Goal: Task Accomplishment & Management: Manage account settings

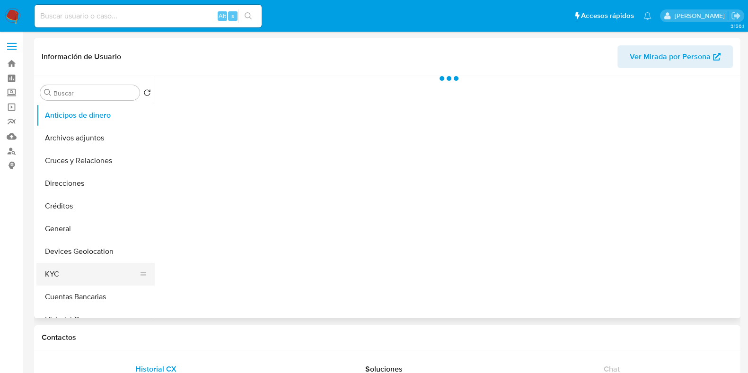
click at [81, 273] on button "KYC" at bounding box center [91, 274] width 111 height 23
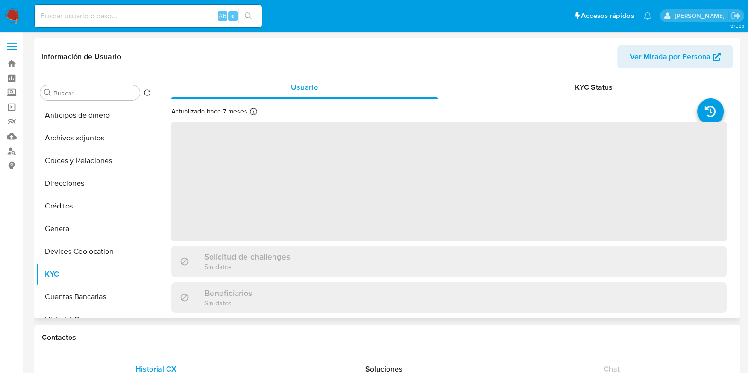
select select "10"
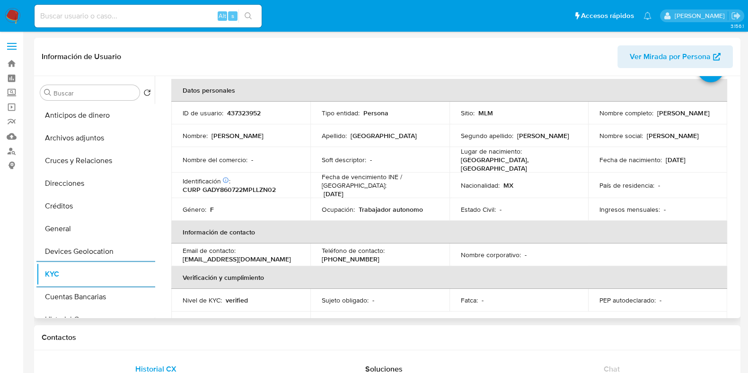
scroll to position [59, 0]
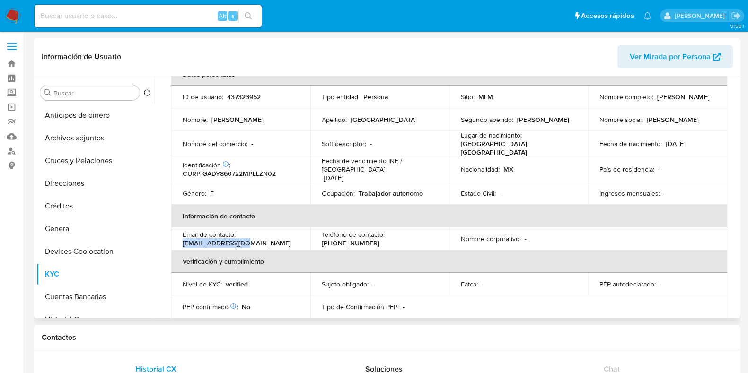
drag, startPoint x: 255, startPoint y: 238, endPoint x: 172, endPoint y: 235, distance: 83.3
click at [172, 235] on td "Email de contacto : gady2406@gmail.com" at bounding box center [240, 238] width 139 height 23
copy p "[EMAIL_ADDRESS][DOMAIN_NAME]"
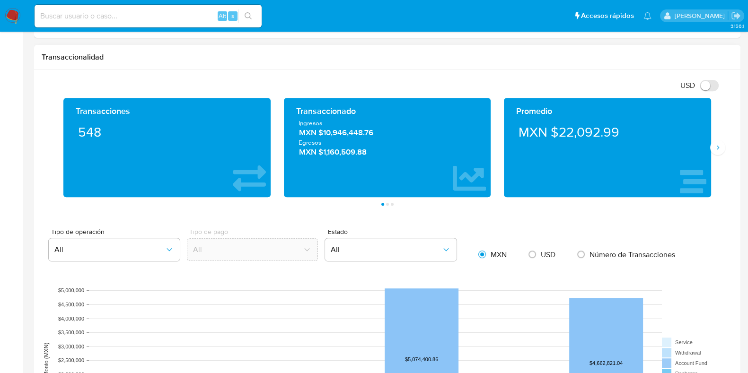
scroll to position [709, 0]
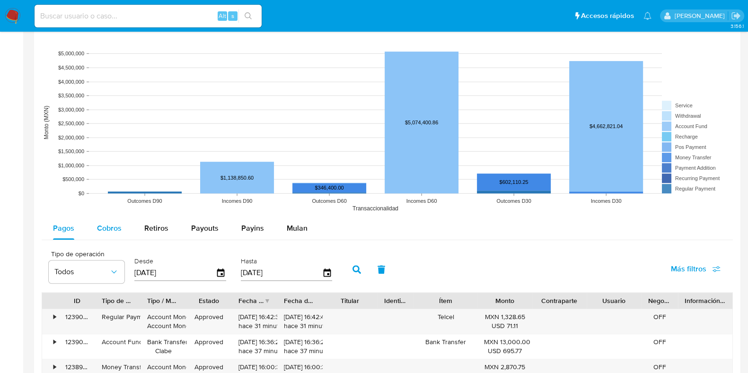
click at [111, 228] on span "Cobros" at bounding box center [109, 228] width 25 height 11
select select "10"
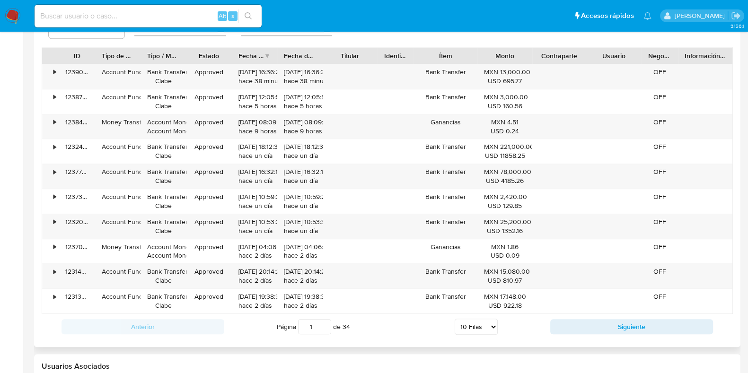
scroll to position [1064, 0]
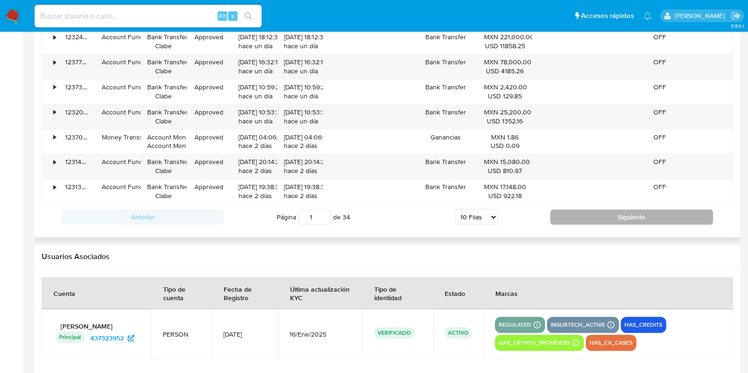
click at [557, 212] on button "Siguiente" at bounding box center [631, 217] width 163 height 15
type input "2"
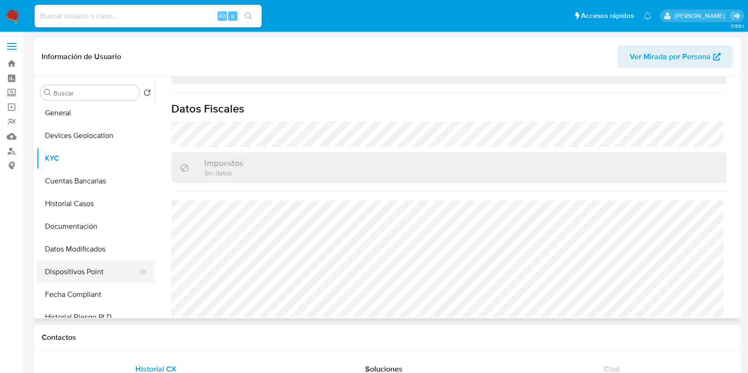
scroll to position [118, 0]
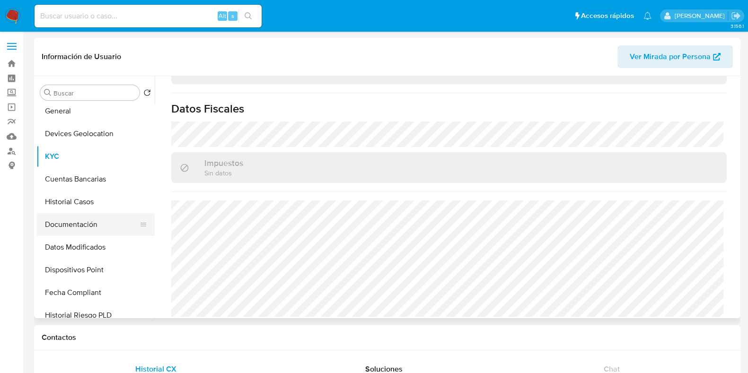
click at [87, 225] on button "Documentación" at bounding box center [91, 224] width 111 height 23
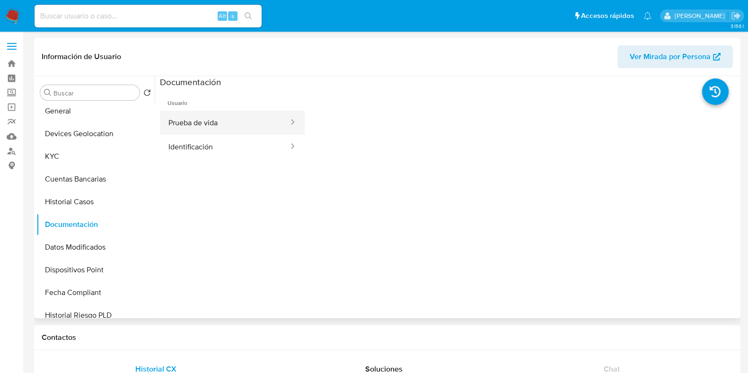
click at [198, 120] on button "Prueba de vida" at bounding box center [225, 123] width 130 height 24
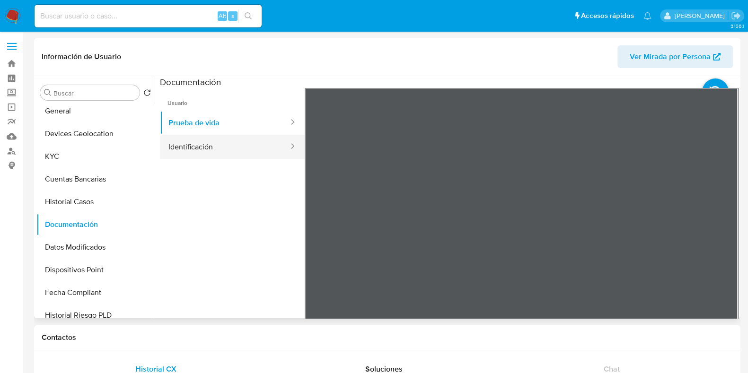
click at [188, 140] on button "Identificación" at bounding box center [225, 147] width 130 height 24
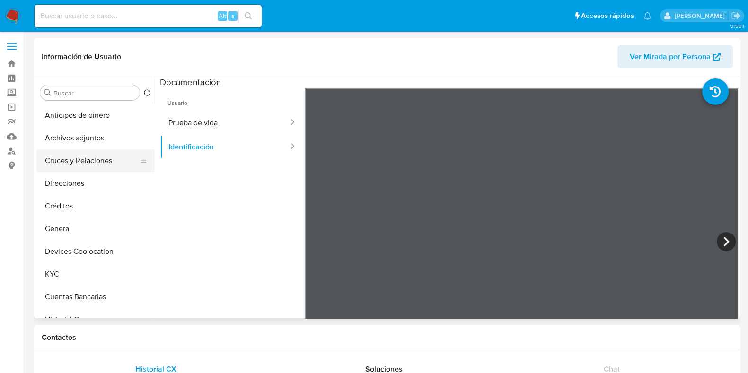
click at [88, 166] on button "Cruces y Relaciones" at bounding box center [91, 160] width 111 height 23
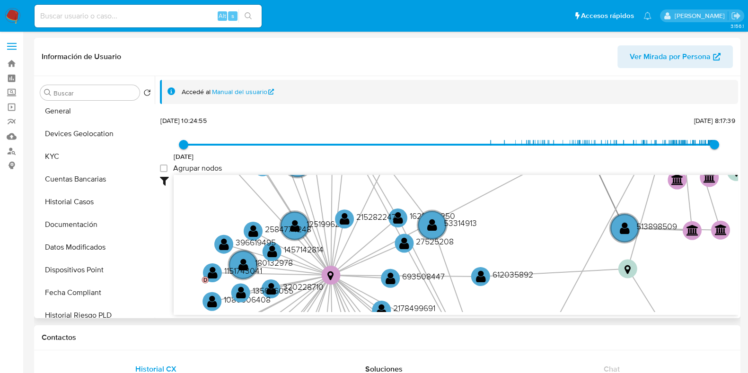
scroll to position [118, 0]
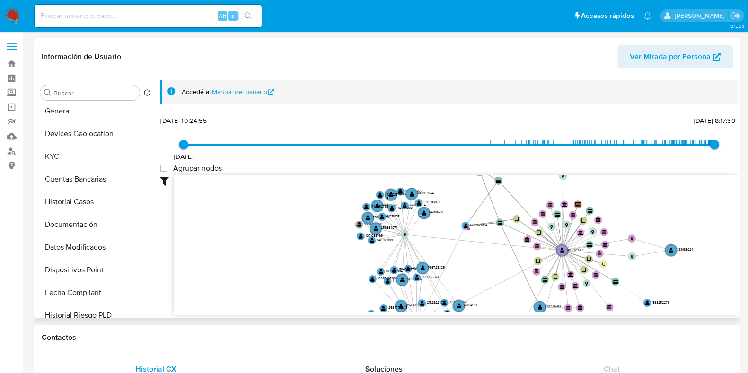
drag, startPoint x: 441, startPoint y: 358, endPoint x: 542, endPoint y: 298, distance: 117.3
click at [542, 298] on icon "device-64237dc708813b00189a2ef7  device-62cb176b08813b00190b6714  device-68a0…" at bounding box center [456, 243] width 564 height 137
click at [469, 229] on circle at bounding box center [468, 228] width 3 height 3
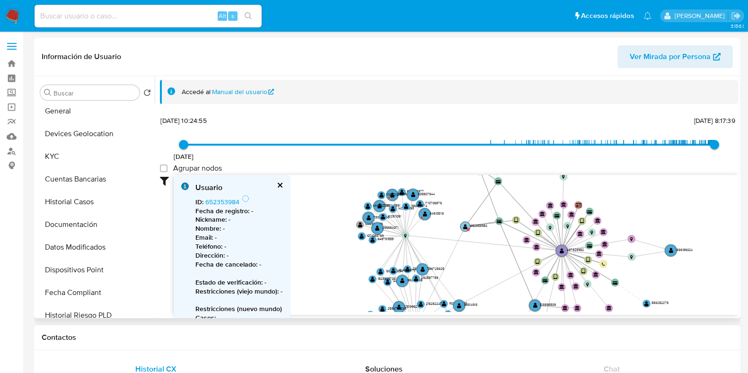
click at [469, 229] on circle at bounding box center [468, 229] width 3 height 3
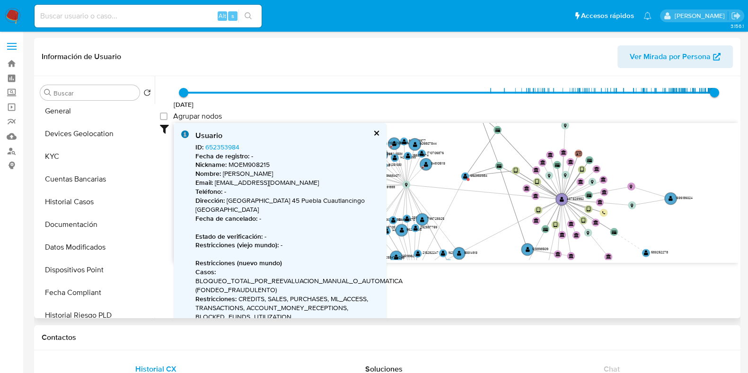
scroll to position [59, 0]
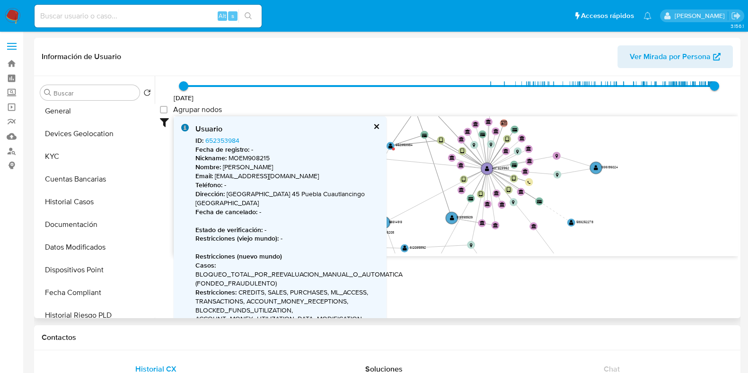
drag, startPoint x: 570, startPoint y: 202, endPoint x: 496, endPoint y: 177, distance: 78.7
click at [496, 177] on icon at bounding box center [497, 179] width 21 height 21
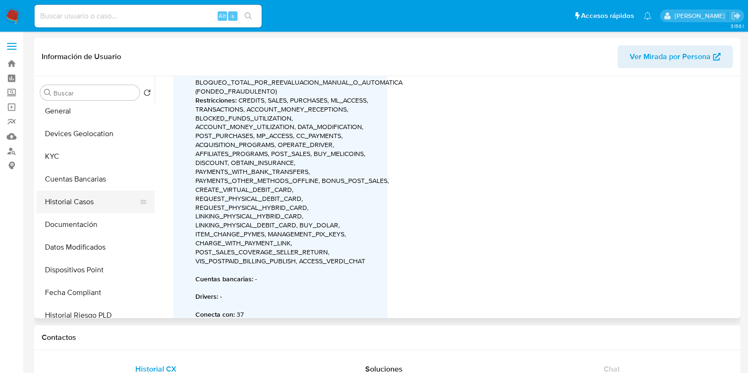
scroll to position [0, 0]
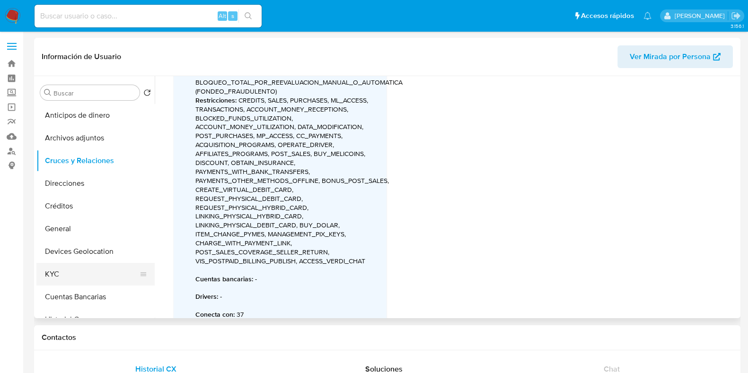
click at [50, 271] on button "KYC" at bounding box center [91, 274] width 111 height 23
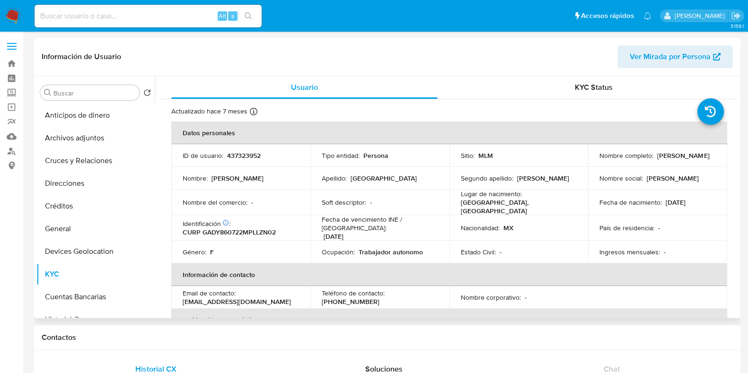
click at [379, 297] on p "(222) 8131234" at bounding box center [351, 301] width 58 height 9
copy p "8131234"
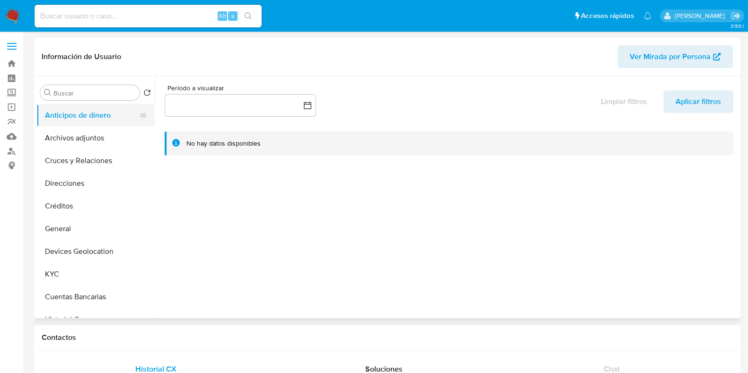
select select "10"
click at [152, 20] on input at bounding box center [148, 16] width 227 height 12
paste input "513898509"
type input "513898509"
click at [246, 21] on button "search-icon" at bounding box center [247, 15] width 19 height 13
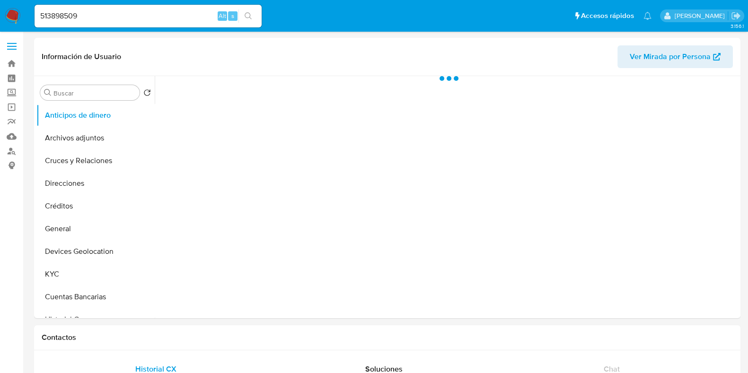
scroll to position [118, 0]
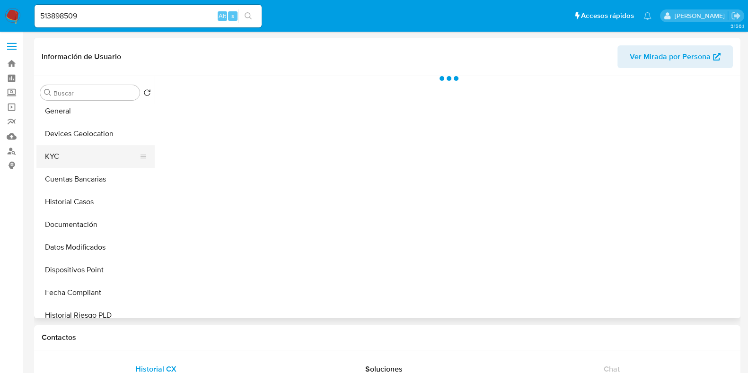
click at [59, 154] on button "KYC" at bounding box center [91, 156] width 111 height 23
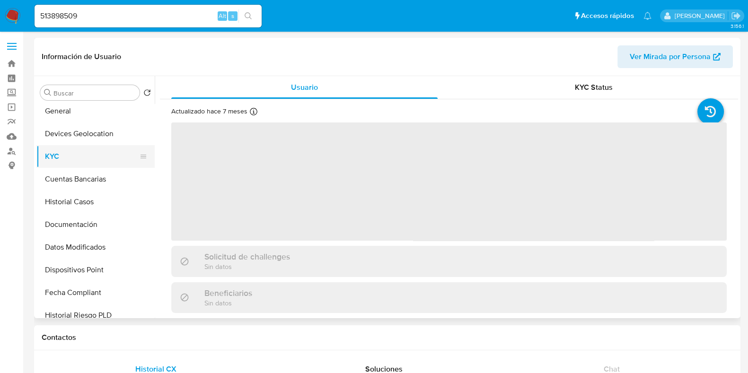
select select "10"
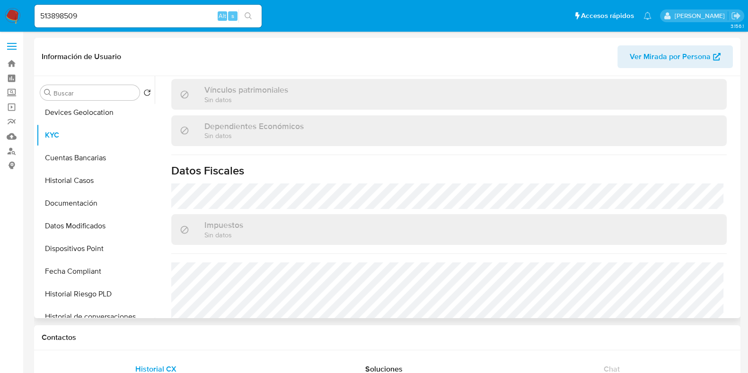
scroll to position [59, 0]
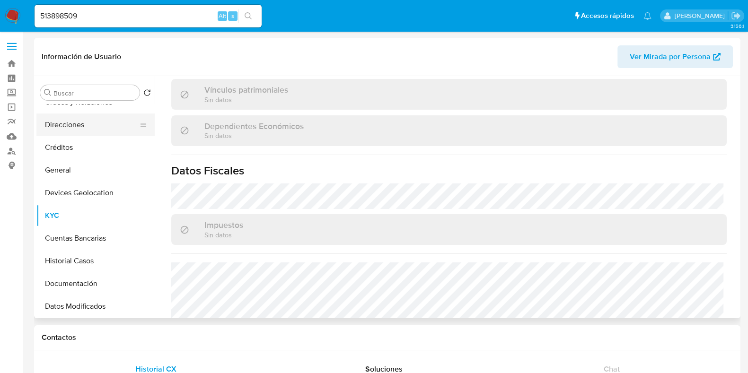
click at [73, 125] on button "Direcciones" at bounding box center [91, 125] width 111 height 23
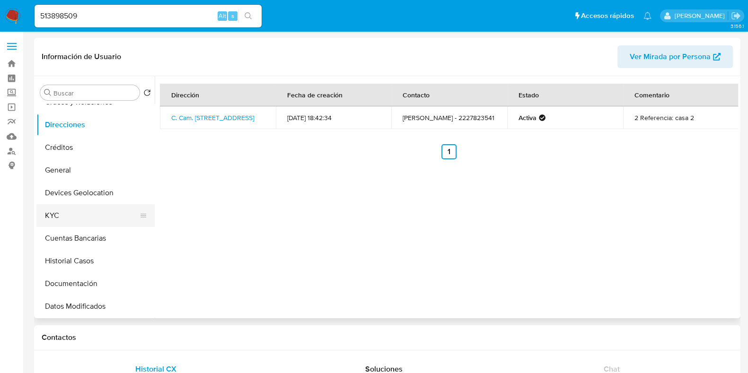
click at [69, 218] on button "KYC" at bounding box center [91, 215] width 111 height 23
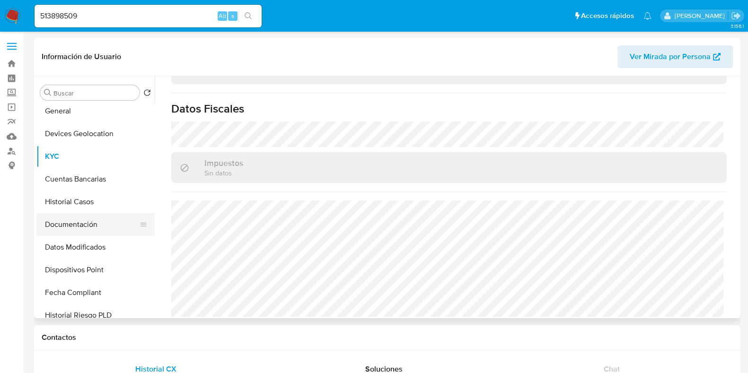
scroll to position [59, 0]
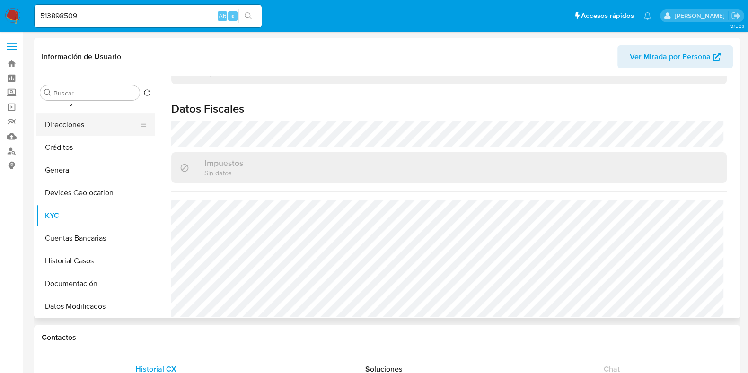
click at [80, 130] on button "Direcciones" at bounding box center [91, 125] width 111 height 23
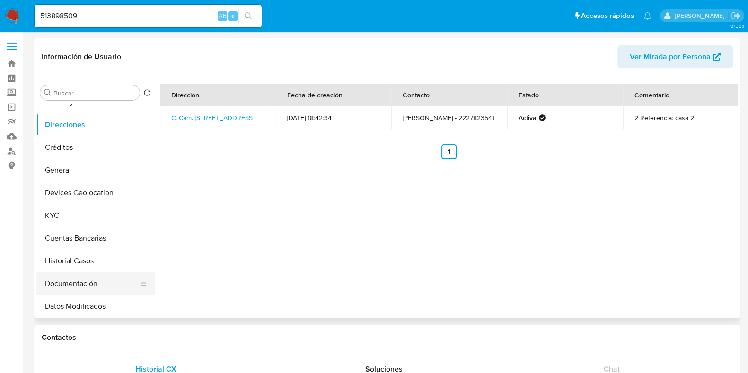
click at [67, 285] on button "Documentación" at bounding box center [91, 283] width 111 height 23
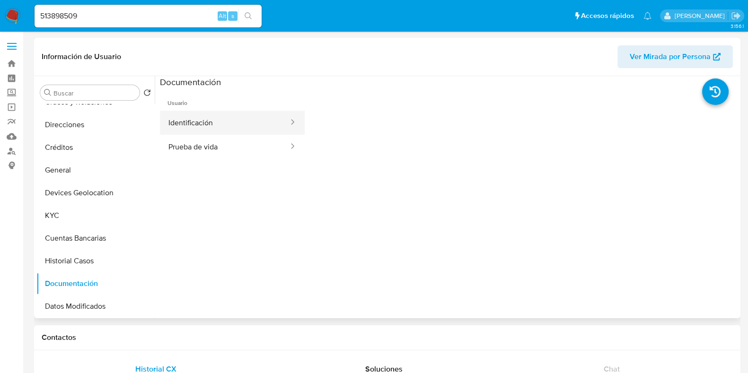
click at [190, 128] on button "Identificación" at bounding box center [225, 123] width 130 height 24
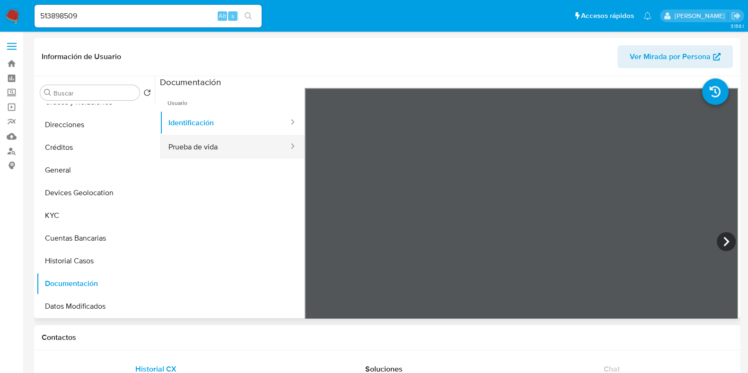
click at [188, 146] on button "Prueba de vida" at bounding box center [225, 147] width 130 height 24
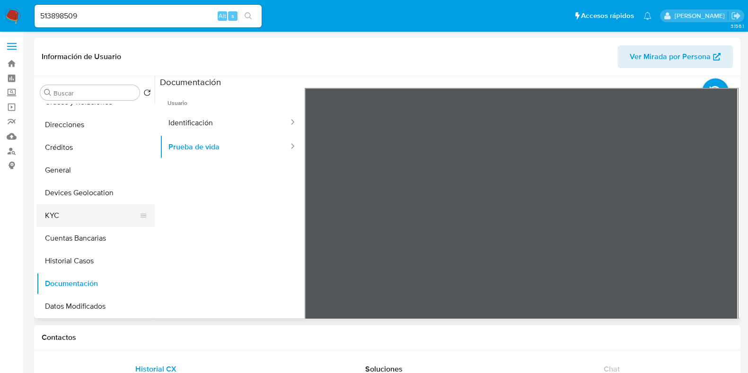
click at [64, 211] on button "KYC" at bounding box center [91, 215] width 111 height 23
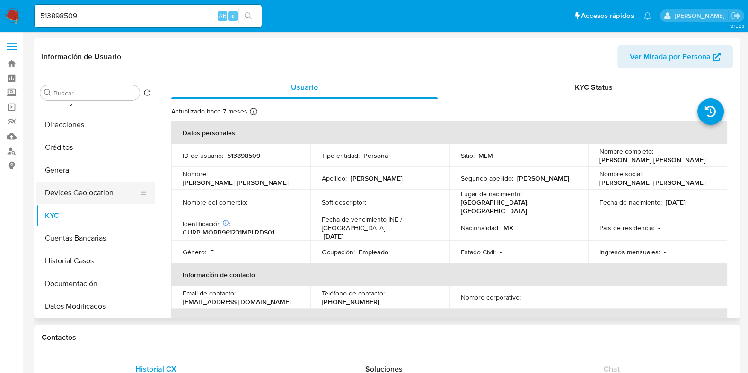
click at [87, 190] on button "Devices Geolocation" at bounding box center [91, 193] width 111 height 23
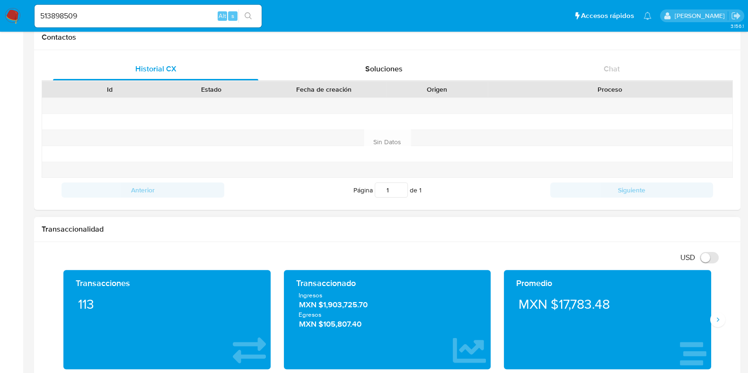
scroll to position [413, 0]
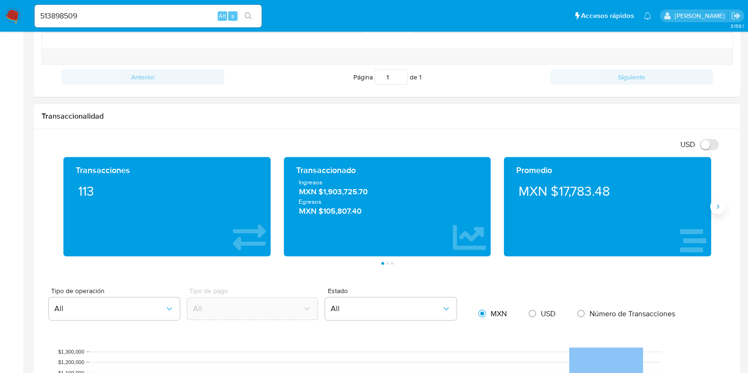
click at [714, 209] on icon "Siguiente" at bounding box center [718, 207] width 8 height 8
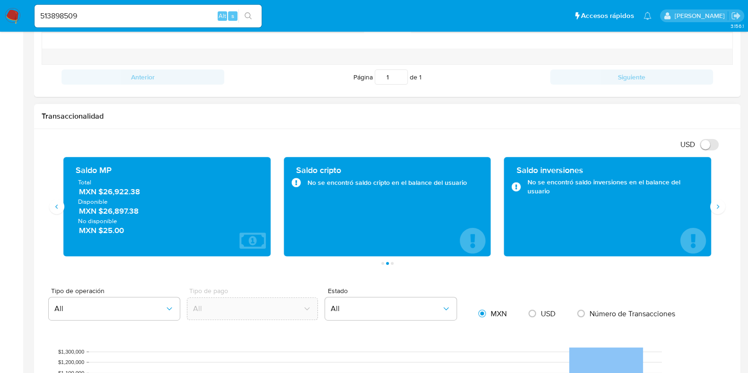
click at [116, 195] on span "MXN $26,922.38" at bounding box center [167, 191] width 177 height 11
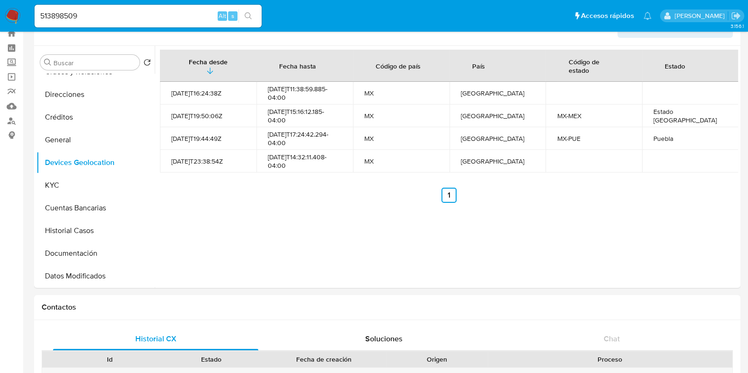
scroll to position [0, 0]
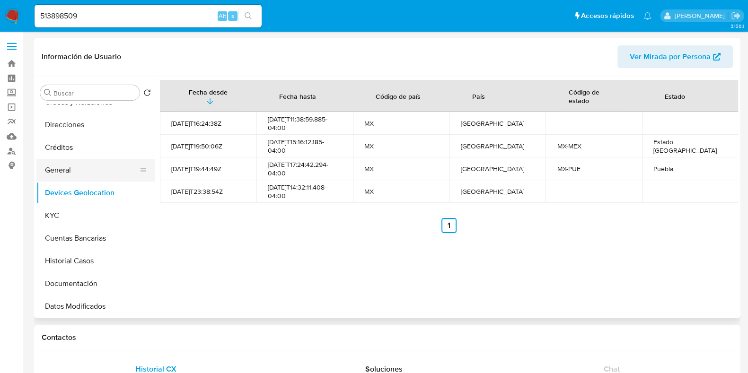
click at [65, 173] on button "General" at bounding box center [91, 170] width 111 height 23
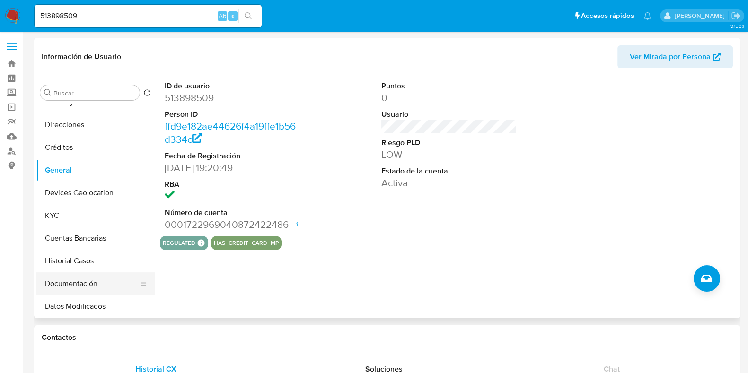
click at [59, 278] on button "Documentación" at bounding box center [91, 283] width 111 height 23
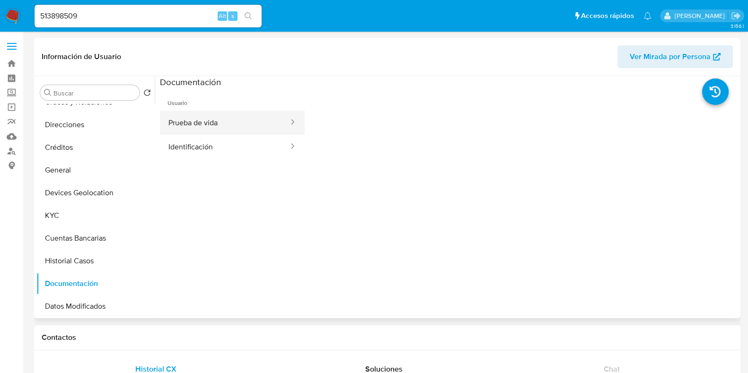
click at [217, 120] on button "Prueba de vida" at bounding box center [225, 123] width 130 height 24
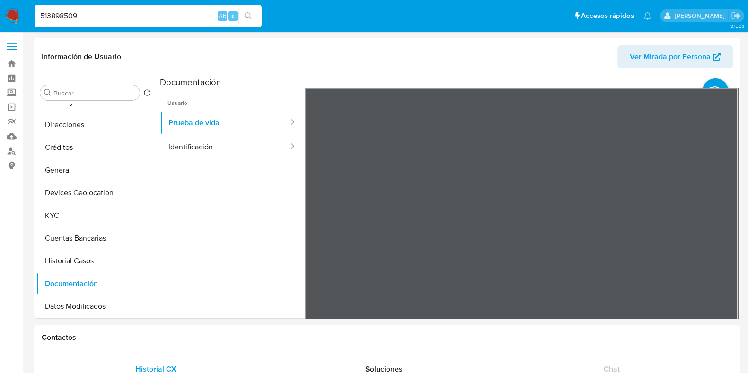
drag, startPoint x: 106, startPoint y: 21, endPoint x: 41, endPoint y: 10, distance: 66.6
click at [41, 10] on input "513898509" at bounding box center [148, 16] width 227 height 12
click at [69, 173] on button "General" at bounding box center [91, 170] width 111 height 23
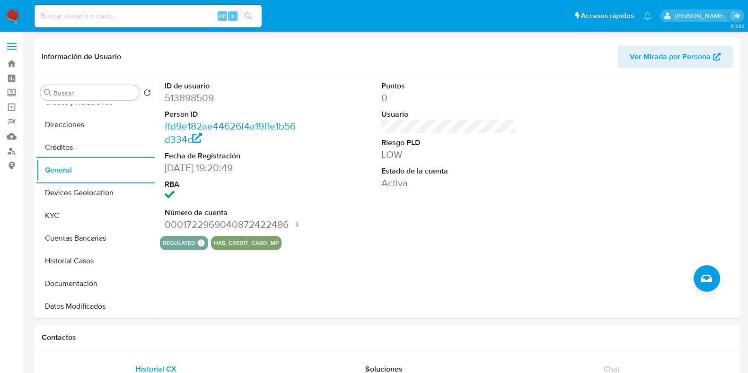
click at [20, 14] on img at bounding box center [13, 16] width 16 height 16
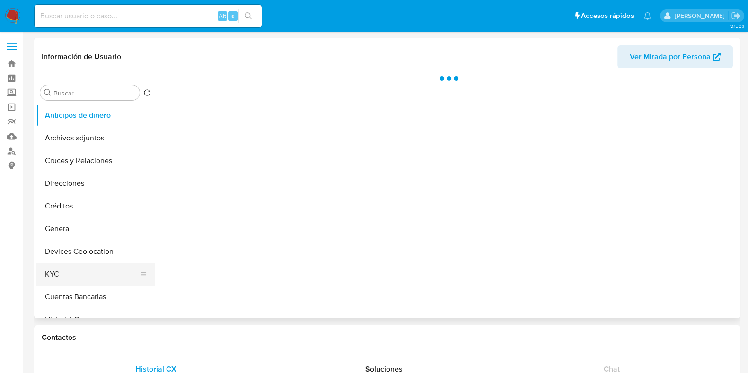
click at [59, 268] on button "KYC" at bounding box center [91, 274] width 111 height 23
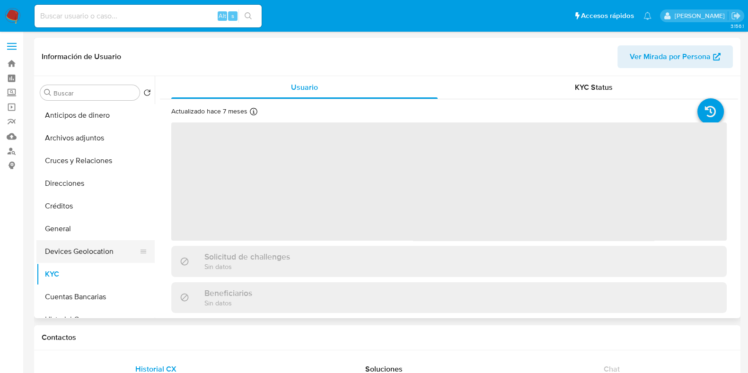
scroll to position [59, 0]
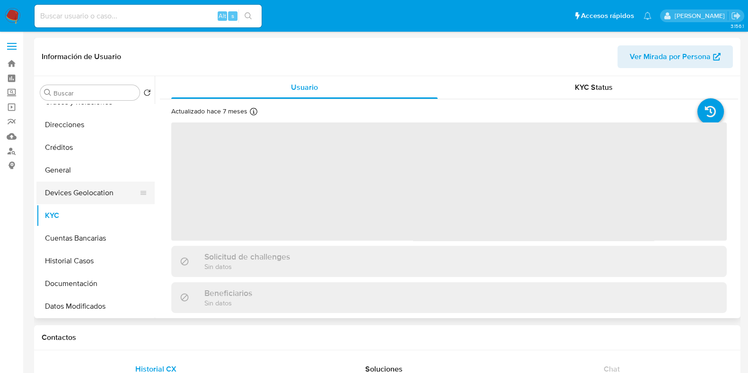
select select "10"
click at [65, 254] on button "Historial Casos" at bounding box center [91, 261] width 111 height 23
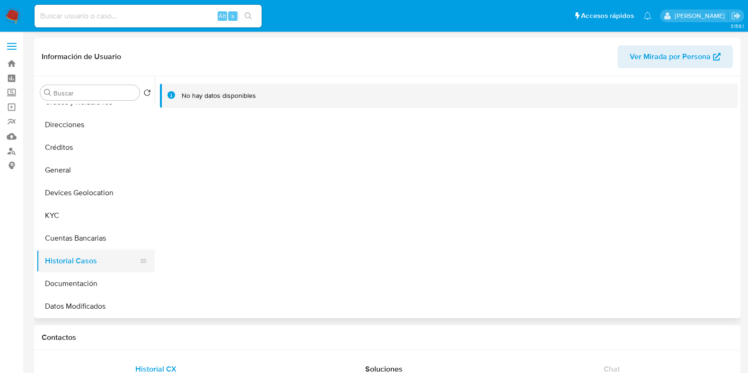
scroll to position [0, 0]
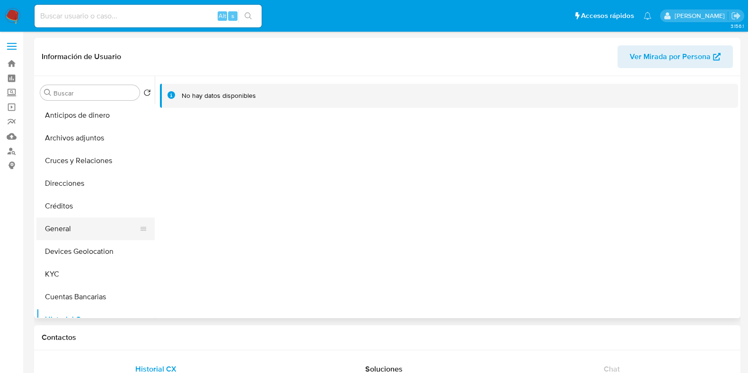
click at [61, 223] on button "General" at bounding box center [91, 229] width 111 height 23
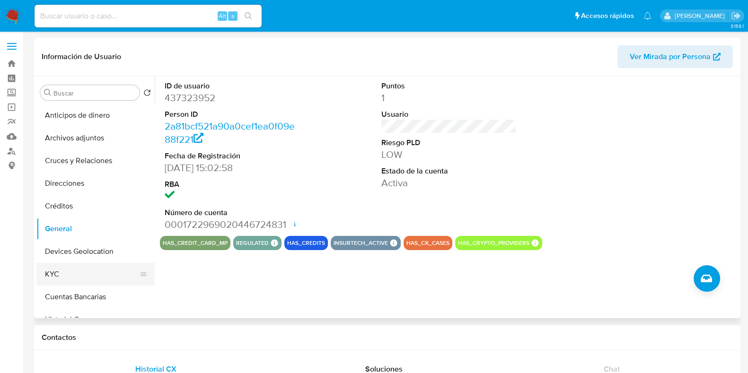
click at [75, 269] on button "KYC" at bounding box center [91, 274] width 111 height 23
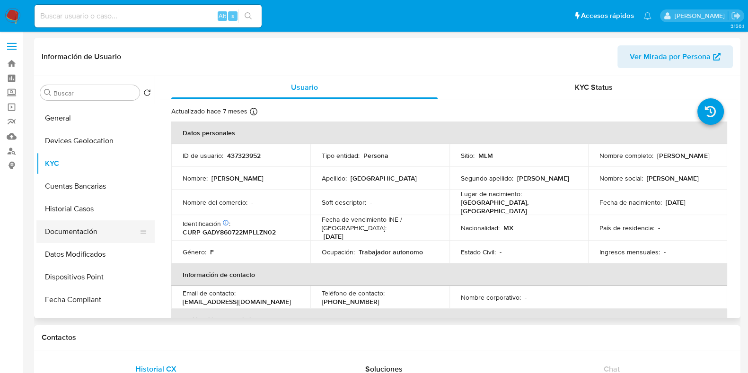
scroll to position [118, 0]
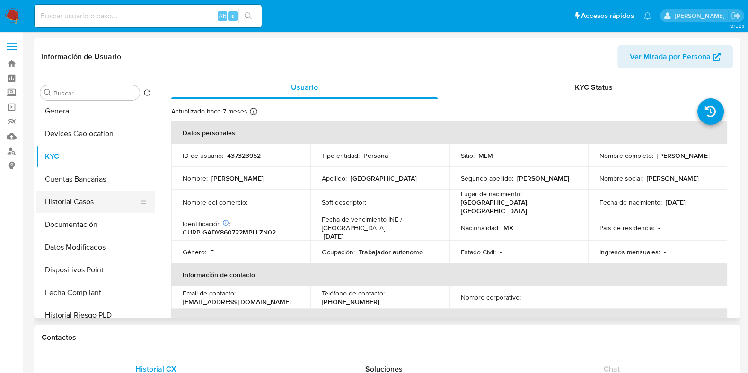
click at [80, 204] on button "Historial Casos" at bounding box center [91, 202] width 111 height 23
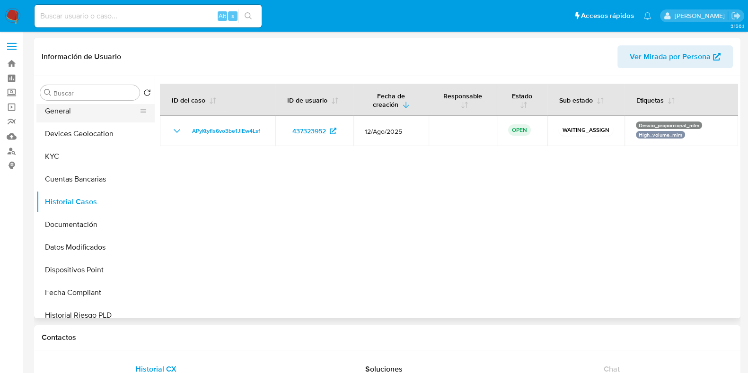
click at [64, 117] on button "General" at bounding box center [91, 111] width 111 height 23
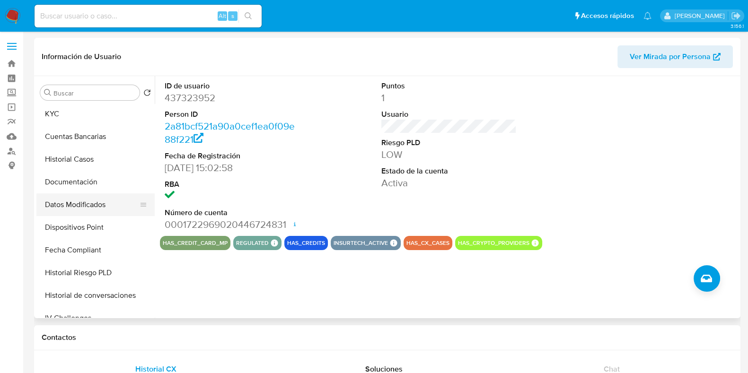
scroll to position [177, 0]
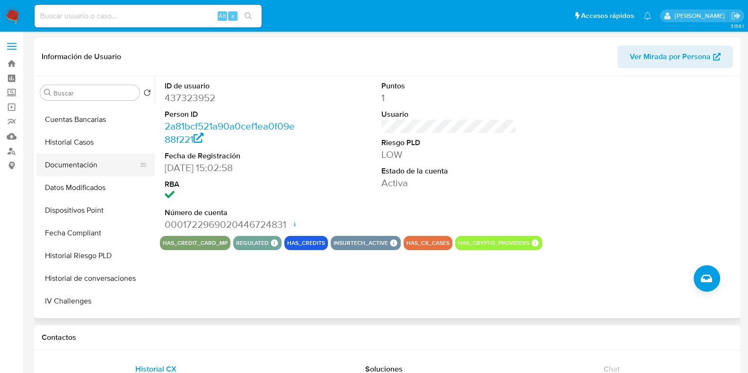
click at [69, 168] on button "Documentación" at bounding box center [91, 165] width 111 height 23
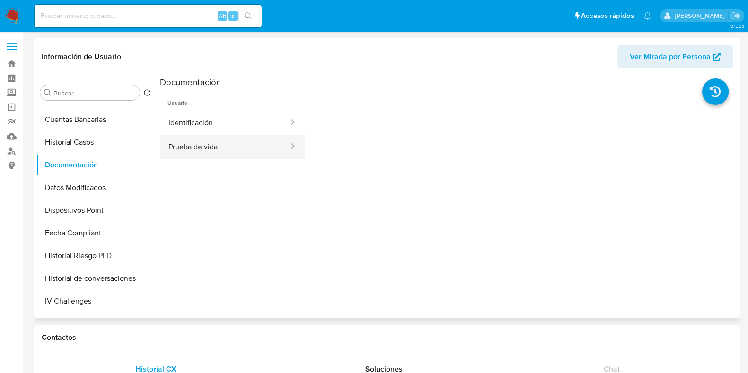
click at [182, 145] on button "Prueba de vida" at bounding box center [225, 147] width 130 height 24
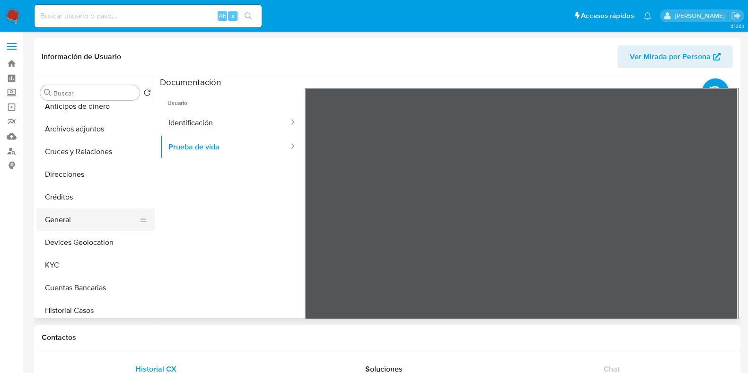
scroll to position [0, 0]
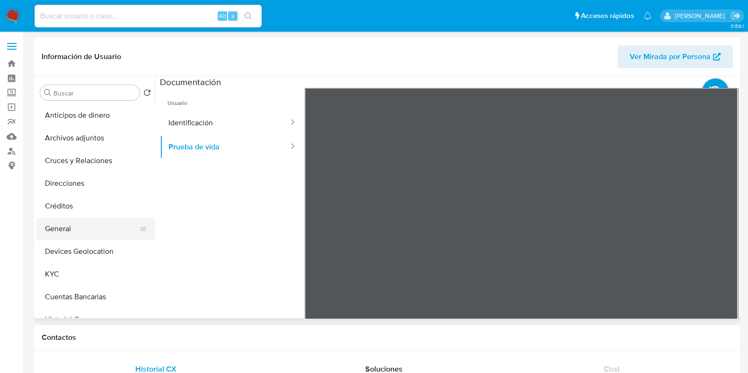
click at [66, 224] on button "General" at bounding box center [91, 229] width 111 height 23
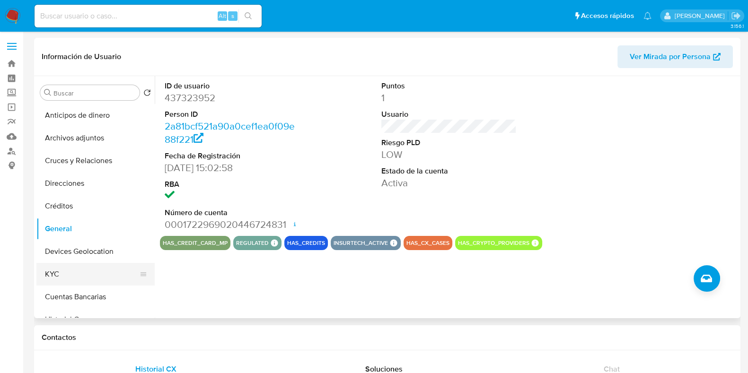
click at [67, 274] on button "KYC" at bounding box center [91, 274] width 111 height 23
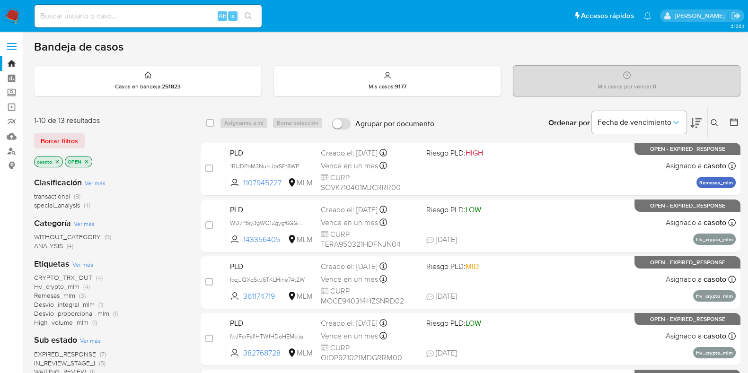
click at [714, 123] on icon at bounding box center [714, 123] width 8 height 8
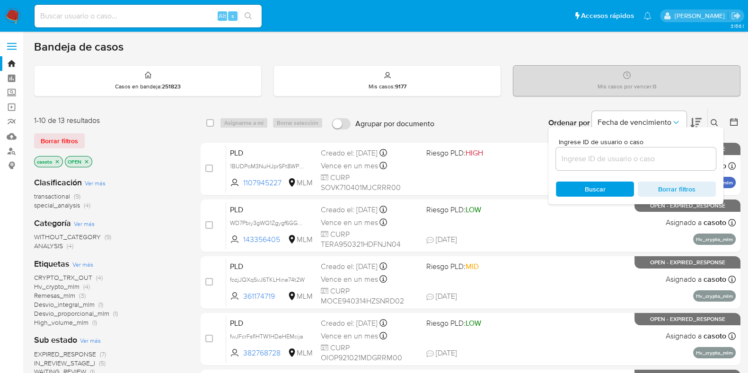
click at [638, 160] on input at bounding box center [636, 159] width 160 height 12
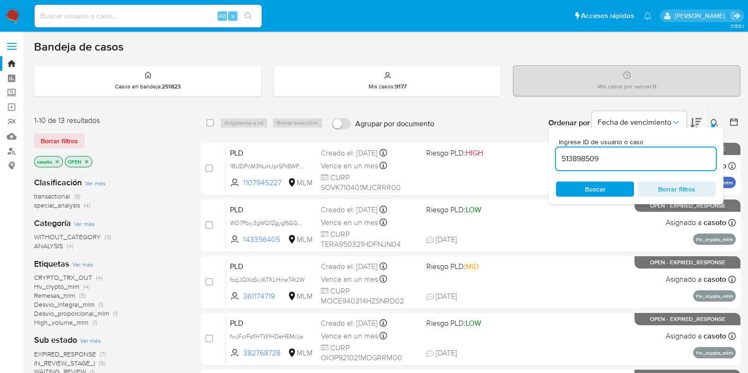
type input "513898509"
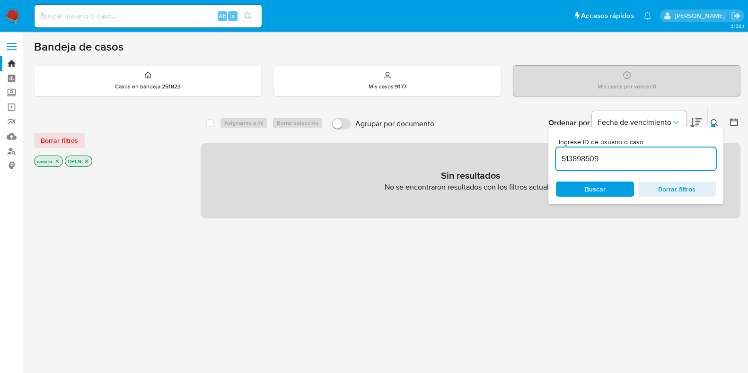
drag, startPoint x: 715, startPoint y: 122, endPoint x: 512, endPoint y: 168, distance: 208.6
click at [714, 122] on icon at bounding box center [714, 123] width 8 height 8
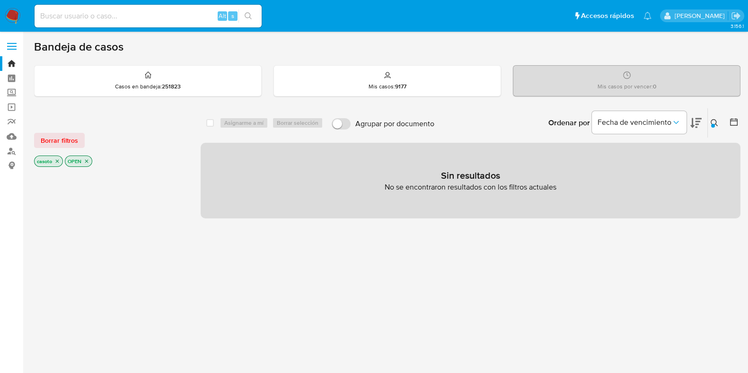
click at [59, 160] on icon "close-filter" at bounding box center [57, 161] width 6 height 6
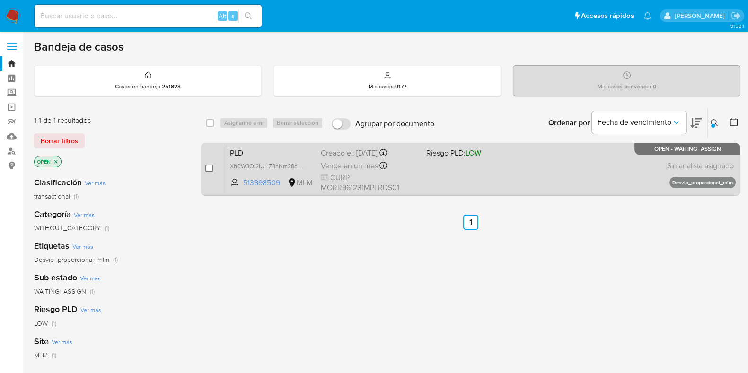
click at [209, 167] on input "checkbox" at bounding box center [209, 169] width 8 height 8
checkbox input "true"
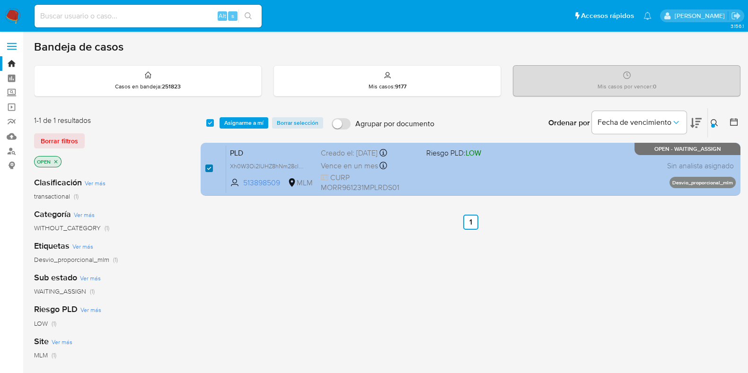
checkbox input "true"
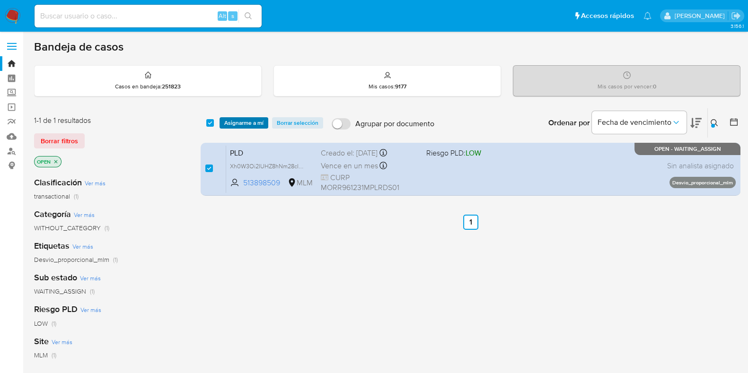
click at [236, 125] on span "Asignarme a mí" at bounding box center [243, 122] width 39 height 9
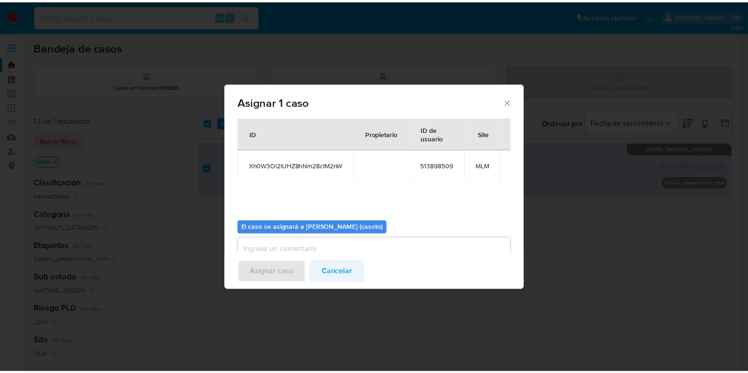
scroll to position [49, 0]
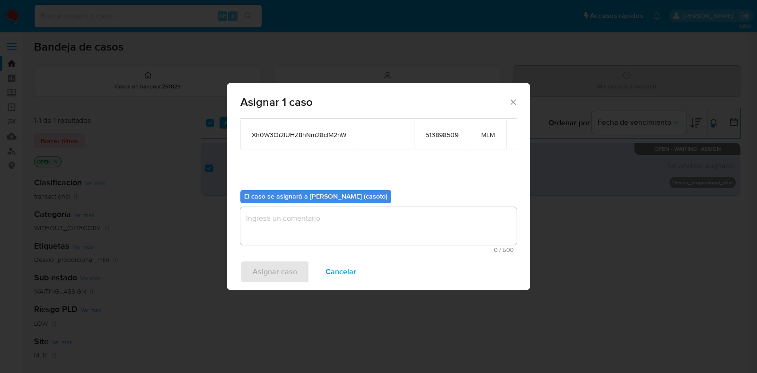
click at [329, 232] on textarea "assign-modal" at bounding box center [378, 226] width 276 height 38
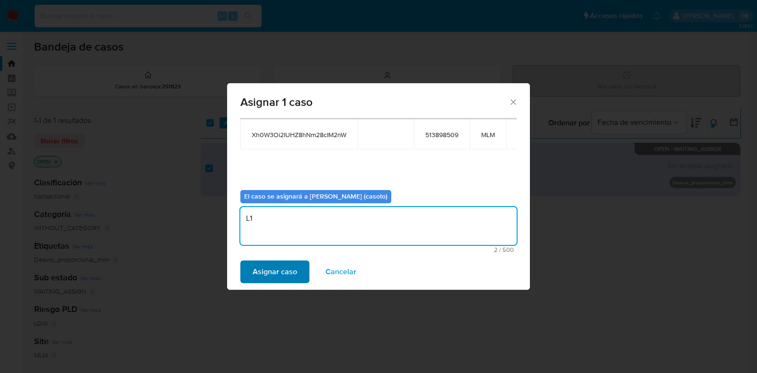
type textarea "L1"
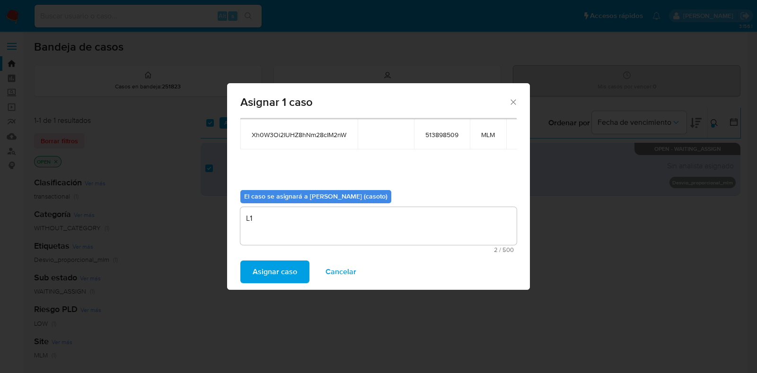
click at [278, 268] on span "Asignar caso" at bounding box center [275, 272] width 44 height 21
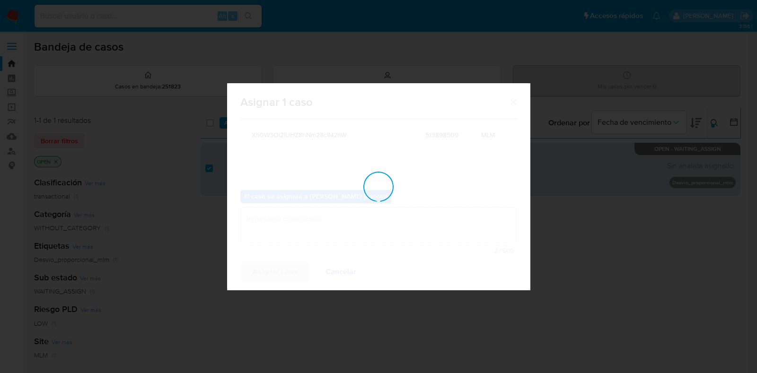
checkbox input "false"
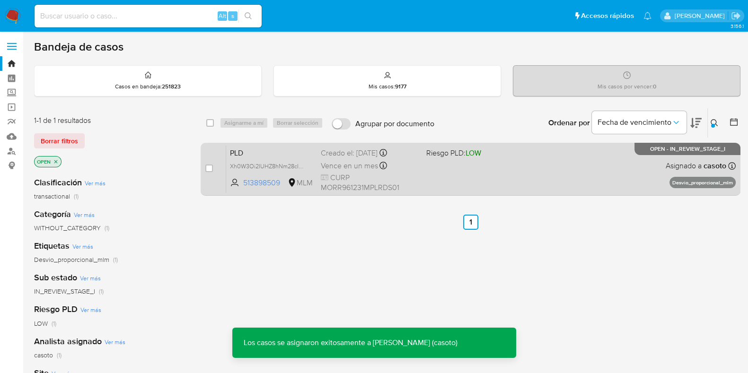
click at [542, 176] on div "PLD Xh0W3Oi2IUHZ8hNm28cIM2nW 513898509 MLM Riesgo PLD: LOW Creado el: 12/08/202…" at bounding box center [480, 169] width 509 height 48
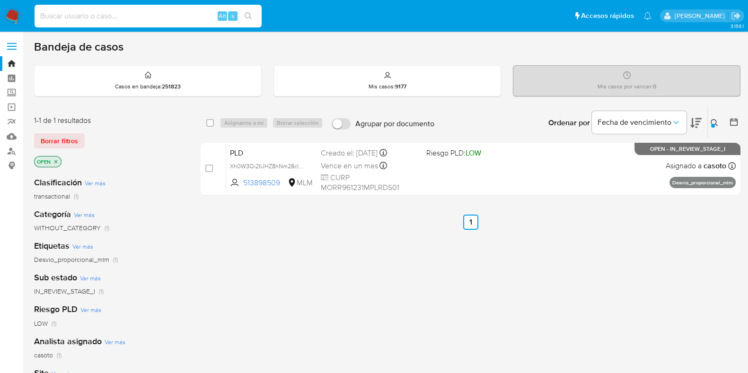
click at [170, 22] on input at bounding box center [148, 16] width 227 height 12
paste input "501626167"
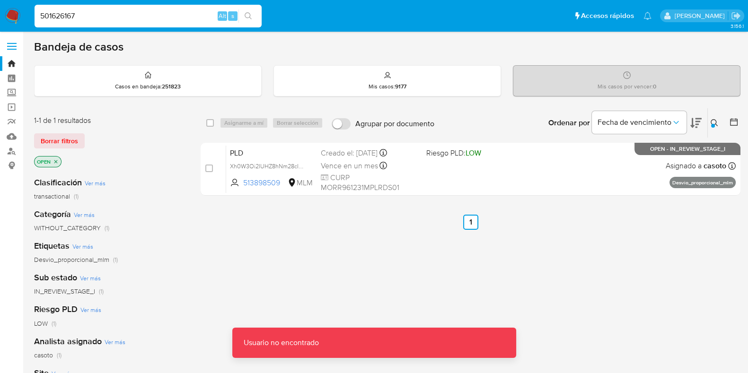
click at [170, 22] on input "501626167" at bounding box center [148, 16] width 227 height 12
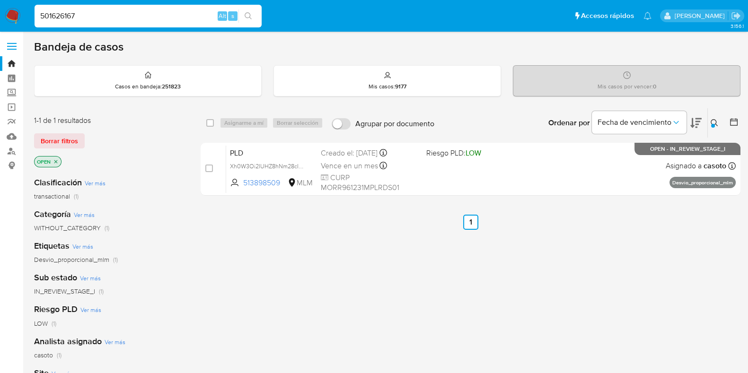
type input "501626167"
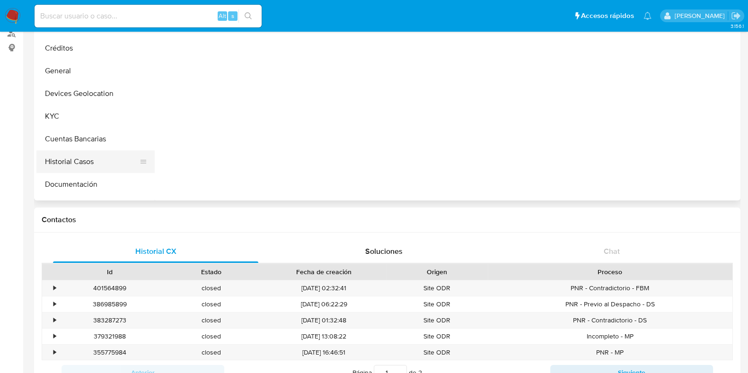
scroll to position [59, 0]
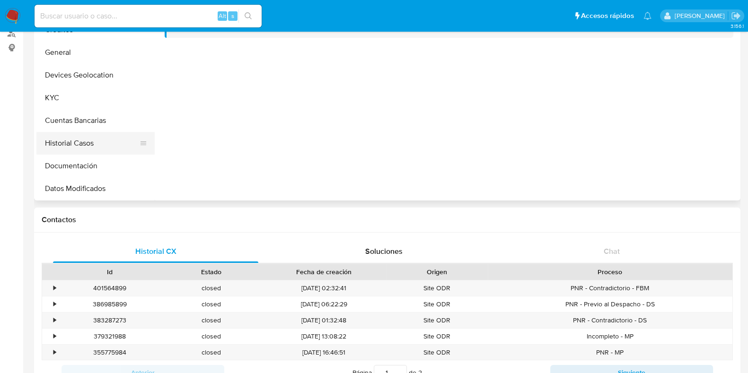
click at [82, 141] on button "Historial Casos" at bounding box center [91, 143] width 111 height 23
select select "10"
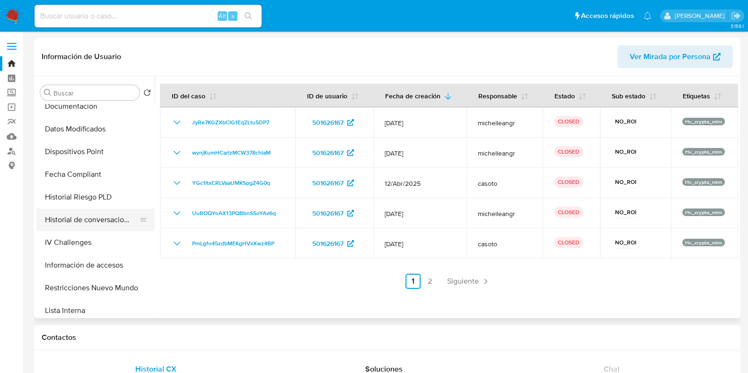
scroll to position [296, 0]
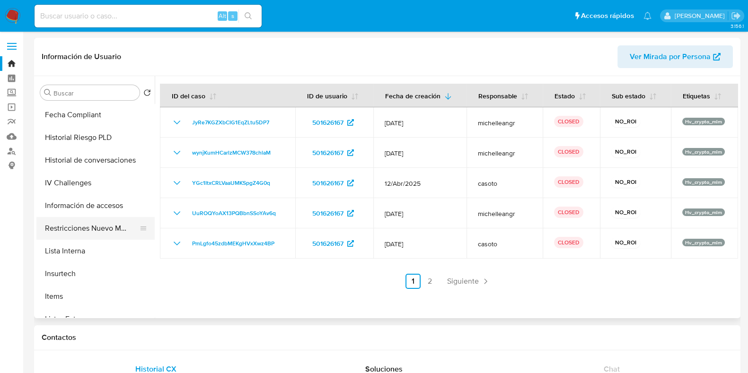
click at [92, 228] on button "Restricciones Nuevo Mundo" at bounding box center [91, 228] width 111 height 23
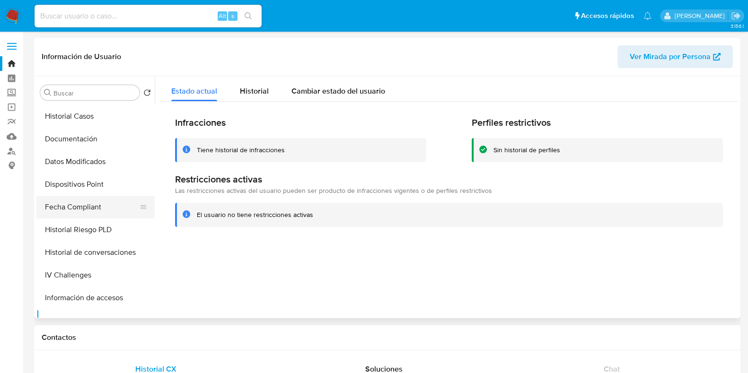
scroll to position [222, 0]
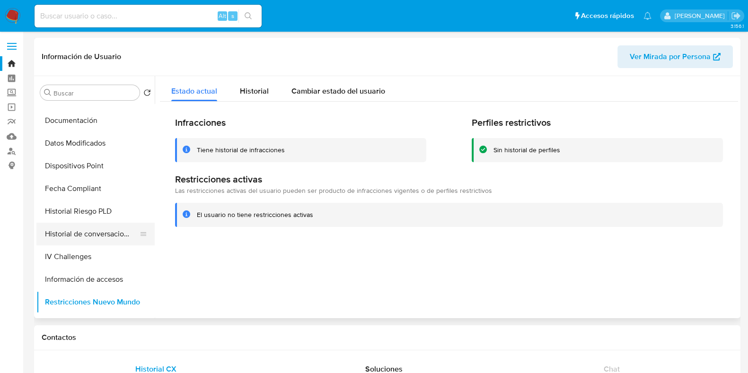
click at [80, 232] on button "Historial de conversaciones" at bounding box center [91, 234] width 111 height 23
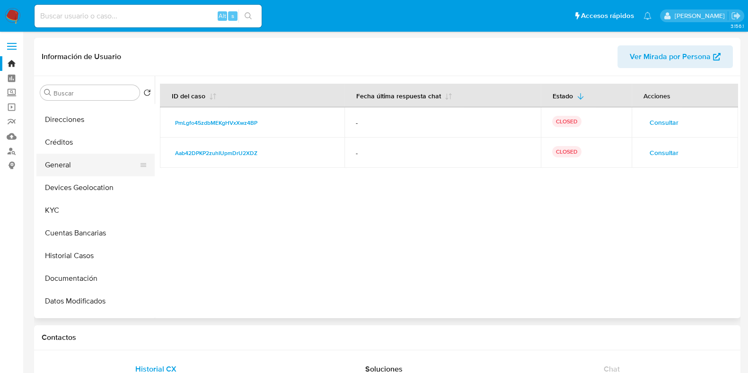
scroll to position [44, 0]
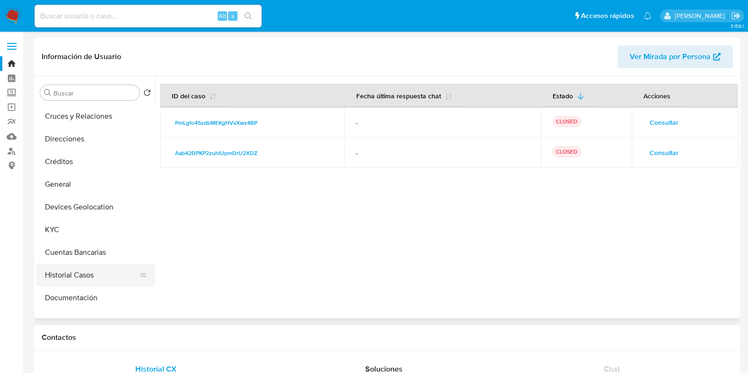
click at [72, 265] on button "Historial Casos" at bounding box center [91, 275] width 111 height 23
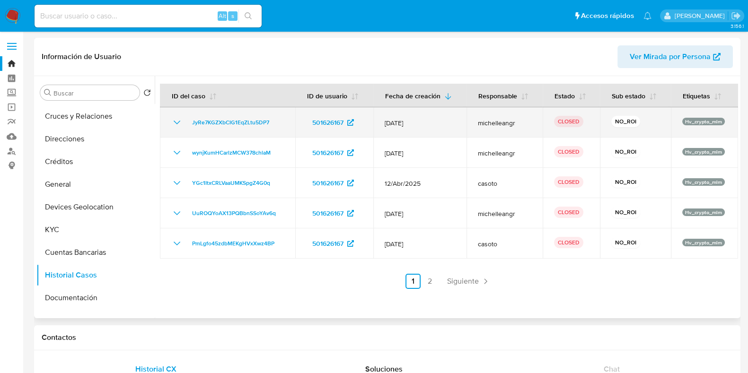
click at [179, 122] on icon "Mostrar/Ocultar" at bounding box center [176, 122] width 11 height 11
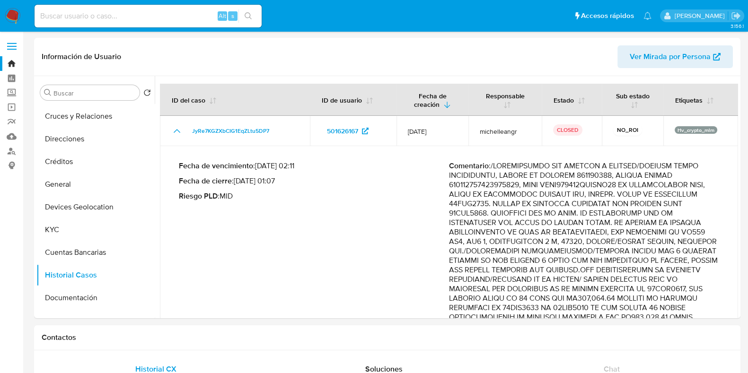
click at [163, 25] on div "Alt s" at bounding box center [148, 16] width 227 height 23
click at [166, 19] on input at bounding box center [148, 16] width 227 height 12
paste input "448731488"
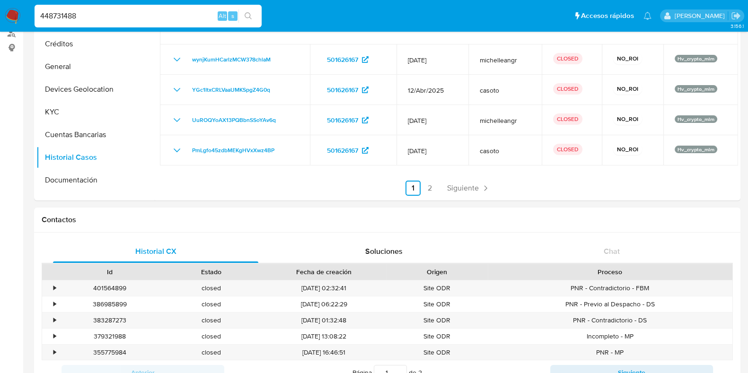
scroll to position [0, 0]
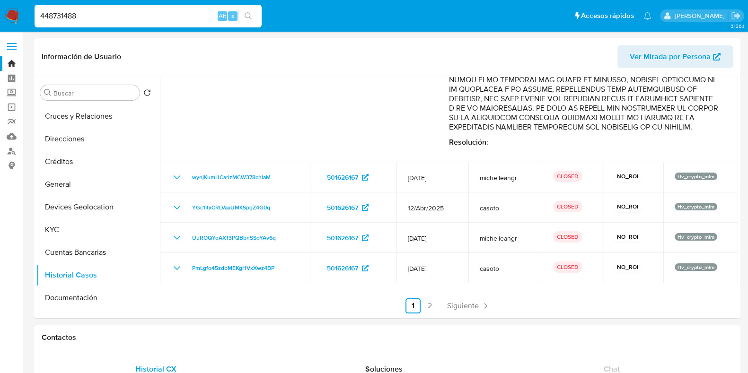
type input "448731488"
click at [248, 20] on button "search-icon" at bounding box center [247, 15] width 19 height 13
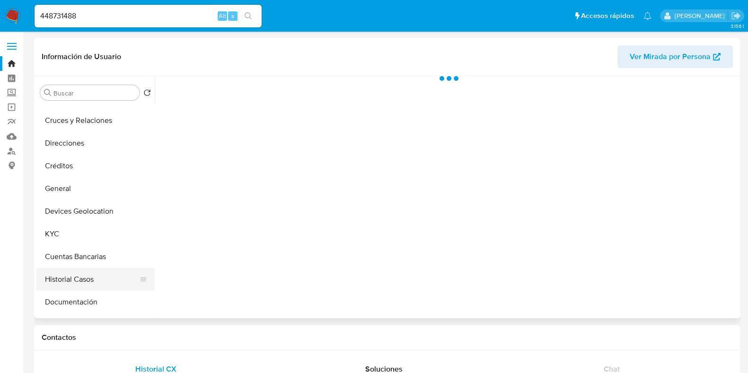
scroll to position [59, 0]
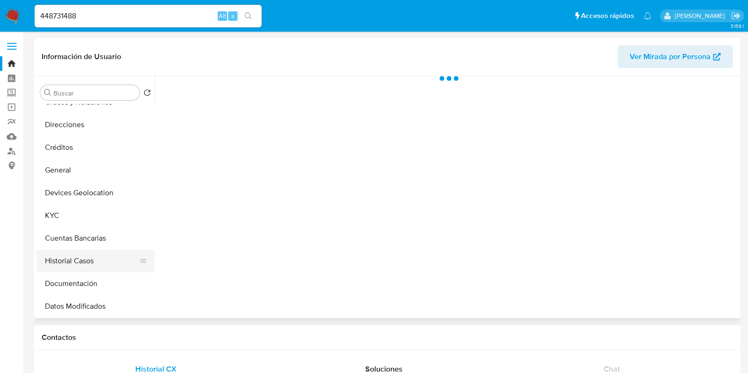
click at [65, 261] on button "Historial Casos" at bounding box center [91, 261] width 111 height 23
select select "10"
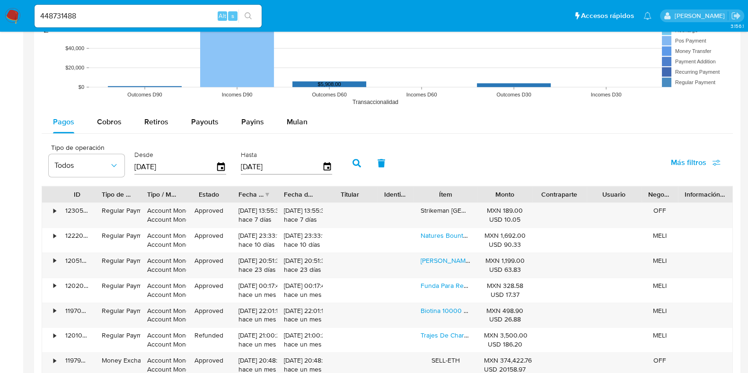
scroll to position [768, 0]
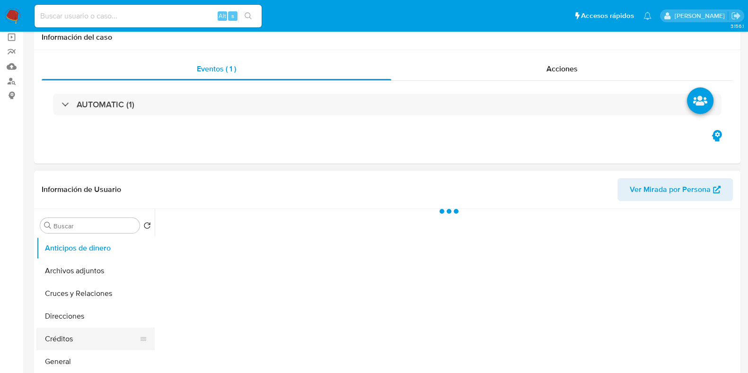
scroll to position [177, 0]
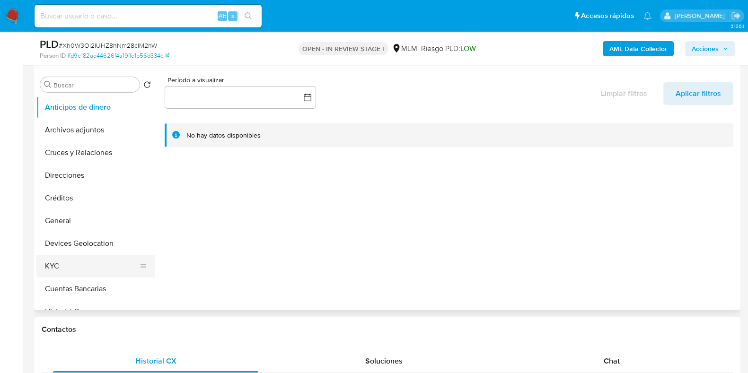
click at [61, 258] on button "KYC" at bounding box center [91, 266] width 111 height 23
select select "10"
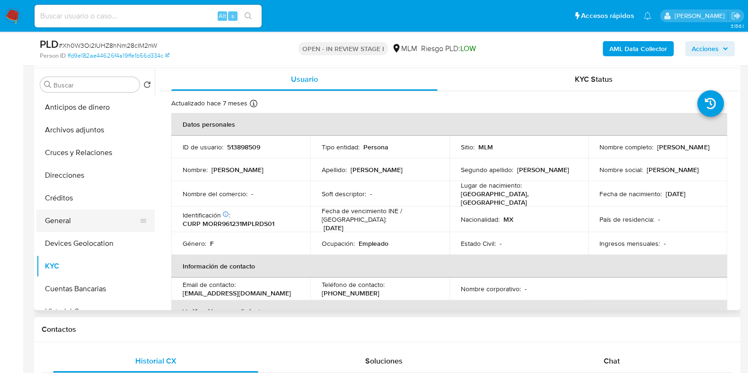
click at [87, 222] on button "General" at bounding box center [91, 221] width 111 height 23
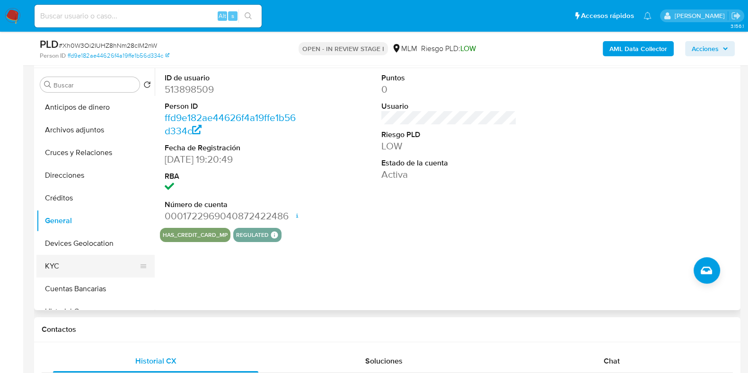
click at [78, 264] on button "KYC" at bounding box center [91, 266] width 111 height 23
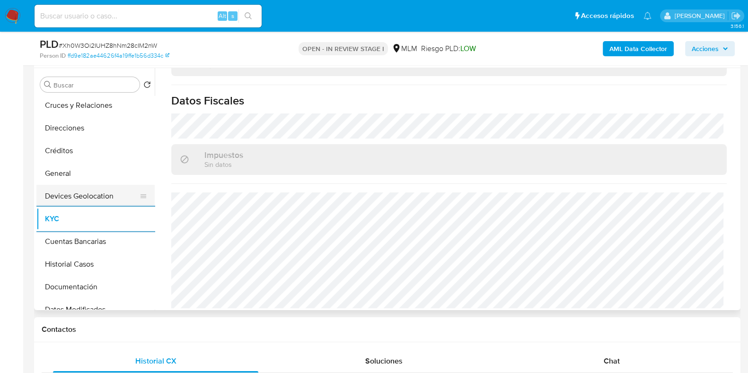
scroll to position [59, 0]
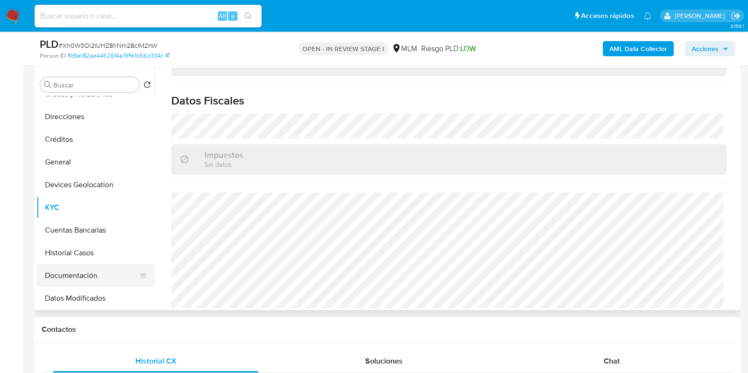
click at [85, 268] on button "Documentación" at bounding box center [91, 275] width 111 height 23
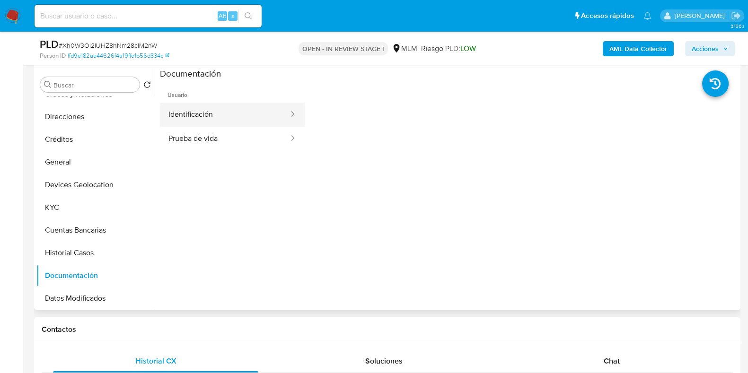
click at [203, 114] on button "Identificación" at bounding box center [225, 115] width 130 height 24
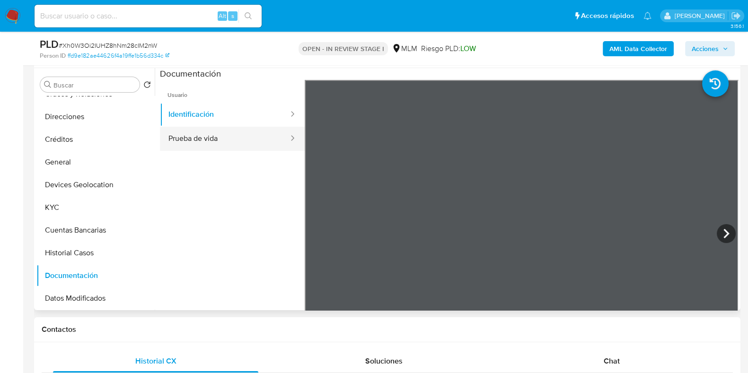
click at [199, 140] on button "Prueba de vida" at bounding box center [225, 139] width 130 height 24
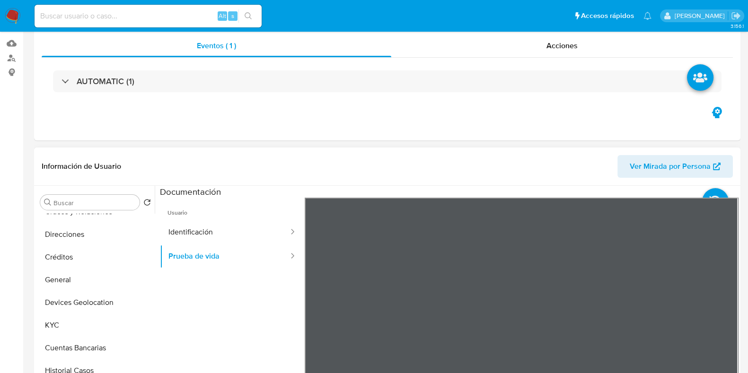
scroll to position [118, 0]
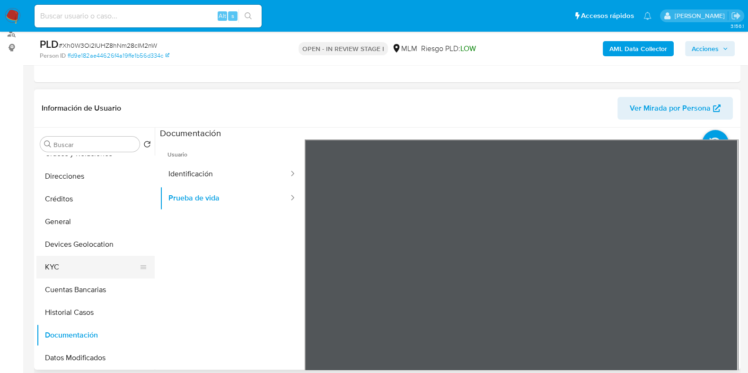
click at [74, 268] on button "KYC" at bounding box center [91, 267] width 111 height 23
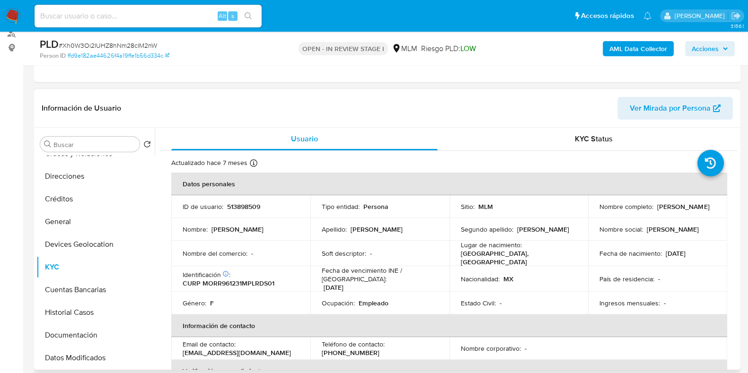
drag, startPoint x: 682, startPoint y: 217, endPoint x: 594, endPoint y: 211, distance: 87.7
click at [594, 211] on td "Nombre completo : Rosa Maria Mora Rodriguez" at bounding box center [657, 206] width 139 height 23
copy p "[PERSON_NAME] [PERSON_NAME]"
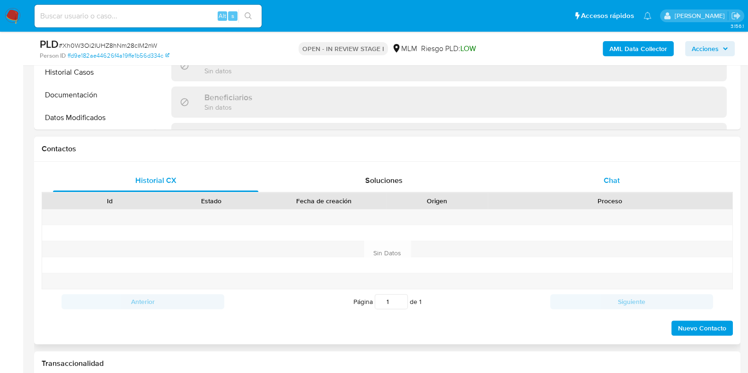
scroll to position [355, 0]
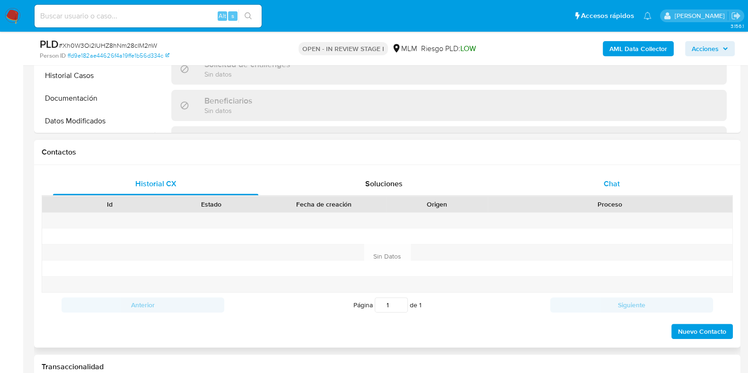
click at [607, 184] on span "Chat" at bounding box center [611, 183] width 16 height 11
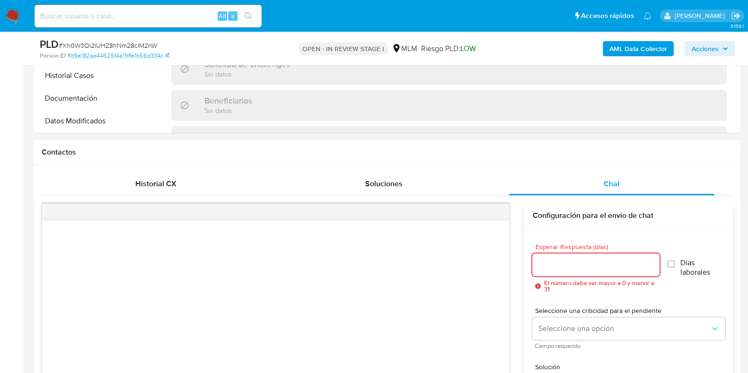
click at [575, 261] on input "Esperar Respuesta (días)" at bounding box center [595, 265] width 127 height 12
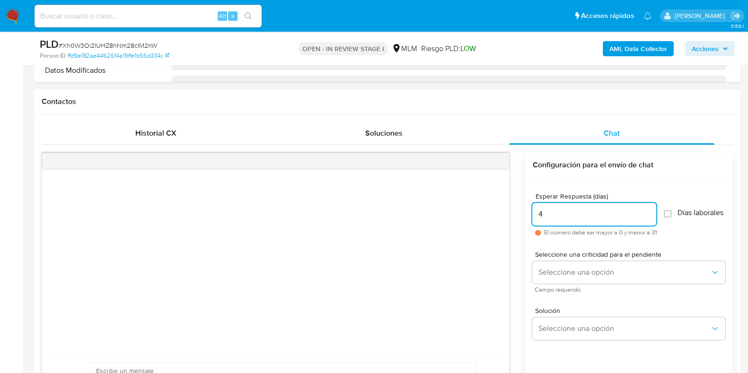
scroll to position [472, 0]
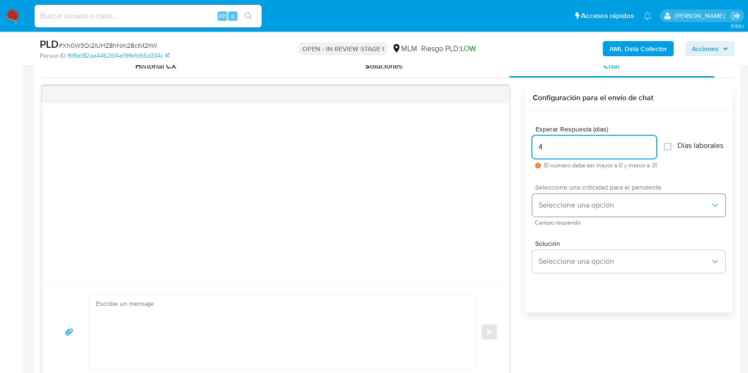
type input "4"
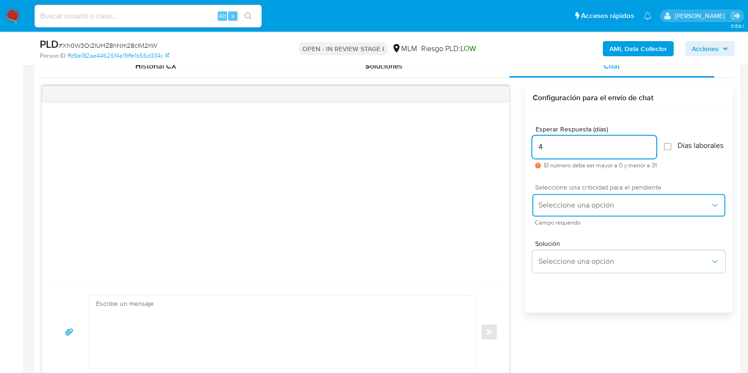
click at [553, 206] on span "Seleccione una opción" at bounding box center [624, 205] width 172 height 9
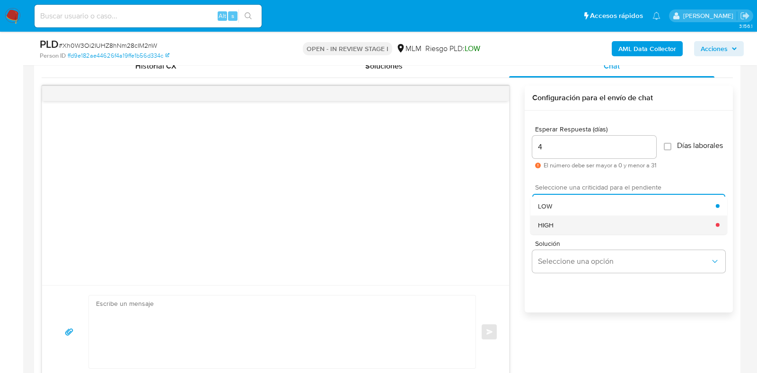
click at [549, 229] on span "HIGH" at bounding box center [546, 224] width 16 height 9
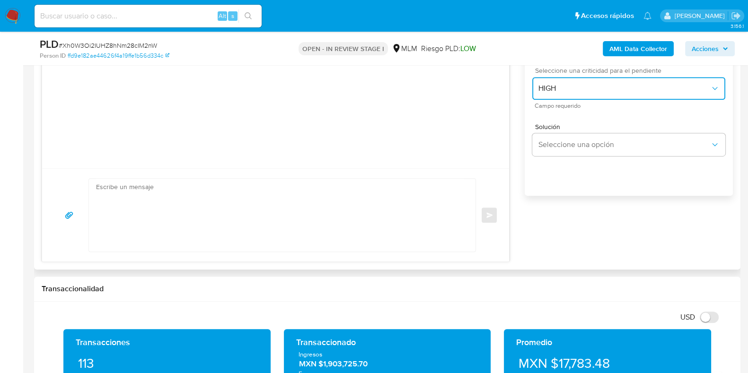
scroll to position [591, 0]
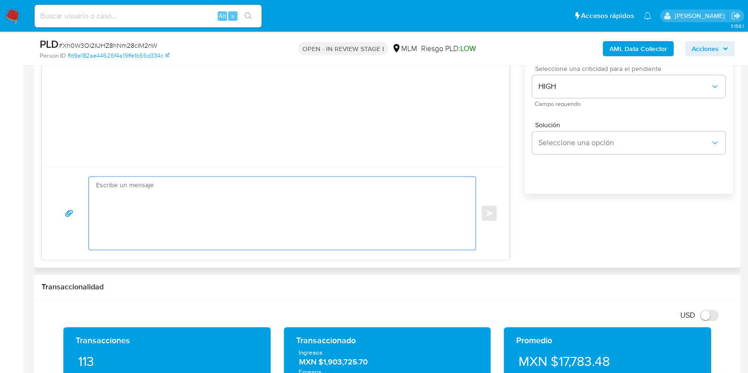
click at [255, 246] on textarea at bounding box center [279, 213] width 367 height 73
paste textarea "Apreciable cliente: Te comentamos que debemos llevar a cabo un proceso de verif…"
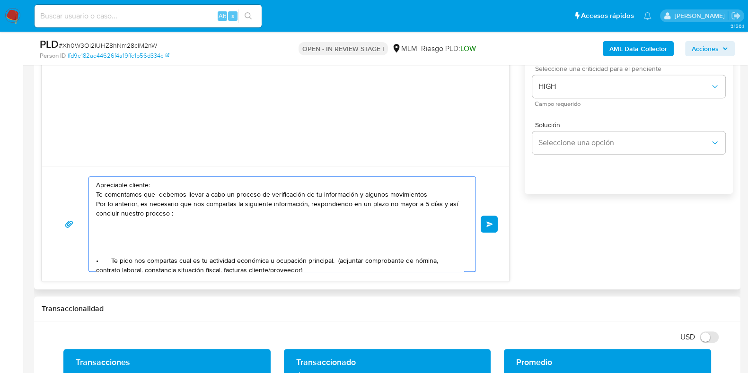
scroll to position [59, 0]
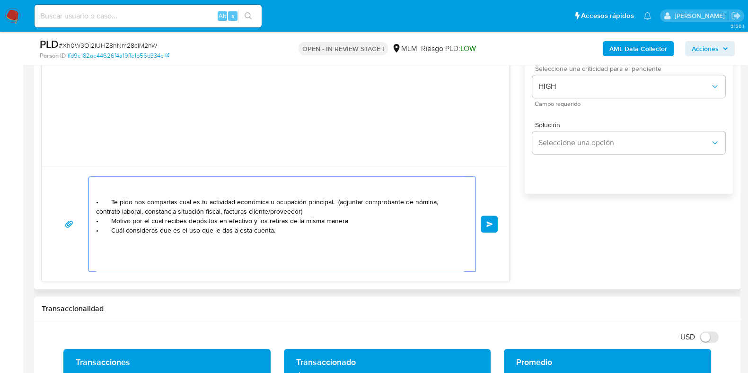
drag, startPoint x: 143, startPoint y: 220, endPoint x: 231, endPoint y: 210, distance: 88.5
click at [91, 217] on div "Apreciable cliente: Te comentamos que debemos llevar a cabo un proceso de verif…" at bounding box center [280, 224] width 382 height 95
click at [316, 215] on textarea "Apreciable cliente: Te comentamos que debemos llevar a cabo un proceso de verif…" at bounding box center [279, 224] width 367 height 95
click at [317, 208] on textarea "Apreciable cliente: Te comentamos que debemos llevar a cabo un proceso de verif…" at bounding box center [279, 224] width 367 height 95
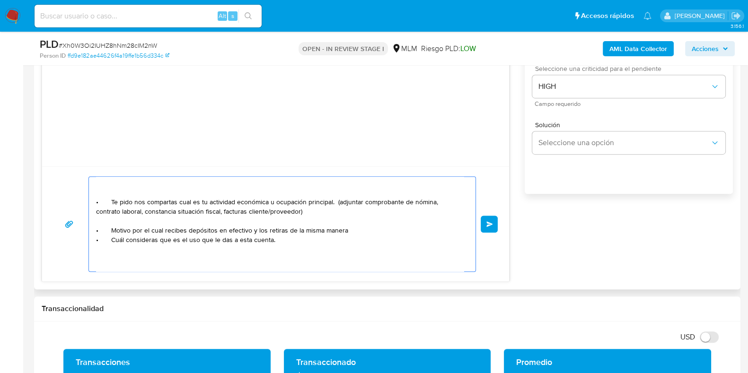
scroll to position [69, 0]
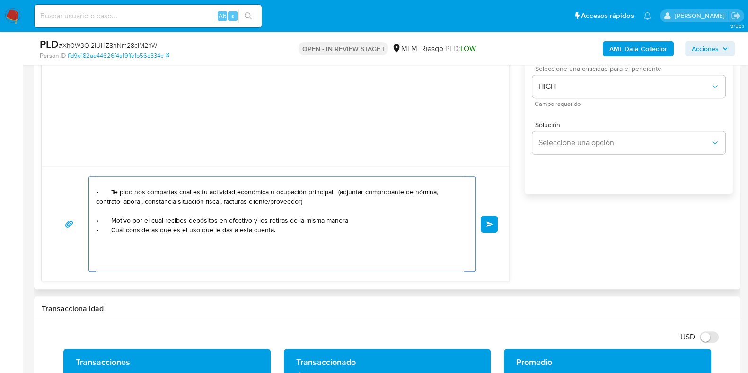
paste textarea "• Motivo por"
drag, startPoint x: 343, startPoint y: 220, endPoint x: 180, endPoint y: 220, distance: 163.2
click at [180, 220] on textarea "Apreciable cliente: Te comentamos que debemos llevar a cabo un proceso de verif…" at bounding box center [279, 224] width 367 height 95
paste textarea "$560,902.49"
paste textarea "MIREYA HERNANDEZ VAZQUEZ"
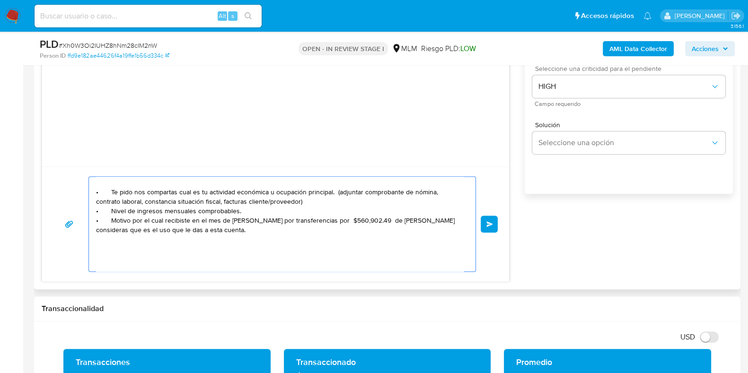
drag, startPoint x: 129, startPoint y: 233, endPoint x: 95, endPoint y: 219, distance: 36.5
click at [95, 219] on div "Apreciable cliente: Te comentamos que debemos llevar a cabo un proceso de verif…" at bounding box center [280, 224] width 382 height 95
click at [140, 231] on textarea "Apreciable cliente: Te comentamos que debemos llevar a cabo un proceso de verif…" at bounding box center [279, 224] width 367 height 95
paste textarea "• Motivo por el cual recibiste en el mes de Julio por transferencias por $560,9…"
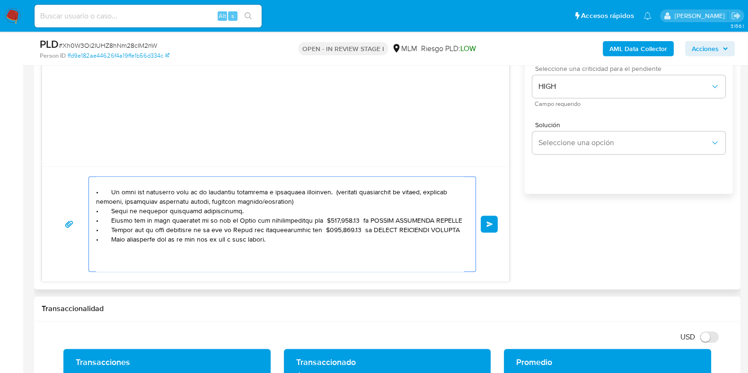
drag, startPoint x: 256, startPoint y: 237, endPoint x: 306, endPoint y: 237, distance: 49.2
click at [306, 237] on textarea at bounding box center [279, 224] width 367 height 95
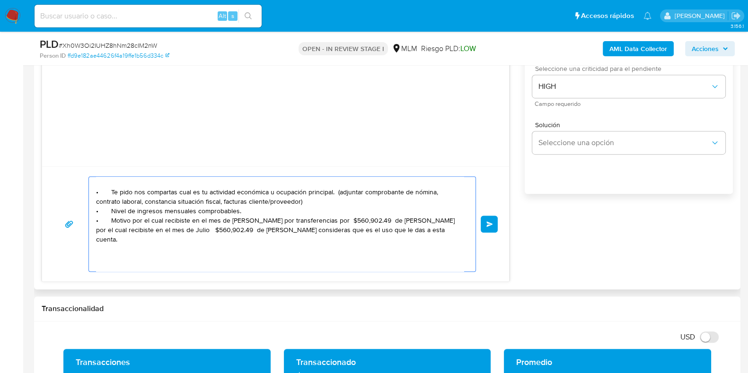
drag, startPoint x: 286, startPoint y: 240, endPoint x: 248, endPoint y: 238, distance: 37.4
click at [248, 238] on textarea "Apreciable cliente: Te comentamos que debemos llevar a cabo un proceso de verif…" at bounding box center [279, 224] width 367 height 95
paste textarea "$679,385.78"
drag, startPoint x: 394, startPoint y: 237, endPoint x: 298, endPoint y: 239, distance: 96.0
click at [298, 239] on textarea "Apreciable cliente: Te comentamos que debemos llevar a cabo un proceso de verif…" at bounding box center [279, 224] width 367 height 95
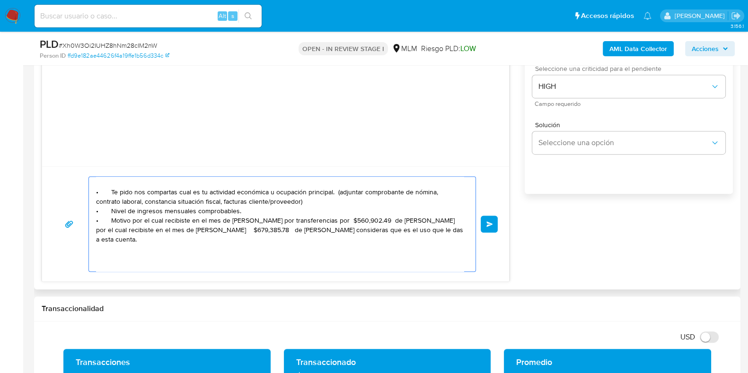
paste textarea "Yanet Galicia Diaz"
drag, startPoint x: 273, startPoint y: 249, endPoint x: 111, endPoint y: 249, distance: 161.7
click at [111, 249] on textarea "Apreciable cliente: Te comentamos que debemos llevar a cabo un proceso de verif…" at bounding box center [279, 224] width 367 height 95
click at [275, 247] on textarea "Apreciable cliente: Te comentamos que debemos llevar a cabo un proceso de verif…" at bounding box center [279, 224] width 367 height 95
paste textarea "SAMARA HUERTA ADRIANO"
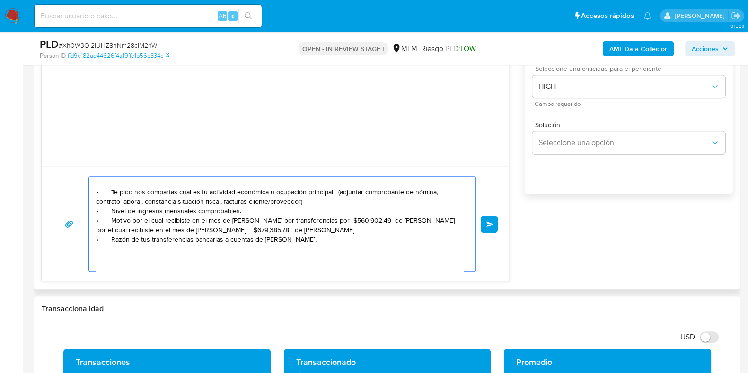
paste textarea ": Abrahan Jimenez Garcia"
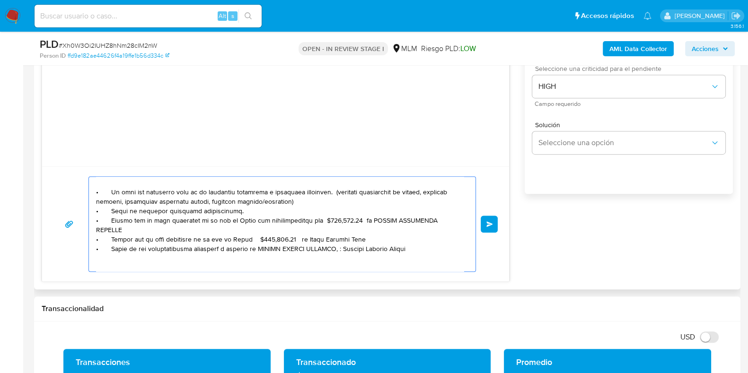
drag, startPoint x: 350, startPoint y: 247, endPoint x: 366, endPoint y: 259, distance: 19.6
click at [351, 249] on textarea at bounding box center [279, 224] width 367 height 95
click at [440, 250] on textarea at bounding box center [279, 224] width 367 height 95
paste textarea "Maria De La Paz Garcia Jimenez"
type textarea "Apreciable cliente: Te comentamos que debemos llevar a cabo un proceso de verif…"
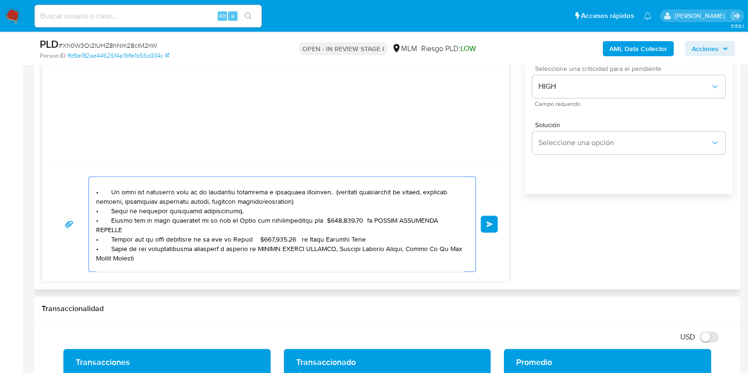
click at [488, 222] on span "Enviar" at bounding box center [489, 224] width 7 height 6
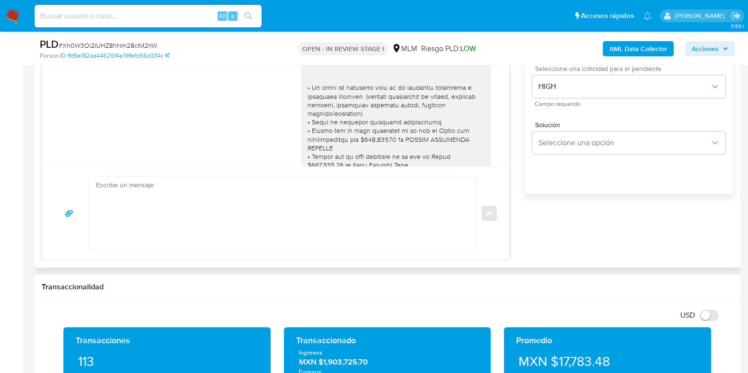
scroll to position [154, 0]
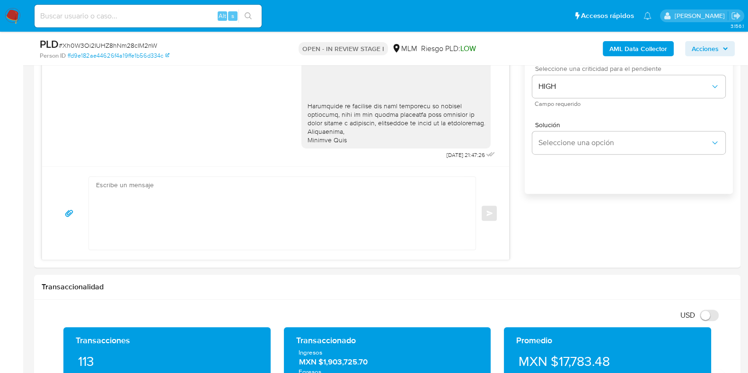
click at [141, 44] on span "# Xh0W3Oi2IUHZ8hNm28cIM2nW" at bounding box center [108, 45] width 98 height 9
copy span "Xh0W3Oi2IUHZ8hNm28cIM2nW"
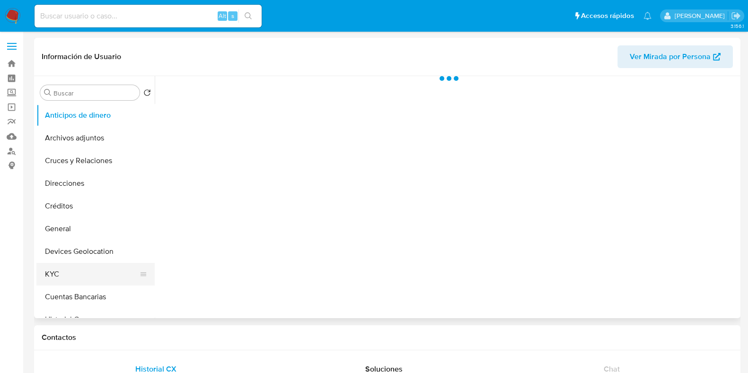
click at [61, 280] on button "KYC" at bounding box center [91, 274] width 111 height 23
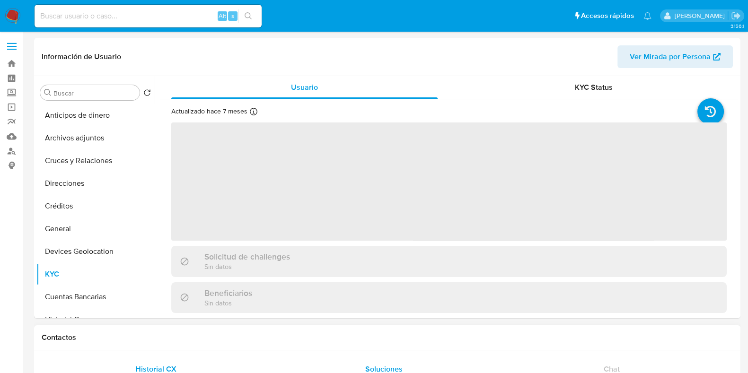
select select "10"
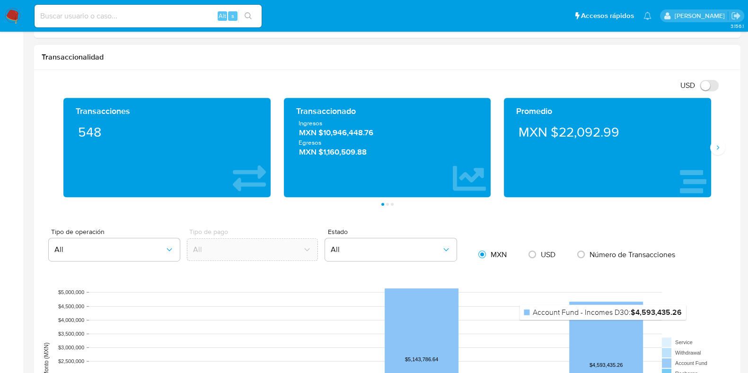
scroll to position [532, 0]
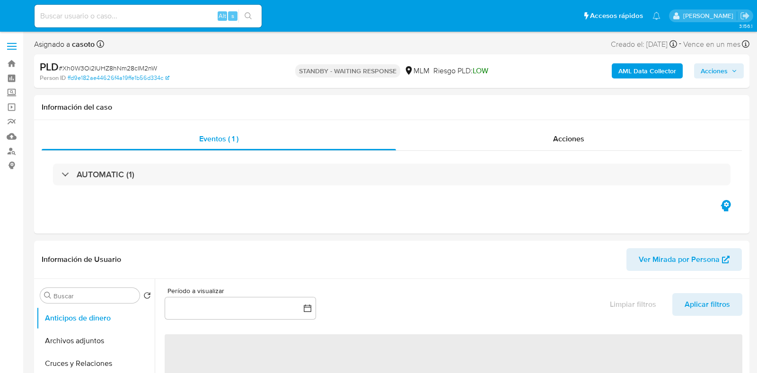
select select "10"
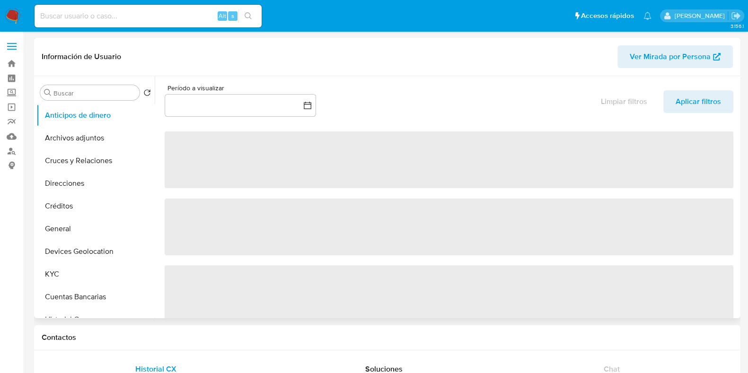
select select "10"
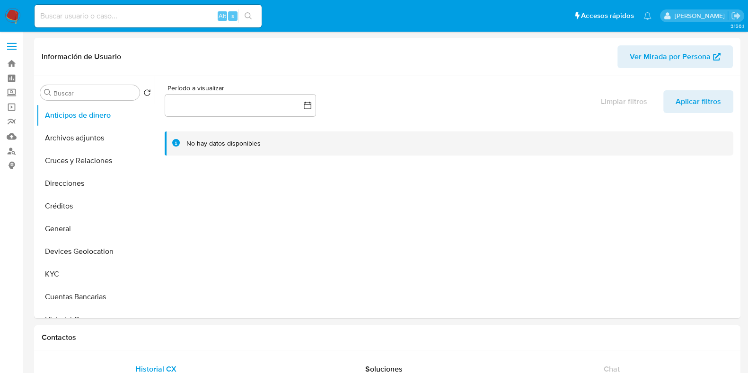
click at [10, 15] on img at bounding box center [13, 16] width 16 height 16
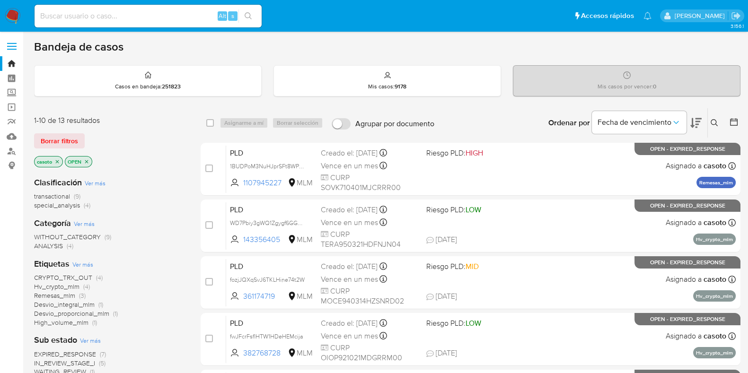
click at [715, 121] on icon at bounding box center [714, 123] width 8 height 8
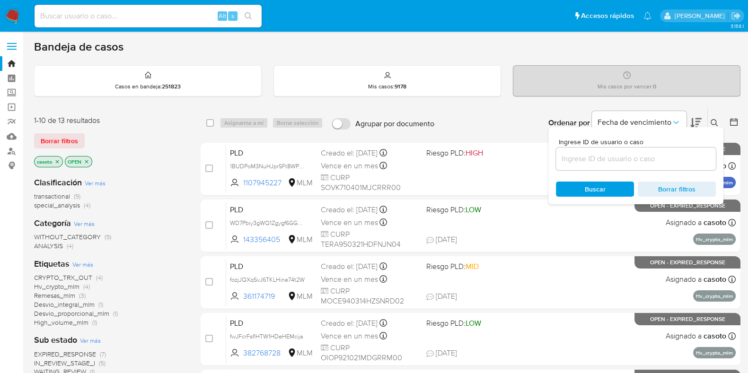
click at [589, 157] on input at bounding box center [636, 159] width 160 height 12
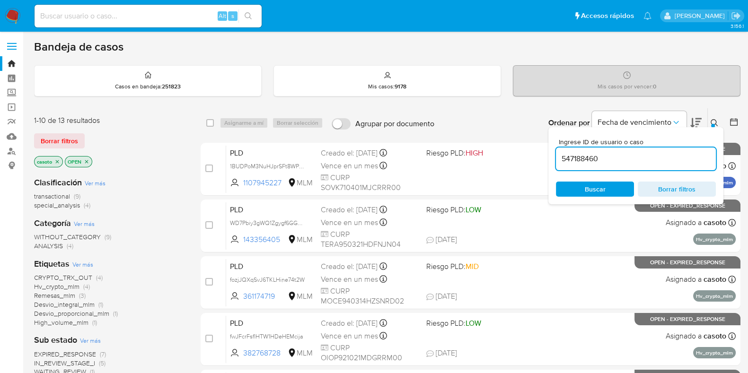
type input "547188460"
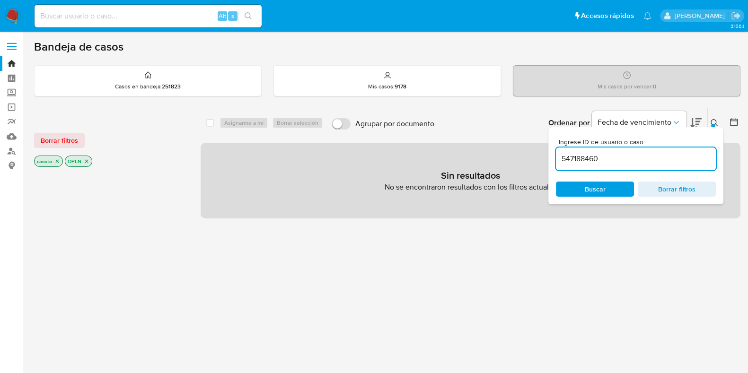
click at [59, 161] on icon "close-filter" at bounding box center [57, 161] width 6 height 6
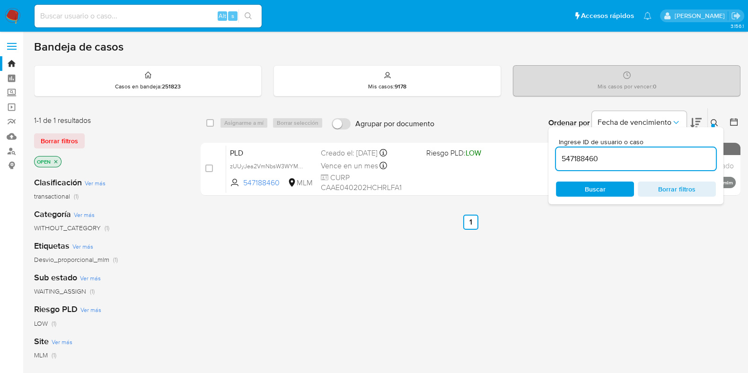
click at [716, 122] on icon at bounding box center [713, 122] width 7 height 7
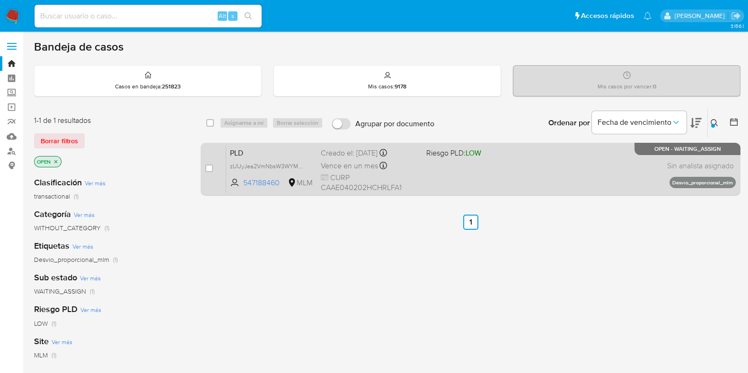
click at [540, 177] on div "PLD zUUyJea2VmNbsW3WYMgylesE 547188460 MLM Riesgo PLD: LOW Creado el: 12/08/202…" at bounding box center [480, 169] width 509 height 48
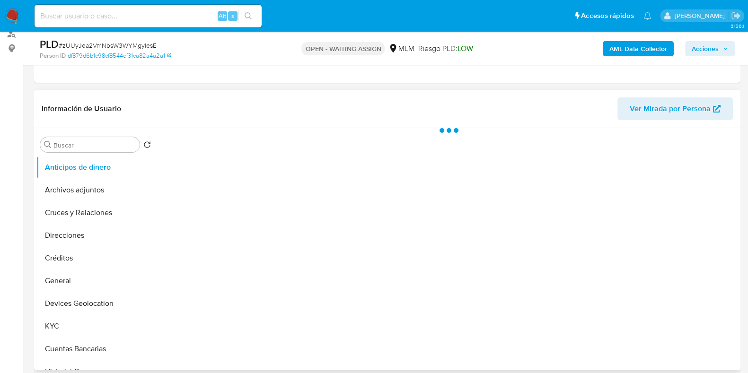
scroll to position [118, 0]
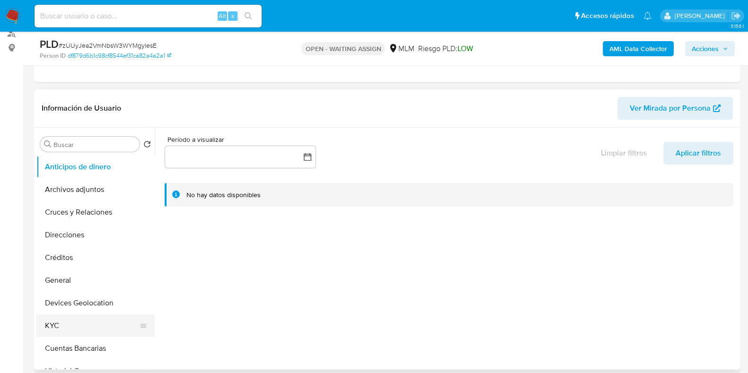
click at [52, 321] on button "KYC" at bounding box center [91, 326] width 111 height 23
select select "10"
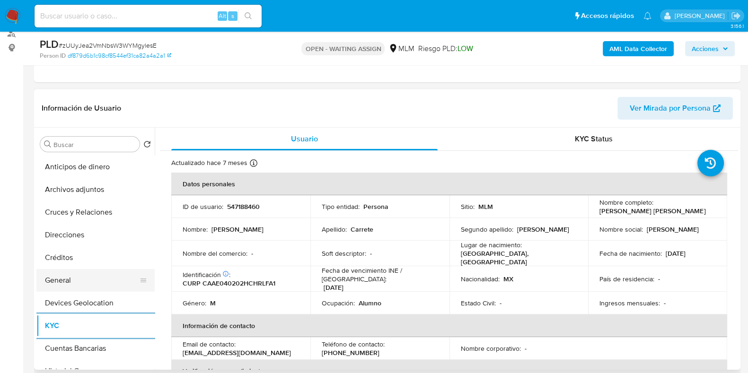
click at [78, 275] on button "General" at bounding box center [91, 280] width 111 height 23
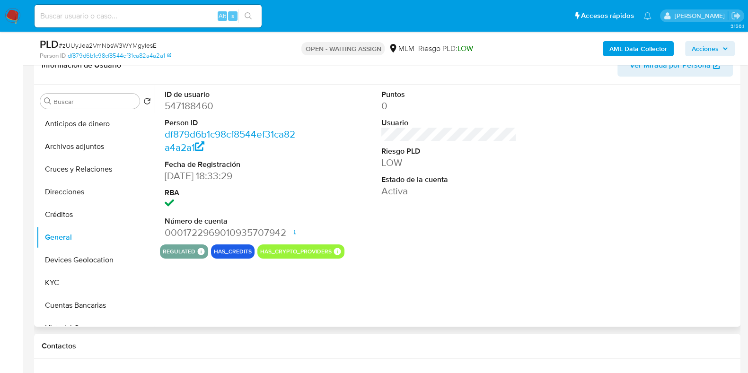
scroll to position [177, 0]
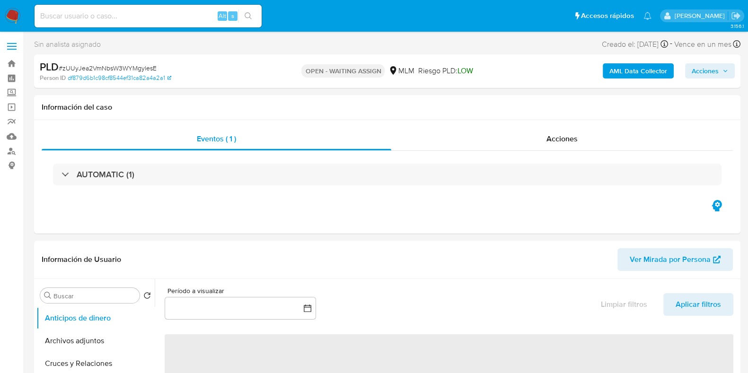
select select "10"
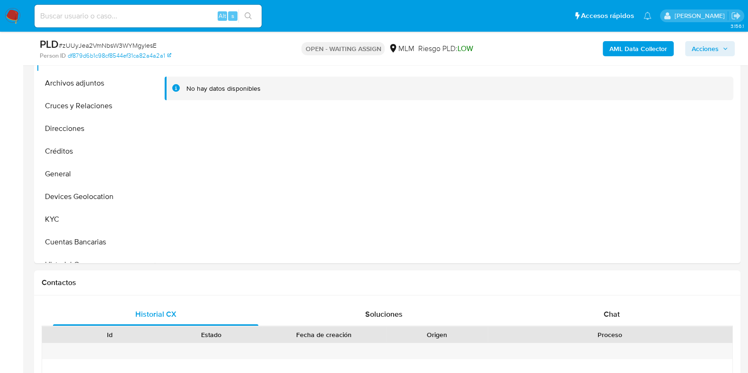
scroll to position [236, 0]
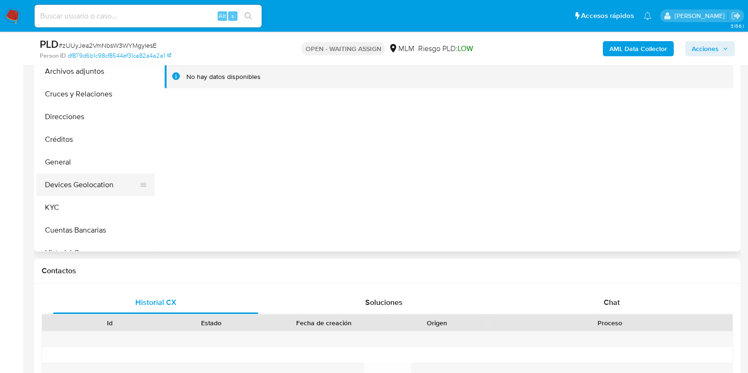
click at [73, 181] on button "Devices Geolocation" at bounding box center [91, 185] width 111 height 23
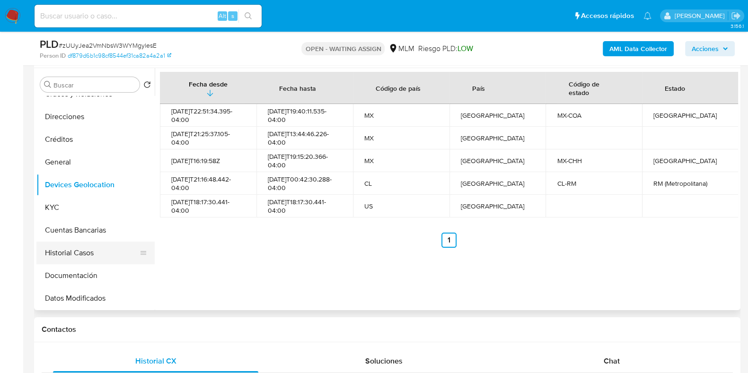
scroll to position [0, 0]
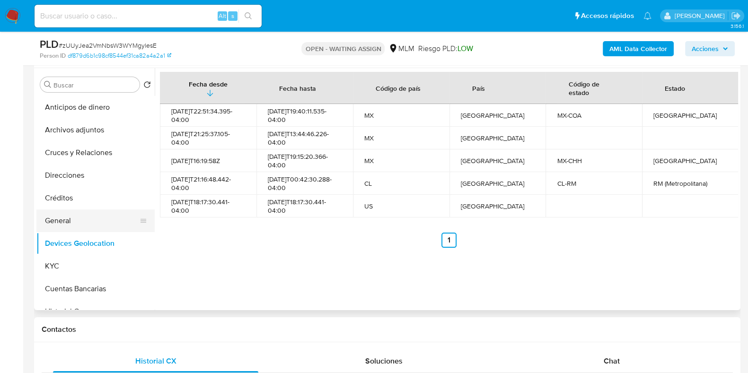
click at [68, 212] on button "General" at bounding box center [91, 221] width 111 height 23
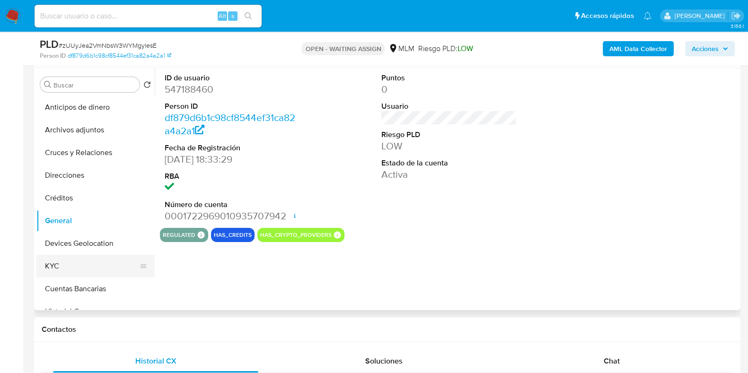
click at [59, 270] on button "KYC" at bounding box center [91, 266] width 111 height 23
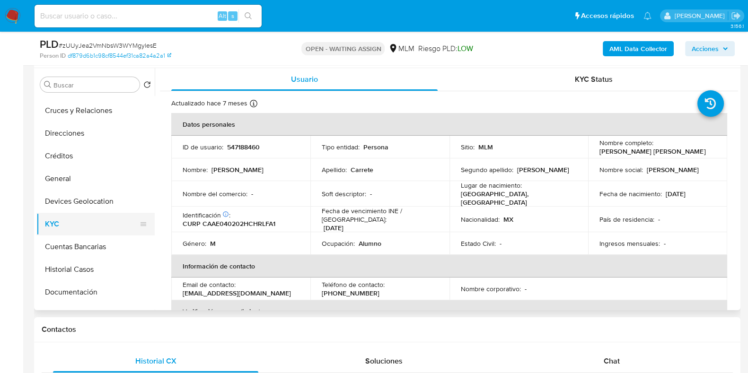
scroll to position [59, 0]
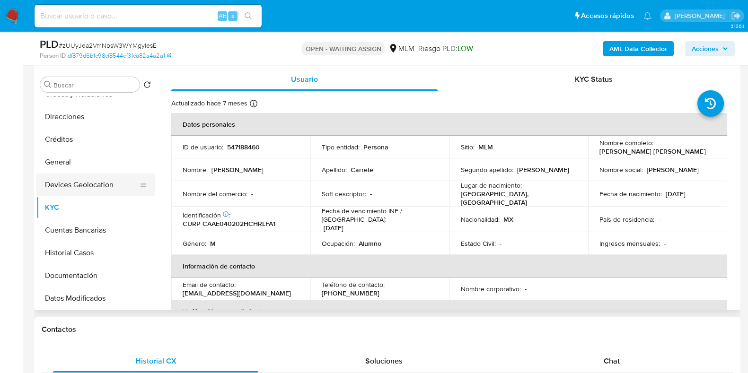
click at [80, 179] on button "Devices Geolocation" at bounding box center [91, 185] width 111 height 23
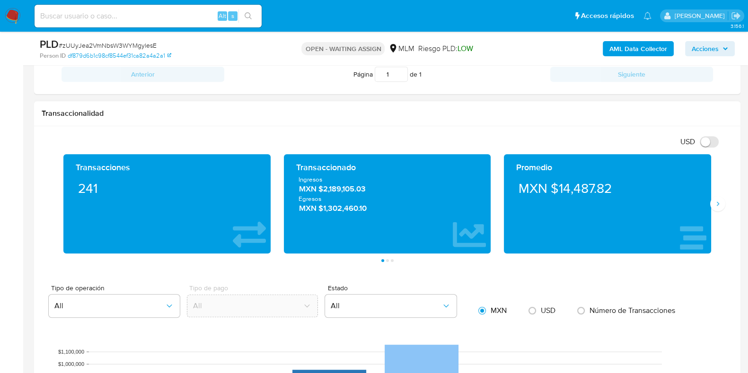
scroll to position [650, 0]
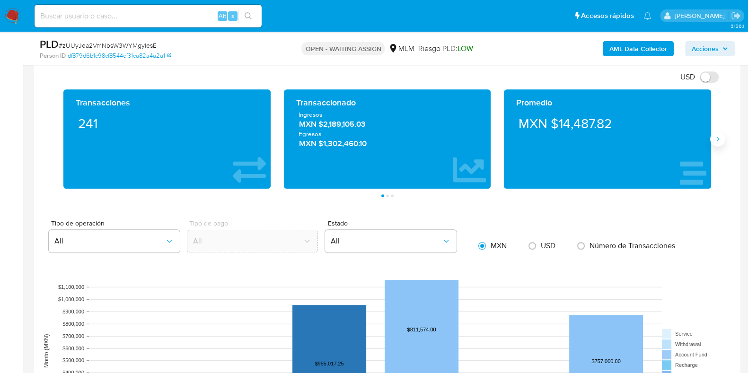
click at [721, 140] on button "Siguiente" at bounding box center [717, 138] width 15 height 15
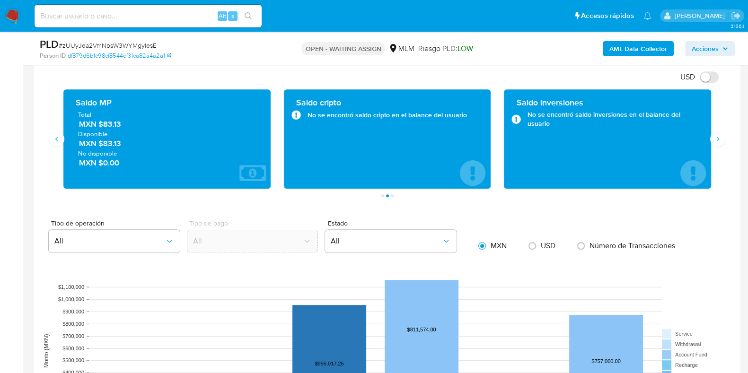
click at [114, 123] on span "MXN $83.13" at bounding box center [167, 124] width 177 height 11
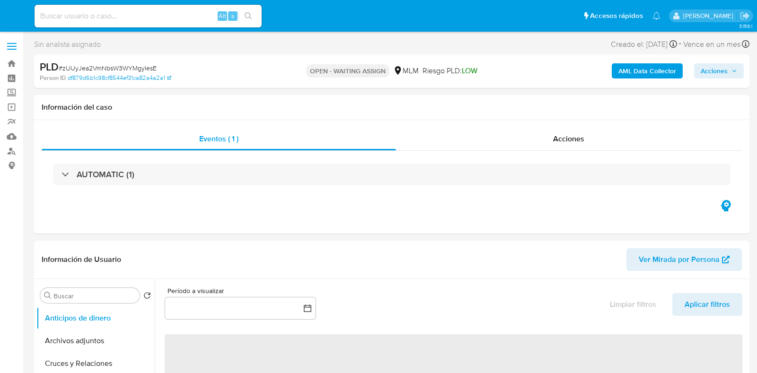
select select "10"
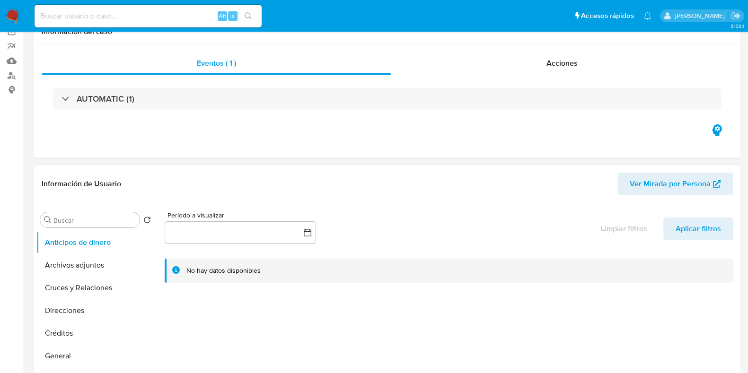
scroll to position [177, 0]
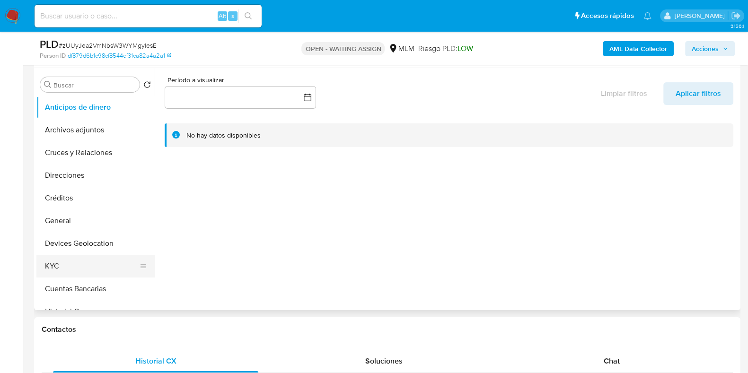
click at [44, 267] on button "KYC" at bounding box center [91, 266] width 111 height 23
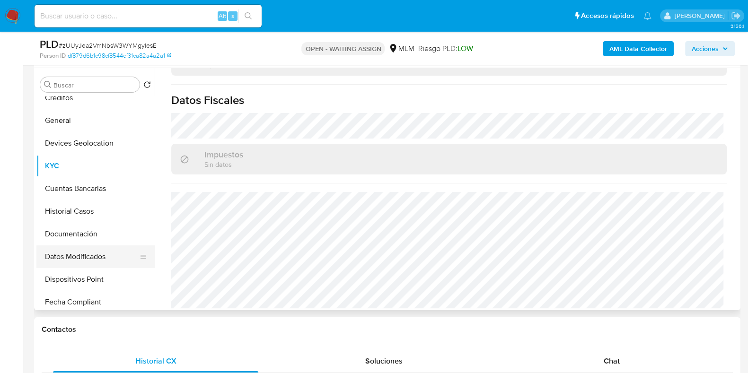
scroll to position [118, 0]
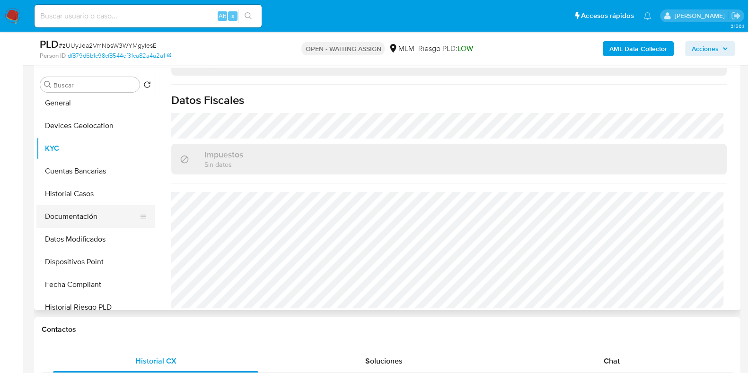
click at [70, 205] on button "Documentación" at bounding box center [91, 216] width 111 height 23
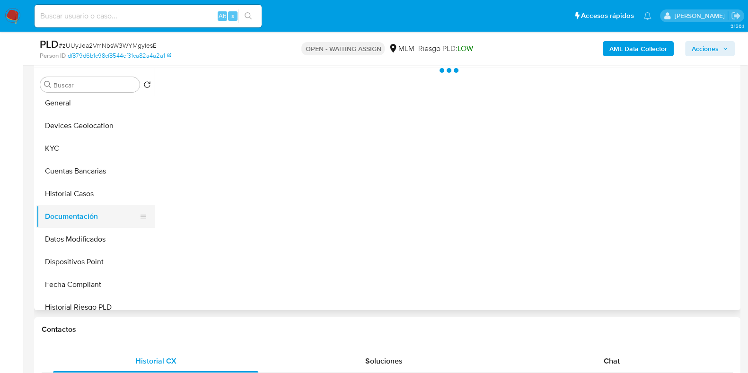
scroll to position [0, 0]
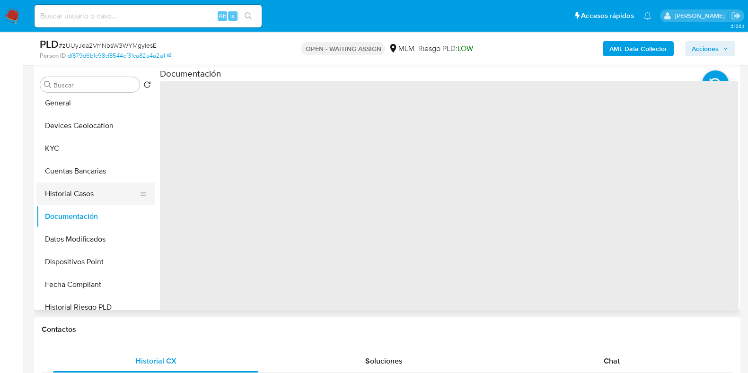
click at [70, 198] on button "Historial Casos" at bounding box center [91, 194] width 111 height 23
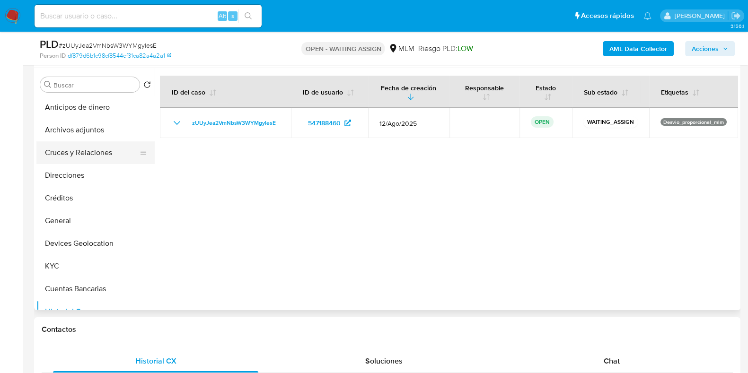
click at [94, 157] on button "Cruces y Relaciones" at bounding box center [91, 152] width 111 height 23
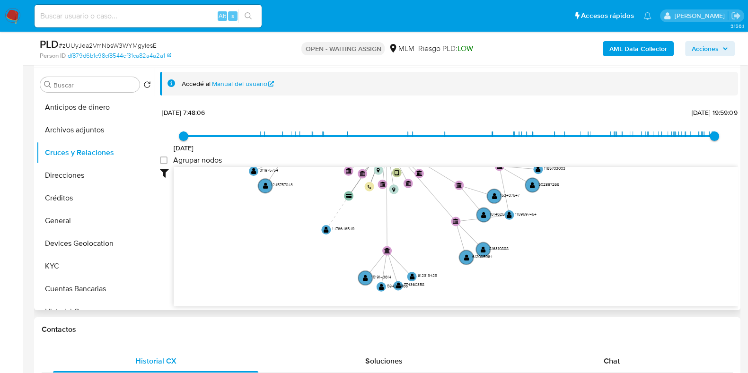
drag, startPoint x: 537, startPoint y: 257, endPoint x: 508, endPoint y: 174, distance: 88.5
click at [508, 174] on icon "device-616ef02e08813b0019bf9479  device-689b5b95569a1d463ece8d76  device-6305…" at bounding box center [456, 235] width 564 height 137
click at [78, 261] on button "KYC" at bounding box center [91, 266] width 111 height 23
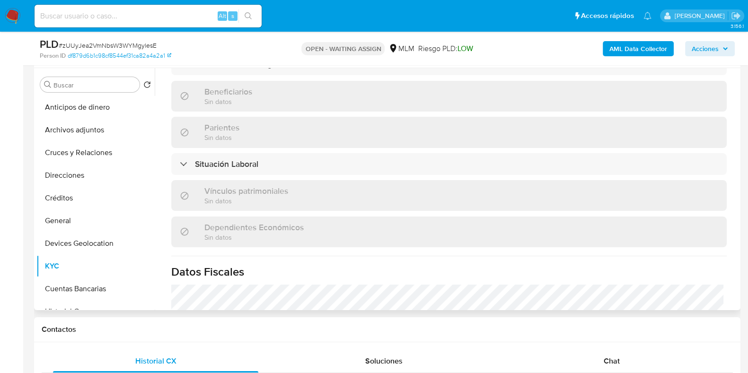
scroll to position [585, 0]
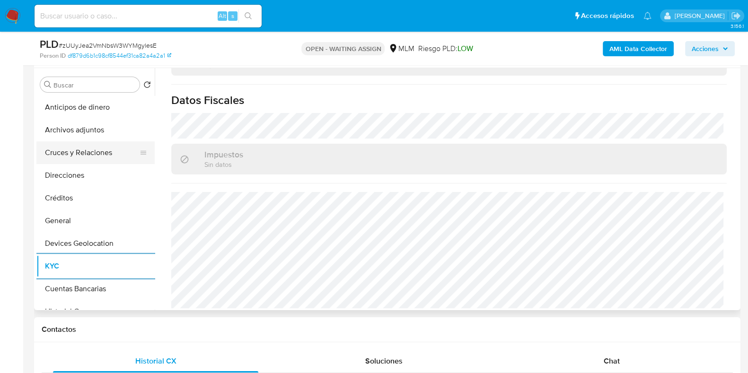
click at [96, 154] on button "Cruces y Relaciones" at bounding box center [91, 152] width 111 height 23
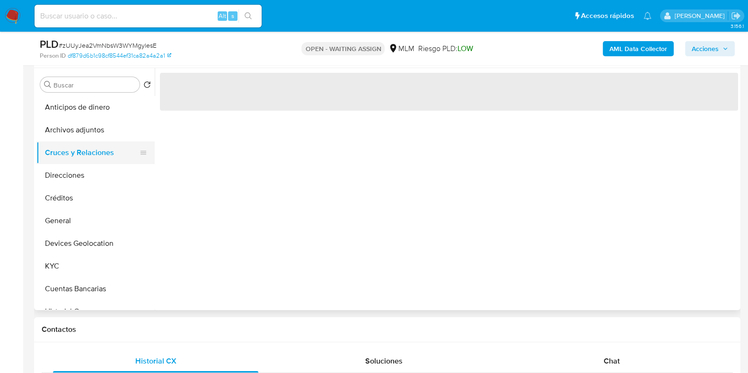
scroll to position [0, 0]
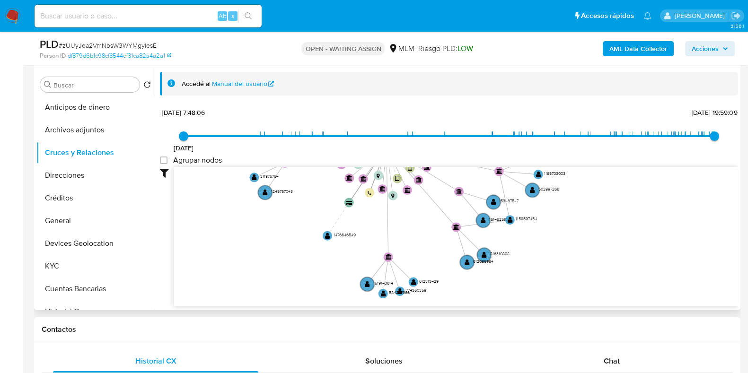
drag, startPoint x: 637, startPoint y: 261, endPoint x: 607, endPoint y: 195, distance: 72.6
click at [607, 195] on icon "device-616ef02e08813b0019bf9479  device-689b5b95569a1d463ece8d76  device-6305…" at bounding box center [456, 235] width 564 height 137
click at [507, 221] on text "" at bounding box center [509, 221] width 5 height 7
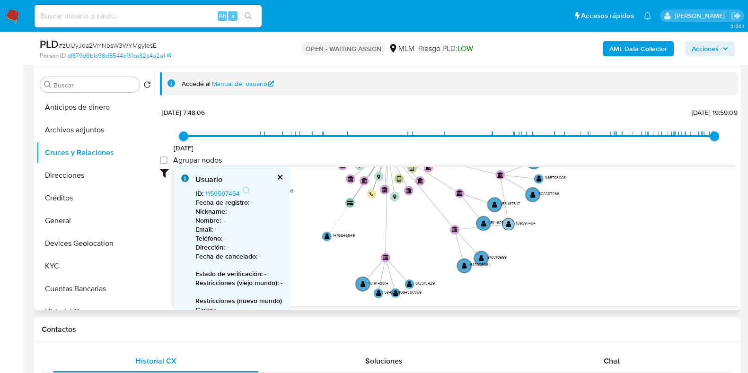
click at [507, 223] on text "" at bounding box center [508, 224] width 5 height 7
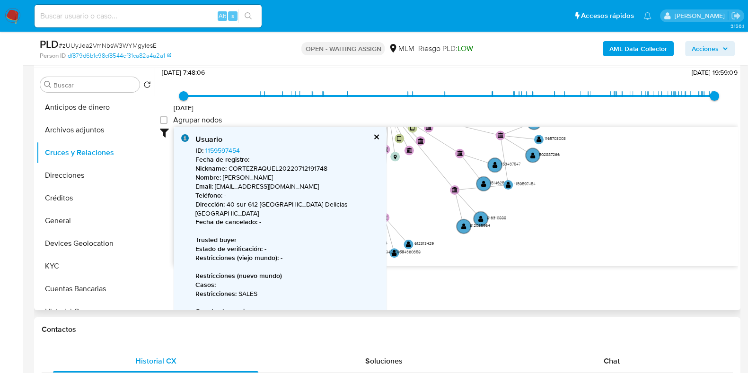
scroll to position [21, 0]
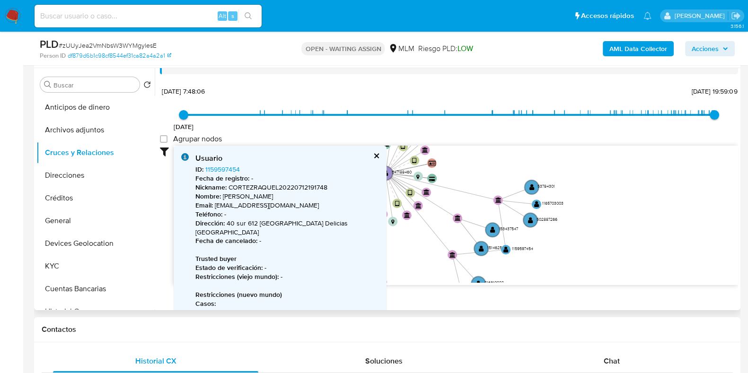
drag, startPoint x: 565, startPoint y: 247, endPoint x: 562, endPoint y: 280, distance: 32.8
click at [562, 280] on icon "device-616ef02e08813b0019bf9479  device-689b5b95569a1d463ece8d76  device-6305…" at bounding box center [456, 214] width 564 height 137
click at [480, 245] on text "" at bounding box center [481, 248] width 5 height 7
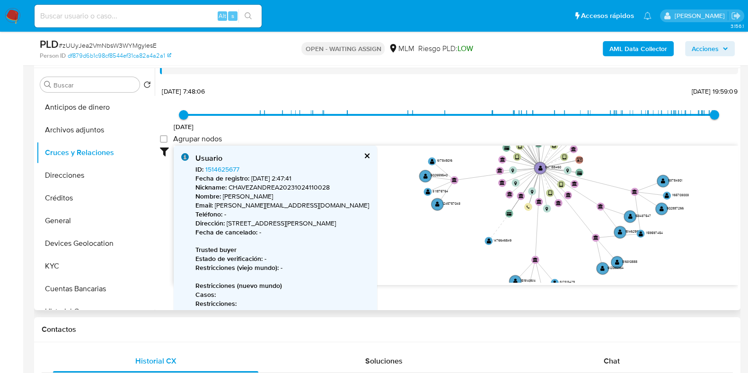
drag, startPoint x: 606, startPoint y: 253, endPoint x: 734, endPoint y: 238, distance: 129.5
click at [734, 238] on div "Accedé al Manual del usuario 19/10/2021 19/10/2021, 7:48:06 25/8/2025, 19:59:09…" at bounding box center [446, 189] width 583 height 242
click at [434, 203] on circle at bounding box center [437, 204] width 14 height 14
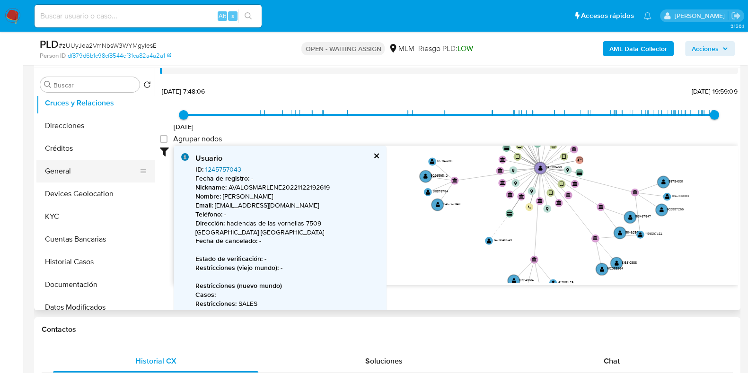
scroll to position [118, 0]
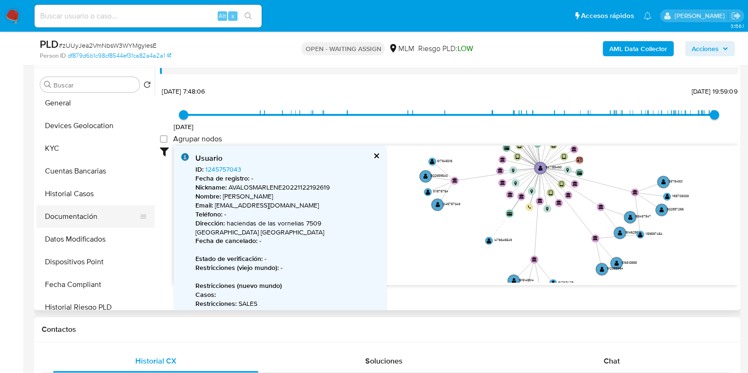
click at [70, 214] on button "Documentación" at bounding box center [91, 216] width 111 height 23
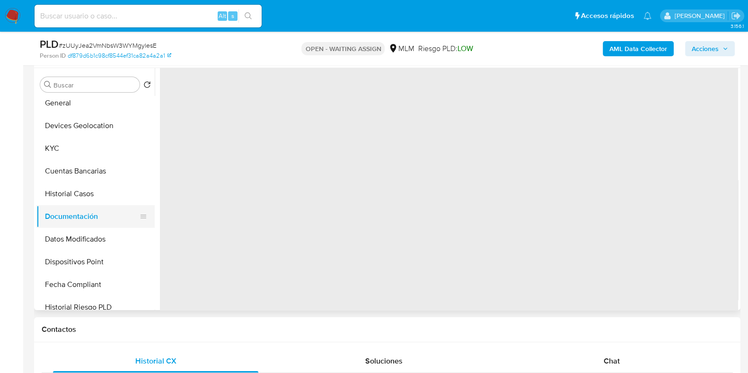
scroll to position [0, 0]
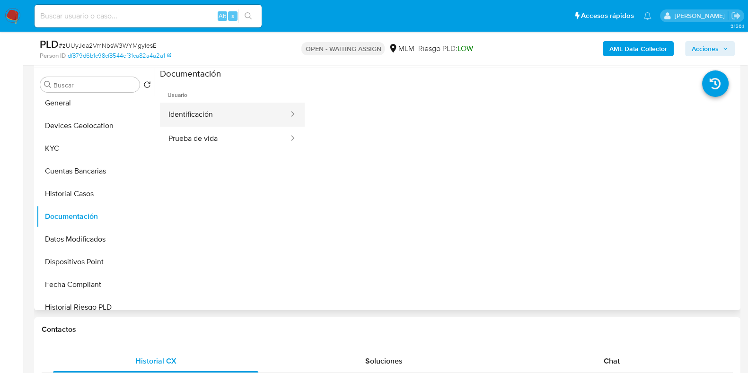
click at [205, 117] on button "Identificación" at bounding box center [225, 115] width 130 height 24
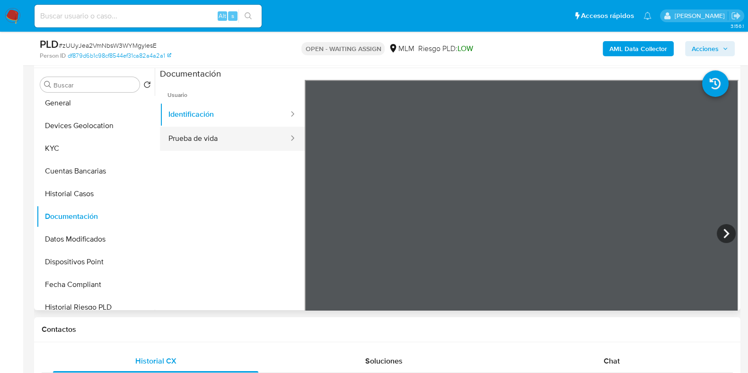
click at [248, 147] on button "Prueba de vida" at bounding box center [225, 139] width 130 height 24
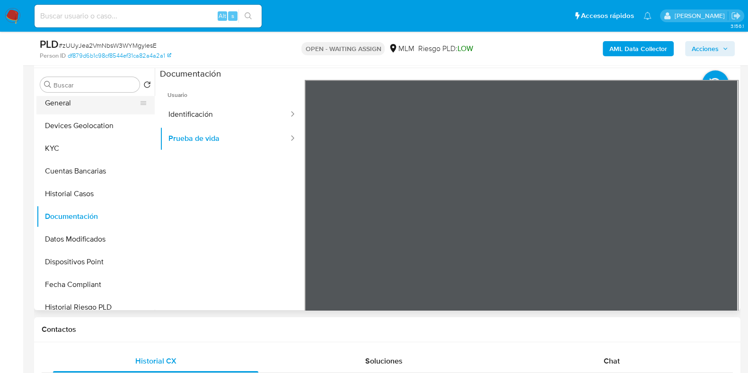
click at [47, 107] on button "General" at bounding box center [91, 103] width 111 height 23
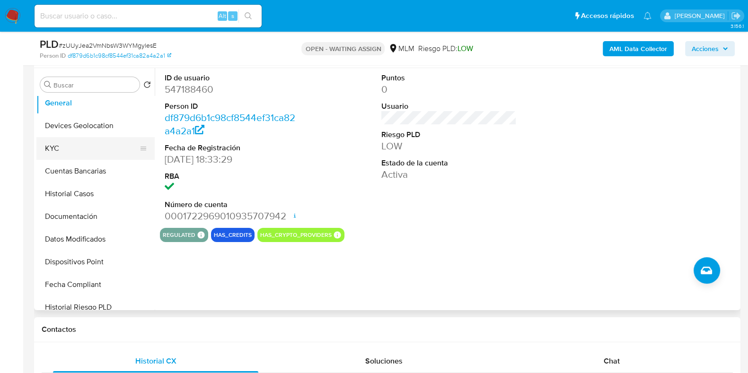
click at [61, 149] on button "KYC" at bounding box center [91, 148] width 111 height 23
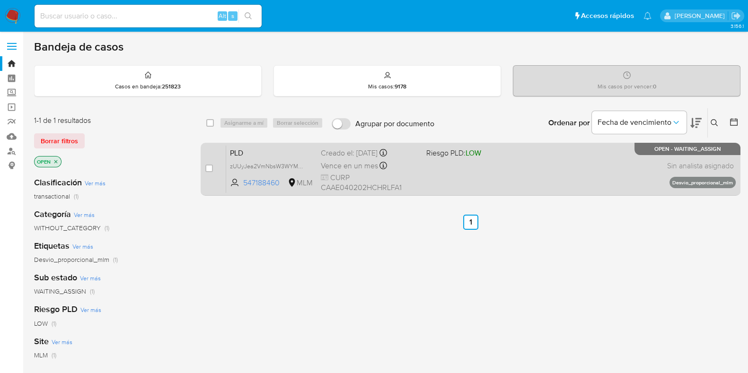
drag, startPoint x: 212, startPoint y: 169, endPoint x: 227, endPoint y: 144, distance: 29.9
click at [211, 169] on input "checkbox" at bounding box center [209, 169] width 8 height 8
checkbox input "true"
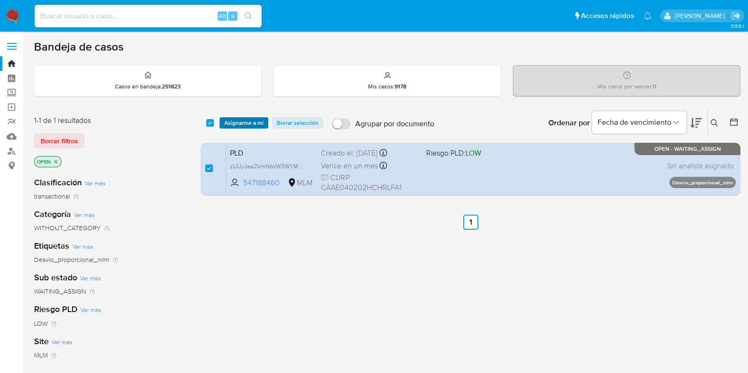
click at [243, 124] on span "Asignarme a mí" at bounding box center [243, 122] width 39 height 9
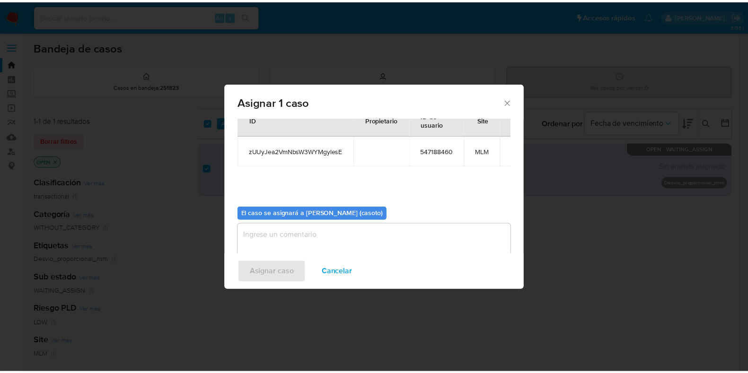
scroll to position [49, 0]
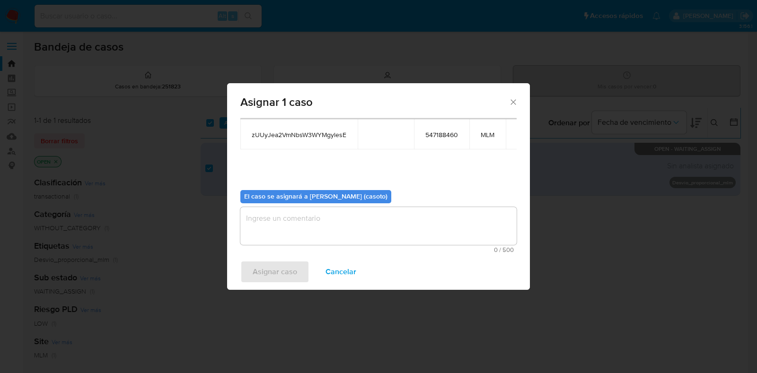
click at [396, 223] on textarea "assign-modal" at bounding box center [378, 226] width 276 height 38
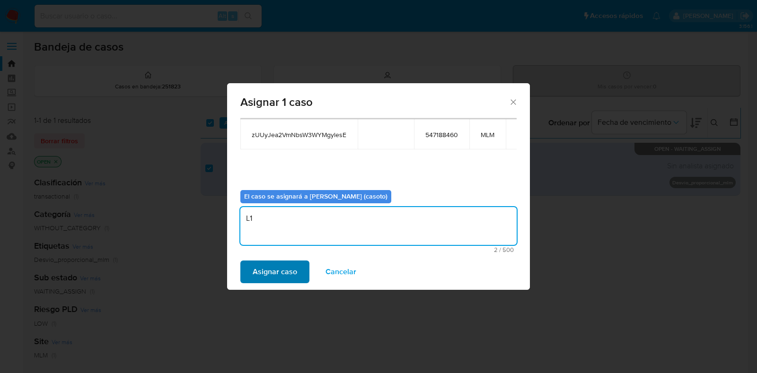
type textarea "L1"
click at [292, 277] on span "Asignar caso" at bounding box center [275, 272] width 44 height 21
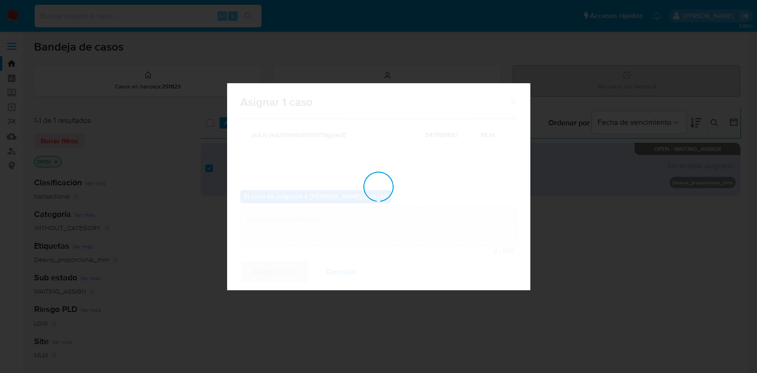
checkbox input "false"
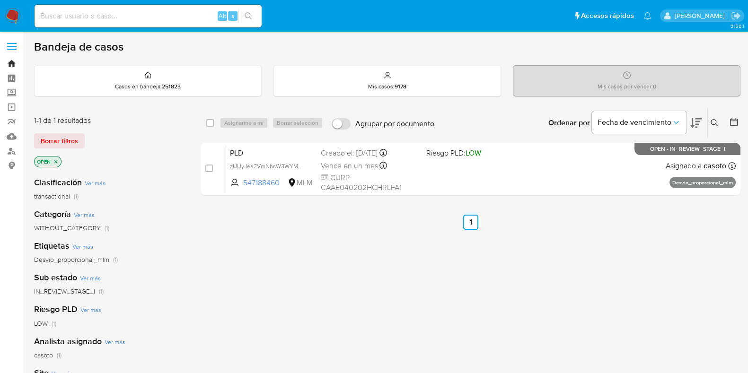
click at [11, 67] on link "Bandeja" at bounding box center [56, 63] width 113 height 15
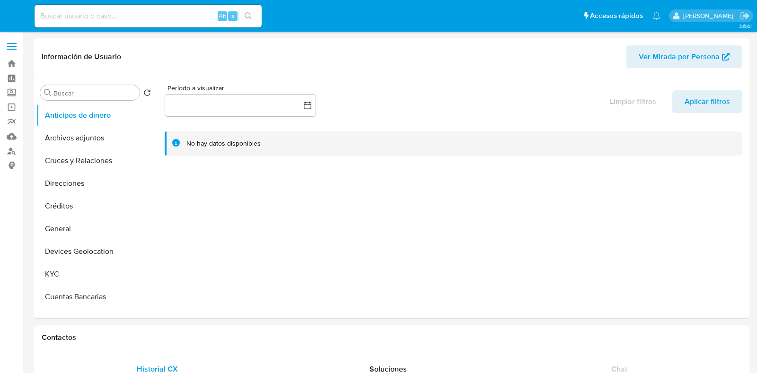
select select "10"
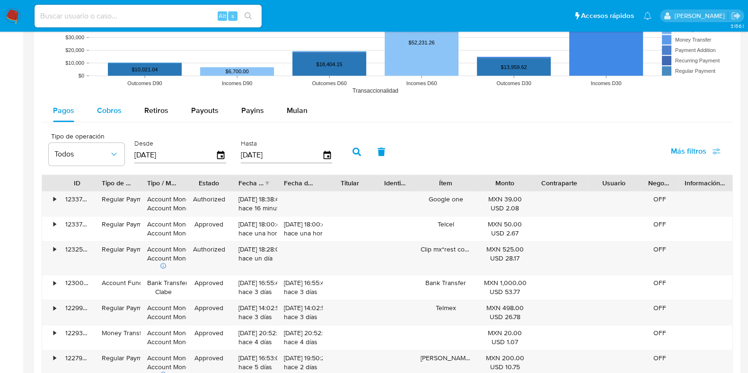
click at [118, 115] on div "Cobros" at bounding box center [109, 110] width 25 height 23
select select "10"
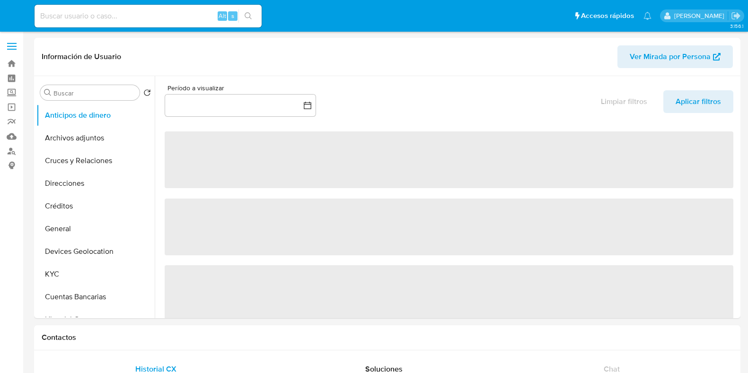
select select "10"
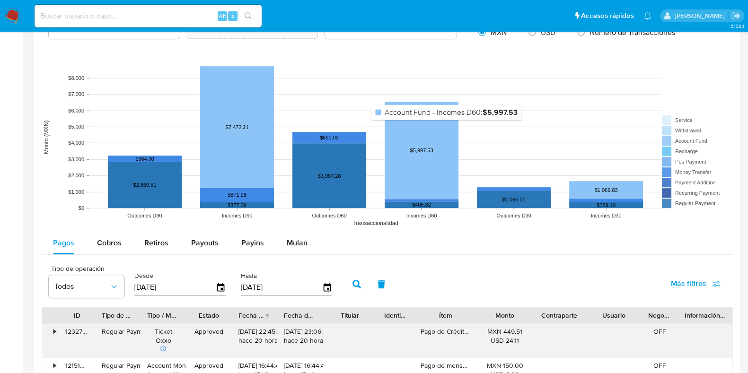
scroll to position [827, 0]
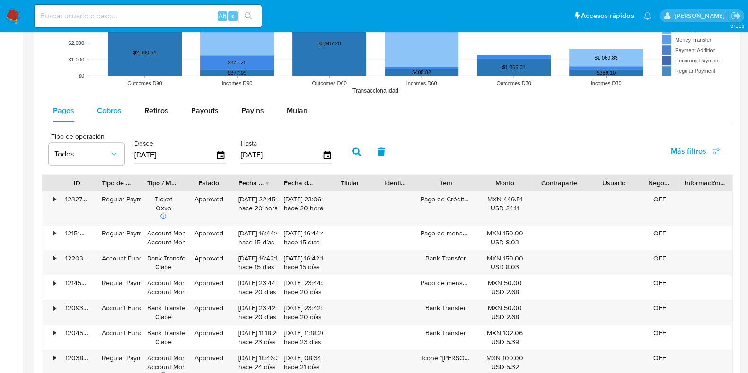
click at [99, 114] on div "Cobros" at bounding box center [109, 110] width 25 height 23
select select "10"
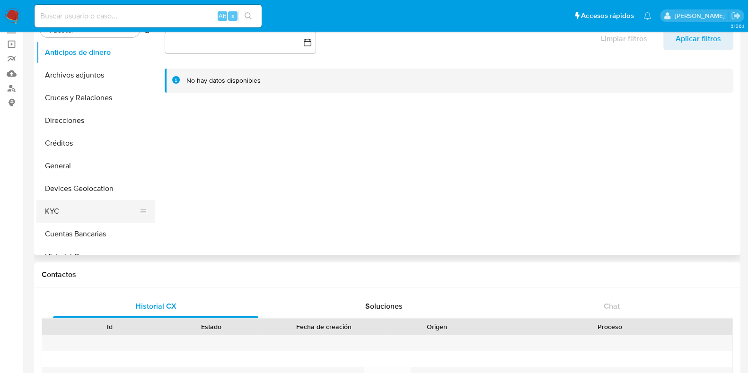
scroll to position [0, 0]
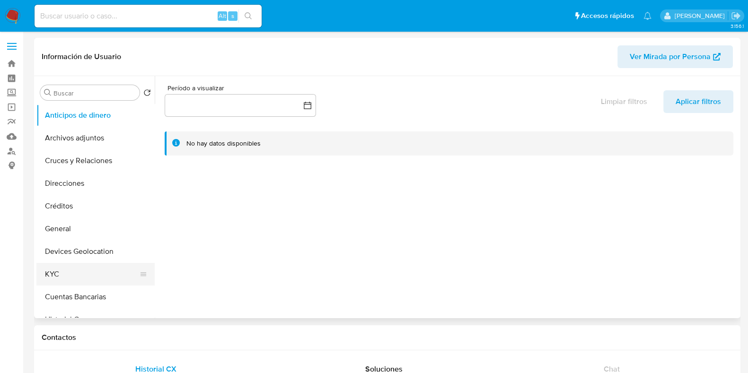
click at [62, 277] on button "KYC" at bounding box center [91, 274] width 111 height 23
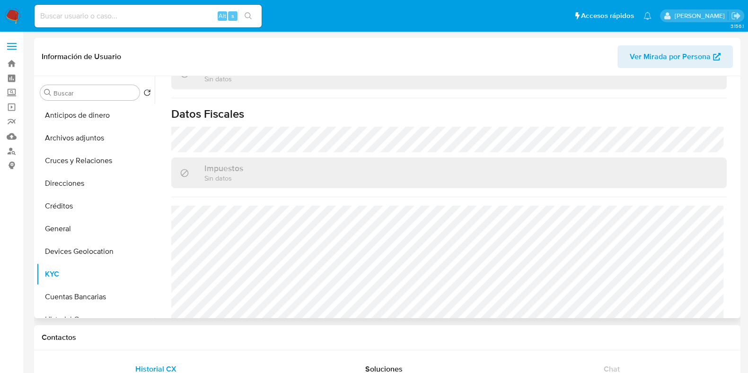
scroll to position [591, 0]
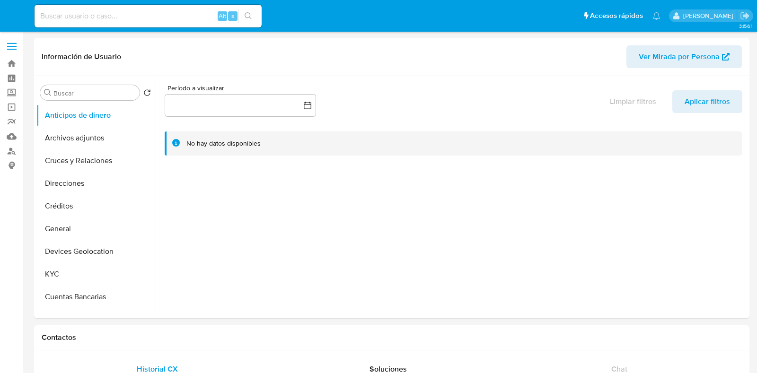
select select "10"
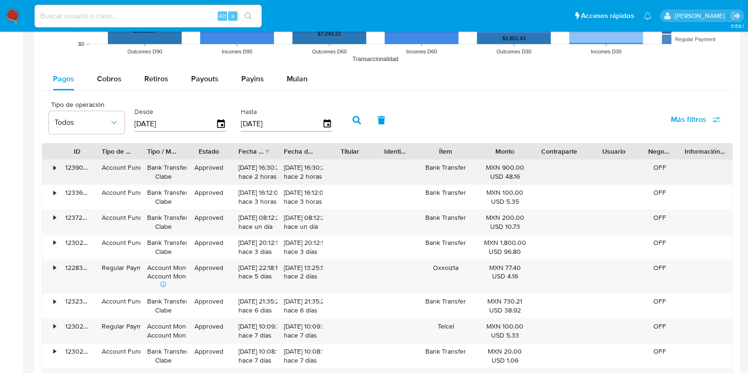
scroll to position [827, 0]
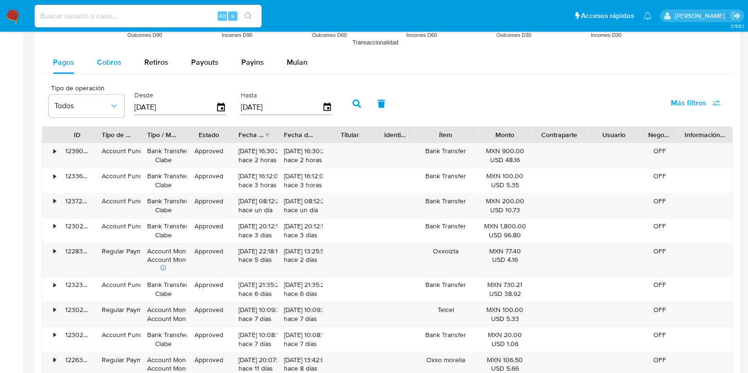
click at [103, 63] on span "Cobros" at bounding box center [109, 62] width 25 height 11
select select "10"
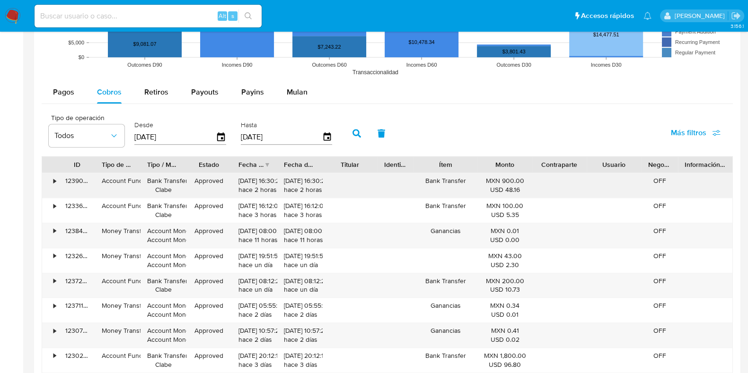
scroll to position [698, 0]
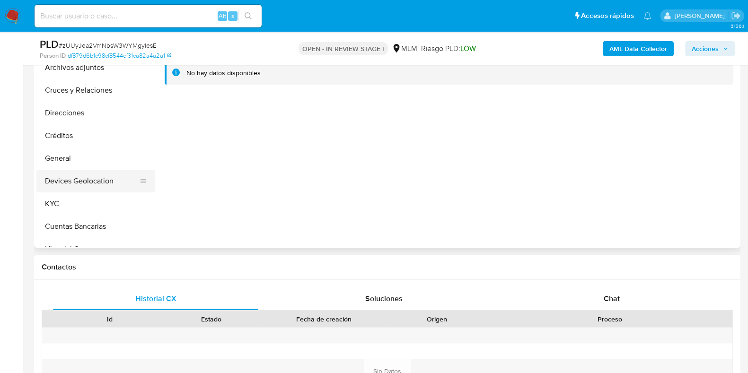
scroll to position [177, 0]
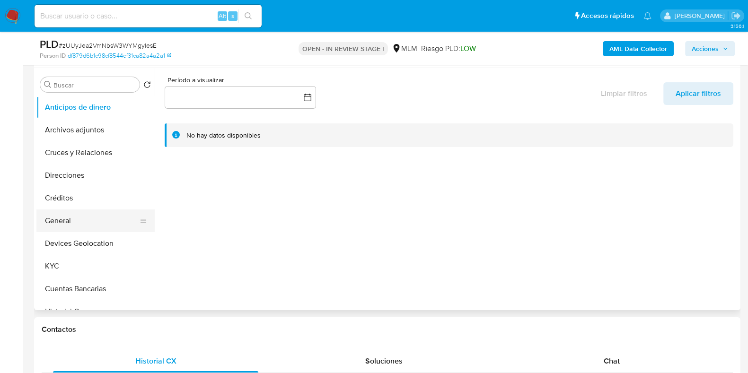
select select "10"
click at [61, 227] on button "General" at bounding box center [91, 221] width 111 height 23
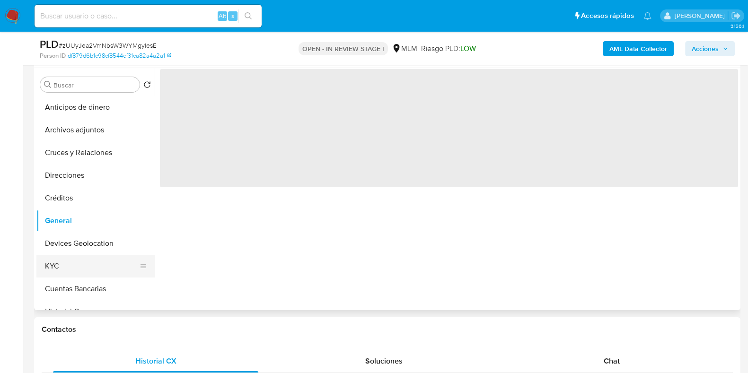
click at [60, 274] on button "KYC" at bounding box center [91, 266] width 111 height 23
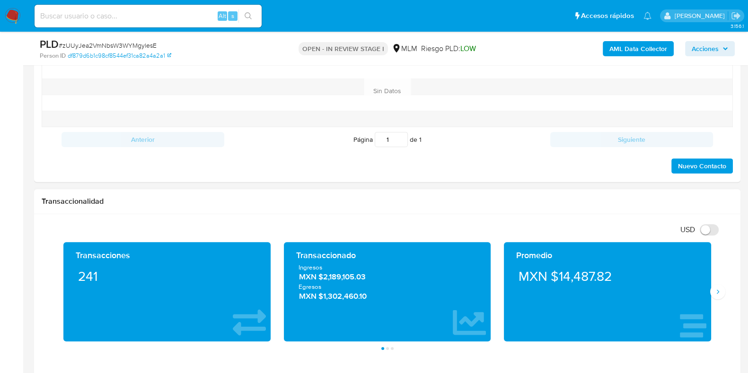
scroll to position [650, 0]
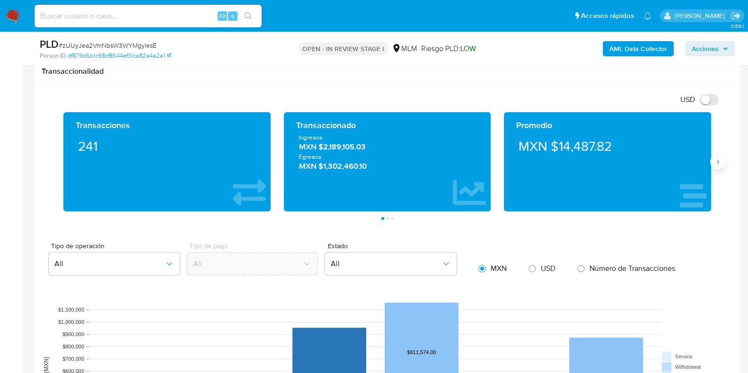
click at [713, 165] on button "Siguiente" at bounding box center [717, 161] width 15 height 15
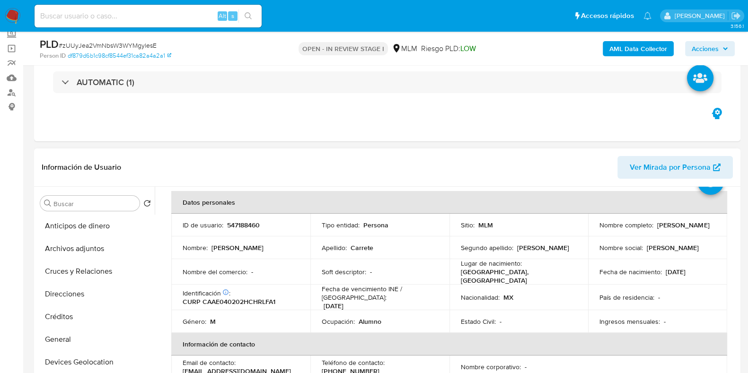
scroll to position [59, 0]
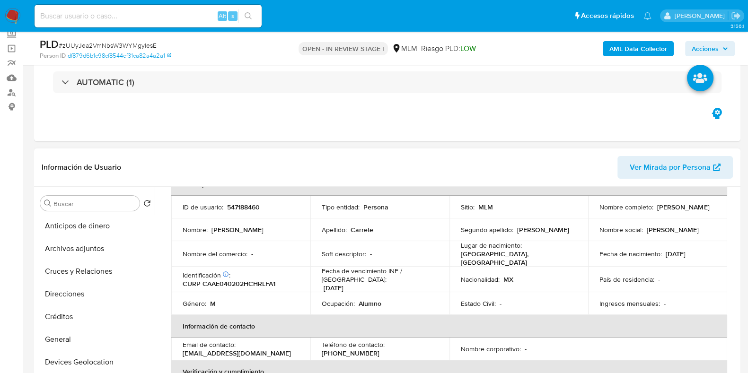
drag, startPoint x: 686, startPoint y: 214, endPoint x: 593, endPoint y: 216, distance: 93.2
click at [593, 216] on td "Nombre completo : Efren Natanael Carrete Aldaco" at bounding box center [657, 207] width 139 height 23
copy p "Efren Natanael Carrete Aldaco"
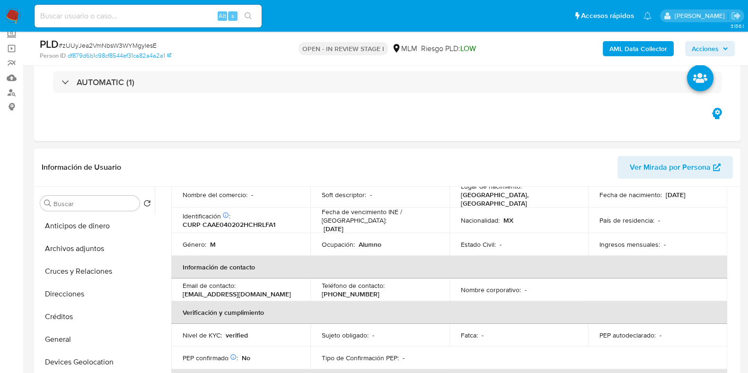
click at [379, 290] on p "(656) 6012561" at bounding box center [351, 294] width 58 height 9
copy p "6012561"
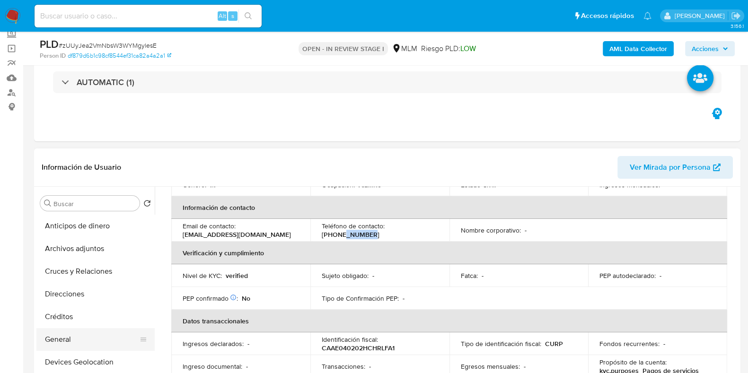
click at [52, 339] on button "General" at bounding box center [91, 339] width 111 height 23
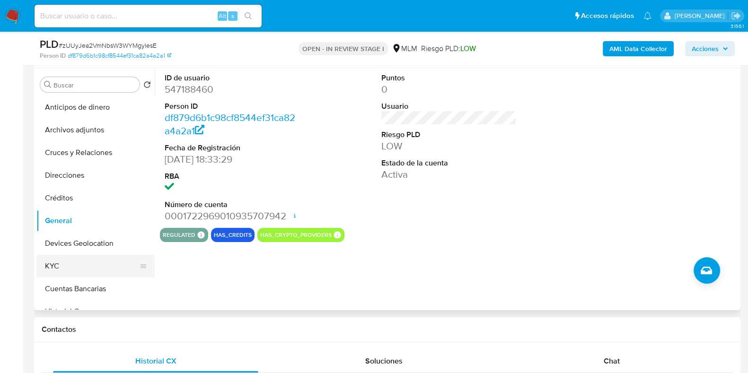
click at [71, 261] on button "KYC" at bounding box center [91, 266] width 111 height 23
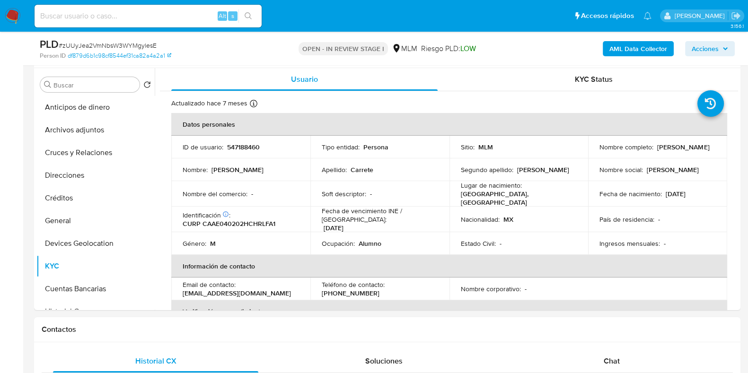
drag, startPoint x: 289, startPoint y: 286, endPoint x: 176, endPoint y: 288, distance: 113.5
click at [176, 288] on td "Email de contacto : natanaelcarrete020204@gmail.com" at bounding box center [240, 289] width 139 height 23
copy p "natanaelcarrete020204@gmail.com"
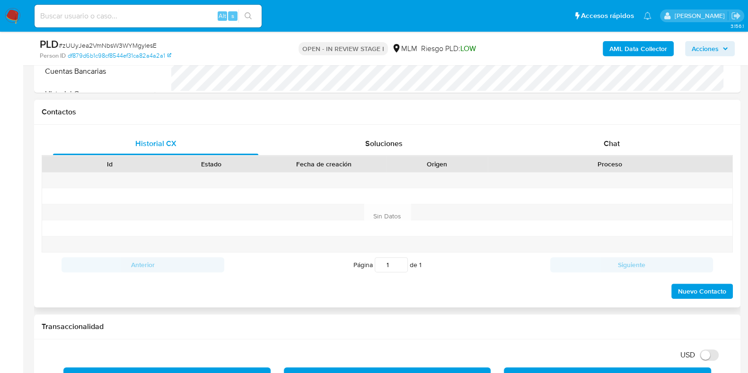
scroll to position [413, 0]
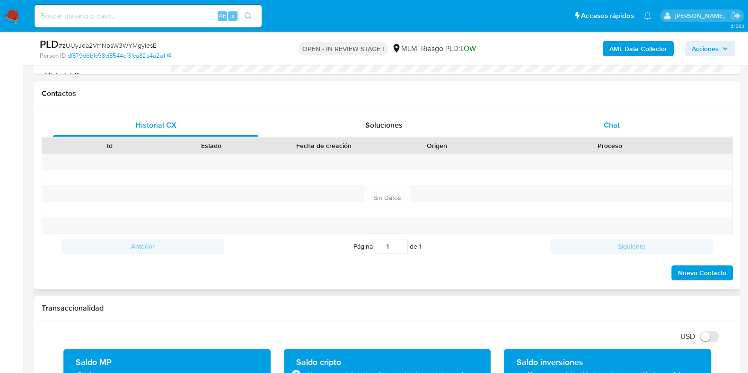
click at [609, 122] on span "Chat" at bounding box center [611, 125] width 16 height 11
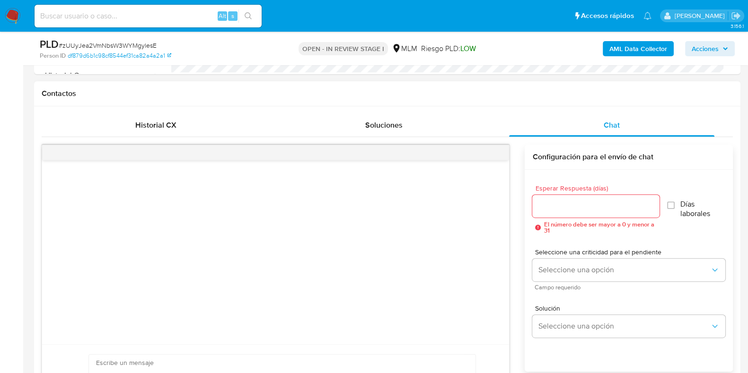
click at [594, 202] on input "Esperar Respuesta (días)" at bounding box center [595, 206] width 127 height 12
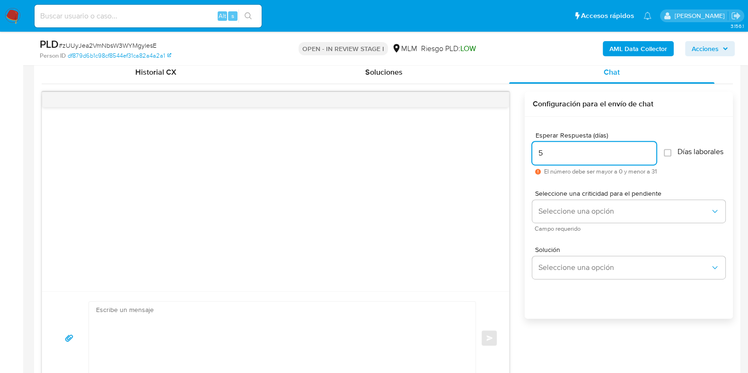
scroll to position [532, 0]
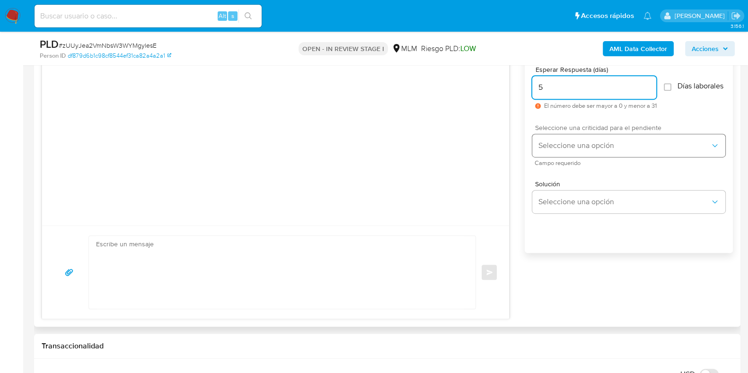
type input "5"
click at [575, 150] on span "Seleccione una opción" at bounding box center [624, 145] width 172 height 9
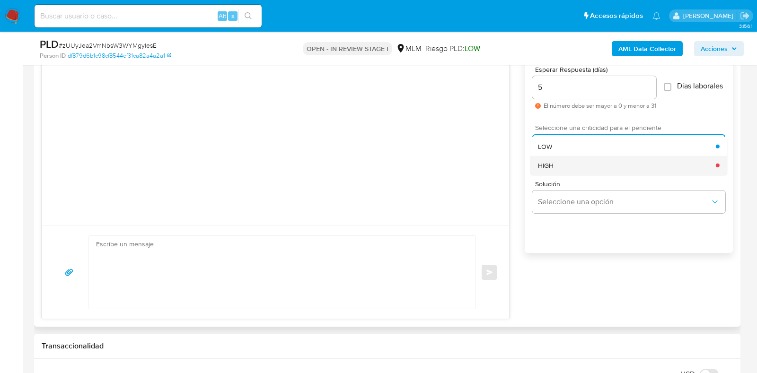
click at [559, 174] on div "HIGH" at bounding box center [627, 165] width 178 height 19
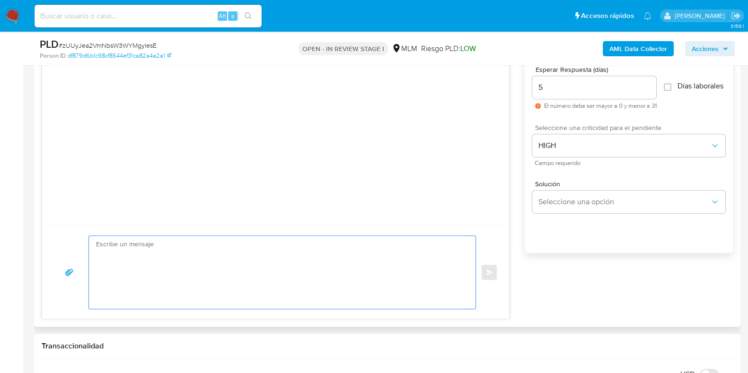
click at [302, 275] on textarea at bounding box center [279, 272] width 367 height 73
paste textarea "Apreciable cliente: Te comentamos que debemos llevar a cabo un proceso de verif…"
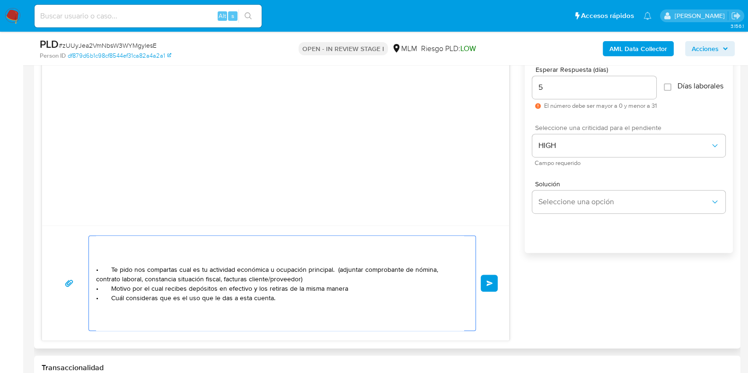
scroll to position [67, 0]
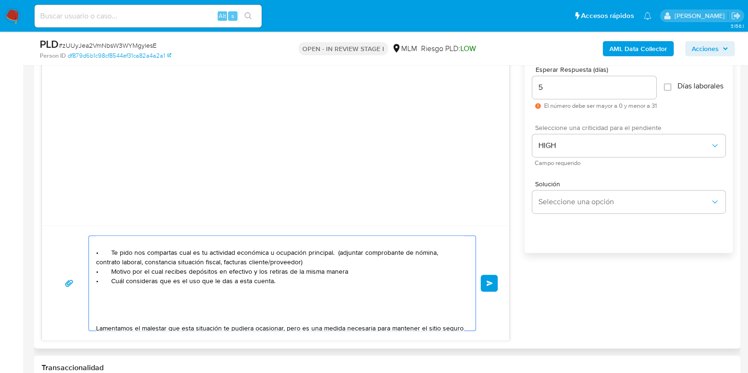
click at [314, 266] on textarea "Apreciable cliente: Te comentamos que debemos llevar a cabo un proceso de verif…" at bounding box center [279, 283] width 367 height 95
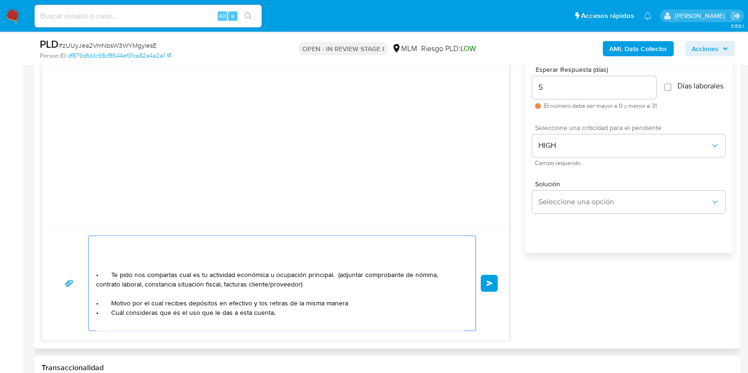
scroll to position [24, 0]
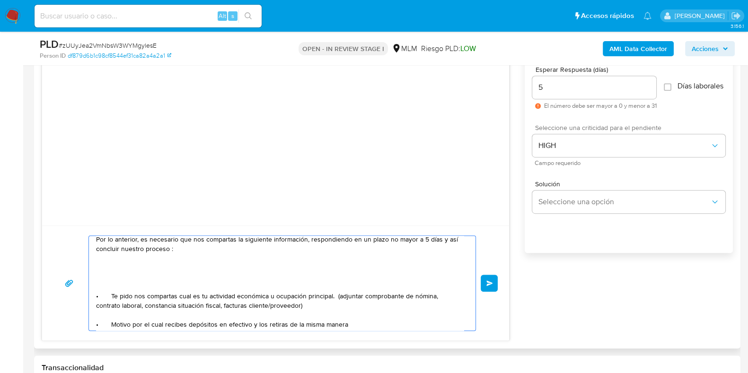
drag, startPoint x: 132, startPoint y: 243, endPoint x: 96, endPoint y: 297, distance: 64.8
click at [96, 297] on textarea "Apreciable cliente: Te comentamos que debemos llevar a cabo un proceso de verif…" at bounding box center [279, 283] width 367 height 95
click at [104, 316] on textarea "Apreciable cliente: Te comentamos que debemos llevar a cabo un proceso de verif…" at bounding box center [279, 283] width 367 height 95
paste textarea "• Te pido"
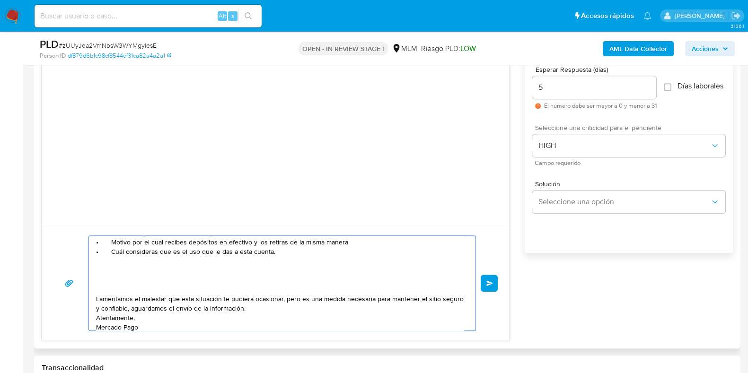
scroll to position [80, 0]
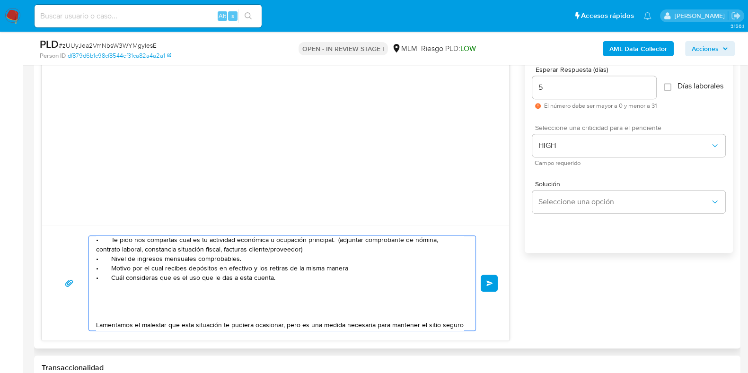
drag, startPoint x: 345, startPoint y: 268, endPoint x: 224, endPoint y: 267, distance: 121.1
click at [224, 267] on textarea "Apreciable cliente: Te comentamos que debemos llevar a cabo un proceso de verif…" at bounding box center [279, 283] width 367 height 95
paste textarea "$1,471,574.00"
click at [297, 267] on textarea "Apreciable cliente: Te comentamos que debemos llevar a cabo un proceso de verif…" at bounding box center [279, 283] width 367 height 95
click at [357, 270] on textarea "Apreciable cliente: Te comentamos que debemos llevar a cabo un proceso de verif…" at bounding box center [279, 283] width 367 height 95
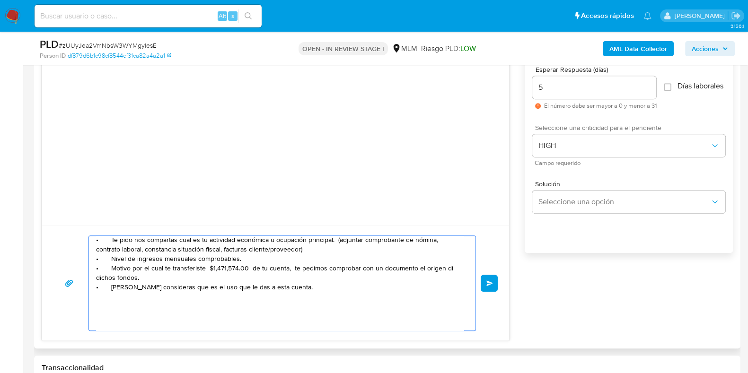
type textarea "Apreciable cliente: Te comentamos que debemos llevar a cabo un proceso de verif…"
click at [491, 285] on span "Enviar" at bounding box center [489, 283] width 7 height 6
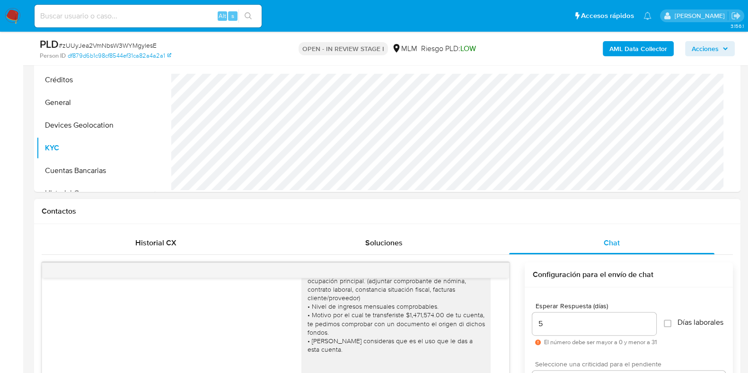
scroll to position [177, 0]
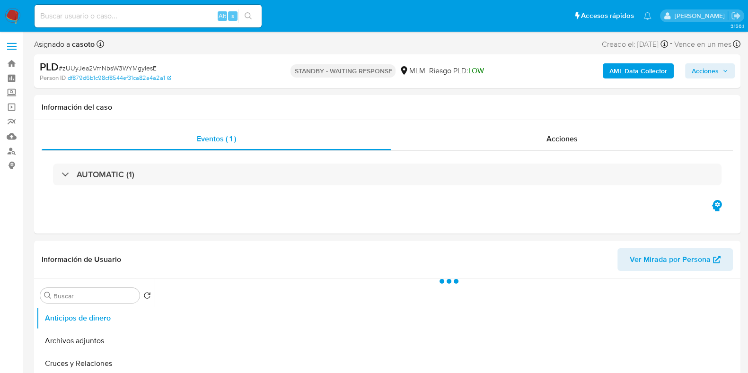
click at [143, 68] on span "# zUUyJea2VmNbsW3WYMgylesE" at bounding box center [108, 67] width 98 height 9
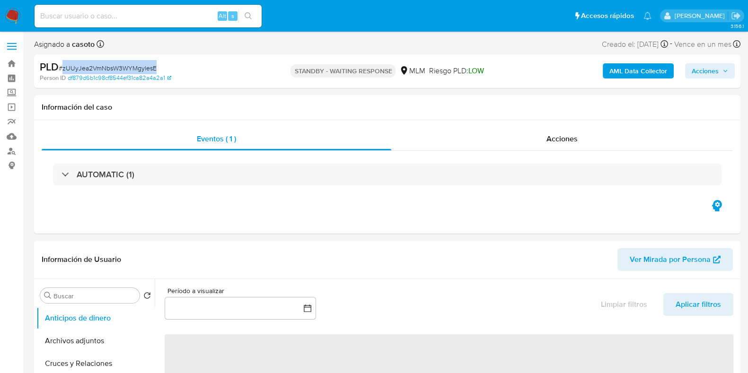
click at [143, 68] on span "# zUUyJea2VmNbsW3WYMgylesE" at bounding box center [108, 67] width 98 height 9
select select "10"
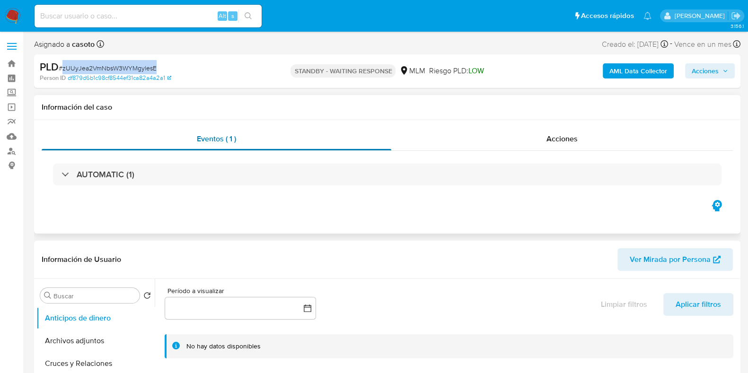
copy span "zUUyJea2VmNbsW3WYMgylesE"
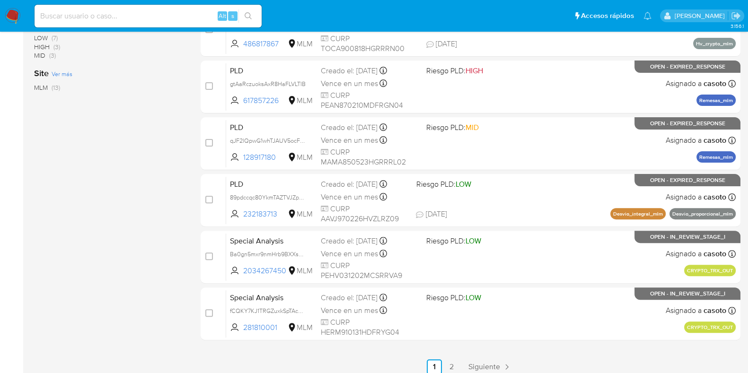
scroll to position [373, 0]
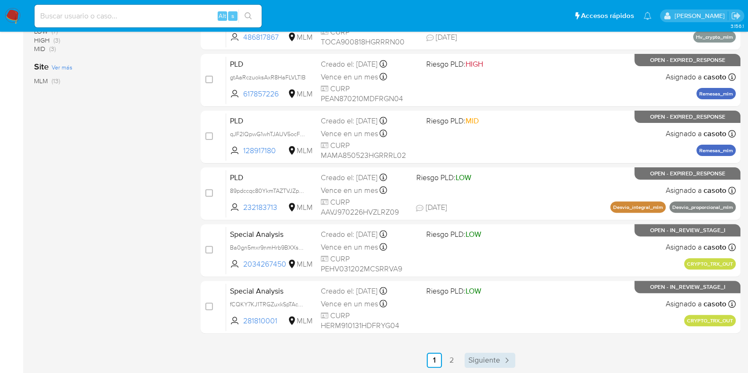
click at [480, 357] on span "Siguiente" at bounding box center [484, 361] width 32 height 8
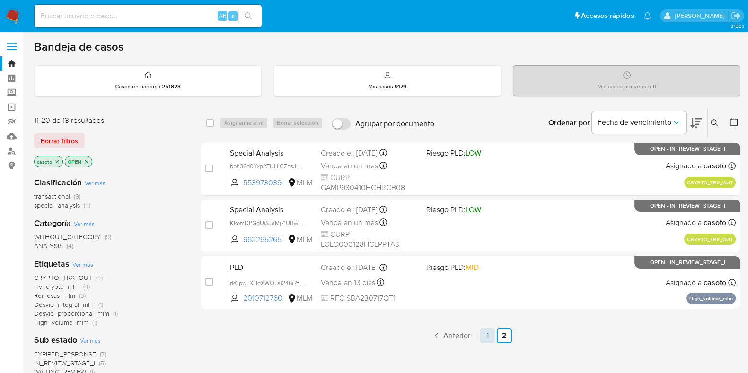
click at [481, 332] on link "1" at bounding box center [487, 335] width 15 height 15
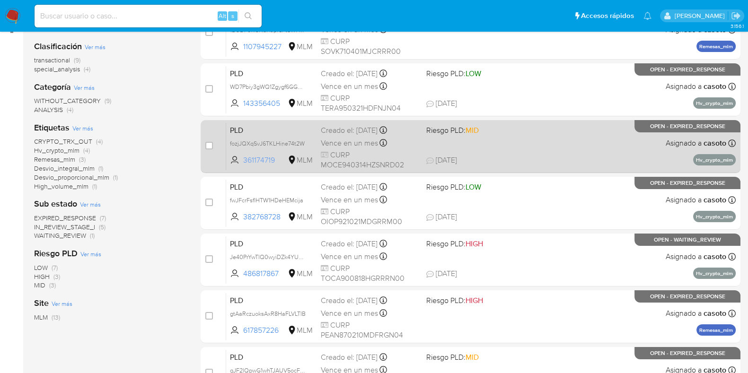
scroll to position [18, 0]
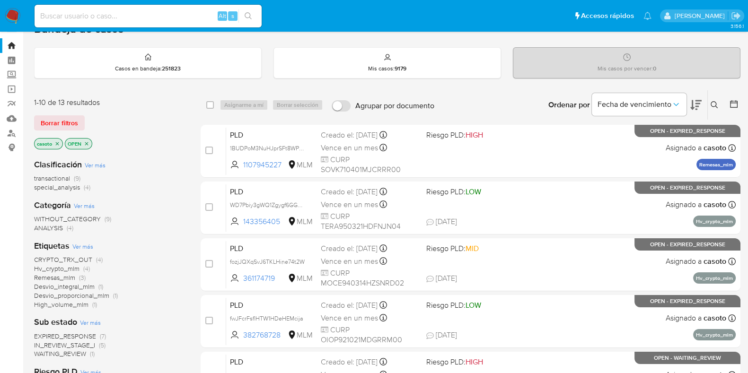
click at [56, 142] on icon "close-filter" at bounding box center [57, 143] width 3 height 3
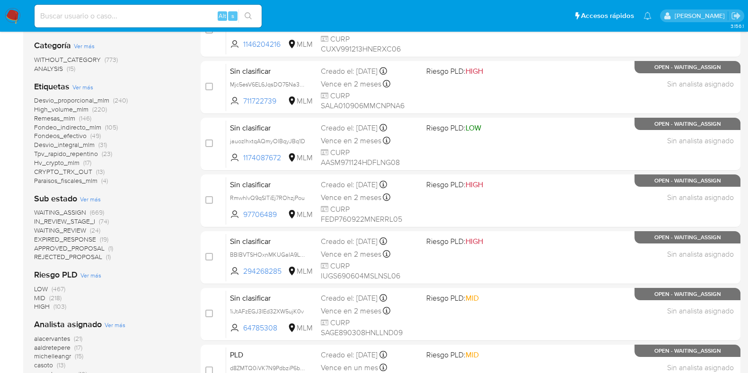
scroll to position [314, 0]
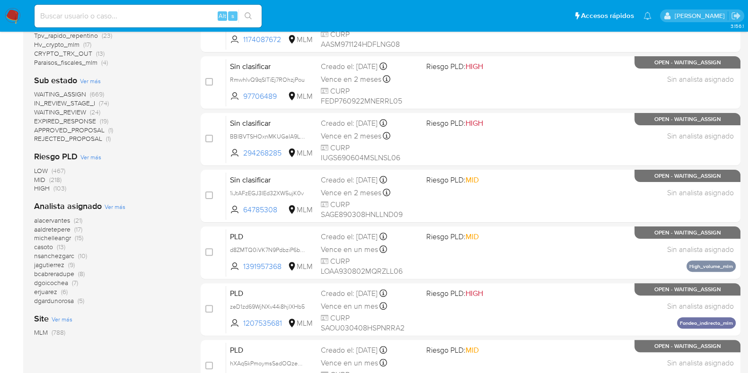
click at [47, 245] on span "casoto" at bounding box center [43, 246] width 19 height 9
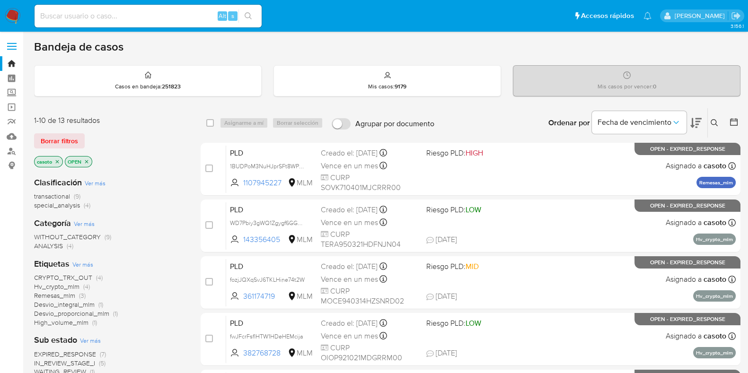
click at [57, 161] on icon "close-filter" at bounding box center [57, 161] width 3 height 3
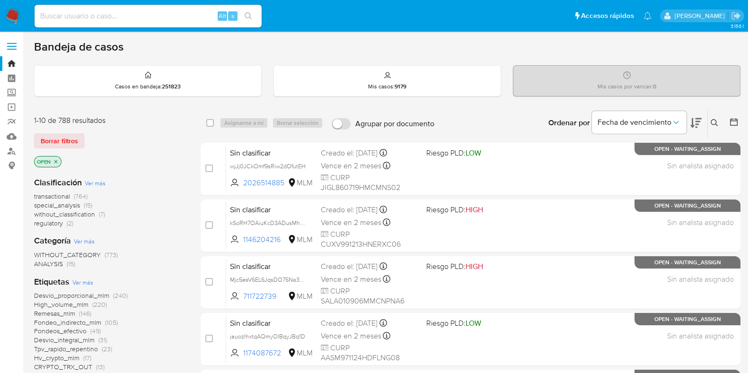
click at [713, 123] on icon at bounding box center [714, 123] width 8 height 8
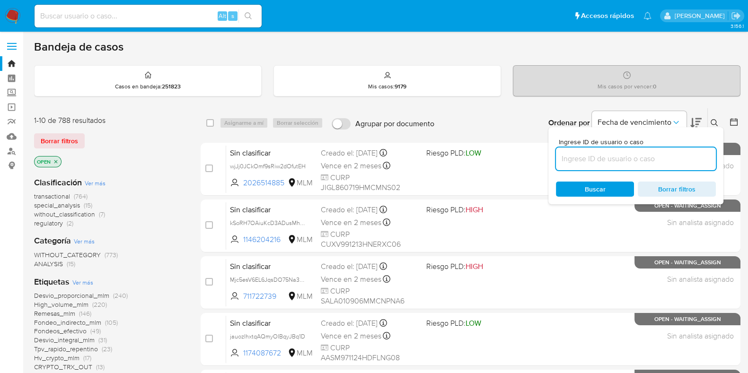
click at [655, 159] on input at bounding box center [636, 159] width 160 height 12
type input "688580044"
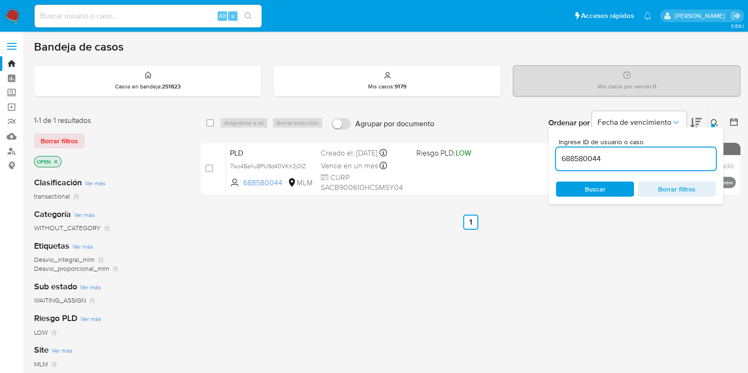
click at [715, 120] on icon at bounding box center [714, 123] width 8 height 8
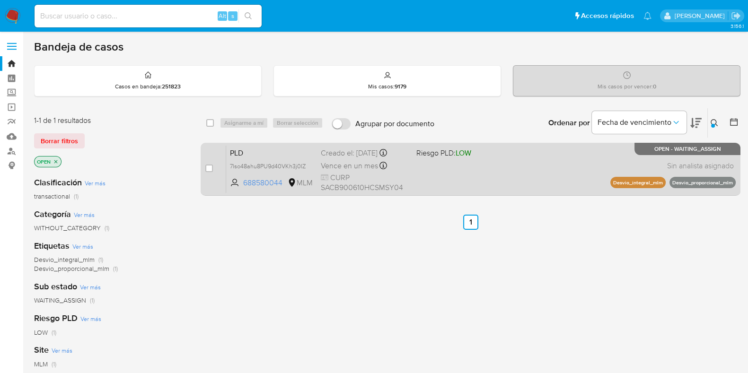
click at [522, 165] on div "PLD 7lso48ahu8PU9d40VKh3j0IZ 688580044 MLM Riesgo PLD: LOW Creado el: 12/08/202…" at bounding box center [480, 169] width 509 height 48
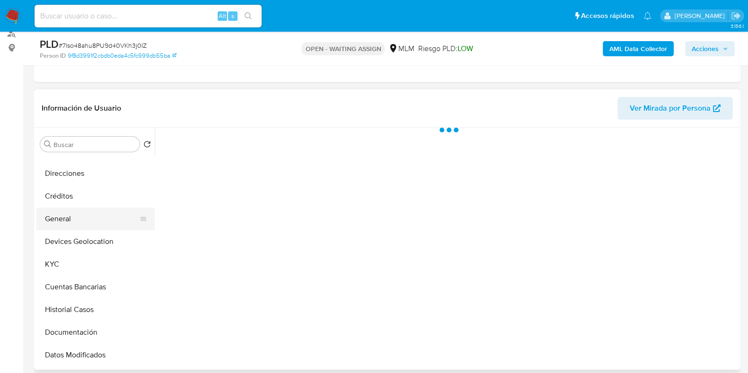
scroll to position [177, 0]
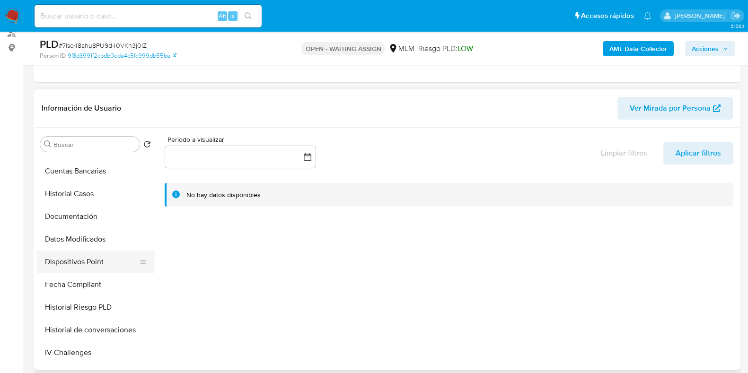
select select "10"
click at [87, 192] on button "Historial Casos" at bounding box center [91, 194] width 111 height 23
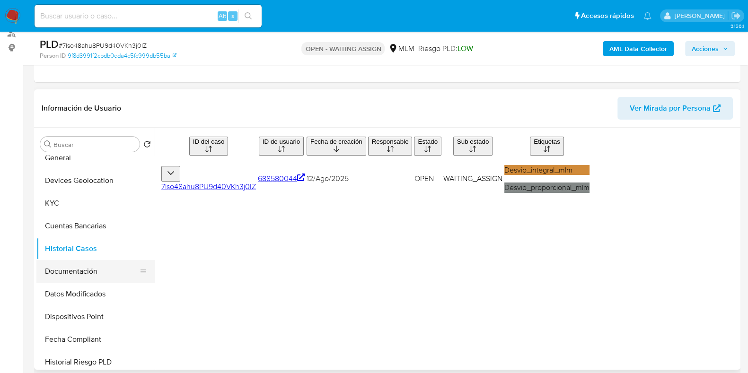
scroll to position [118, 0]
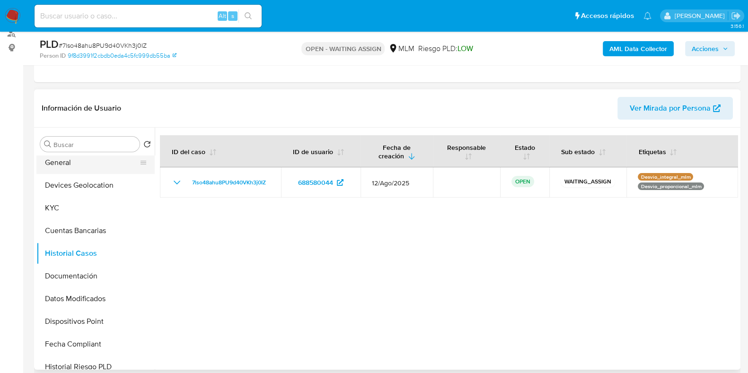
click at [70, 170] on button "General" at bounding box center [91, 162] width 111 height 23
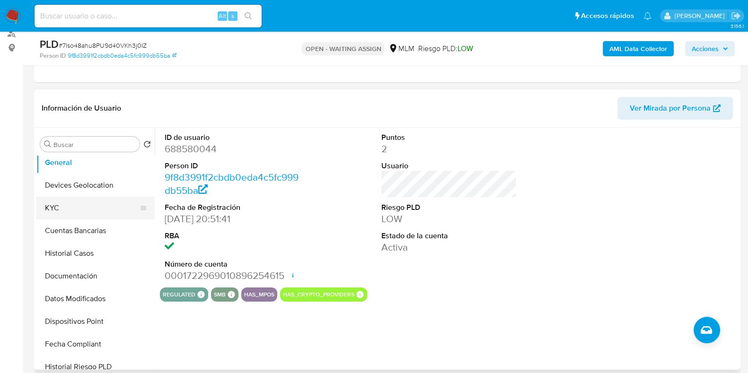
click at [69, 203] on button "KYC" at bounding box center [91, 208] width 111 height 23
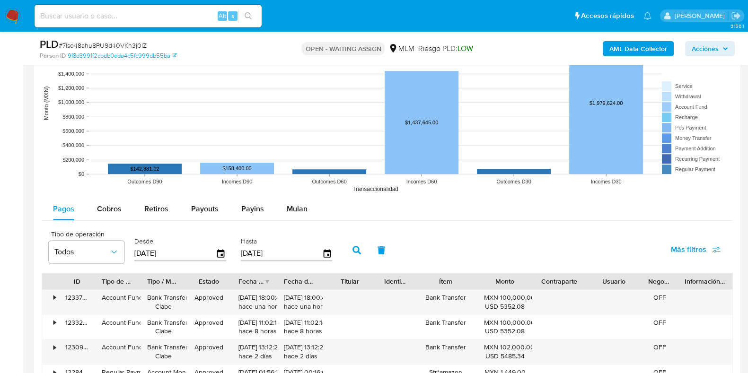
scroll to position [886, 0]
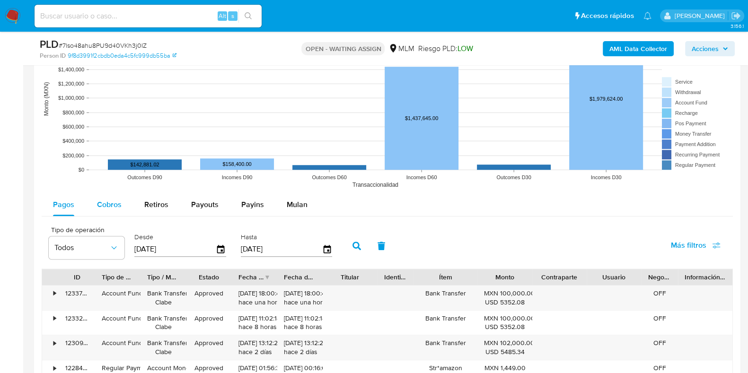
click at [106, 199] on span "Cobros" at bounding box center [109, 204] width 25 height 11
select select "10"
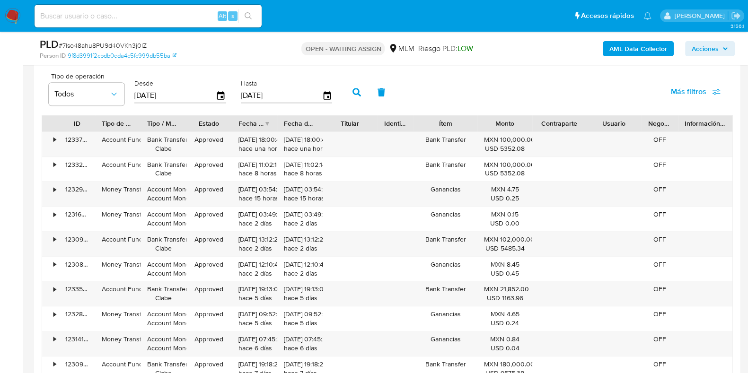
scroll to position [1064, 0]
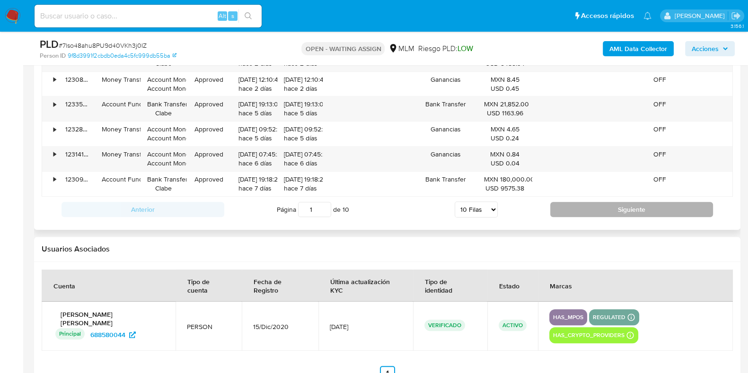
click at [569, 207] on button "Siguiente" at bounding box center [631, 209] width 163 height 15
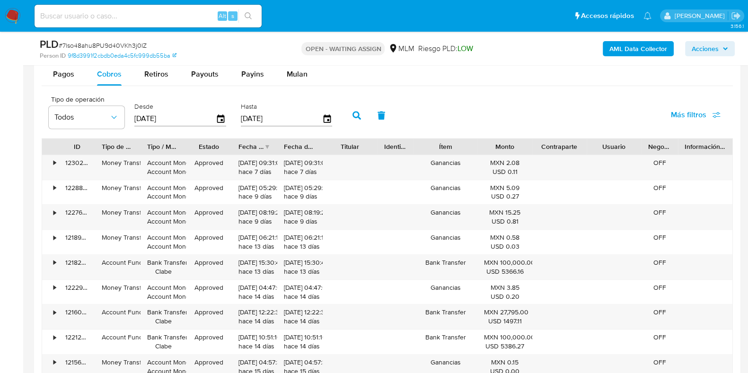
scroll to position [1076, 0]
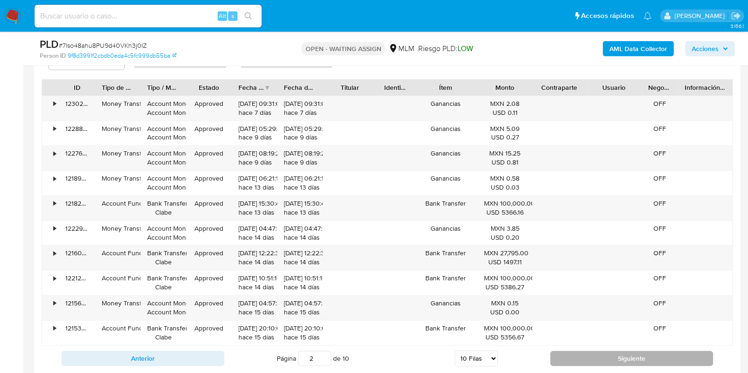
click at [577, 352] on button "Siguiente" at bounding box center [631, 358] width 163 height 15
type input "4"
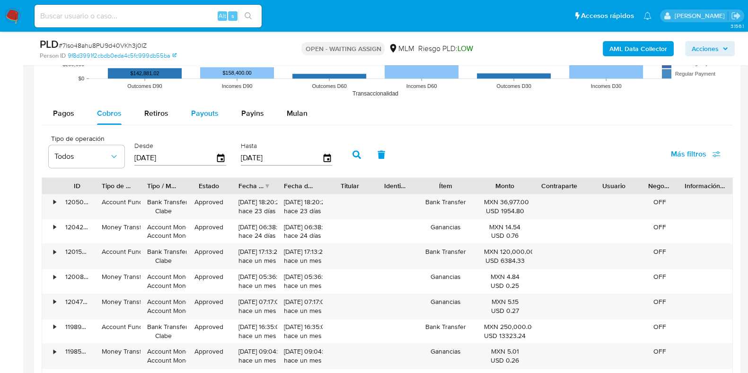
scroll to position [958, 0]
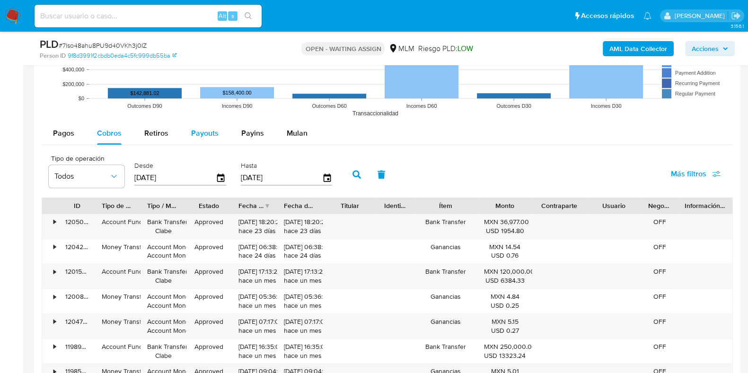
click at [208, 128] on span "Payouts" at bounding box center [204, 133] width 27 height 11
select select "10"
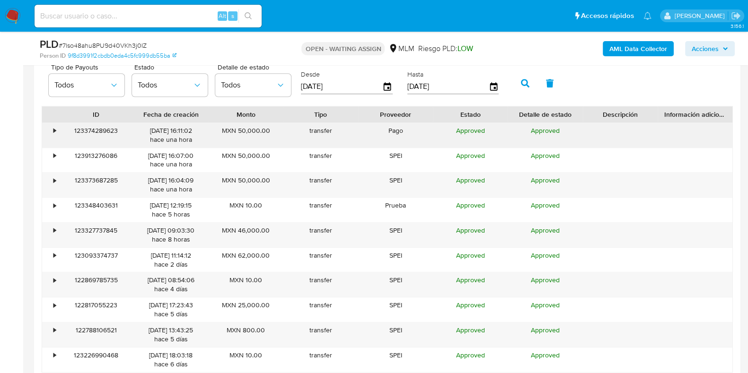
scroll to position [1076, 0]
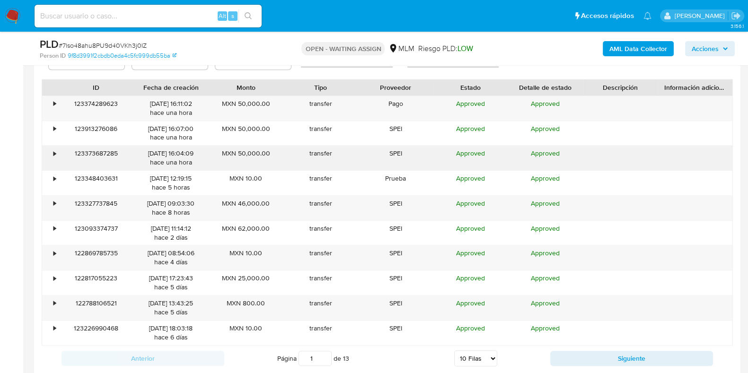
click at [47, 148] on div "•" at bounding box center [50, 158] width 17 height 25
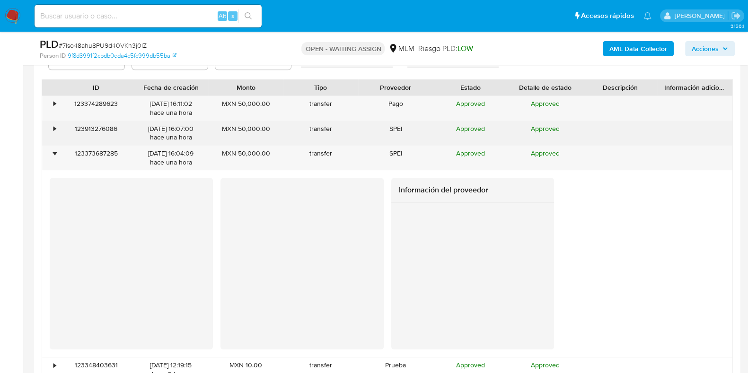
click at [54, 131] on div "•" at bounding box center [54, 128] width 2 height 9
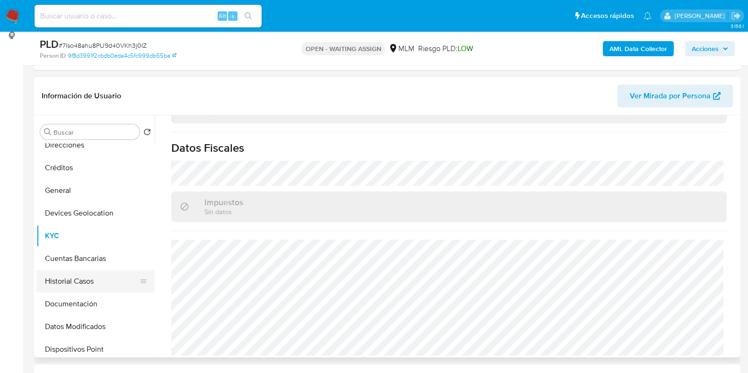
scroll to position [59, 0]
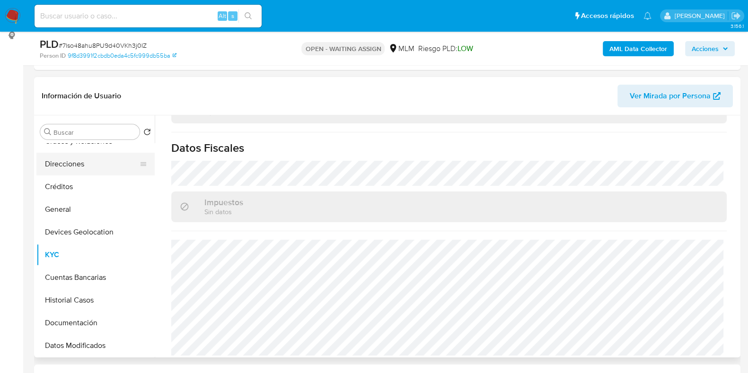
click at [78, 169] on button "Direcciones" at bounding box center [91, 164] width 111 height 23
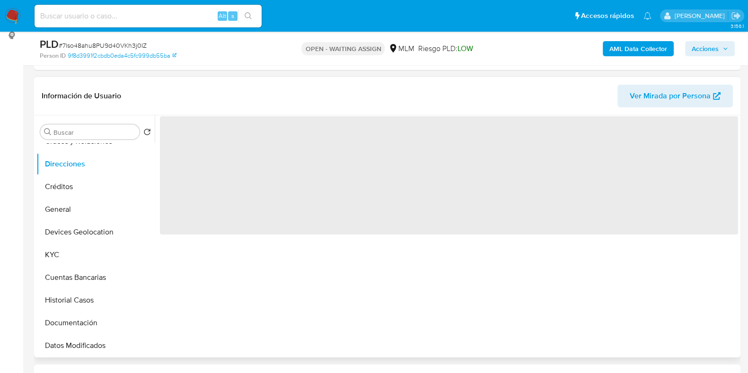
scroll to position [0, 0]
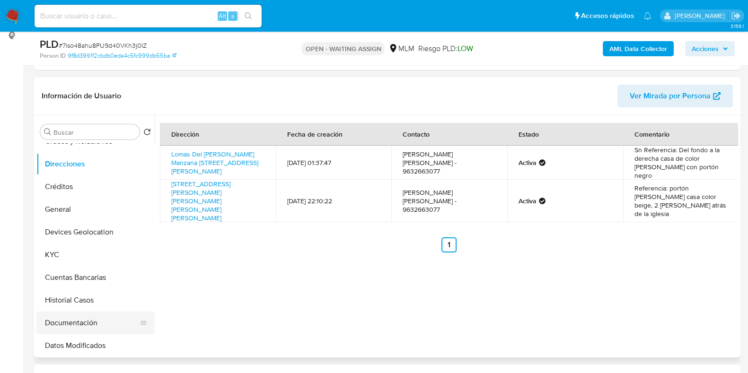
click at [78, 316] on button "Documentación" at bounding box center [91, 323] width 111 height 23
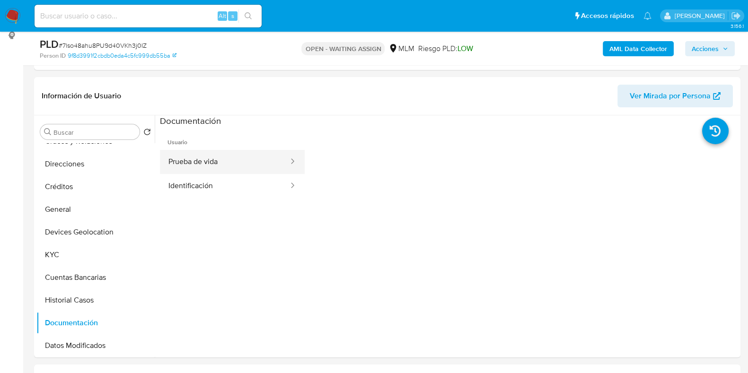
click at [190, 167] on button "Prueba de vida" at bounding box center [225, 162] width 130 height 24
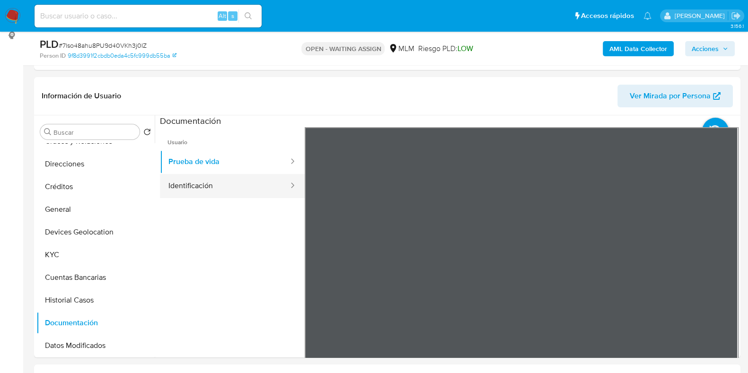
click at [186, 180] on button "Identificación" at bounding box center [225, 186] width 130 height 24
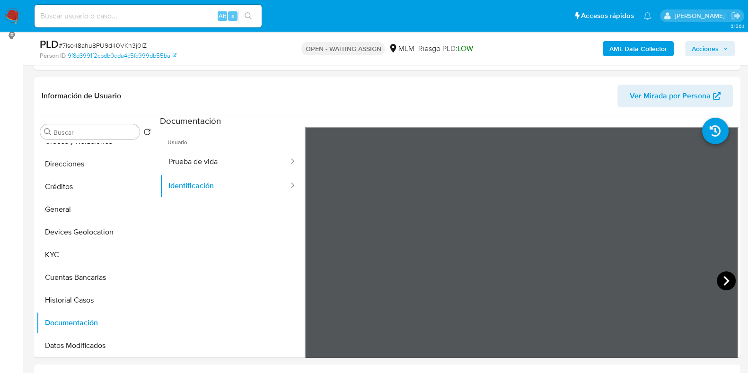
click at [718, 285] on icon at bounding box center [726, 280] width 19 height 19
click at [80, 256] on button "KYC" at bounding box center [91, 255] width 111 height 23
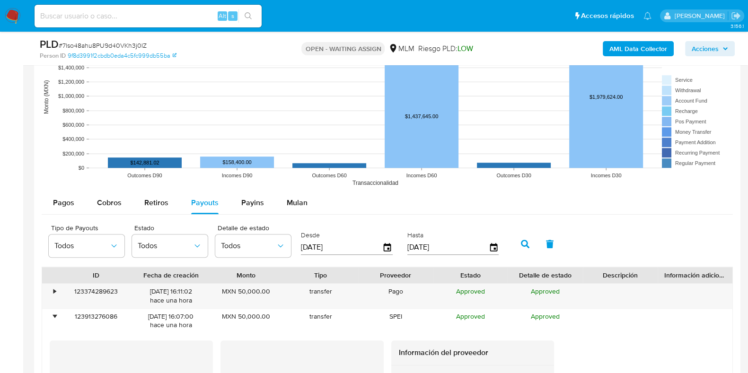
scroll to position [958, 0]
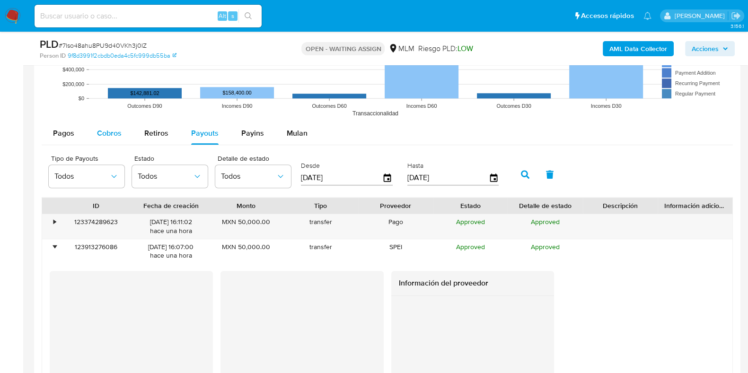
click at [111, 128] on span "Cobros" at bounding box center [109, 133] width 25 height 11
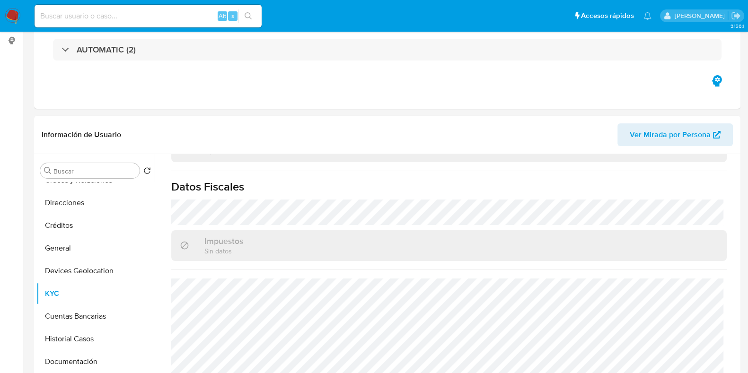
scroll to position [177, 0]
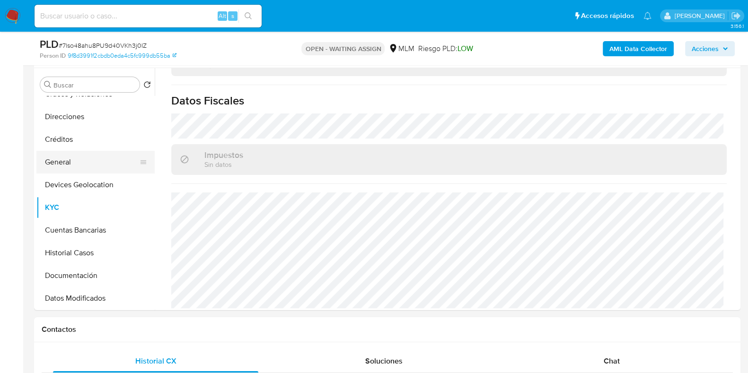
click at [64, 169] on button "General" at bounding box center [91, 162] width 111 height 23
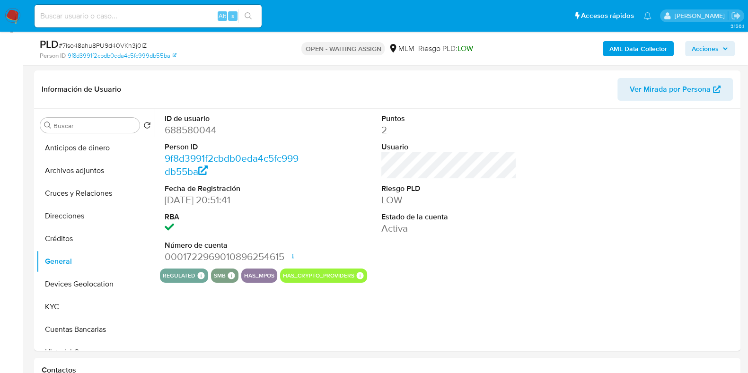
scroll to position [118, 0]
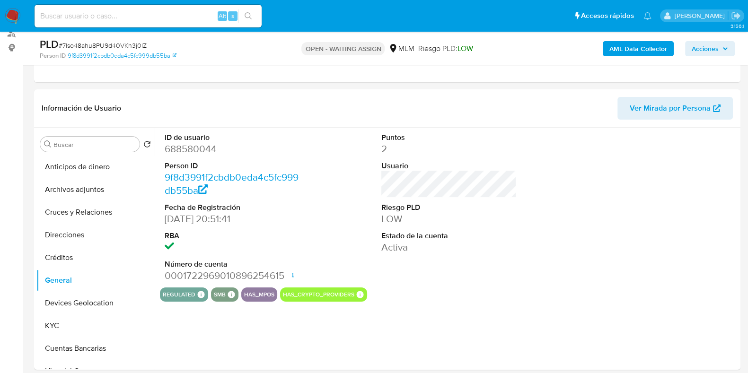
click at [208, 148] on dd "688580044" at bounding box center [232, 148] width 135 height 13
copy dd "688580044"
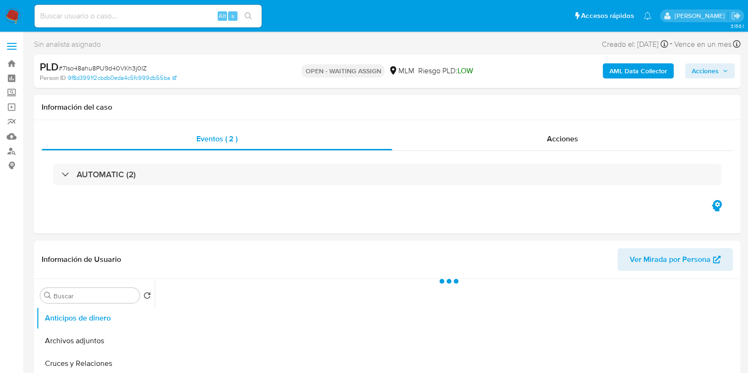
scroll to position [118, 0]
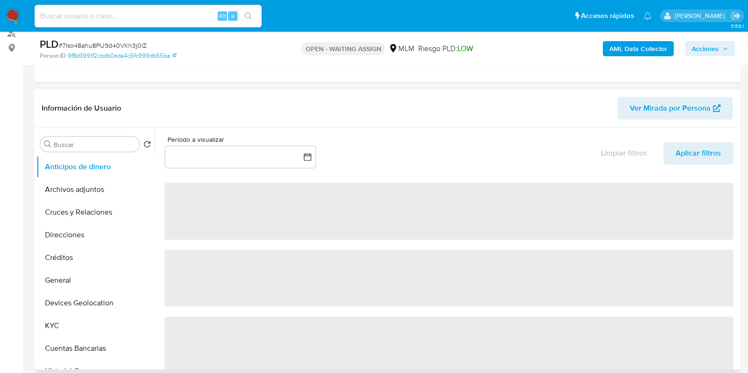
select select "10"
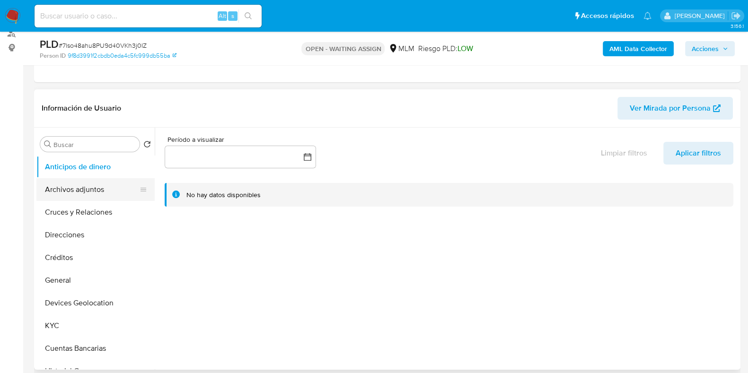
click at [56, 190] on button "Archivos adjuntos" at bounding box center [91, 189] width 111 height 23
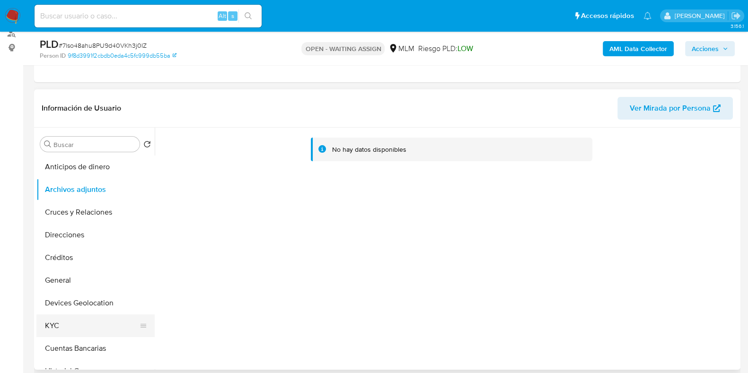
click at [62, 318] on button "KYC" at bounding box center [91, 326] width 111 height 23
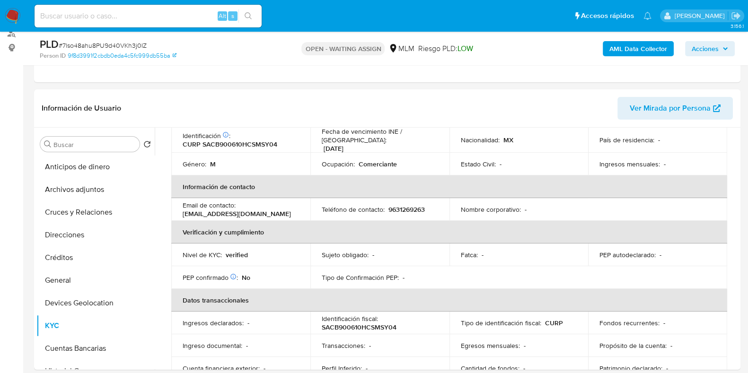
scroll to position [177, 0]
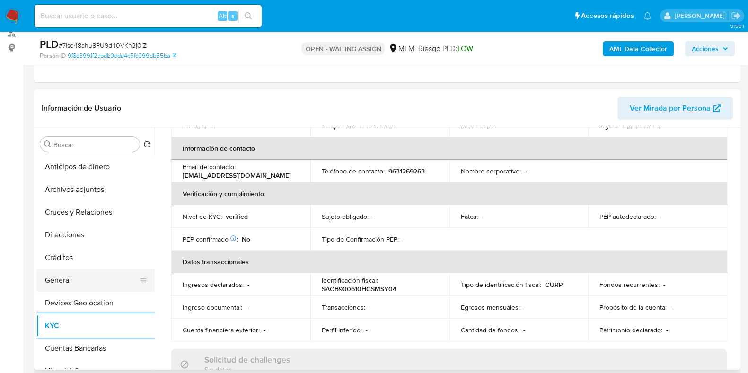
click at [58, 277] on button "General" at bounding box center [91, 280] width 111 height 23
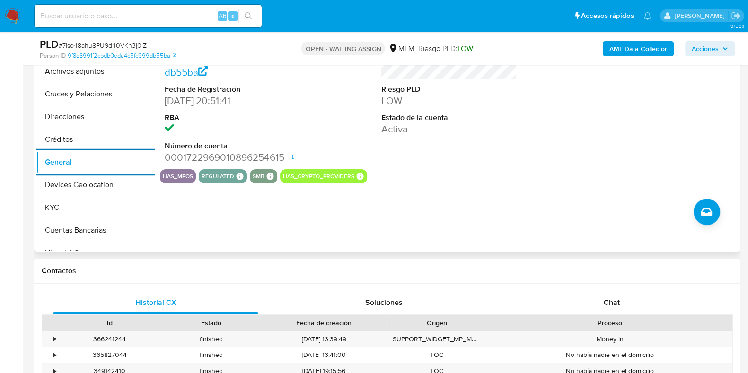
scroll to position [0, 0]
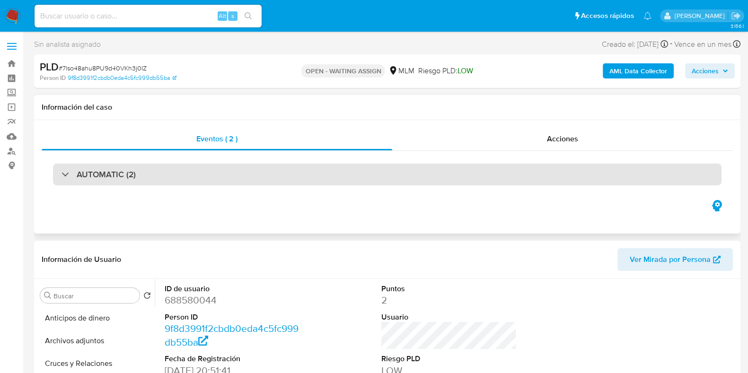
click at [227, 182] on div "AUTOMATIC (2)" at bounding box center [387, 175] width 668 height 22
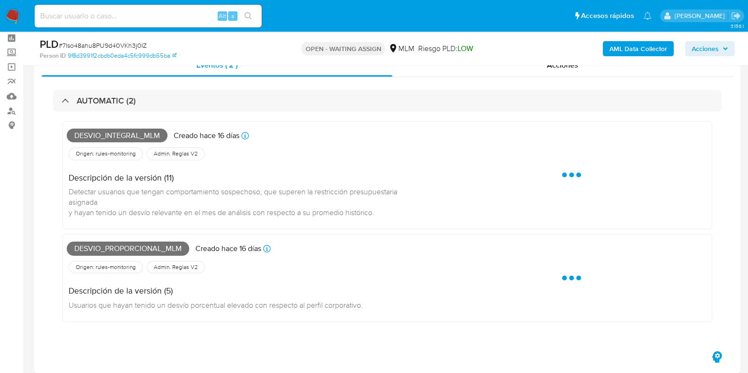
scroll to position [59, 0]
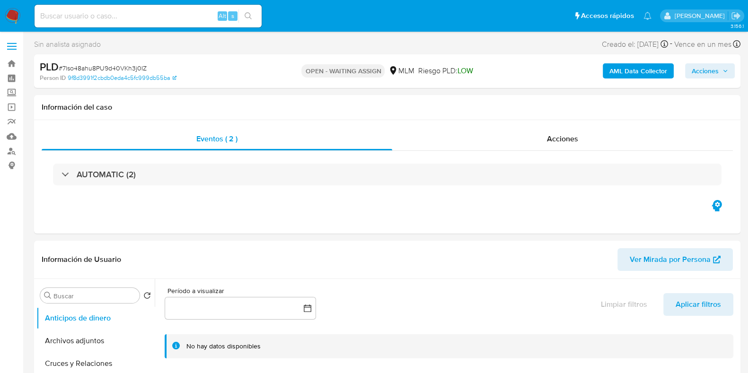
select select "10"
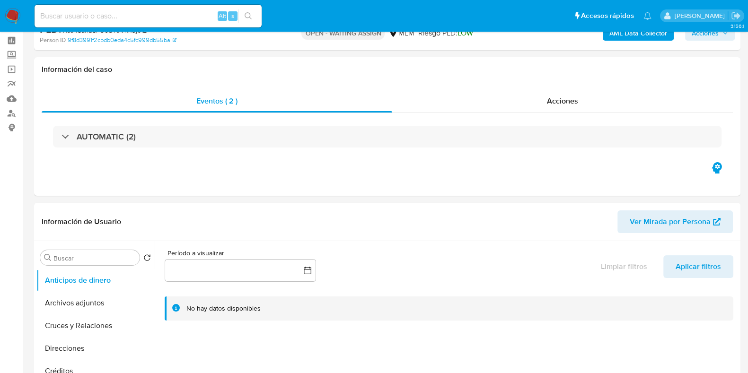
scroll to position [118, 0]
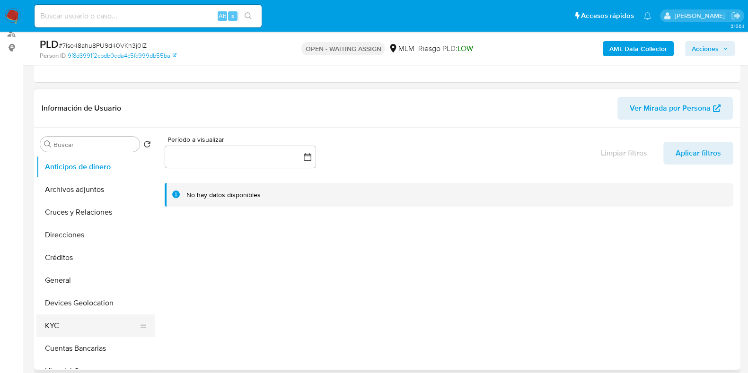
click at [54, 315] on button "KYC" at bounding box center [91, 326] width 111 height 23
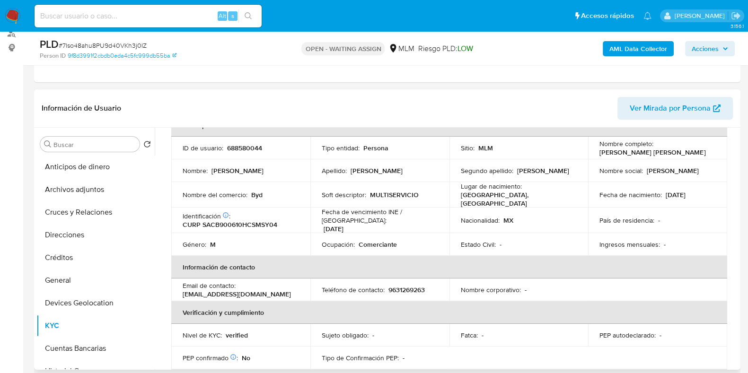
scroll to position [177, 0]
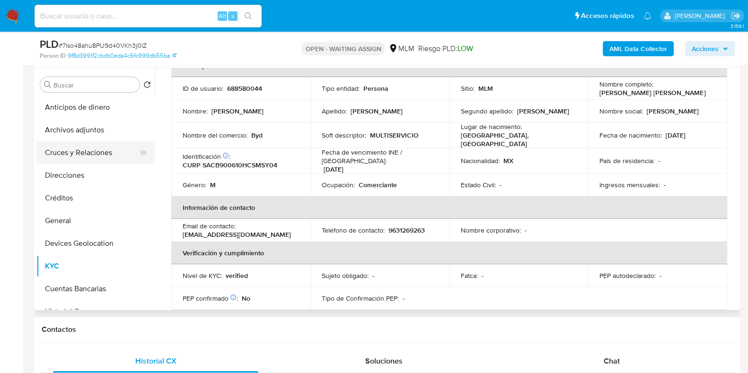
click at [93, 143] on button "Cruces y Relaciones" at bounding box center [91, 152] width 111 height 23
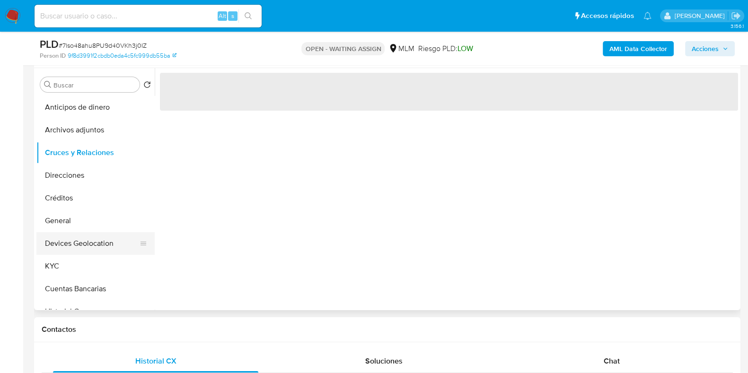
click at [88, 247] on button "Devices Geolocation" at bounding box center [91, 243] width 111 height 23
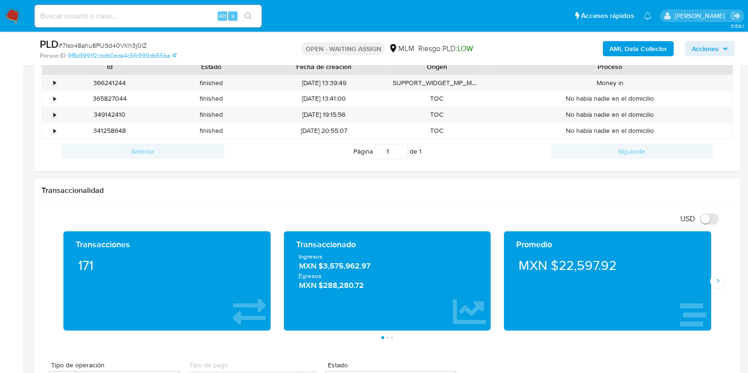
scroll to position [532, 0]
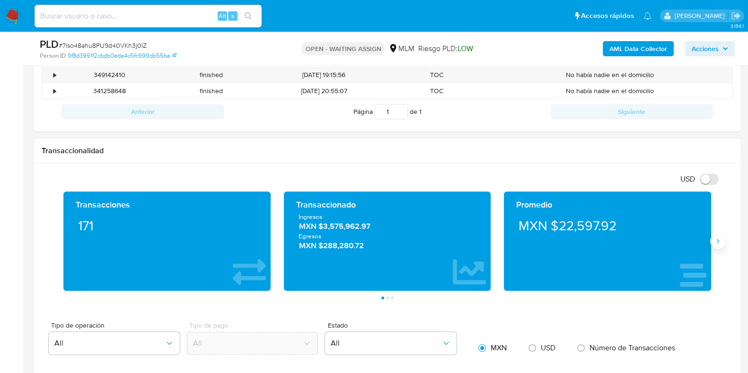
click at [718, 237] on icon "Siguiente" at bounding box center [718, 241] width 8 height 8
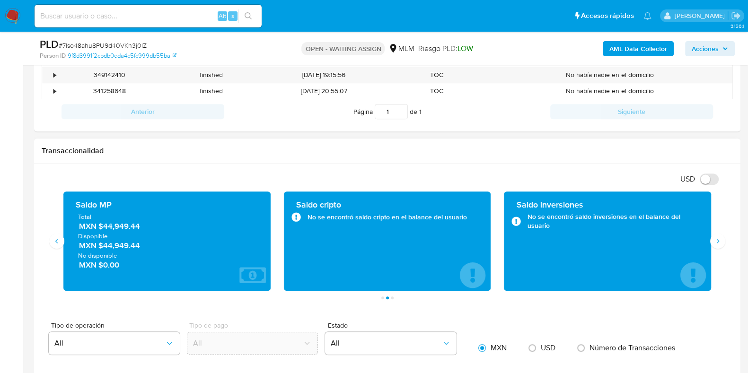
click at [131, 228] on span "MXN $44,949.44" at bounding box center [167, 226] width 177 height 11
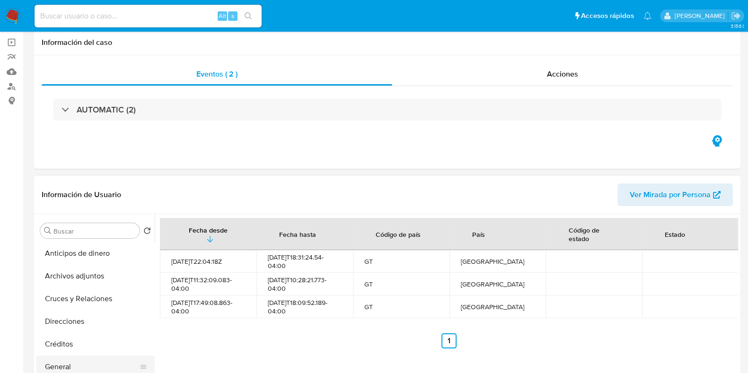
scroll to position [118, 0]
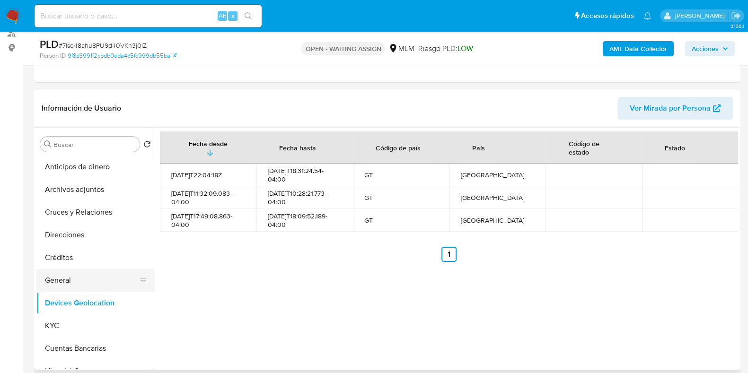
click at [65, 279] on button "General" at bounding box center [91, 280] width 111 height 23
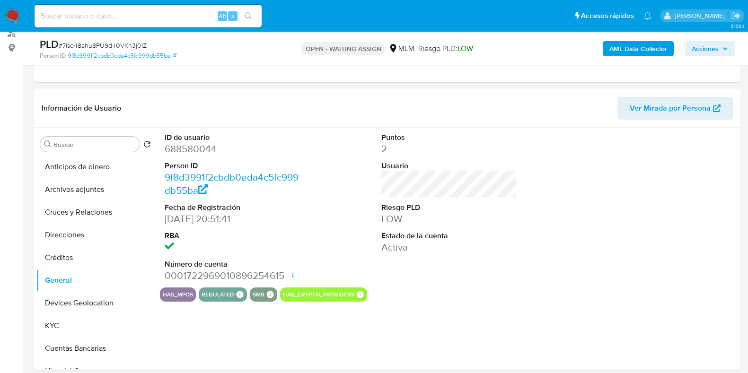
click at [190, 146] on dd "688580044" at bounding box center [232, 148] width 135 height 13
copy dd "688580044"
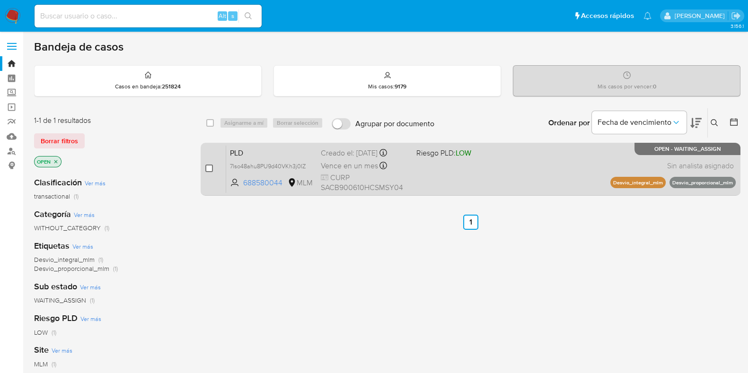
click at [207, 166] on input "checkbox" at bounding box center [209, 169] width 8 height 8
checkbox input "true"
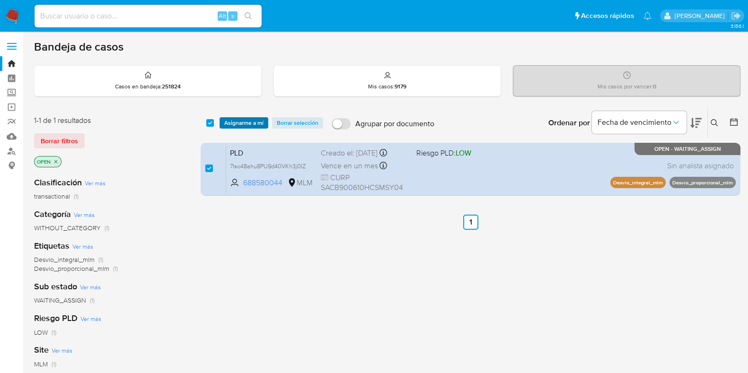
click at [249, 126] on span "Asignarme a mí" at bounding box center [243, 122] width 39 height 9
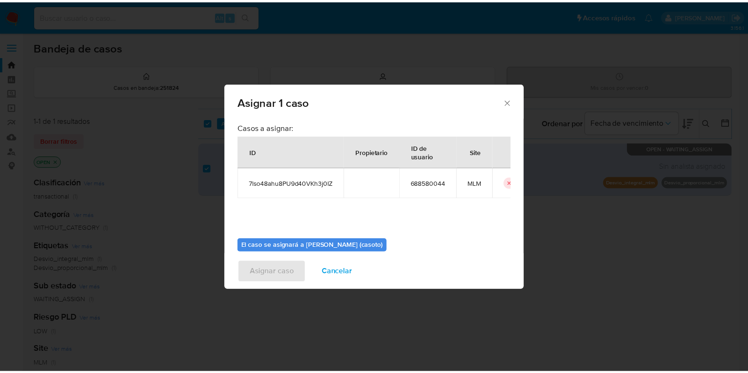
scroll to position [49, 0]
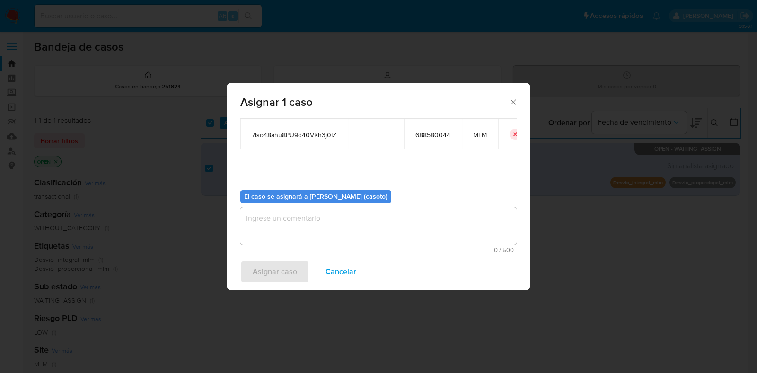
click at [384, 239] on textarea "assign-modal" at bounding box center [378, 226] width 276 height 38
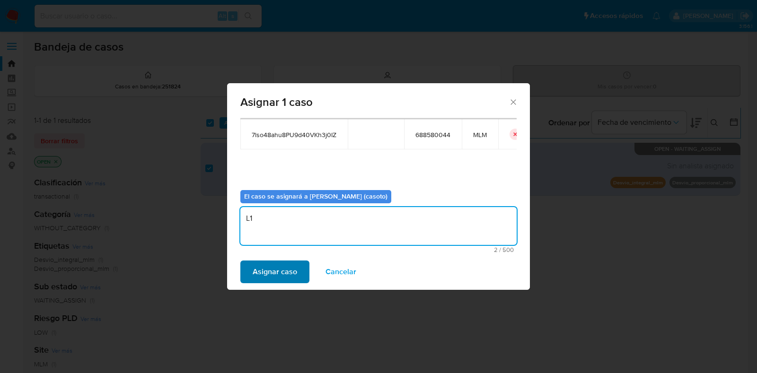
type textarea "L1"
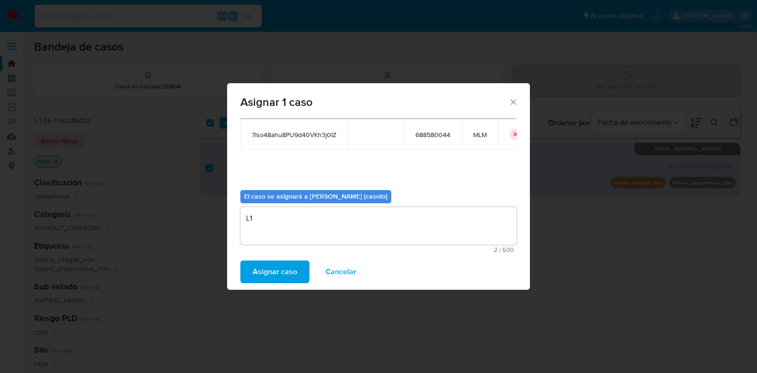
click at [277, 270] on span "Asignar caso" at bounding box center [275, 272] width 44 height 21
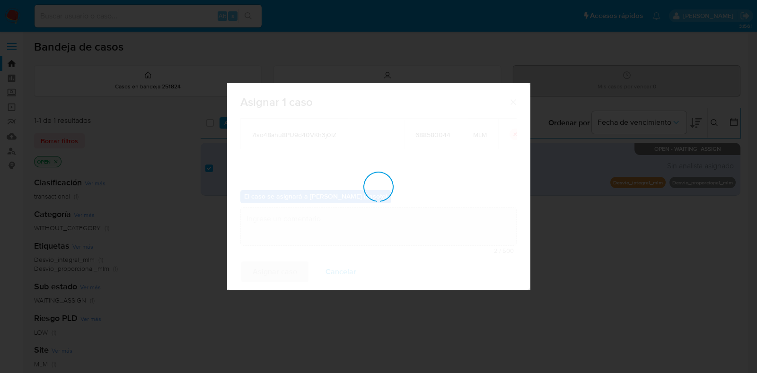
checkbox input "false"
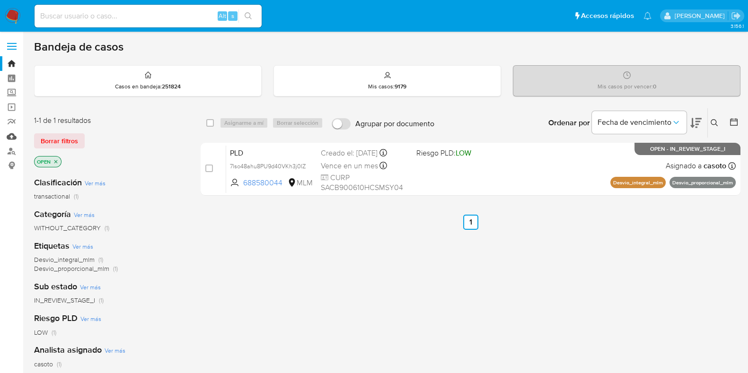
click at [9, 134] on link "Mulan" at bounding box center [56, 136] width 113 height 15
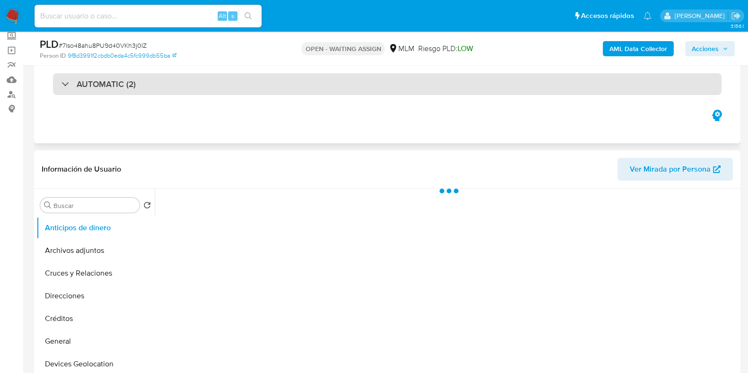
scroll to position [59, 0]
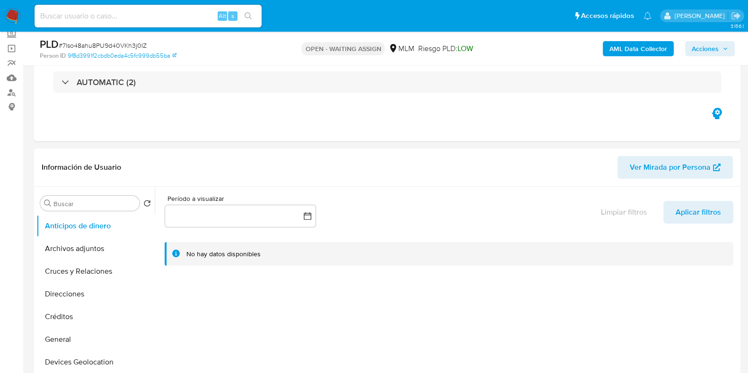
select select "10"
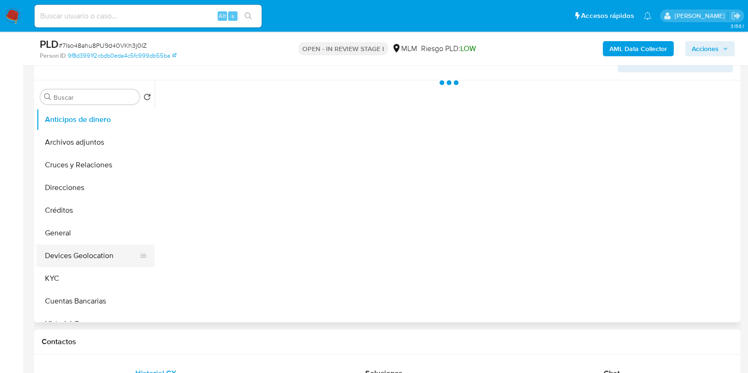
scroll to position [177, 0]
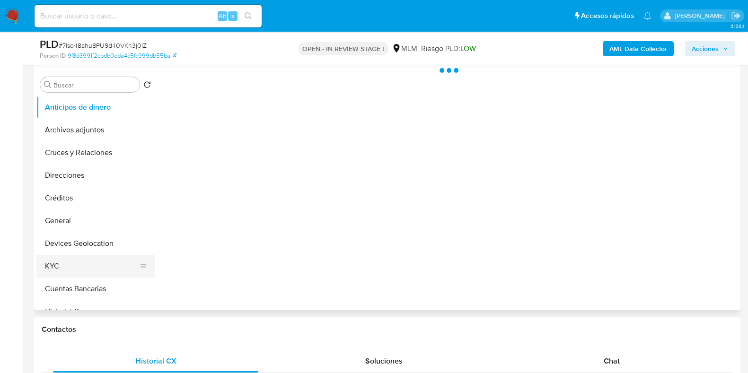
click at [80, 261] on button "KYC" at bounding box center [91, 266] width 111 height 23
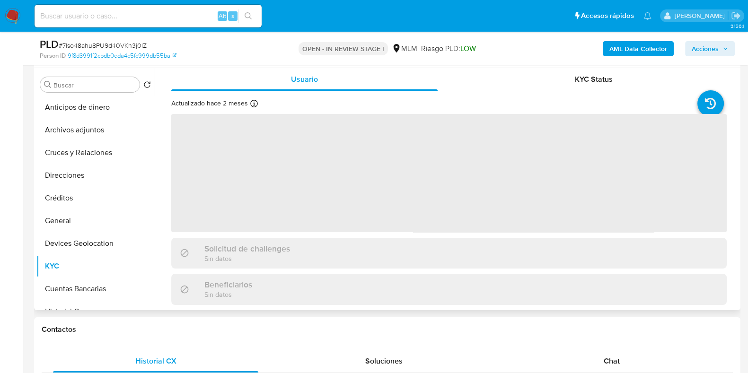
select select "10"
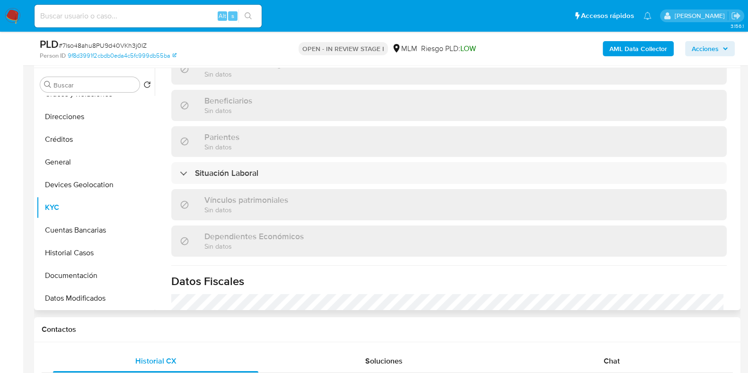
scroll to position [591, 0]
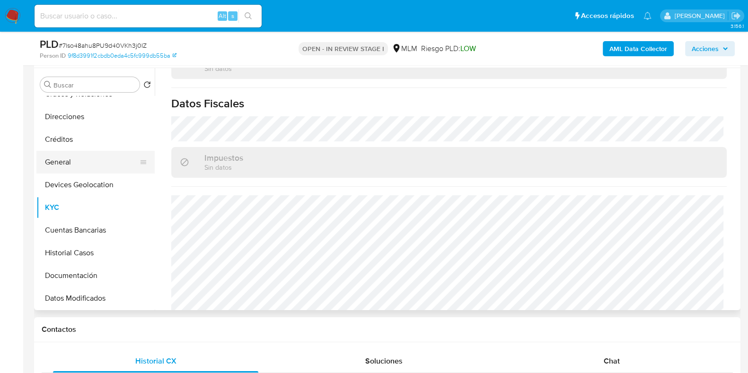
click at [96, 161] on button "General" at bounding box center [91, 162] width 111 height 23
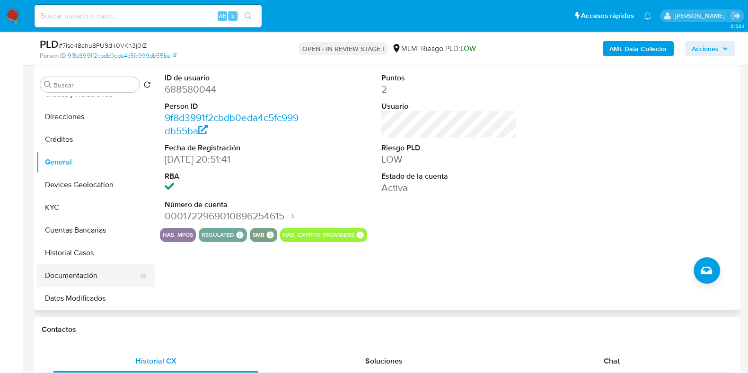
click at [75, 277] on button "Documentación" at bounding box center [91, 275] width 111 height 23
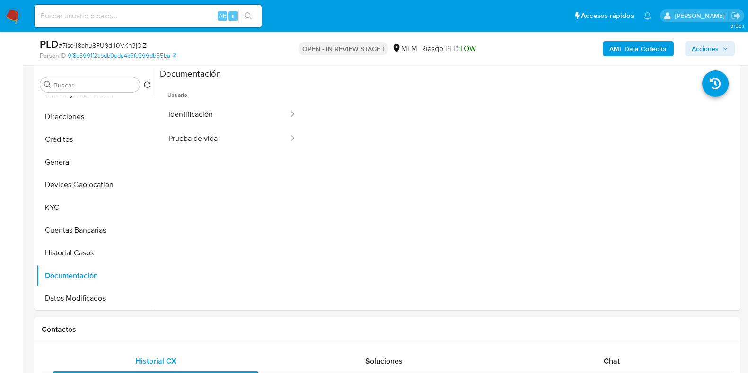
click at [202, 115] on button "Identificación" at bounding box center [225, 115] width 130 height 24
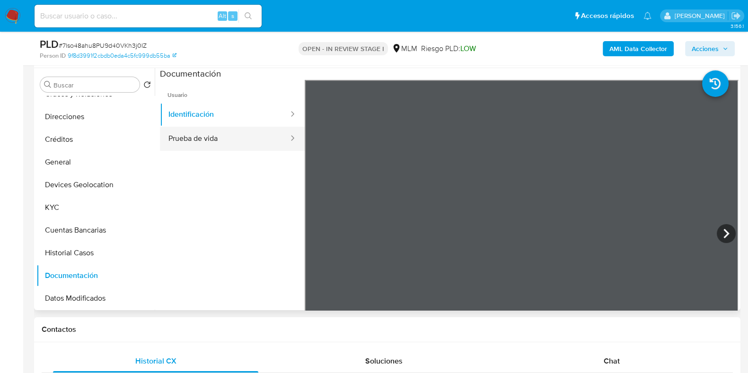
click at [191, 147] on button "Prueba de vida" at bounding box center [225, 139] width 130 height 24
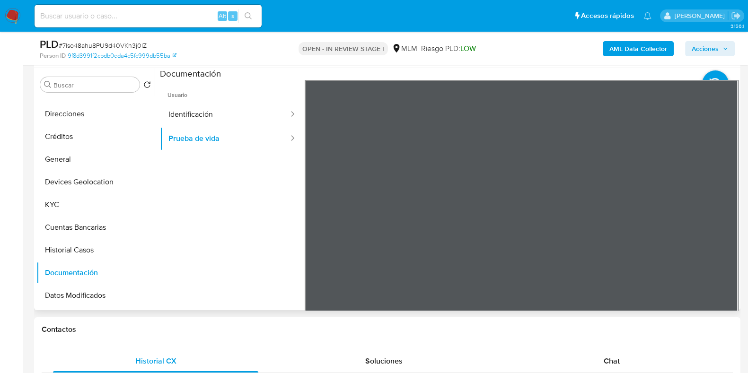
scroll to position [45, 0]
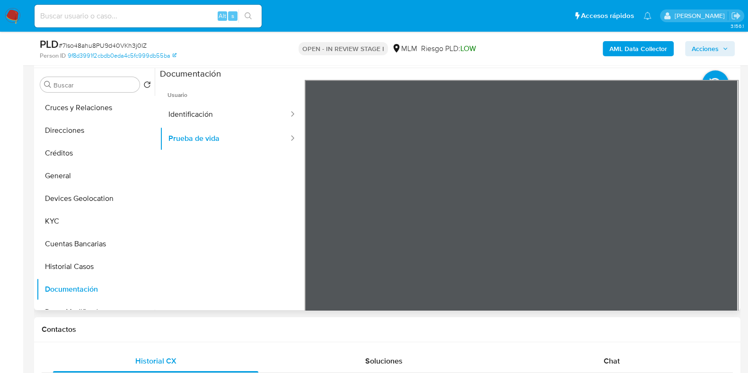
click at [76, 230] on button "KYC" at bounding box center [95, 221] width 118 height 23
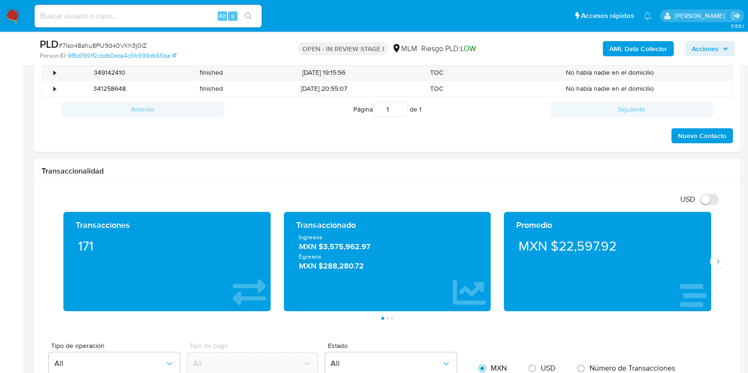
scroll to position [591, 0]
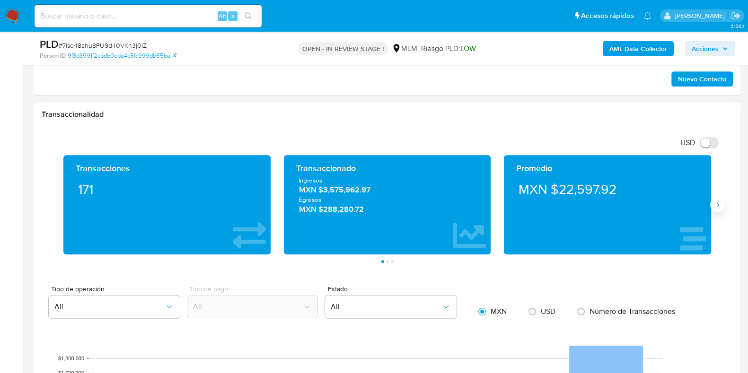
click at [716, 209] on button "Siguiente" at bounding box center [717, 204] width 15 height 15
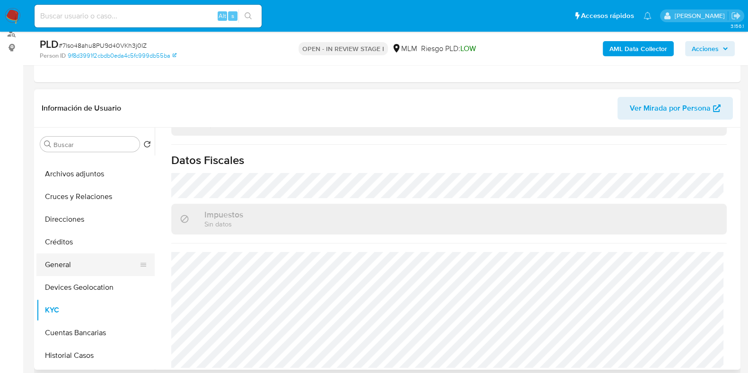
scroll to position [0, 0]
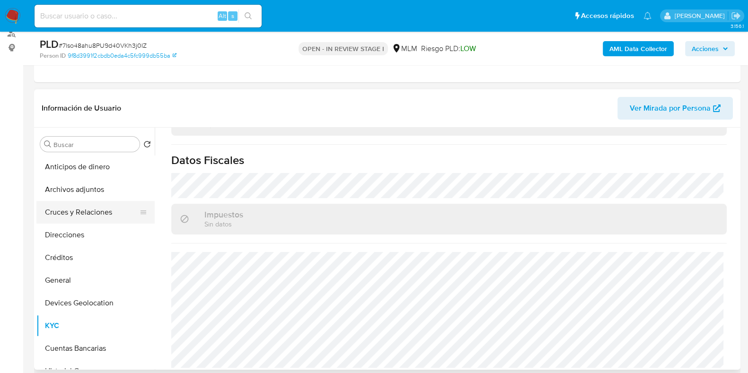
click at [106, 214] on button "Cruces y Relaciones" at bounding box center [91, 212] width 111 height 23
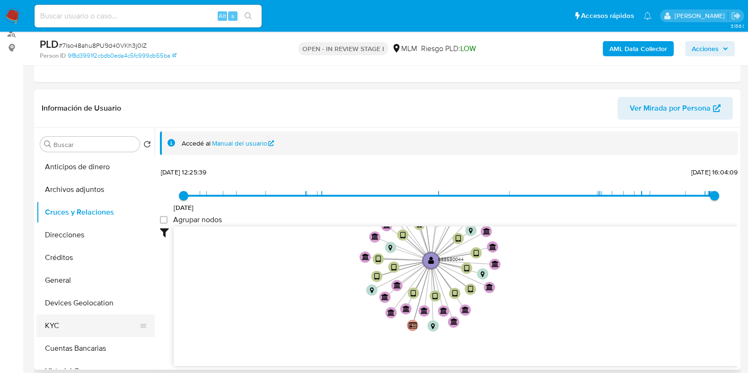
click at [74, 323] on button "KYC" at bounding box center [91, 326] width 111 height 23
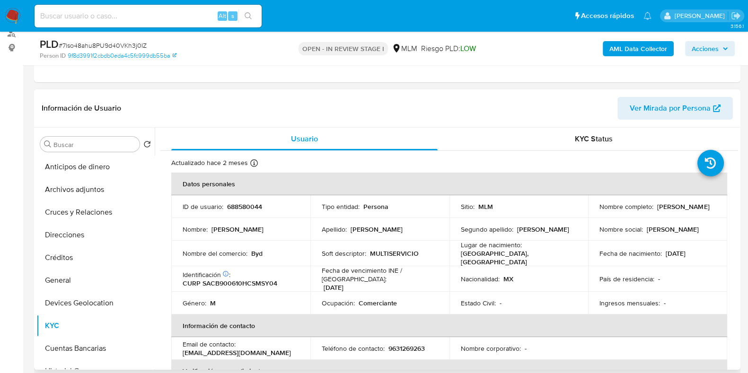
drag, startPoint x: 688, startPoint y: 212, endPoint x: 598, endPoint y: 211, distance: 89.4
click at [599, 211] on div "Nombre completo : Byron David Samayoa Castro" at bounding box center [657, 206] width 116 height 9
copy p "Byron David Samayoa Castro"
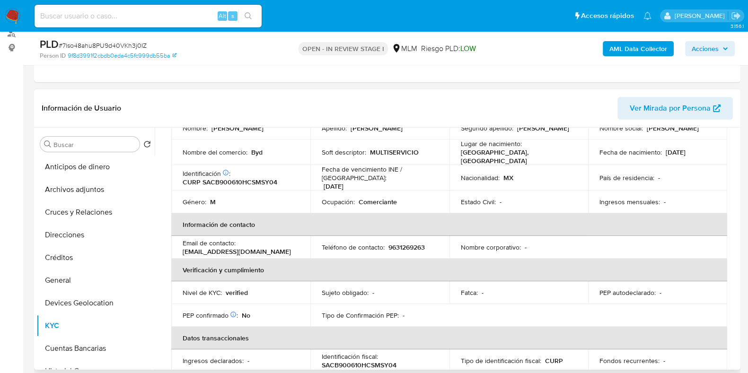
scroll to position [118, 0]
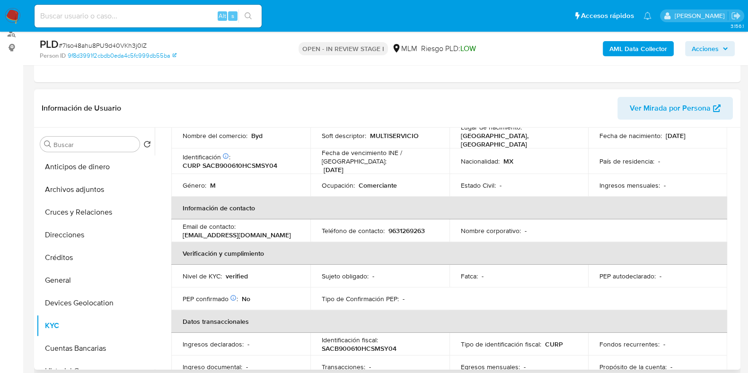
click at [408, 227] on p "9631269263" at bounding box center [406, 231] width 36 height 9
copy p "9631269263"
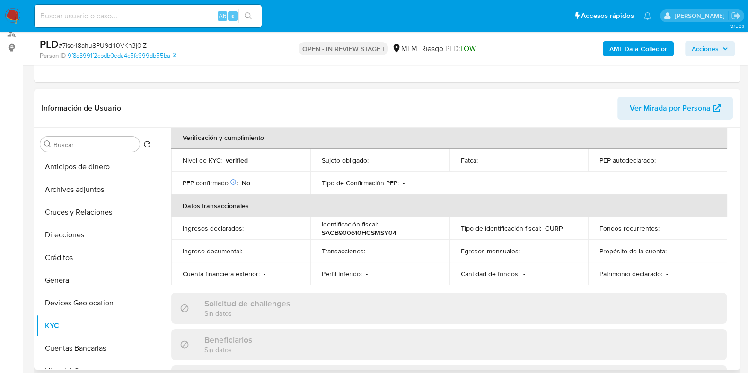
scroll to position [177, 0]
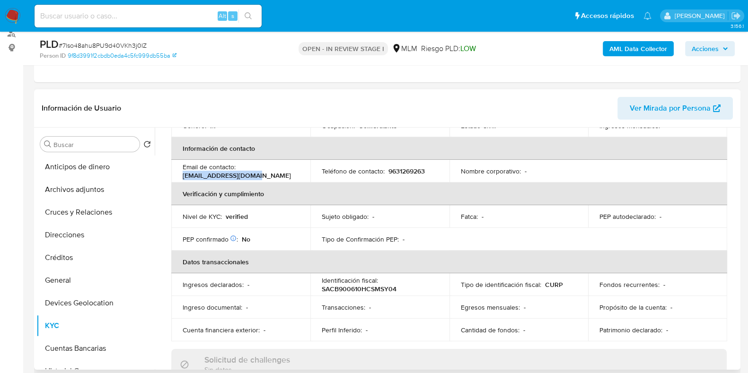
drag, startPoint x: 256, startPoint y: 172, endPoint x: 184, endPoint y: 170, distance: 71.9
click at [184, 170] on div "Email de contacto : castro18120@gmail.com" at bounding box center [241, 171] width 116 height 17
copy p "castro18120@gmail.com"
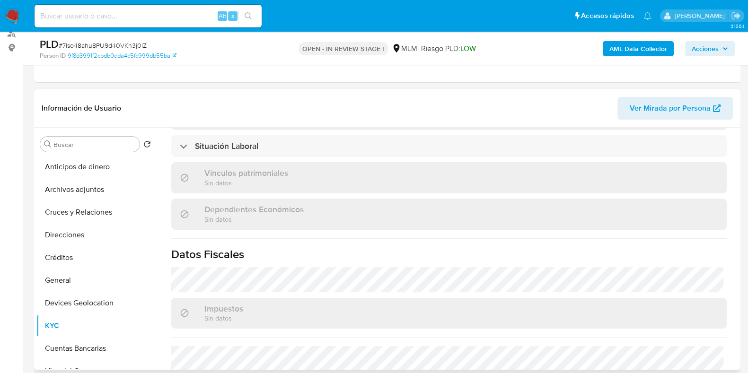
scroll to position [591, 0]
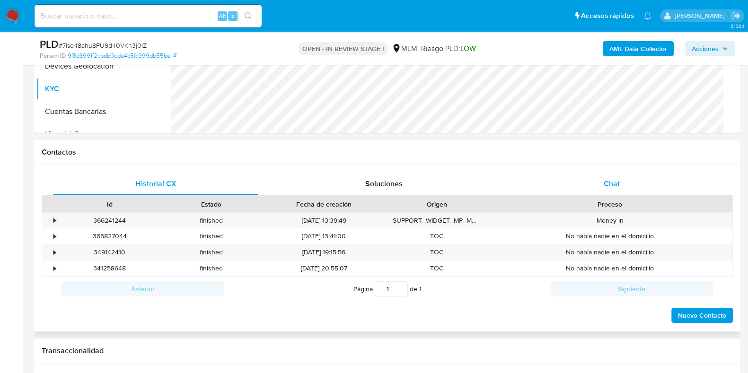
click at [610, 185] on span "Chat" at bounding box center [611, 183] width 16 height 11
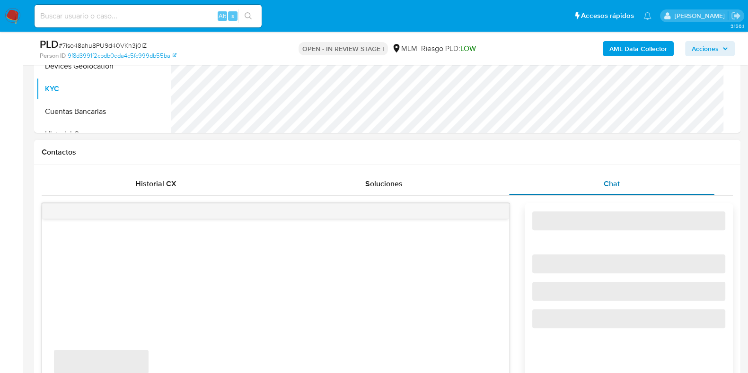
scroll to position [413, 0]
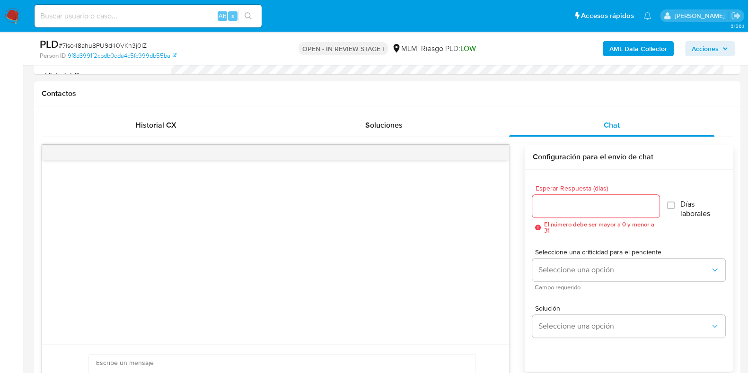
click at [554, 202] on input "Esperar Respuesta (días)" at bounding box center [595, 206] width 127 height 12
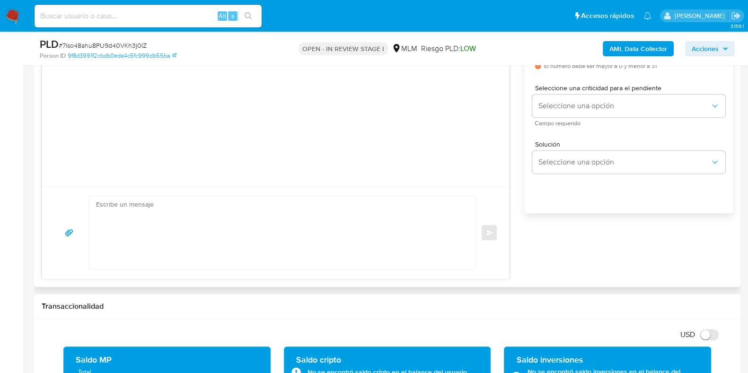
scroll to position [591, 0]
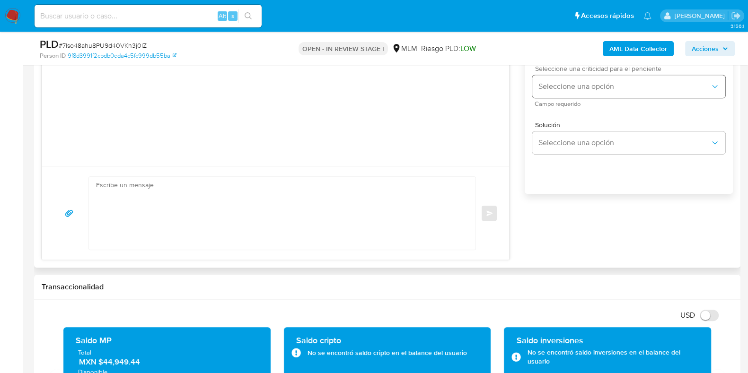
type input "4"
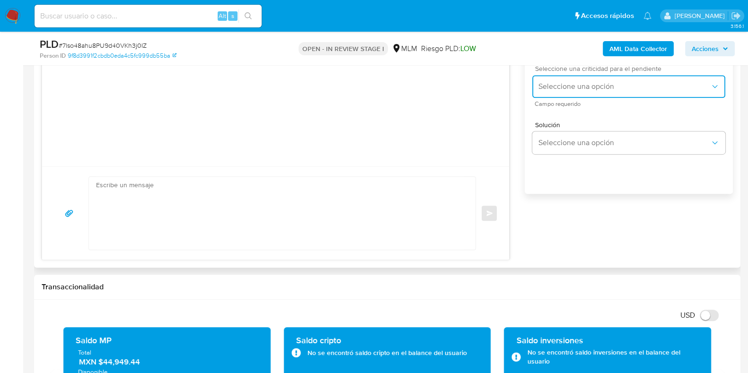
click at [556, 98] on button "Seleccione una opción" at bounding box center [628, 86] width 193 height 23
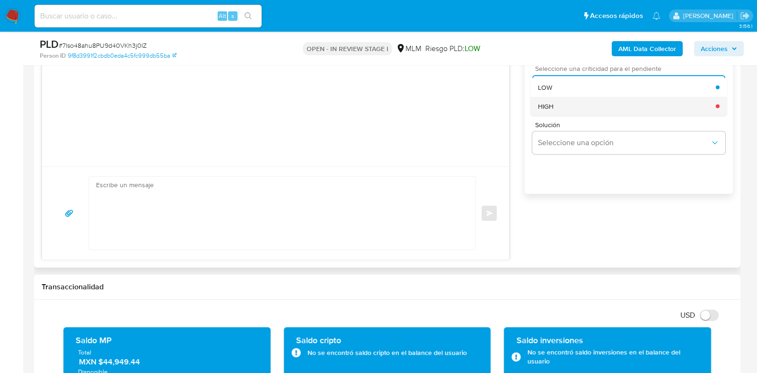
click at [551, 107] on span "HIGH" at bounding box center [546, 106] width 16 height 9
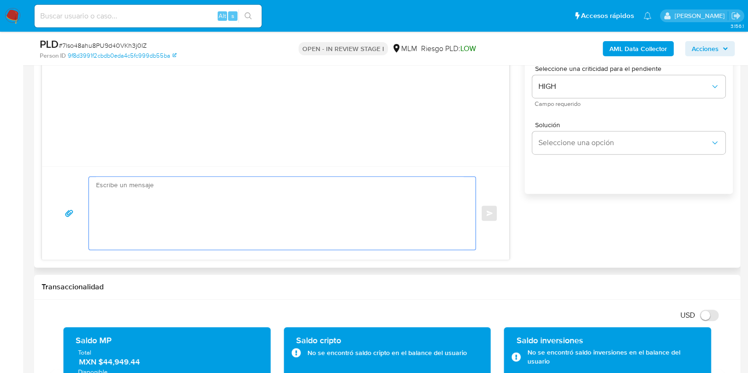
click at [331, 204] on textarea at bounding box center [279, 213] width 367 height 73
paste textarea "Apreciable cliente: Te comentamos que debemos llevar a cabo un proceso de verif…"
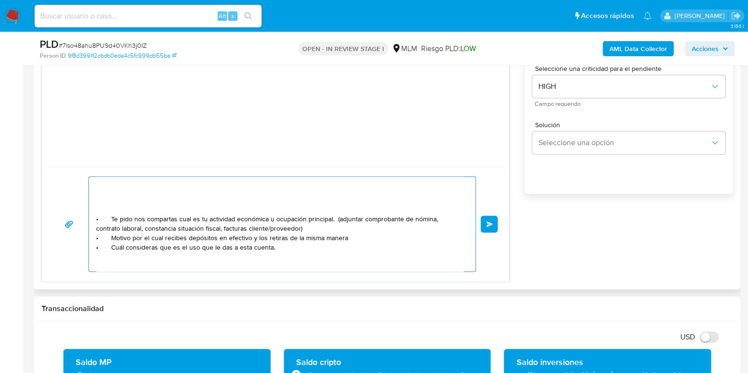
scroll to position [59, 0]
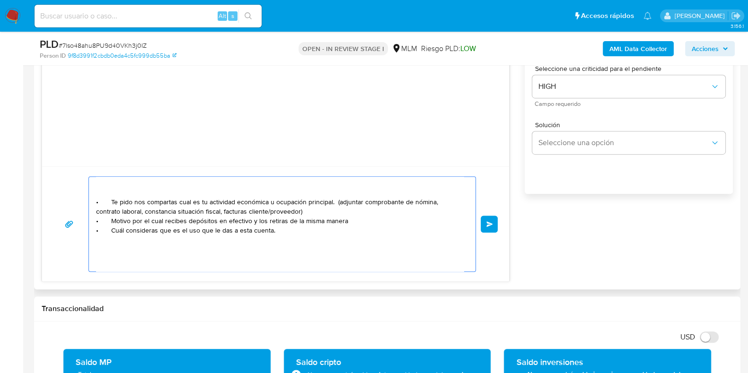
click at [305, 211] on textarea "Apreciable cliente: Te comentamos que debemos llevar a cabo un proceso de verif…" at bounding box center [279, 224] width 367 height 95
drag, startPoint x: 155, startPoint y: 202, endPoint x: 107, endPoint y: 202, distance: 47.8
click at [85, 203] on div "Apreciable cliente: Te comentamos que debemos llevar a cabo un proceso de verif…" at bounding box center [275, 224] width 444 height 96
click at [310, 211] on textarea "Apreciable cliente: Te comentamos que debemos llevar a cabo un proceso de verif…" at bounding box center [279, 224] width 367 height 95
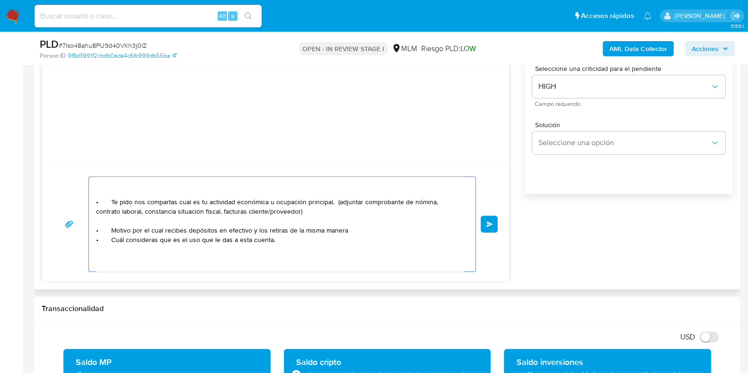
scroll to position [69, 0]
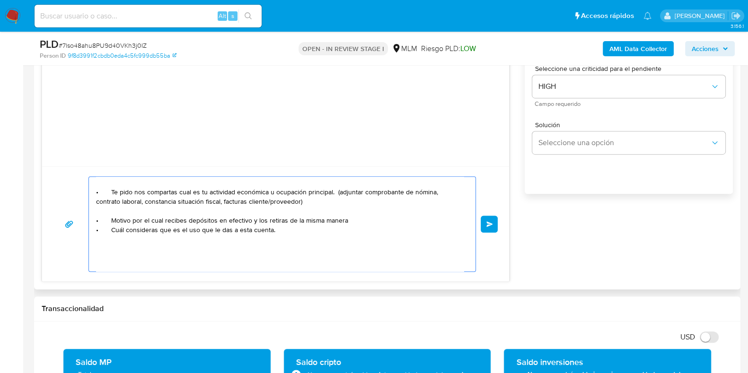
paste textarea "• Te pido nos com"
drag, startPoint x: 356, startPoint y: 222, endPoint x: 187, endPoint y: 223, distance: 169.3
click at [187, 223] on textarea "Apreciable cliente: Te comentamos que debemos llevar a cabo un proceso de verif…" at bounding box center [279, 224] width 367 height 95
paste textarea "BORBONIO CORZO ITZEL GUADALUPE"
click at [306, 219] on textarea "Apreciable cliente: Te comentamos que debemos llevar a cabo un proceso de verif…" at bounding box center [279, 224] width 367 height 95
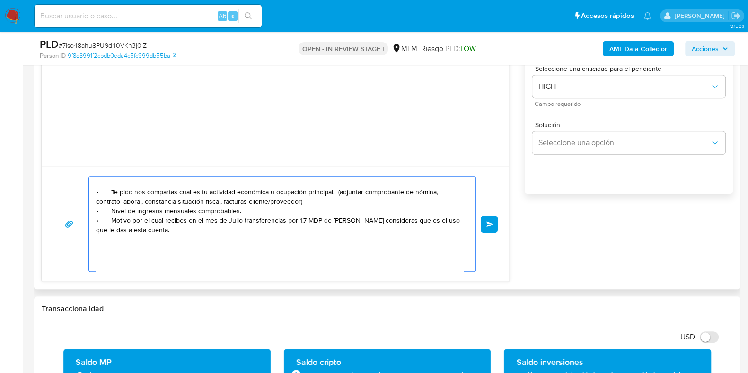
click at [316, 219] on textarea "Apreciable cliente: Te comentamos que debemos llevar a cabo un proceso de verif…" at bounding box center [279, 224] width 367 height 95
click at [174, 233] on textarea "Apreciable cliente: Te comentamos que debemos llevar a cabo un proceso de verif…" at bounding box center [279, 224] width 367 height 95
drag, startPoint x: 271, startPoint y: 240, endPoint x: 137, endPoint y: 236, distance: 133.9
click at [136, 237] on textarea "Apreciable cliente: Te comentamos que debemos llevar a cabo un proceso de verif…" at bounding box center [279, 224] width 367 height 95
drag, startPoint x: 182, startPoint y: 217, endPoint x: 111, endPoint y: 219, distance: 70.5
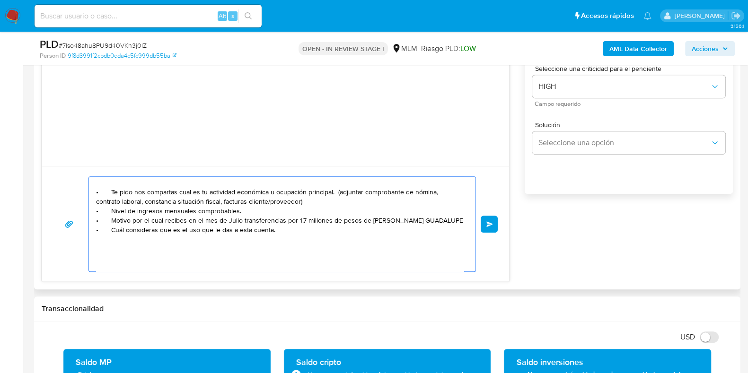
click at [111, 219] on textarea "Apreciable cliente: Te comentamos que debemos llevar a cabo un proceso de verif…" at bounding box center [279, 224] width 367 height 95
drag, startPoint x: 275, startPoint y: 242, endPoint x: 130, endPoint y: 244, distance: 145.2
click at [128, 245] on textarea "Apreciable cliente: Te comentamos que debemos llevar a cabo un proceso de verif…" at bounding box center [279, 224] width 367 height 95
click at [140, 232] on textarea "Apreciable cliente: Te comentamos que debemos llevar a cabo un proceso de verif…" at bounding box center [279, 224] width 367 height 95
drag, startPoint x: 129, startPoint y: 219, endPoint x: 99, endPoint y: 223, distance: 29.6
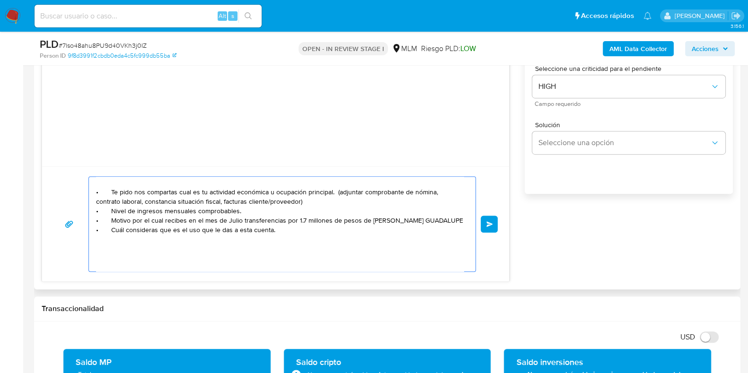
click at [96, 221] on textarea "Apreciable cliente: Te comentamos que debemos llevar a cabo un proceso de verif…" at bounding box center [279, 224] width 367 height 95
click at [141, 230] on textarea "Apreciable cliente: Te comentamos que debemos llevar a cabo un proceso de verif…" at bounding box center [279, 224] width 367 height 95
paste textarea "• Motivo"
paste textarea "Damaris Mendez"
paste textarea "HARINERA DE CHIAPAS SA DE CV"
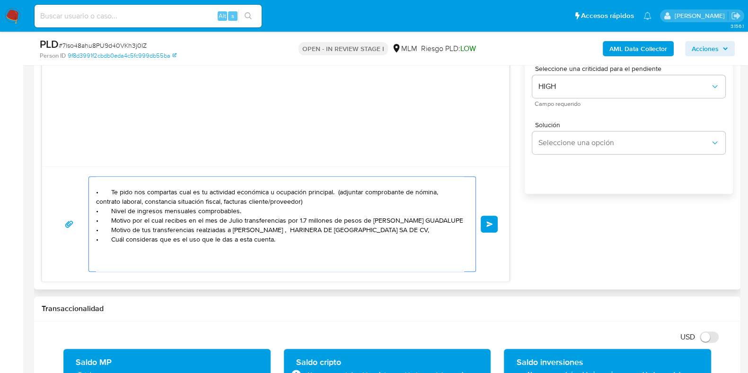
paste textarea "Jonahtan Alfredo Salgado Pimientel"
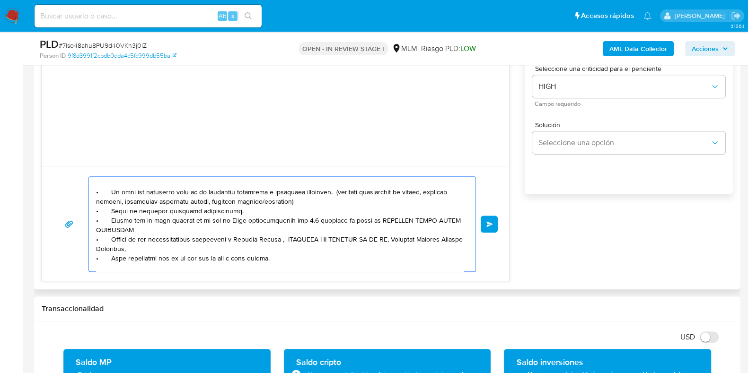
paste textarea "GRUPO AVIMARCA"
click at [184, 227] on textarea at bounding box center [279, 224] width 367 height 95
click at [136, 232] on textarea at bounding box center [279, 224] width 367 height 95
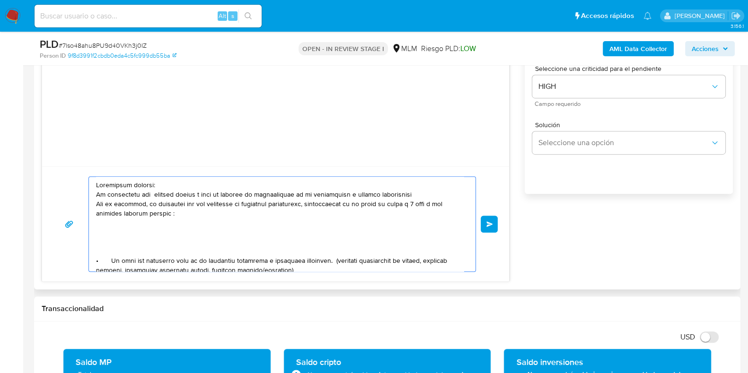
scroll to position [59, 0]
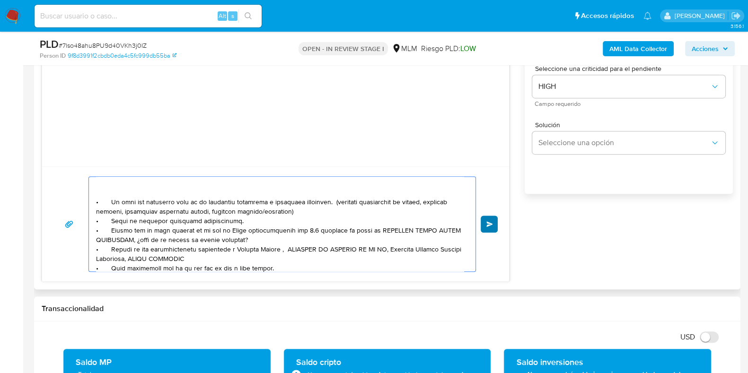
type textarea "Apreciable cliente: Te comentamos que debemos llevar a cabo un proceso de verif…"
click at [485, 226] on button "Enviar" at bounding box center [489, 224] width 17 height 17
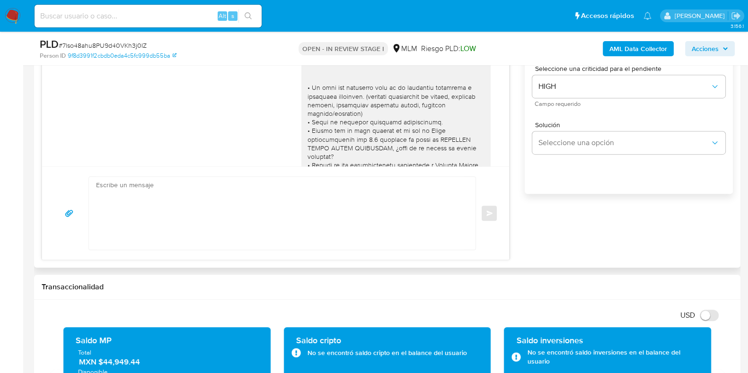
scroll to position [145, 0]
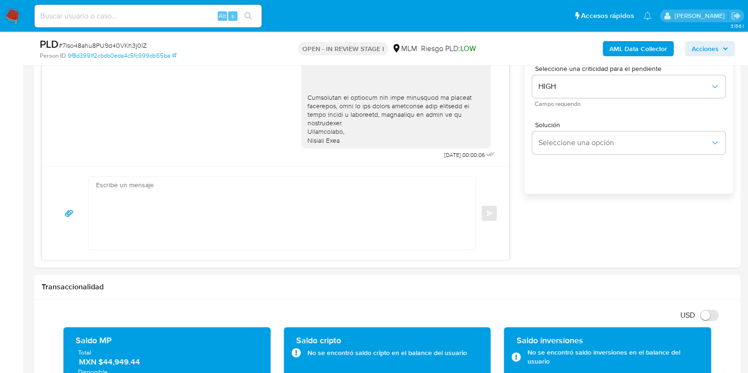
click at [136, 44] on span "# 7lso48ahu8PU9d40VKh3j0IZ" at bounding box center [103, 45] width 88 height 9
copy span "7lso48ahu8PU9d40VKh3j0IZ"
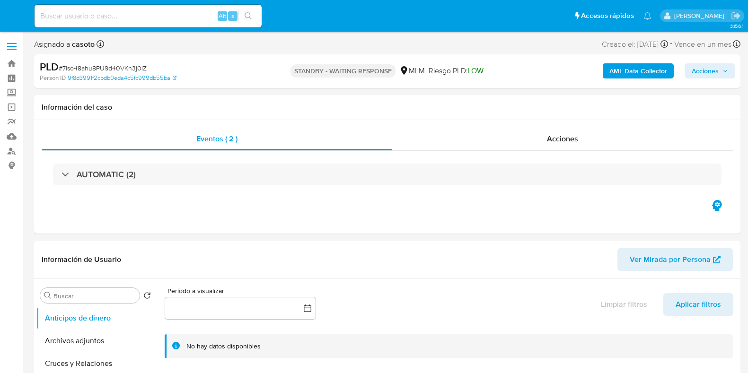
select select "10"
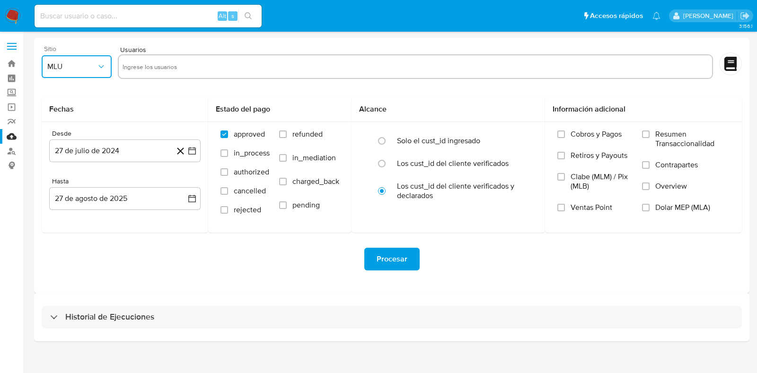
click at [63, 71] on span "MLU" at bounding box center [71, 66] width 49 height 9
click at [58, 201] on span "MLM" at bounding box center [55, 205] width 16 height 9
click at [200, 65] on input "text" at bounding box center [414, 66] width 585 height 15
type input "743771045"
paste input "1172542265"
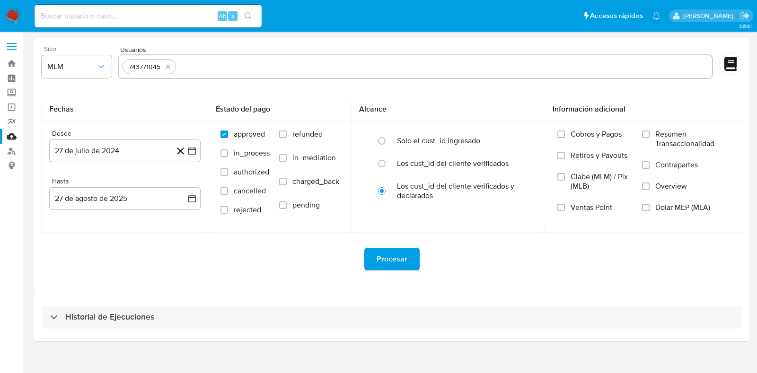
type input "1172542265"
paste input "1178653831"
type input "1178653831"
paste input "1190944577"
type input "1190944577"
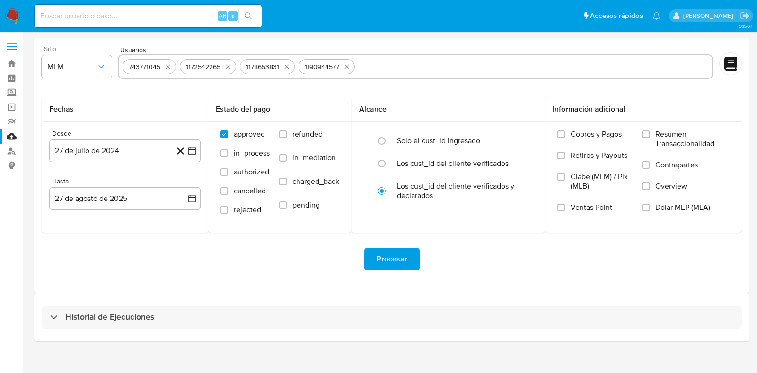
click at [366, 65] on input "text" at bounding box center [533, 66] width 350 height 15
paste input "1359135928"
type input "1359135928"
click at [116, 152] on button "27 de julio de 2024" at bounding box center [124, 151] width 151 height 23
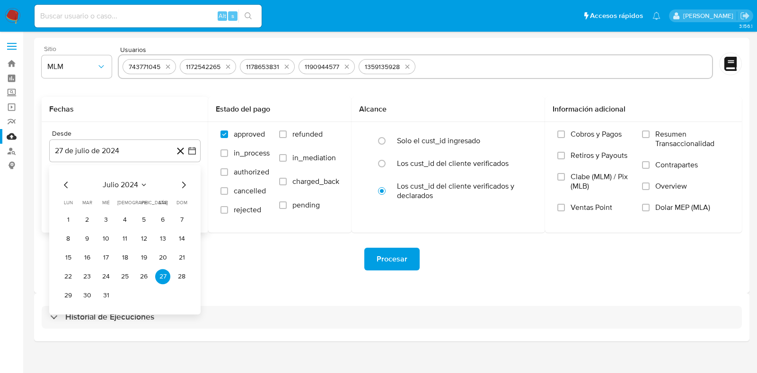
click at [137, 182] on span "julio 2024" at bounding box center [120, 184] width 35 height 9
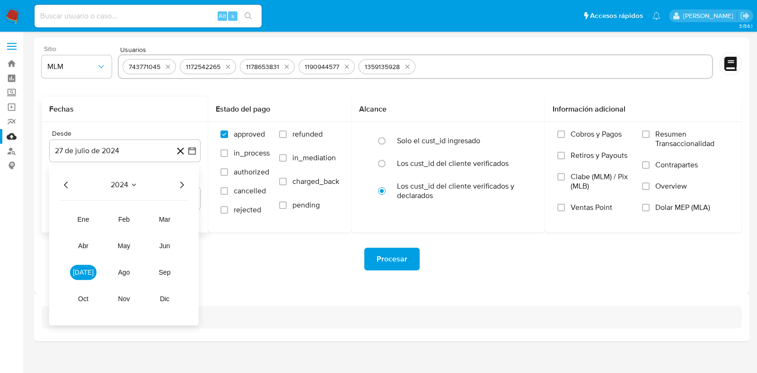
click at [181, 188] on icon "Año siguiente" at bounding box center [181, 184] width 11 height 11
click at [117, 220] on button "feb" at bounding box center [124, 219] width 26 height 15
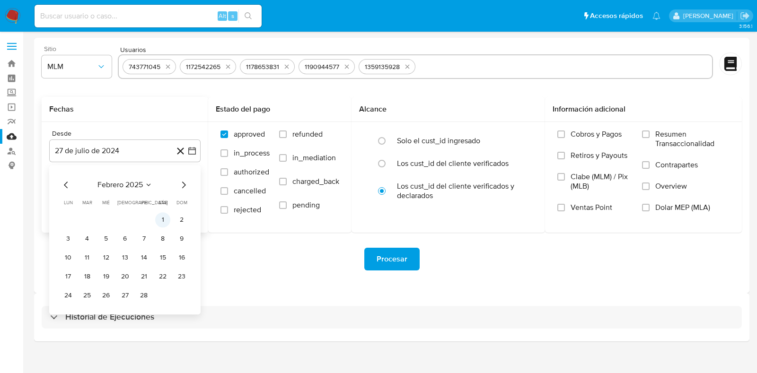
click at [158, 220] on button "1" at bounding box center [162, 219] width 15 height 15
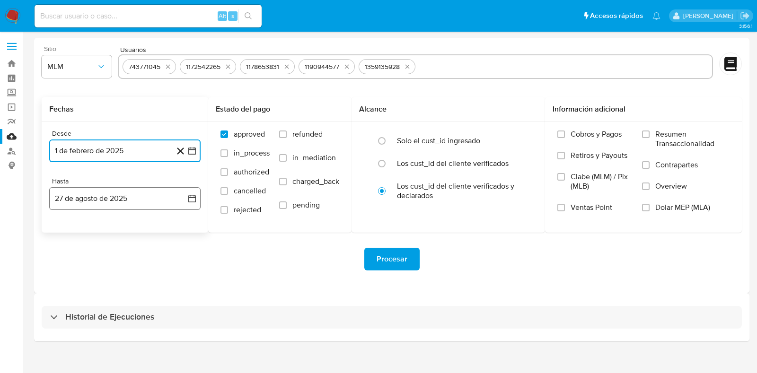
click at [107, 208] on button "27 de agosto de 2025" at bounding box center [124, 198] width 151 height 23
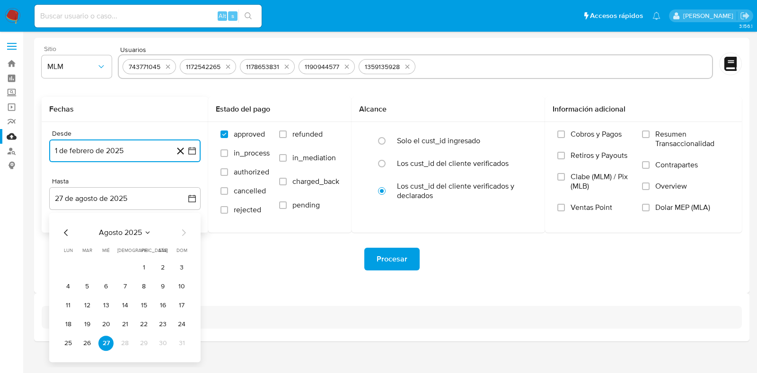
click at [67, 232] on icon "Mes anterior" at bounding box center [66, 232] width 11 height 11
click at [125, 339] on button "31" at bounding box center [124, 343] width 15 height 15
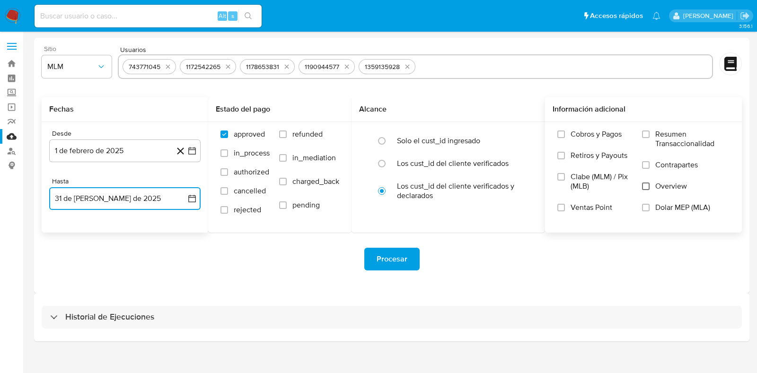
click at [643, 187] on input "Overview" at bounding box center [646, 187] width 8 height 8
click at [382, 252] on span "Procesar" at bounding box center [391, 259] width 31 height 21
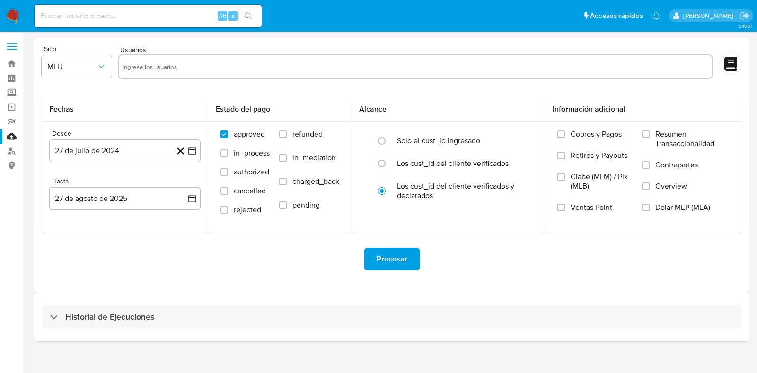
click at [15, 13] on img at bounding box center [13, 16] width 16 height 16
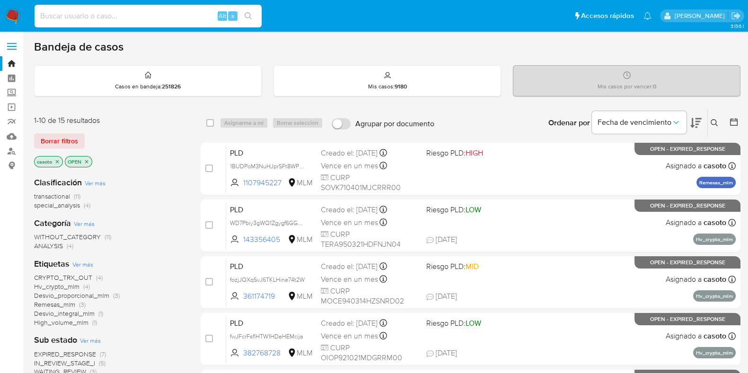
click at [154, 17] on input at bounding box center [148, 16] width 227 height 12
paste input "1172542265"
type input "1172542265"
click at [246, 14] on icon "search-icon" at bounding box center [249, 16] width 8 height 8
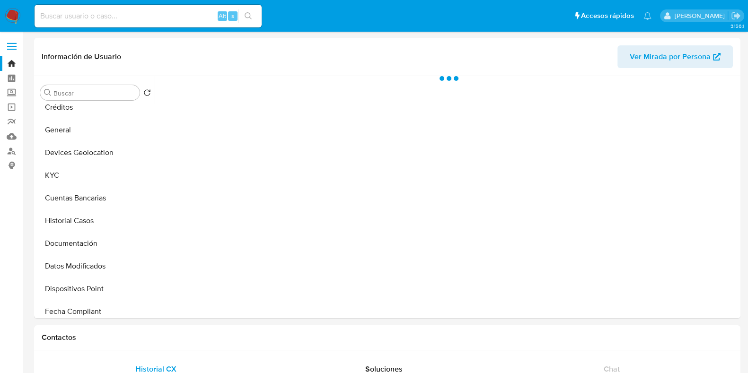
scroll to position [118, 0]
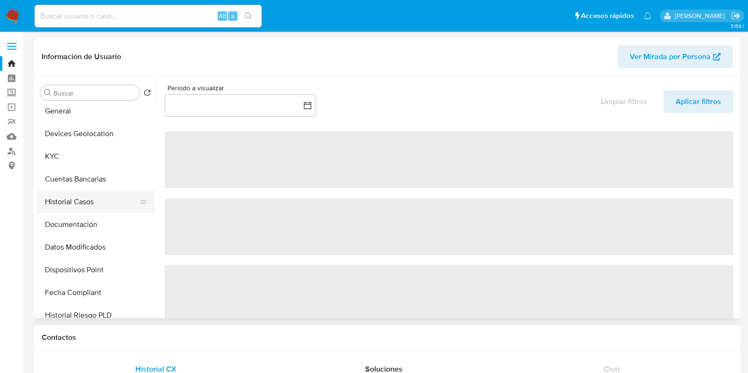
click at [66, 202] on button "Historial Casos" at bounding box center [91, 202] width 111 height 23
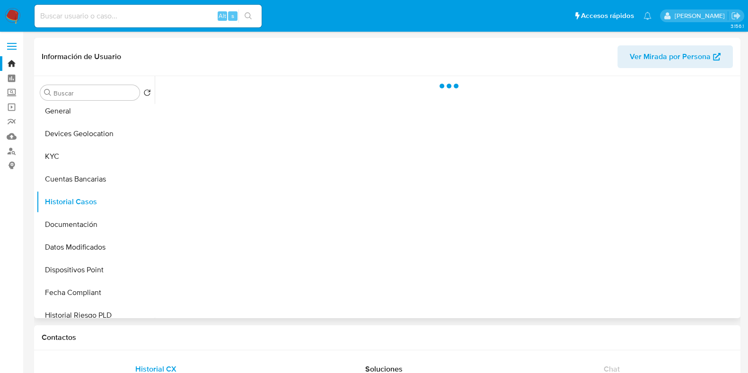
select select "10"
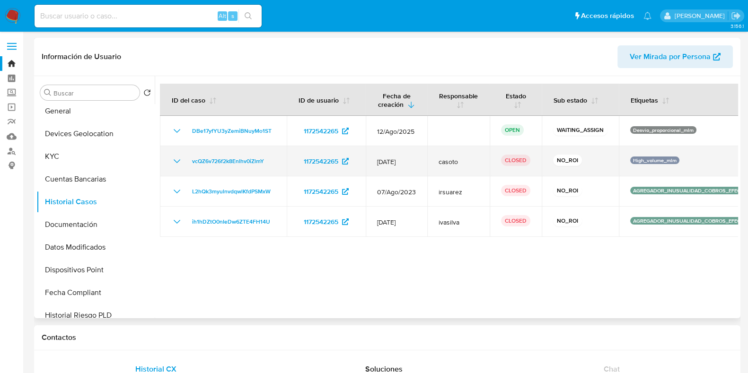
click at [177, 163] on icon "Mostrar/Ocultar" at bounding box center [176, 161] width 11 height 11
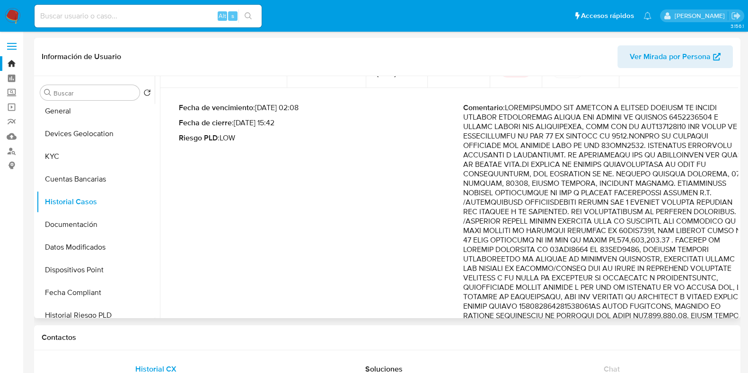
scroll to position [87, 0]
click at [68, 163] on button "KYC" at bounding box center [91, 156] width 111 height 23
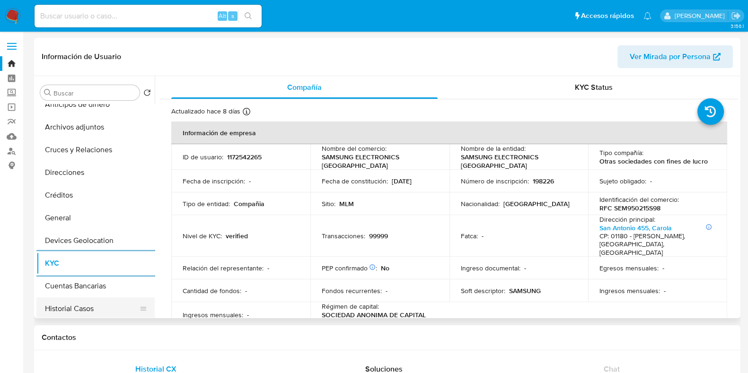
scroll to position [0, 0]
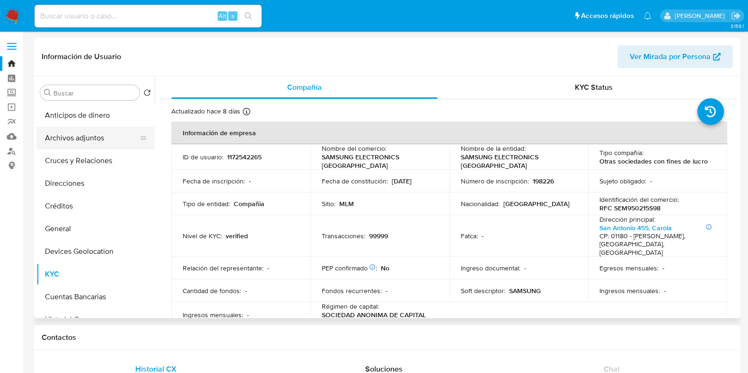
click at [89, 143] on button "Archivos adjuntos" at bounding box center [91, 138] width 111 height 23
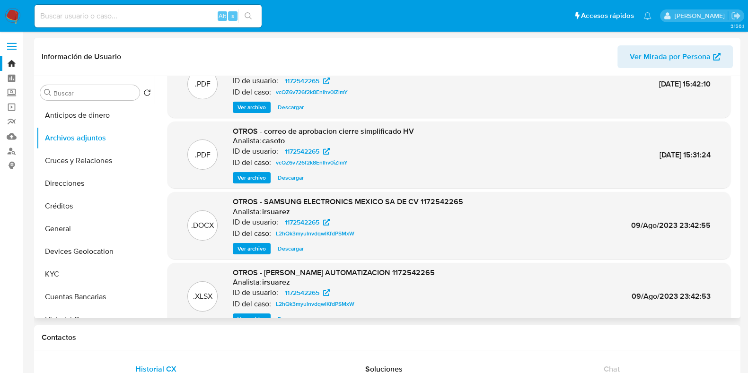
scroll to position [59, 0]
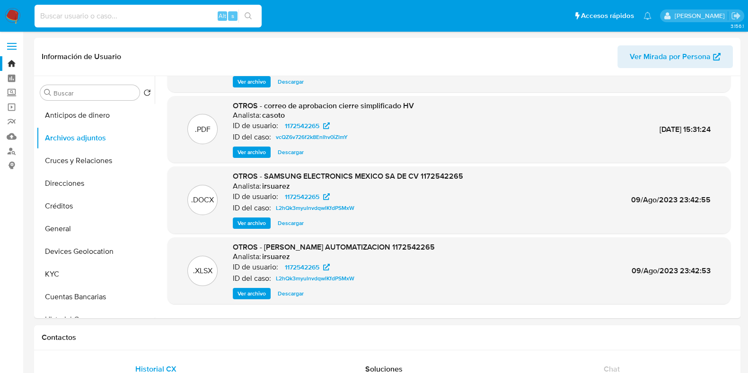
click at [84, 20] on input at bounding box center [148, 16] width 227 height 12
paste input "1190944577"
type input "1190944577"
click at [243, 11] on button "search-icon" at bounding box center [247, 15] width 19 height 13
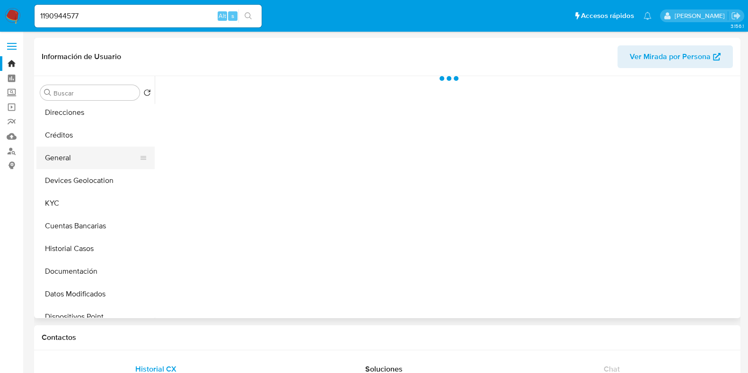
scroll to position [118, 0]
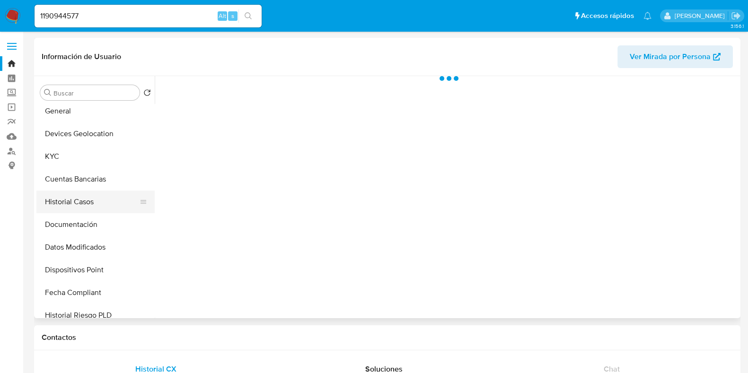
click at [78, 202] on button "Historial Casos" at bounding box center [91, 202] width 111 height 23
select select "10"
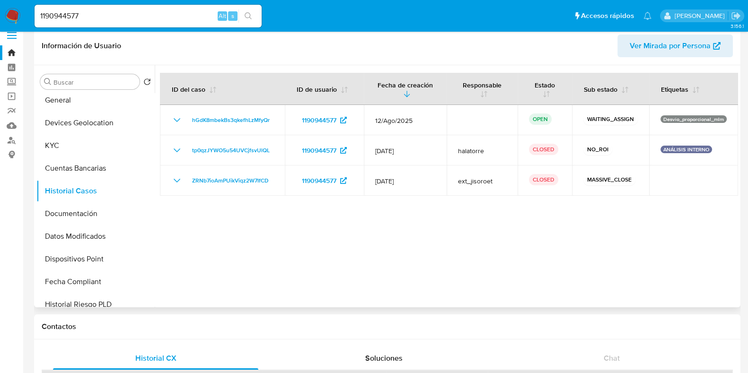
scroll to position [0, 0]
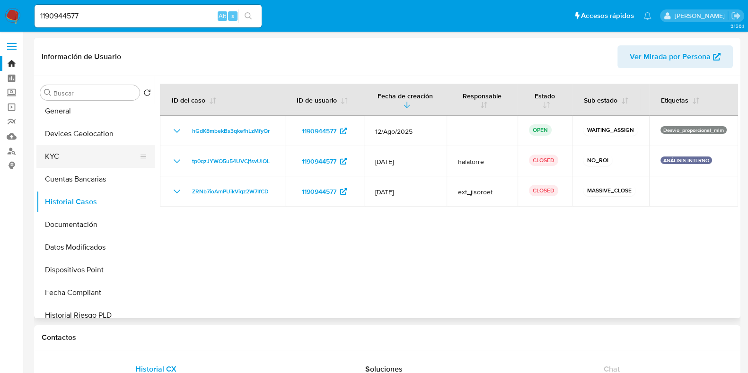
click at [82, 161] on button "KYC" at bounding box center [91, 156] width 111 height 23
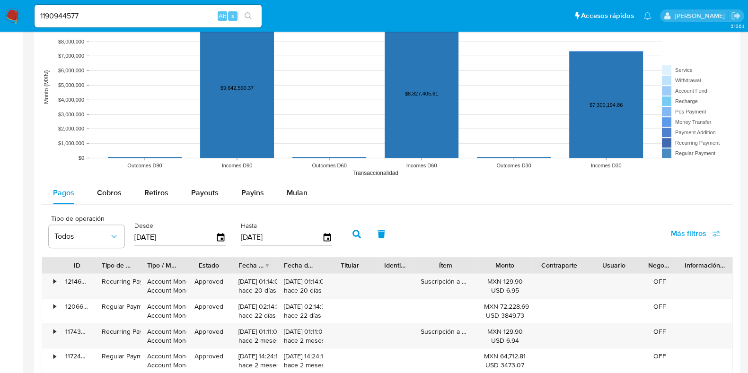
scroll to position [827, 0]
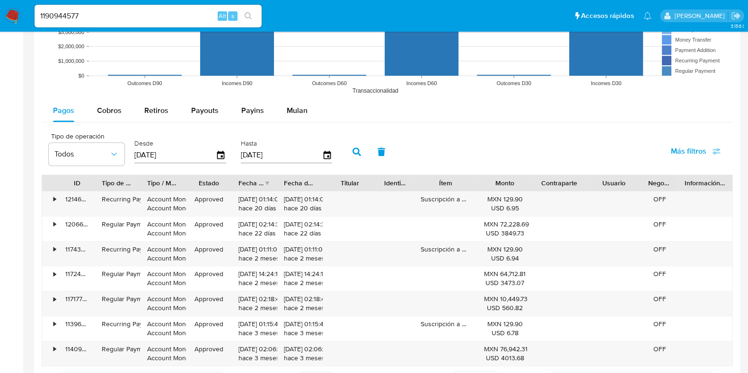
click at [97, 122] on div "Pagos Cobros Retiros Payouts Payins Mulan Tipo de operación Todos Desde 30/05/2…" at bounding box center [387, 245] width 691 height 292
click at [103, 115] on div "Cobros" at bounding box center [109, 110] width 25 height 23
select select "10"
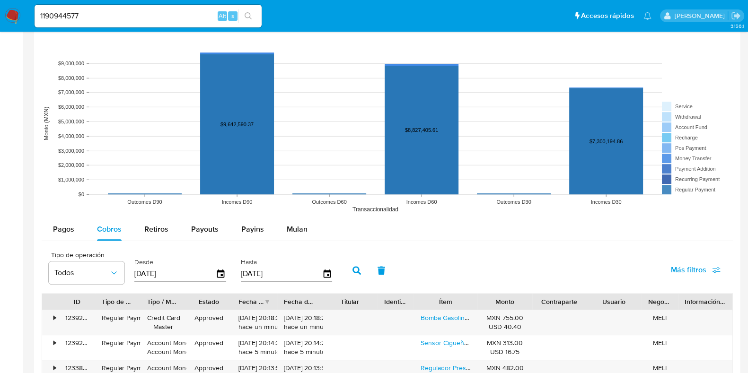
scroll to position [532, 0]
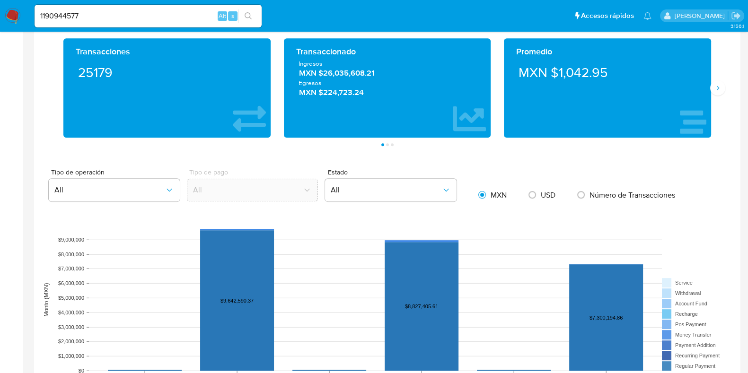
click at [7, 13] on img at bounding box center [13, 16] width 16 height 16
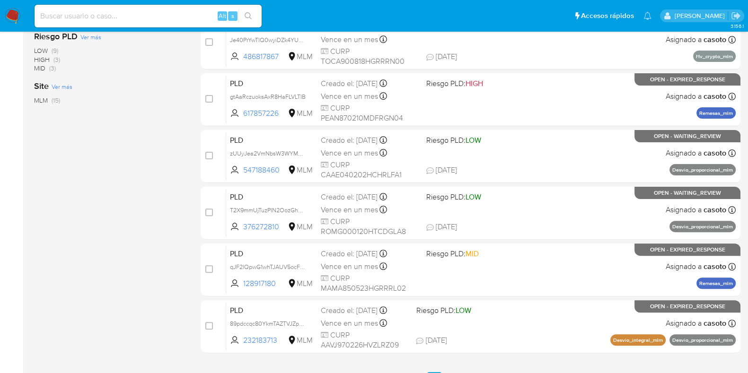
scroll to position [355, 0]
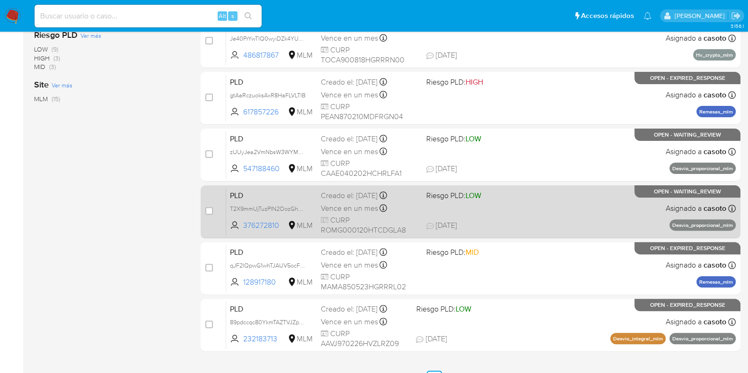
click at [534, 218] on div "PLD T2X9mmUjTuzPIN2OozGhB6Hu 376272810 MLM Riesgo PLD: LOW Creado el: 12/08/202…" at bounding box center [480, 212] width 509 height 48
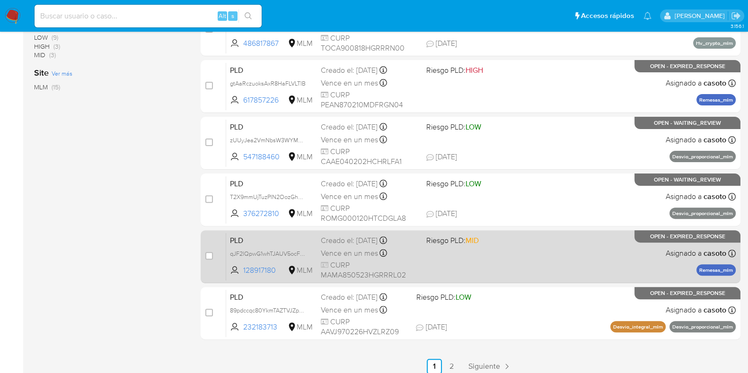
scroll to position [373, 0]
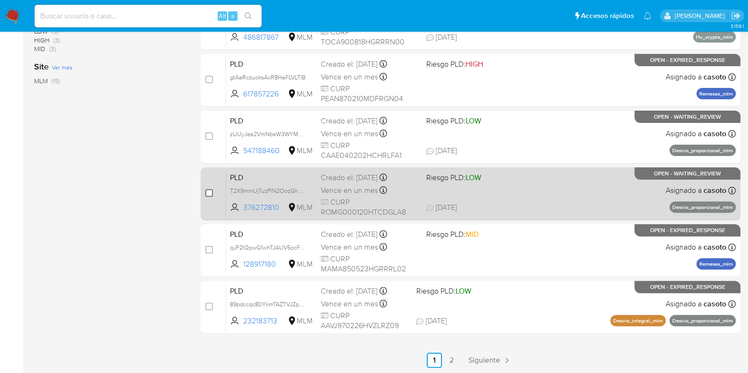
click at [210, 192] on input "checkbox" at bounding box center [209, 193] width 8 height 8
checkbox input "true"
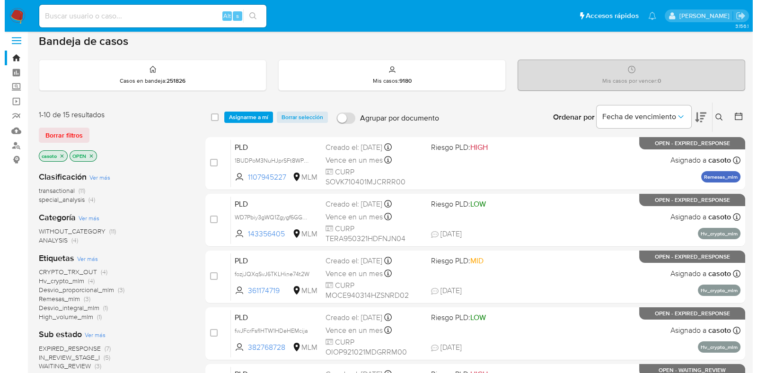
scroll to position [0, 0]
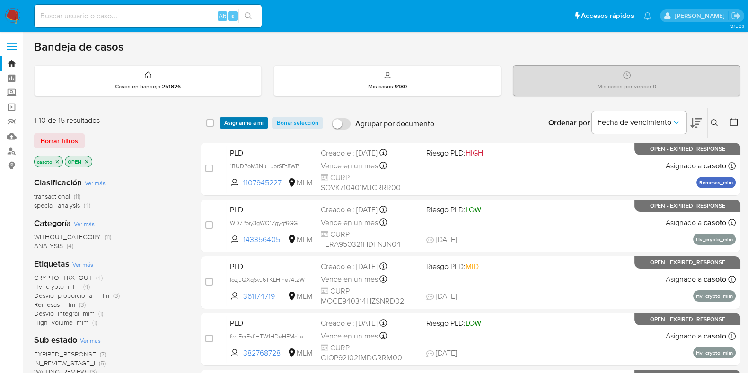
click at [240, 122] on span "Asignarme a mí" at bounding box center [243, 122] width 39 height 9
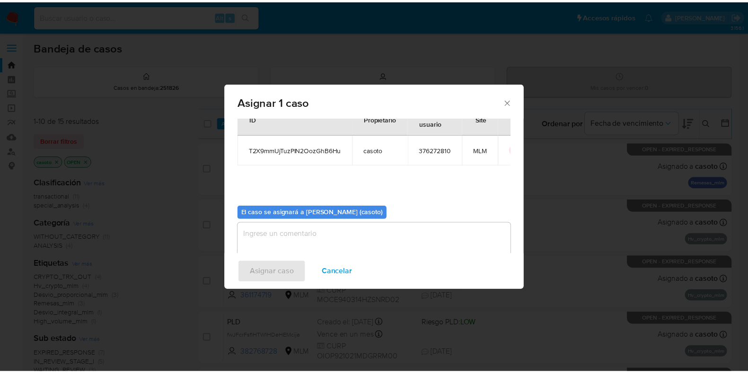
scroll to position [49, 0]
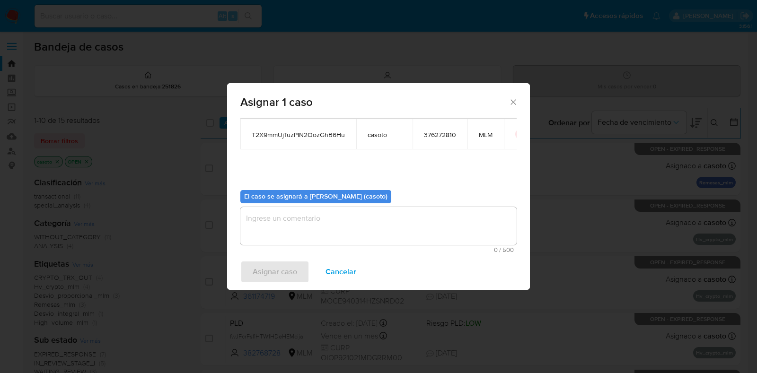
click at [271, 221] on textarea "assign-modal" at bounding box center [378, 226] width 276 height 38
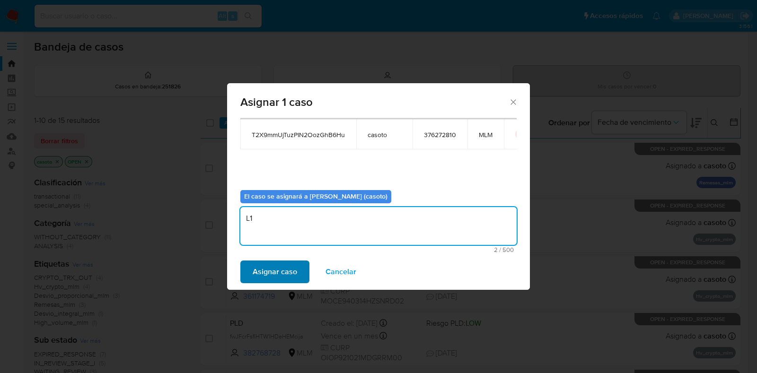
type textarea "L1"
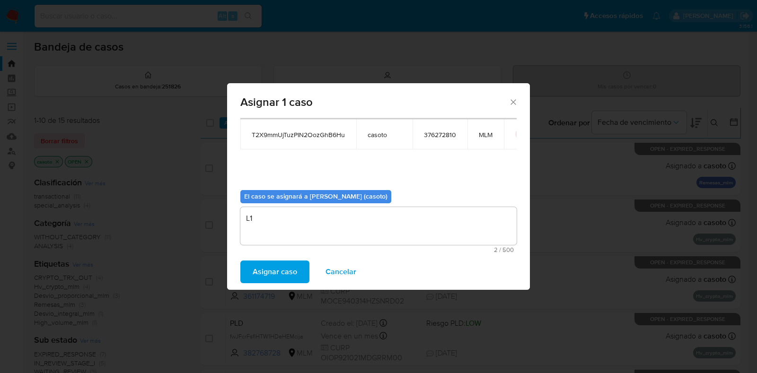
click at [268, 272] on span "Asignar caso" at bounding box center [275, 272] width 44 height 21
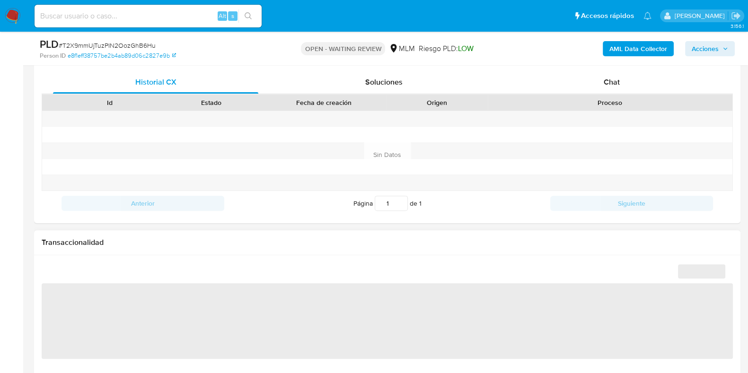
scroll to position [413, 0]
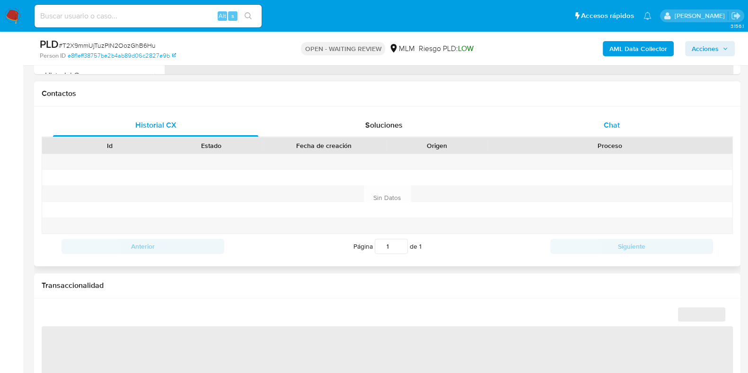
click at [605, 131] on div "Chat" at bounding box center [611, 125] width 205 height 23
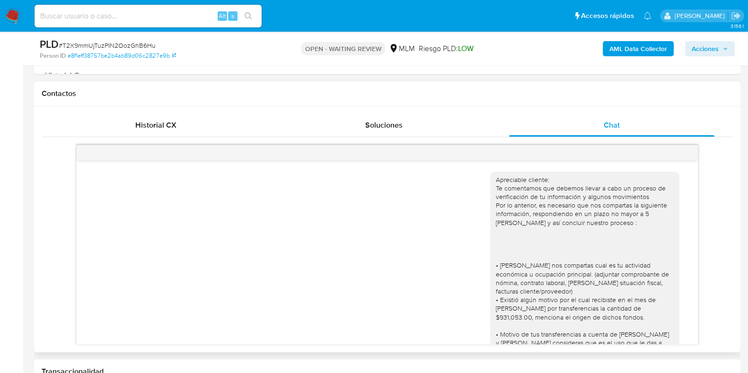
scroll to position [231, 0]
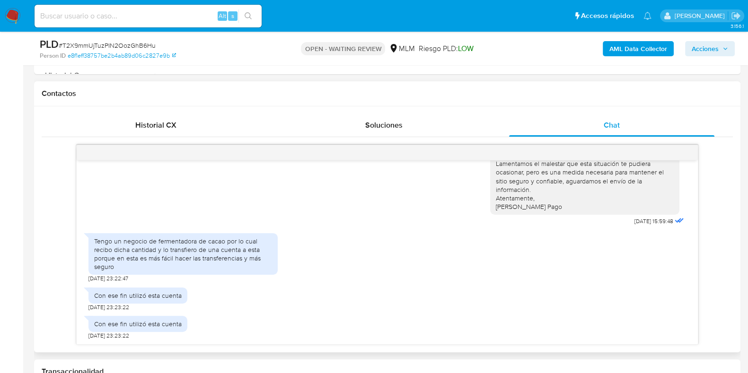
select select "10"
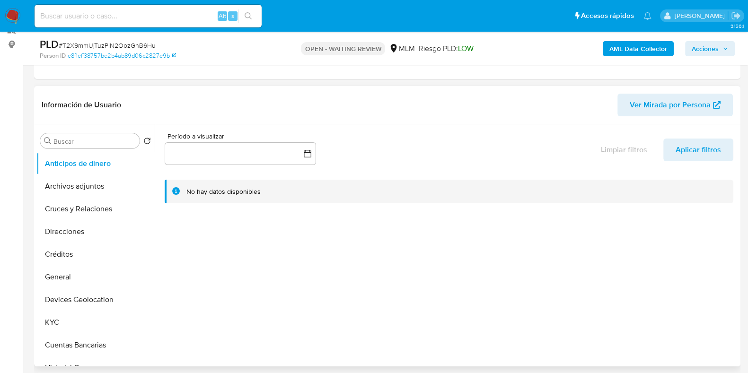
scroll to position [118, 0]
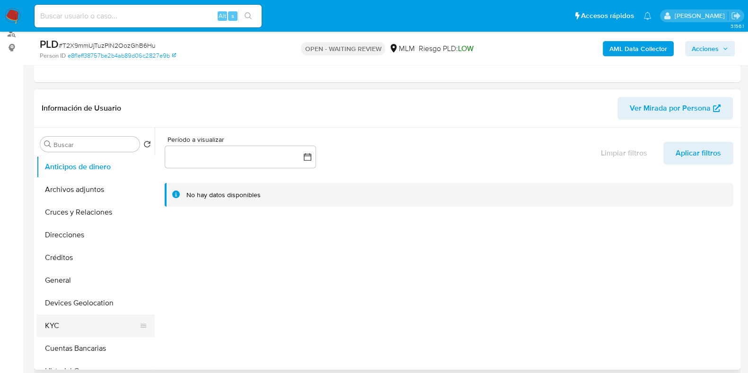
click at [62, 321] on button "KYC" at bounding box center [91, 326] width 111 height 23
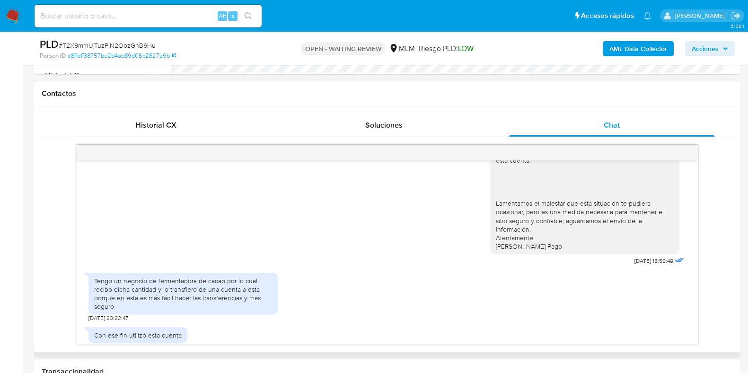
scroll to position [231, 0]
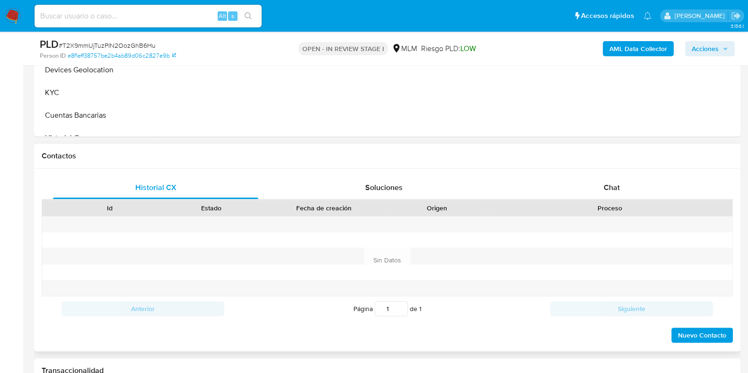
scroll to position [355, 0]
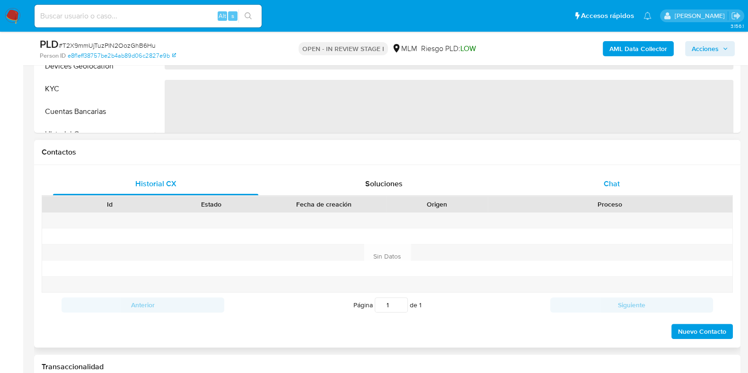
click at [616, 178] on span "Chat" at bounding box center [611, 183] width 16 height 11
select select "10"
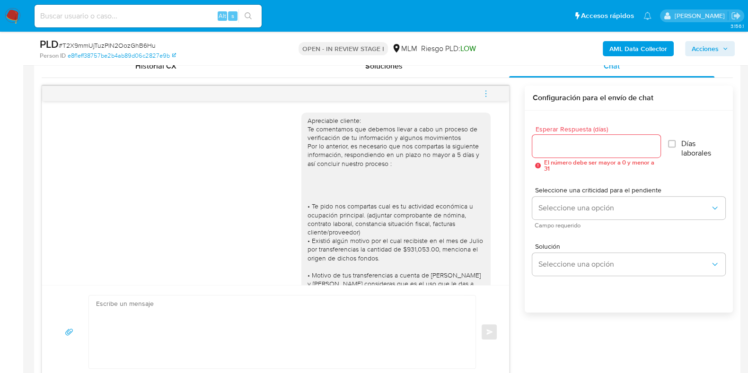
scroll to position [231, 0]
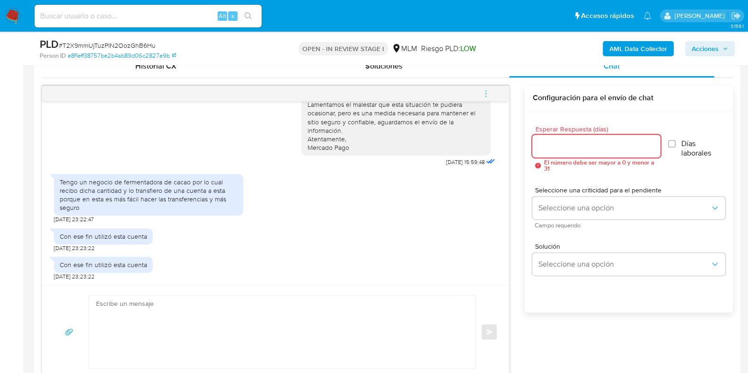
click at [565, 149] on input "Esperar Respuesta (días)" at bounding box center [596, 146] width 128 height 12
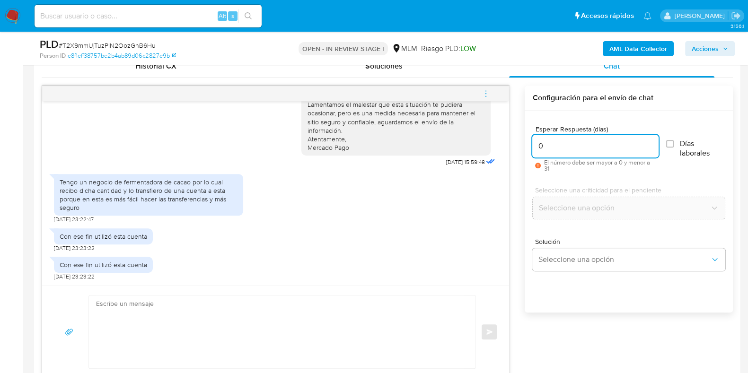
type input "0"
click at [329, 323] on textarea at bounding box center [279, 332] width 367 height 73
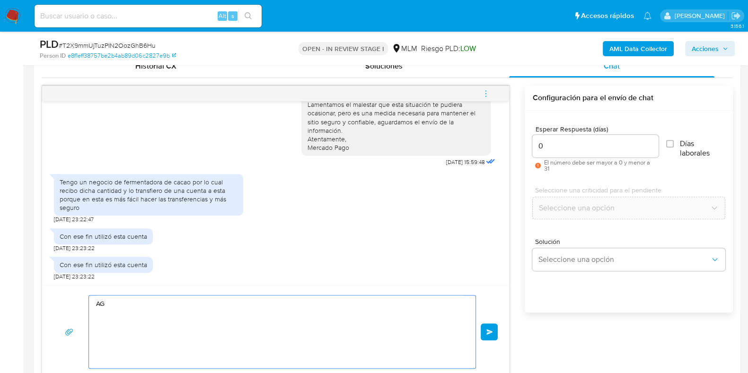
type textarea "A"
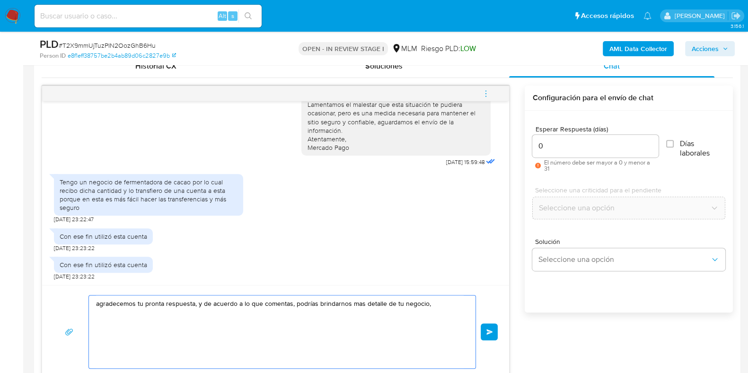
click at [435, 304] on textarea "agradecemos tu pronta respuesta, y de acuerdo a lo que comentas, podrías brinda…" at bounding box center [279, 332] width 367 height 73
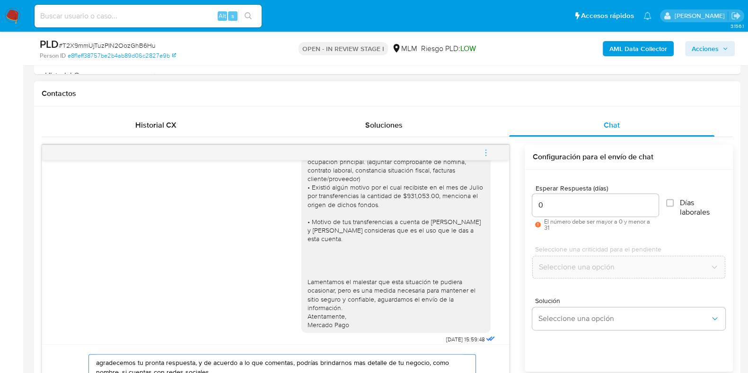
scroll to position [53, 0]
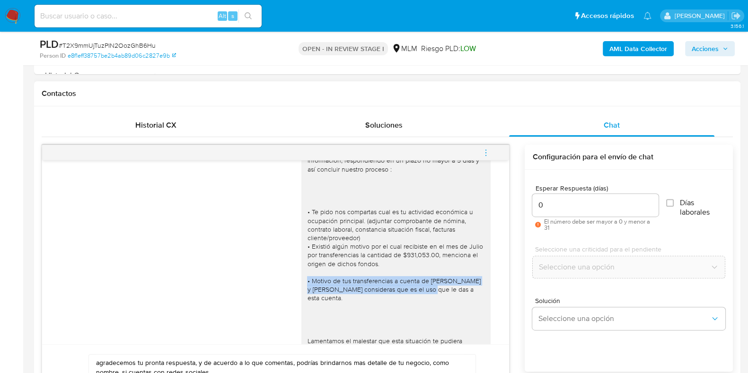
drag, startPoint x: 298, startPoint y: 279, endPoint x: 449, endPoint y: 289, distance: 151.3
click at [449, 289] on div "Apreciable cliente: Te comentamos que debemos llevar a cabo un proceso de verif…" at bounding box center [396, 255] width 178 height 267
copy div "• Motivo de tus transferencias a cuenta de Guillermo Rodriguez Hernandez y Joaq…"
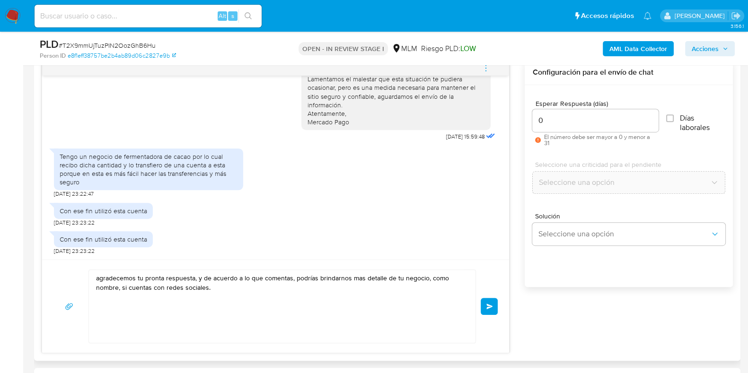
scroll to position [591, 0]
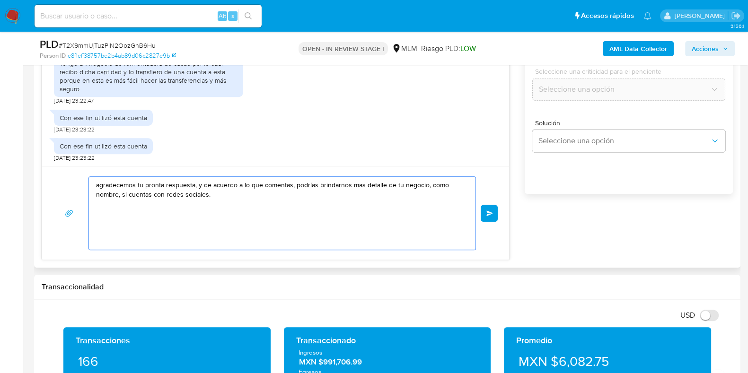
click at [328, 211] on textarea "agradecemos tu pronta respuesta, y de acuerdo a lo que comentas, podrías brinda…" at bounding box center [279, 213] width 367 height 73
paste textarea "• Motivo de tus transferencias a cuenta de Guillermo Rodriguez Hernandez y Joaq…"
drag, startPoint x: 137, startPoint y: 210, endPoint x: 97, endPoint y: 215, distance: 40.0
click at [94, 214] on div "agradecemos tu pronta respuesta, y de acuerdo a lo que comentas, podrías brinda…" at bounding box center [280, 213] width 382 height 73
click at [105, 221] on textarea "agradecemos tu pronta respuesta, y de acuerdo a lo que comentas, podrías brinda…" at bounding box center [279, 213] width 367 height 73
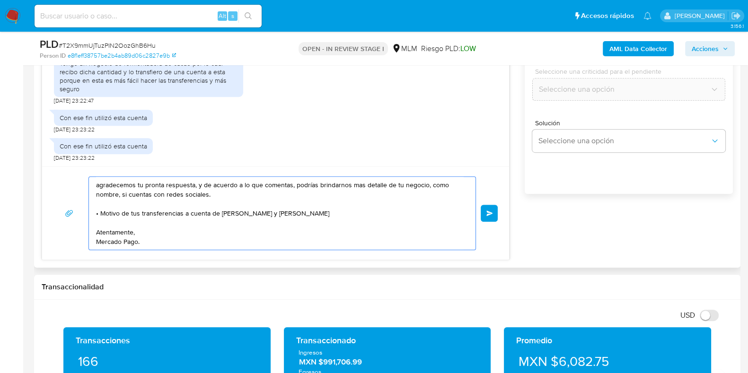
paste textarea "• Motivo de tu"
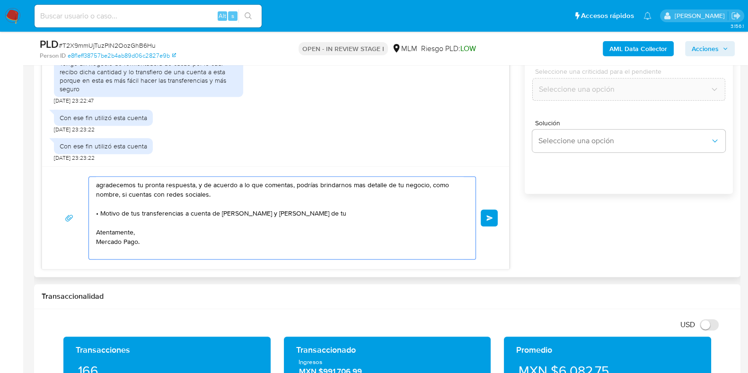
drag, startPoint x: 157, startPoint y: 226, endPoint x: 100, endPoint y: 225, distance: 57.2
click at [100, 225] on textarea "agradecemos tu pronta respuesta, y de acuerdo a lo que comentas, podrías brinda…" at bounding box center [279, 218] width 367 height 82
type textarea "agradecemos tu pronta respuesta, y de acuerdo a lo que comentas, podrías brinda…"
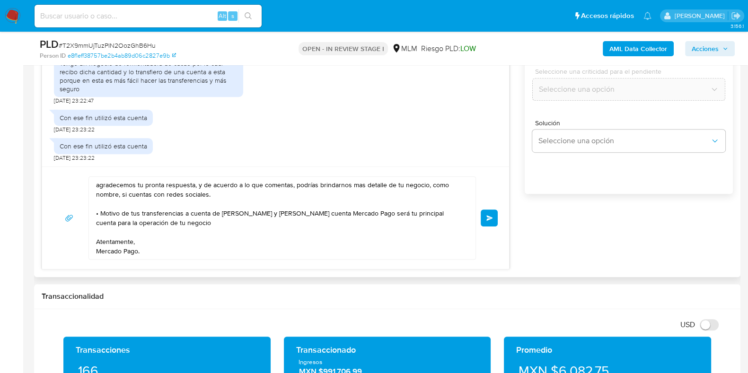
click at [488, 218] on span "Enviar" at bounding box center [489, 218] width 7 height 6
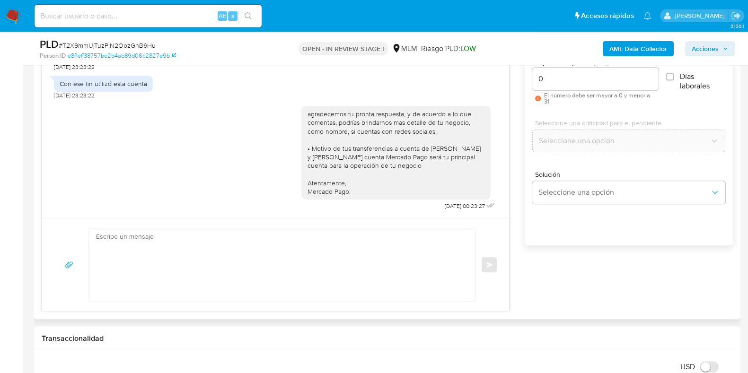
scroll to position [472, 0]
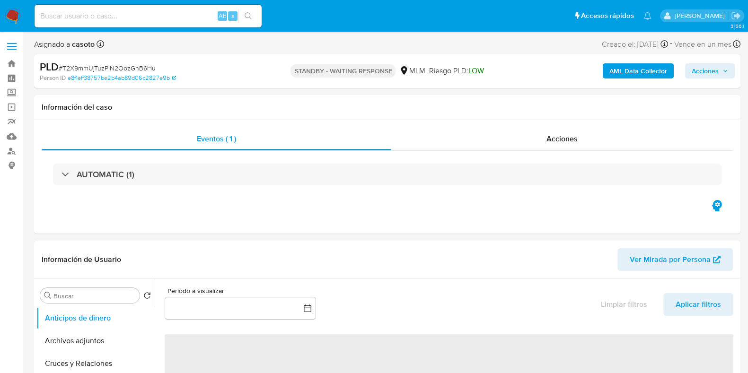
select select "10"
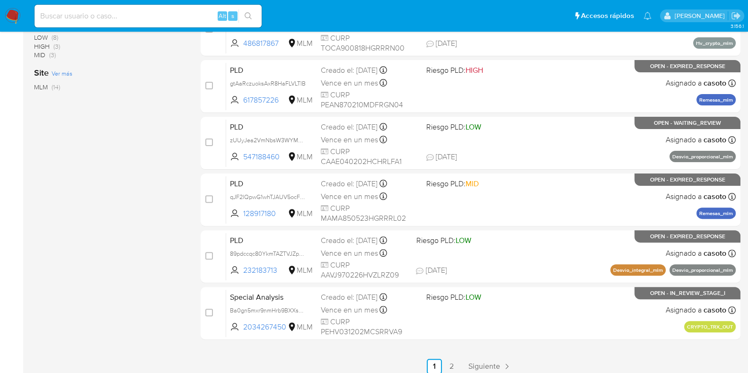
scroll to position [373, 0]
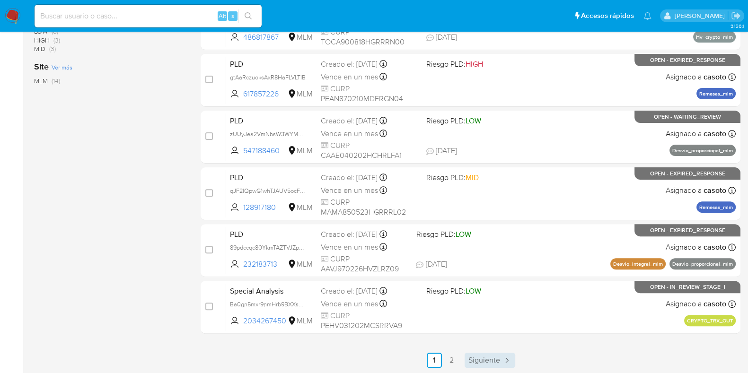
click at [487, 353] on link "Siguiente" at bounding box center [489, 360] width 51 height 15
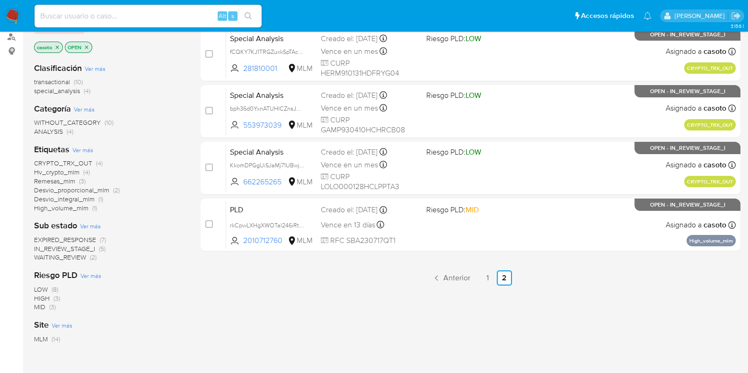
scroll to position [118, 0]
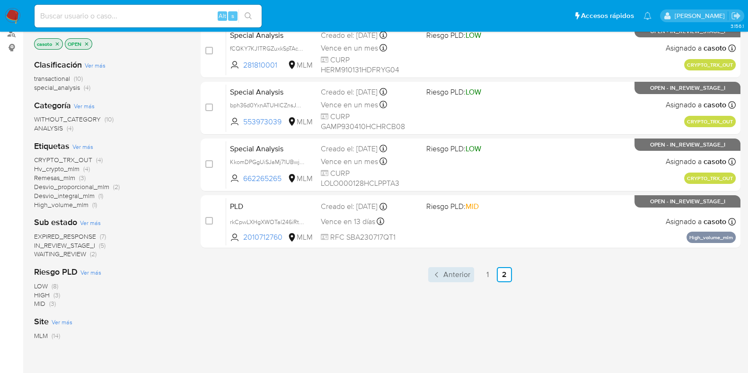
click at [458, 275] on span "Anterior" at bounding box center [456, 275] width 27 height 8
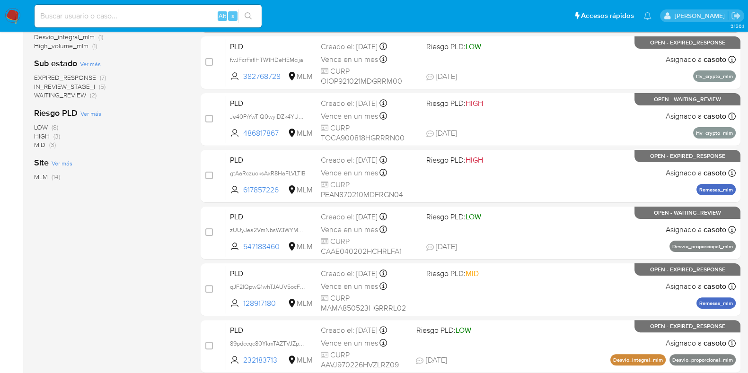
scroll to position [296, 0]
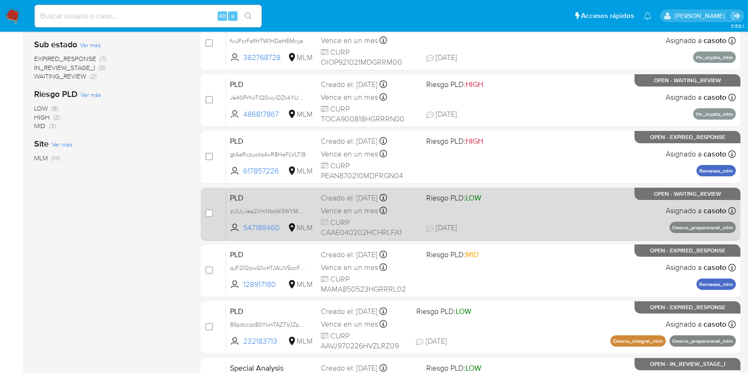
click at [506, 219] on div "PLD zUUyJea2VmNbsW3WYMgylesE 547188460 MLM Riesgo PLD: LOW Creado el: 12/08/202…" at bounding box center [480, 214] width 509 height 48
click at [208, 211] on input "checkbox" at bounding box center [209, 214] width 8 height 8
checkbox input "true"
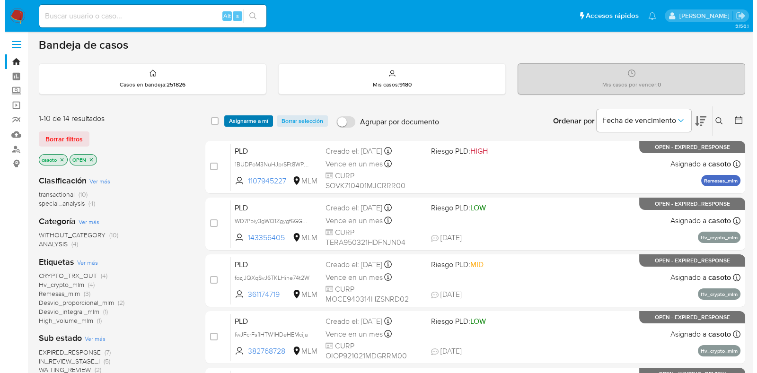
scroll to position [0, 0]
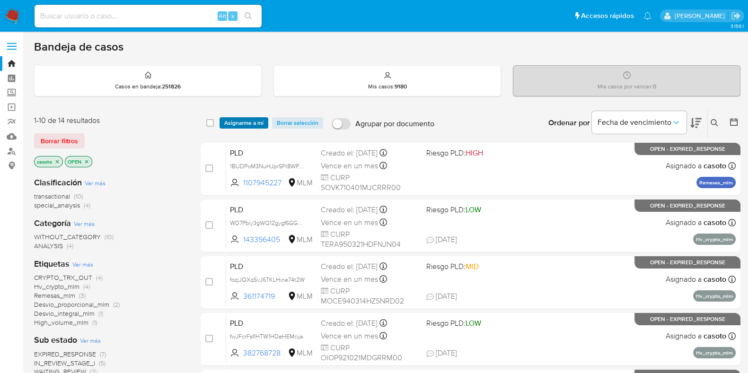
click at [235, 122] on span "Asignarme a mí" at bounding box center [243, 122] width 39 height 9
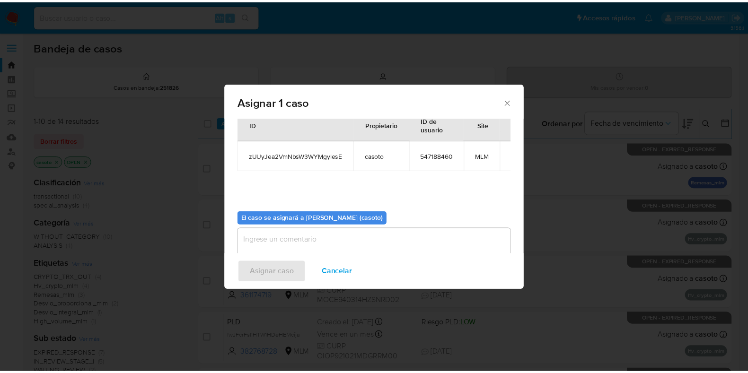
scroll to position [49, 0]
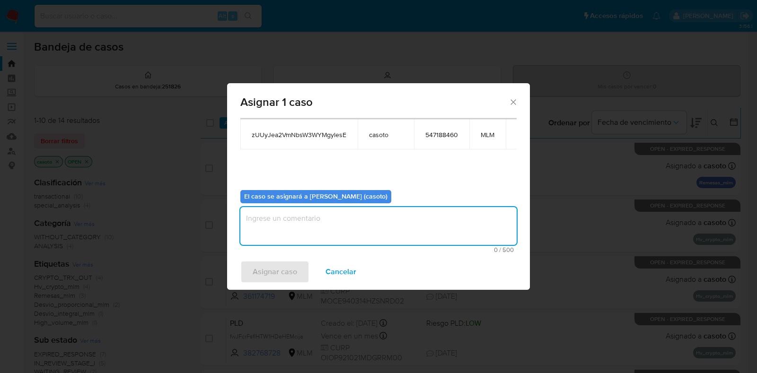
click at [297, 216] on textarea "assign-modal" at bounding box center [378, 226] width 276 height 38
type textarea "l1"
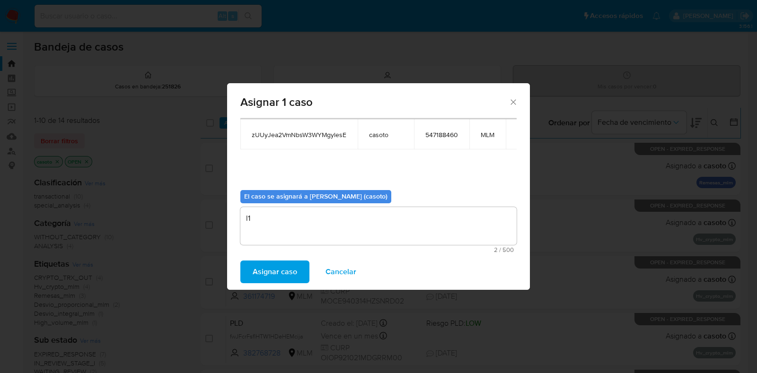
click at [272, 276] on span "Asignar caso" at bounding box center [275, 272] width 44 height 21
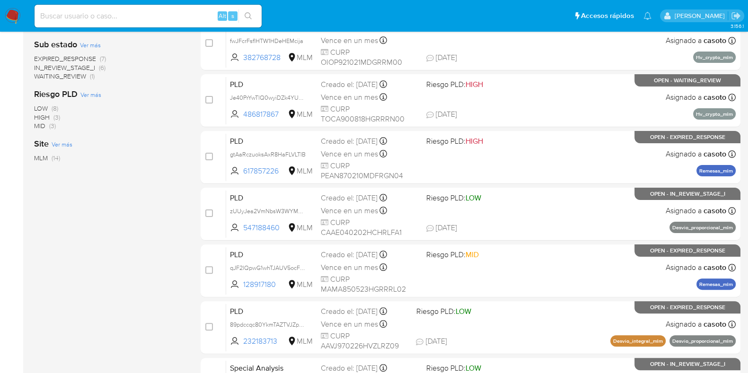
scroll to position [355, 0]
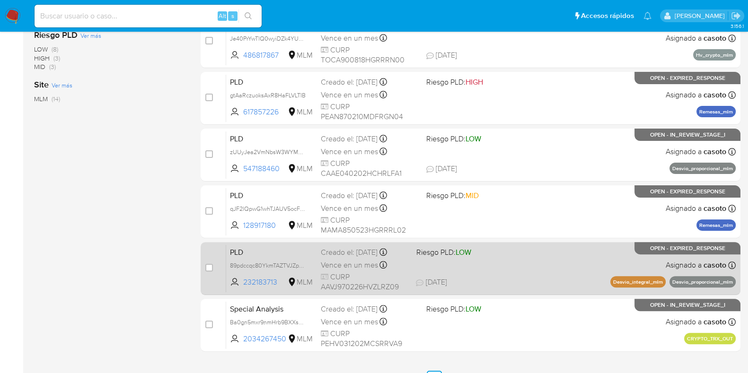
click at [538, 260] on div "PLD 89pdccqc80YkmTAZTVJZpbGE 232183713 MLM Riesgo PLD: LOW Creado el: 12/08/202…" at bounding box center [480, 269] width 509 height 48
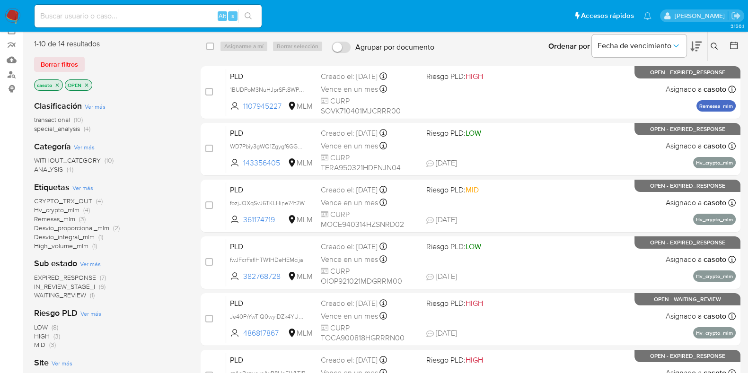
scroll to position [59, 0]
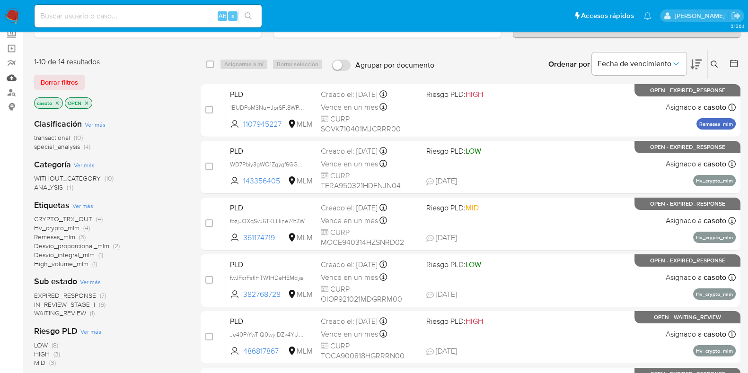
click at [9, 78] on link "Mulan" at bounding box center [56, 77] width 113 height 15
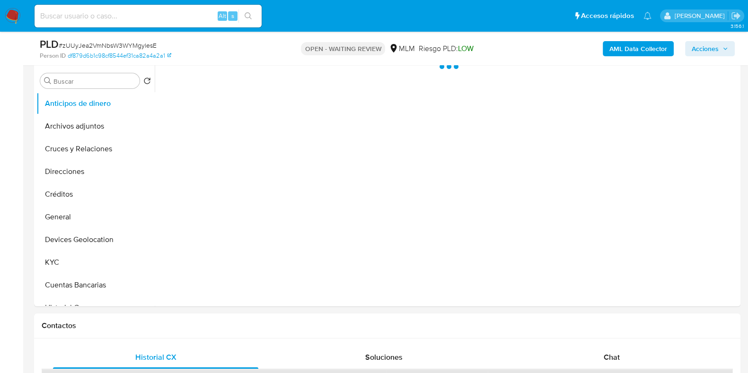
scroll to position [355, 0]
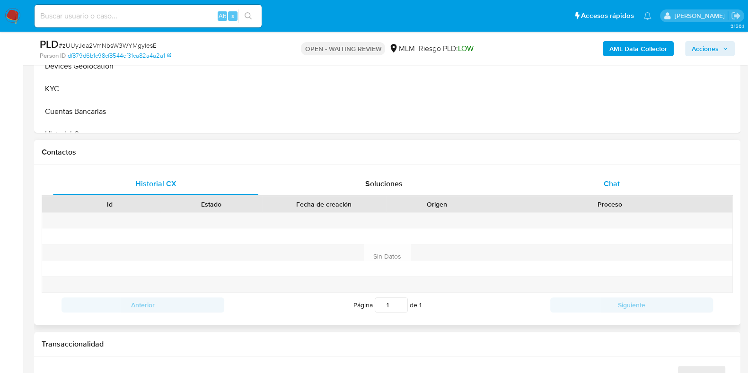
click at [617, 181] on span "Chat" at bounding box center [611, 183] width 16 height 11
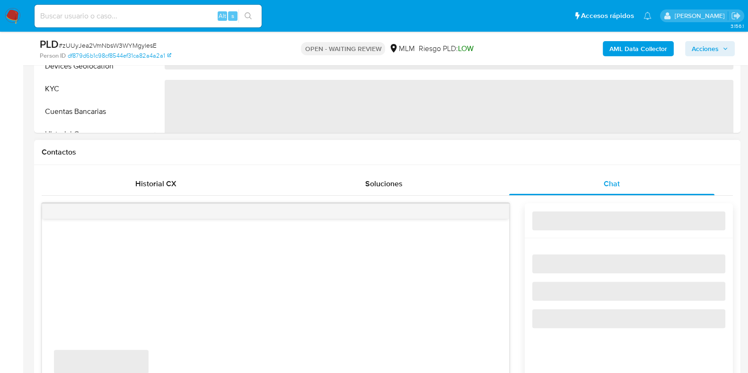
select select "10"
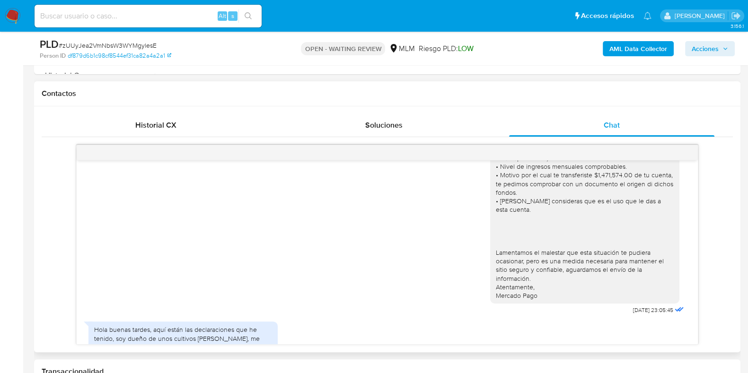
scroll to position [238, 0]
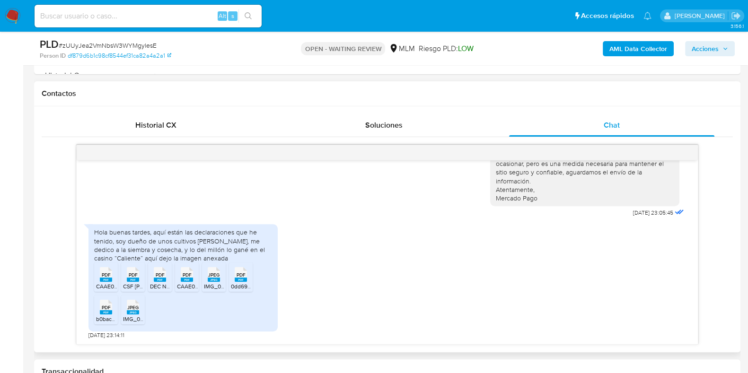
click at [113, 281] on div "PDF PDF" at bounding box center [106, 273] width 20 height 18
click at [139, 279] on div "PDF PDF" at bounding box center [133, 273] width 20 height 18
click at [166, 278] on div "PDF PDF" at bounding box center [160, 273] width 20 height 18
click at [194, 279] on div "PDF PDF" at bounding box center [187, 273] width 20 height 18
click at [212, 278] on rect at bounding box center [214, 280] width 12 height 4
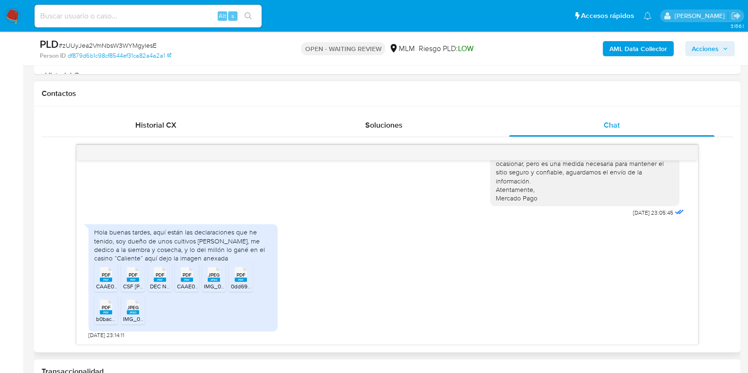
click at [107, 313] on rect at bounding box center [106, 312] width 12 height 4
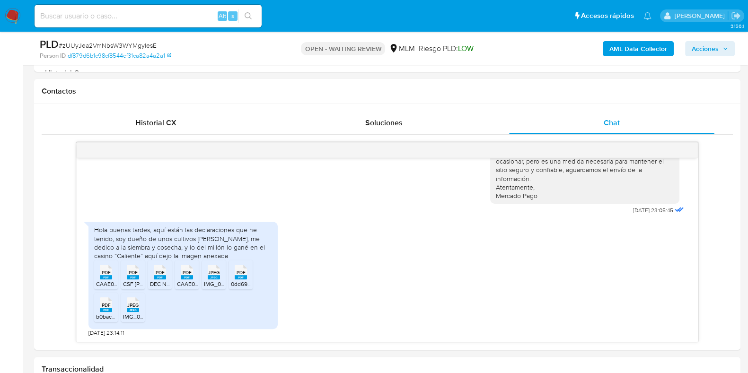
scroll to position [413, 0]
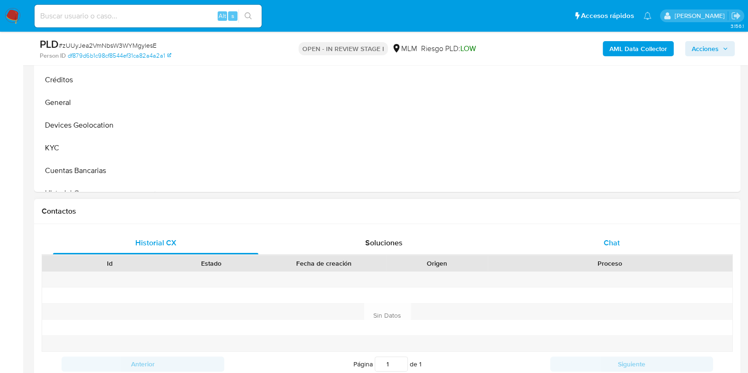
click at [606, 245] on span "Chat" at bounding box center [611, 242] width 16 height 11
select select "10"
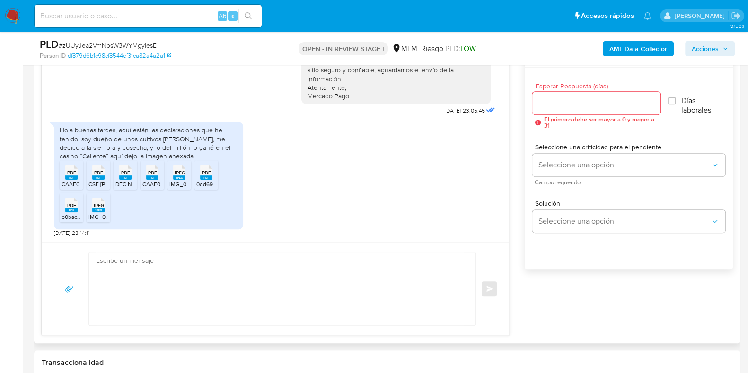
scroll to position [591, 0]
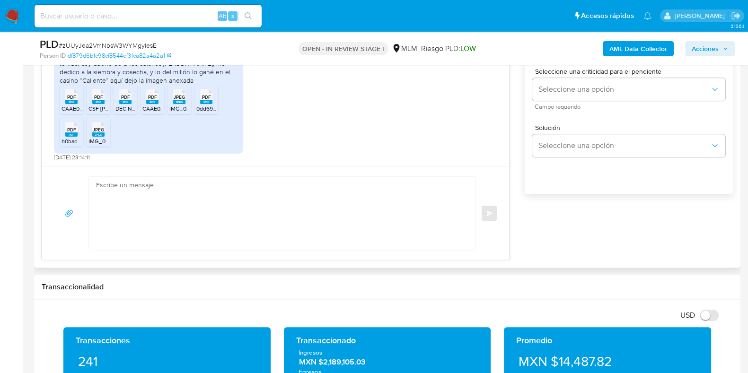
click at [262, 229] on textarea at bounding box center [279, 213] width 367 height 73
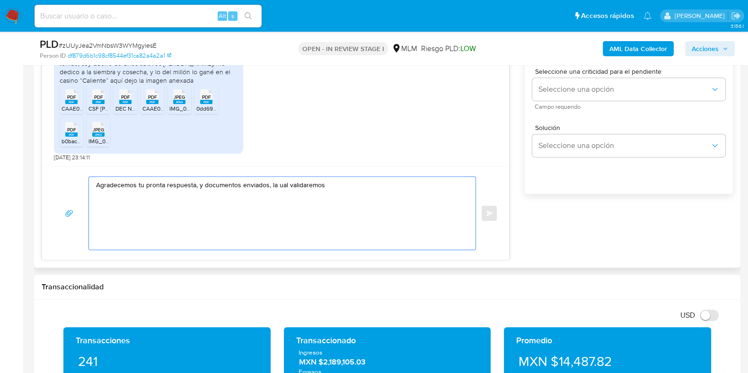
click at [278, 188] on textarea "Agradecemos tu pronta respuesta, y documentos enviados, la ual validaremos" at bounding box center [279, 213] width 367 height 73
click at [335, 187] on textarea "Agradecemos tu pronta respuesta, y documentos enviados, la cual validaremos" at bounding box center [279, 213] width 367 height 73
type textarea "Agradecemos tu pronta respuesta, y documentos enviados, la cual validaremos y s…"
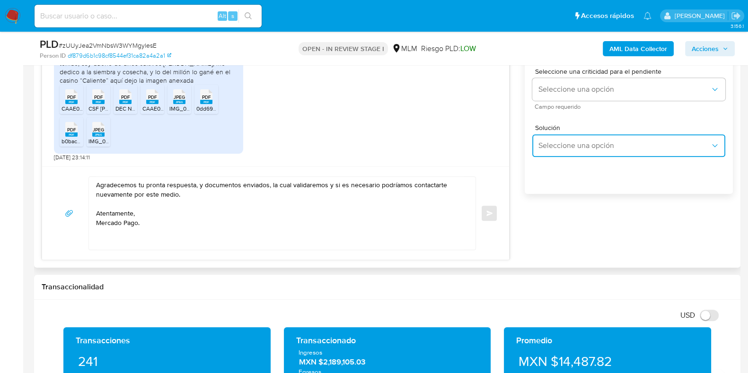
click at [569, 149] on span "Seleccione una opción" at bounding box center [624, 145] width 172 height 9
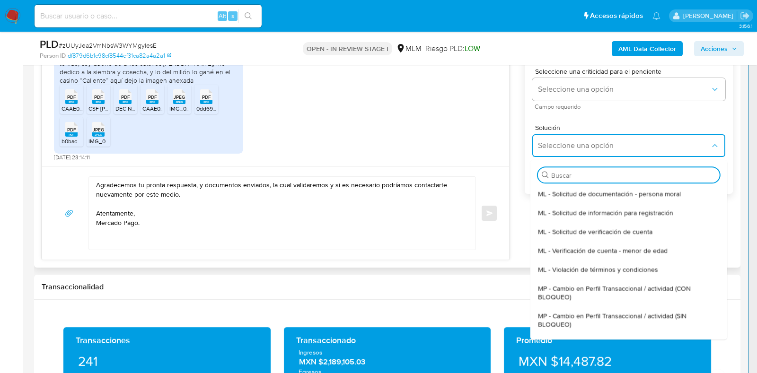
click at [458, 203] on textarea "Agradecemos tu pronta respuesta, y documentos enviados, la cual validaremos y s…" at bounding box center [279, 213] width 367 height 73
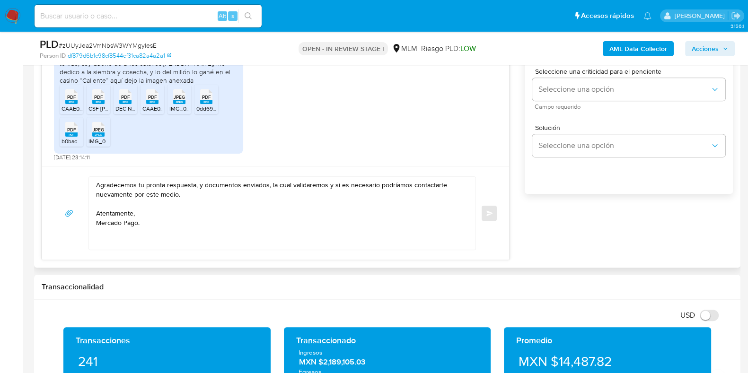
scroll to position [532, 0]
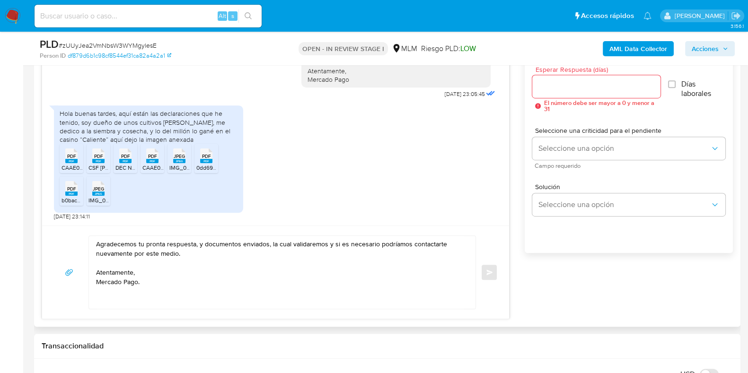
click at [557, 88] on input "Esperar Respuesta (días)" at bounding box center [596, 86] width 128 height 12
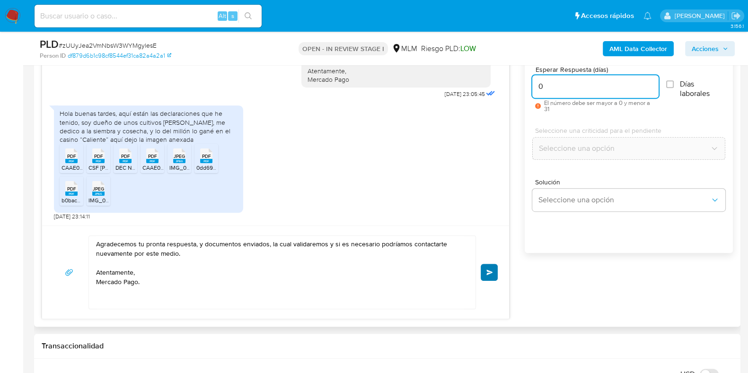
type input "0"
click at [488, 273] on span "Enviar" at bounding box center [489, 273] width 7 height 6
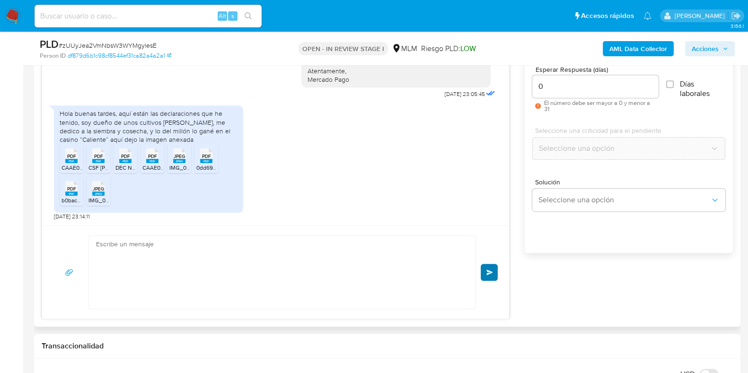
scroll to position [318, 0]
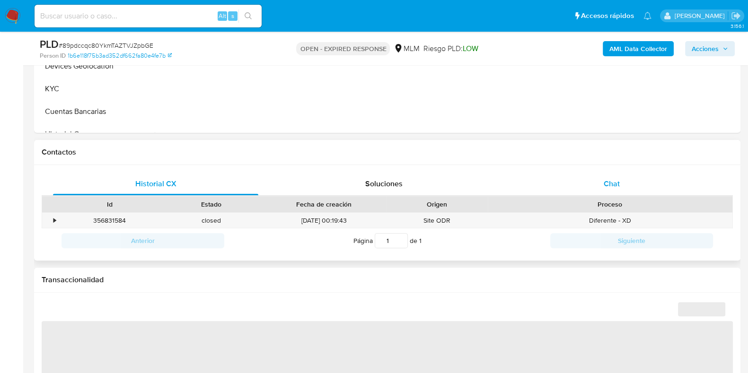
click at [613, 189] on div "Chat" at bounding box center [611, 184] width 205 height 23
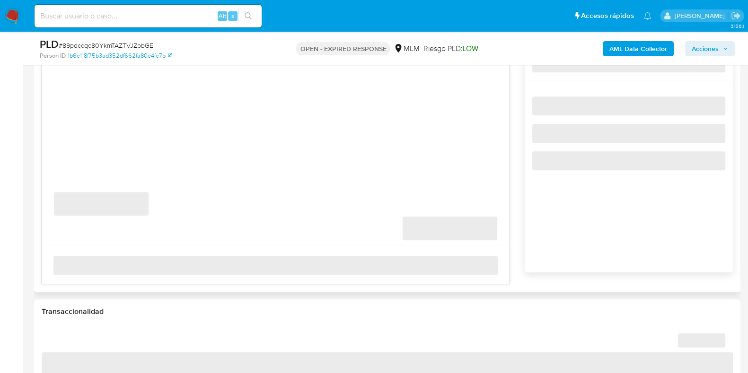
select select "10"
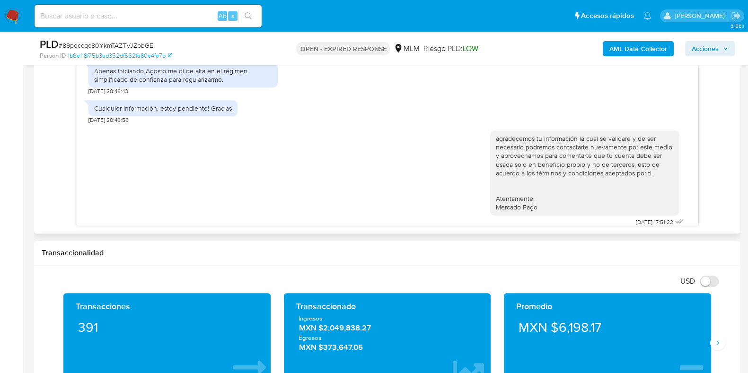
scroll to position [488, 0]
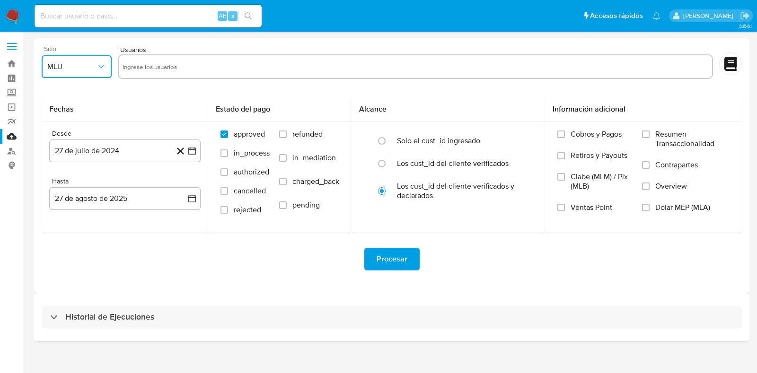
click at [74, 72] on button "MLU" at bounding box center [77, 66] width 70 height 23
click at [61, 213] on div "MLM" at bounding box center [73, 205] width 53 height 23
click at [95, 155] on button "27 de julio de 2024" at bounding box center [124, 151] width 151 height 23
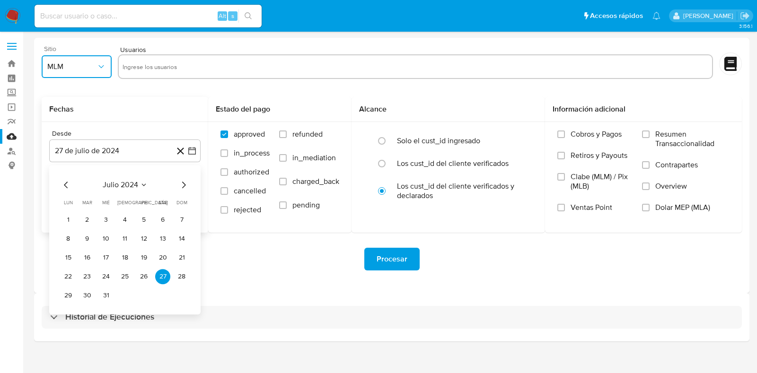
click at [143, 185] on icon "Seleccionar mes y año" at bounding box center [143, 185] width 4 height 2
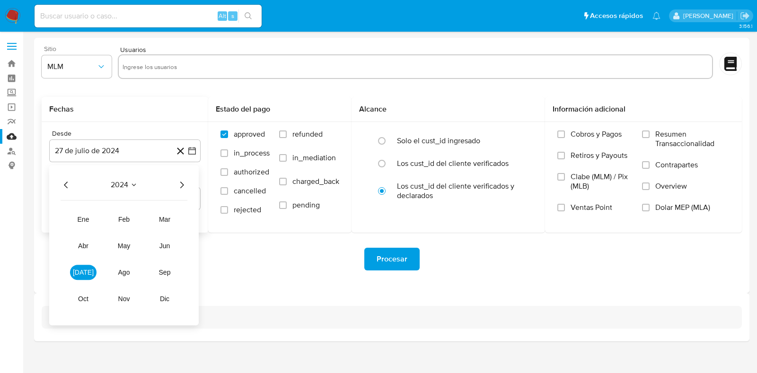
click at [185, 182] on div "2024 2024 ene feb mar abr may jun [DATE] ago sep oct nov dic" at bounding box center [123, 245] width 149 height 160
click at [185, 182] on icon "Año siguiente" at bounding box center [181, 184] width 11 height 11
click at [123, 224] on button "feb" at bounding box center [124, 219] width 26 height 15
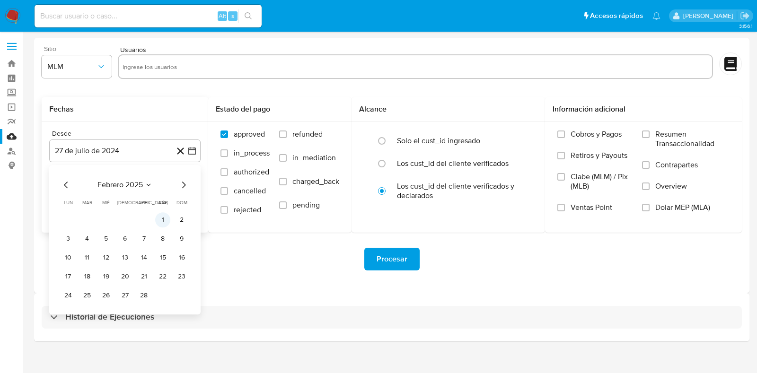
click at [158, 217] on button "1" at bounding box center [162, 219] width 15 height 15
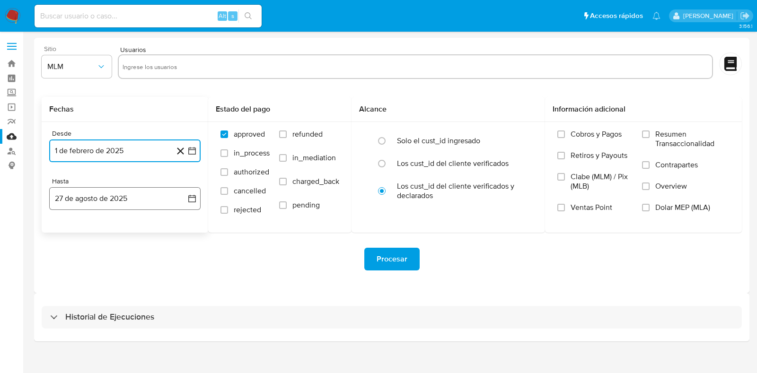
click at [105, 191] on button "27 de agosto de 2025" at bounding box center [124, 198] width 151 height 23
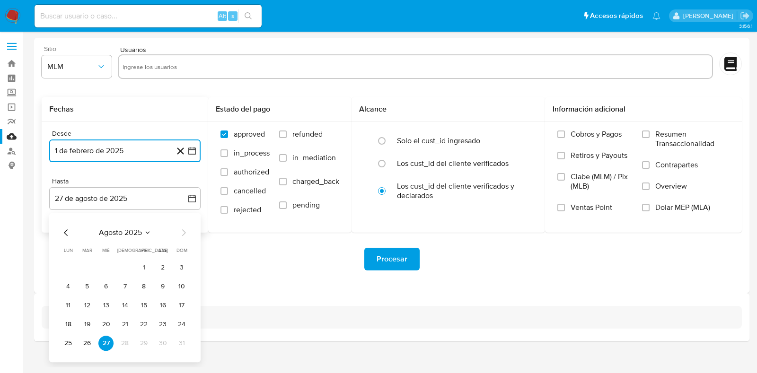
click at [64, 233] on icon "Mes anterior" at bounding box center [66, 232] width 11 height 11
click at [129, 341] on button "31" at bounding box center [124, 343] width 15 height 15
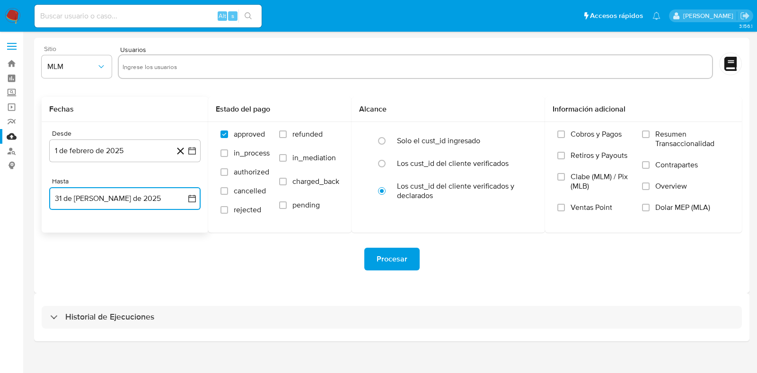
click at [186, 71] on input "text" at bounding box center [414, 66] width 585 height 15
type input "1574778100"
paste input "2521775793"
type input "2521775793"
click at [645, 183] on input "Overview" at bounding box center [646, 187] width 8 height 8
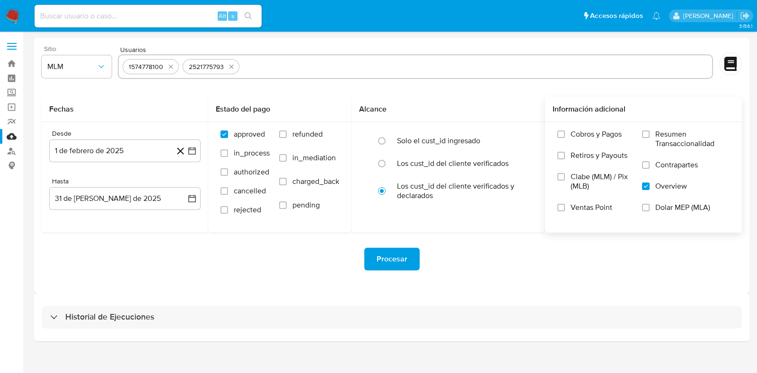
click at [397, 257] on span "Procesar" at bounding box center [391, 259] width 31 height 21
